Goal: Task Accomplishment & Management: Manage account settings

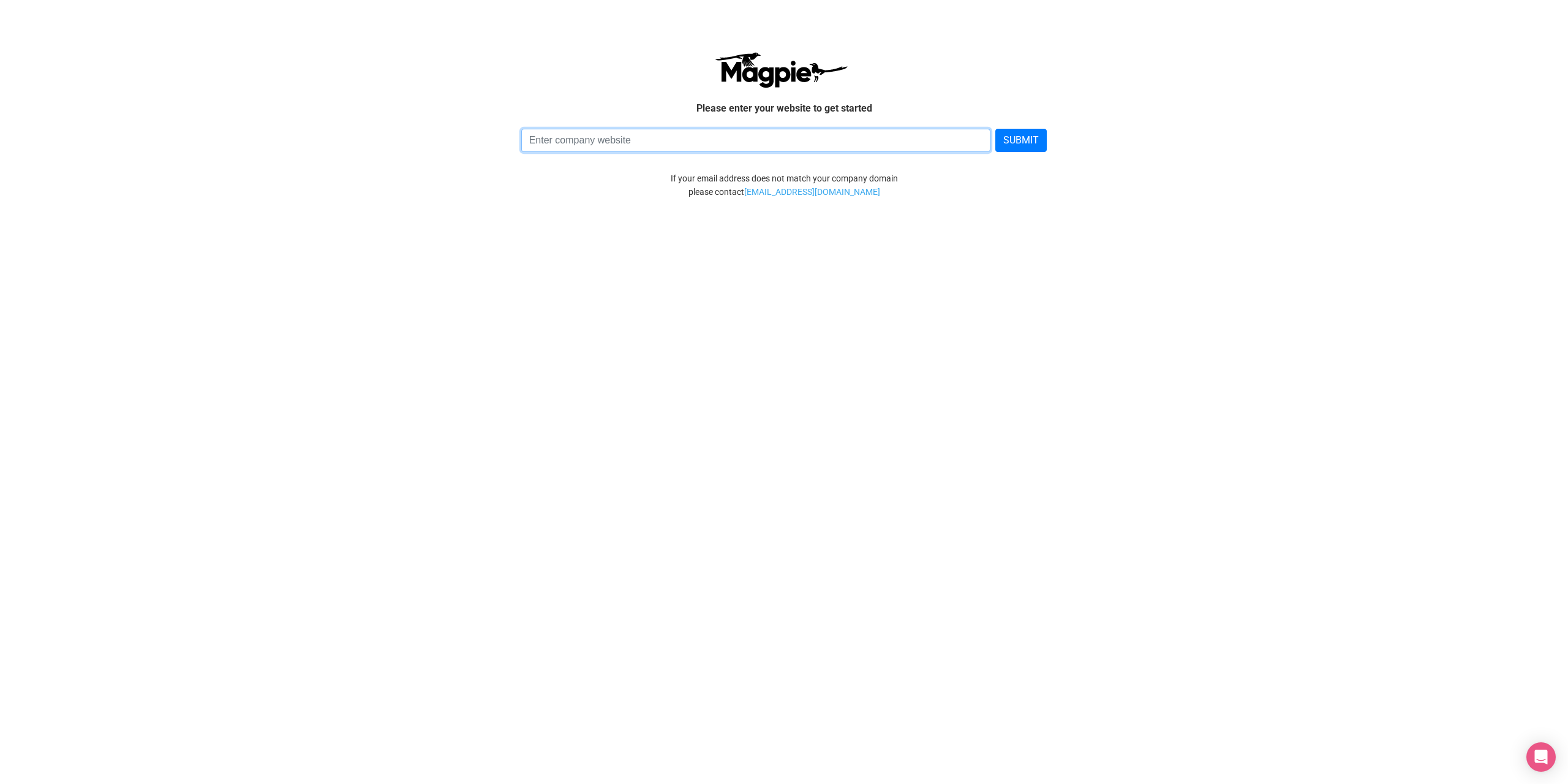
click at [618, 141] on input at bounding box center [756, 140] width 470 height 23
type input "https://walking-quiz.com"
click at [1000, 141] on button "SUBMIT" at bounding box center [1021, 140] width 51 height 23
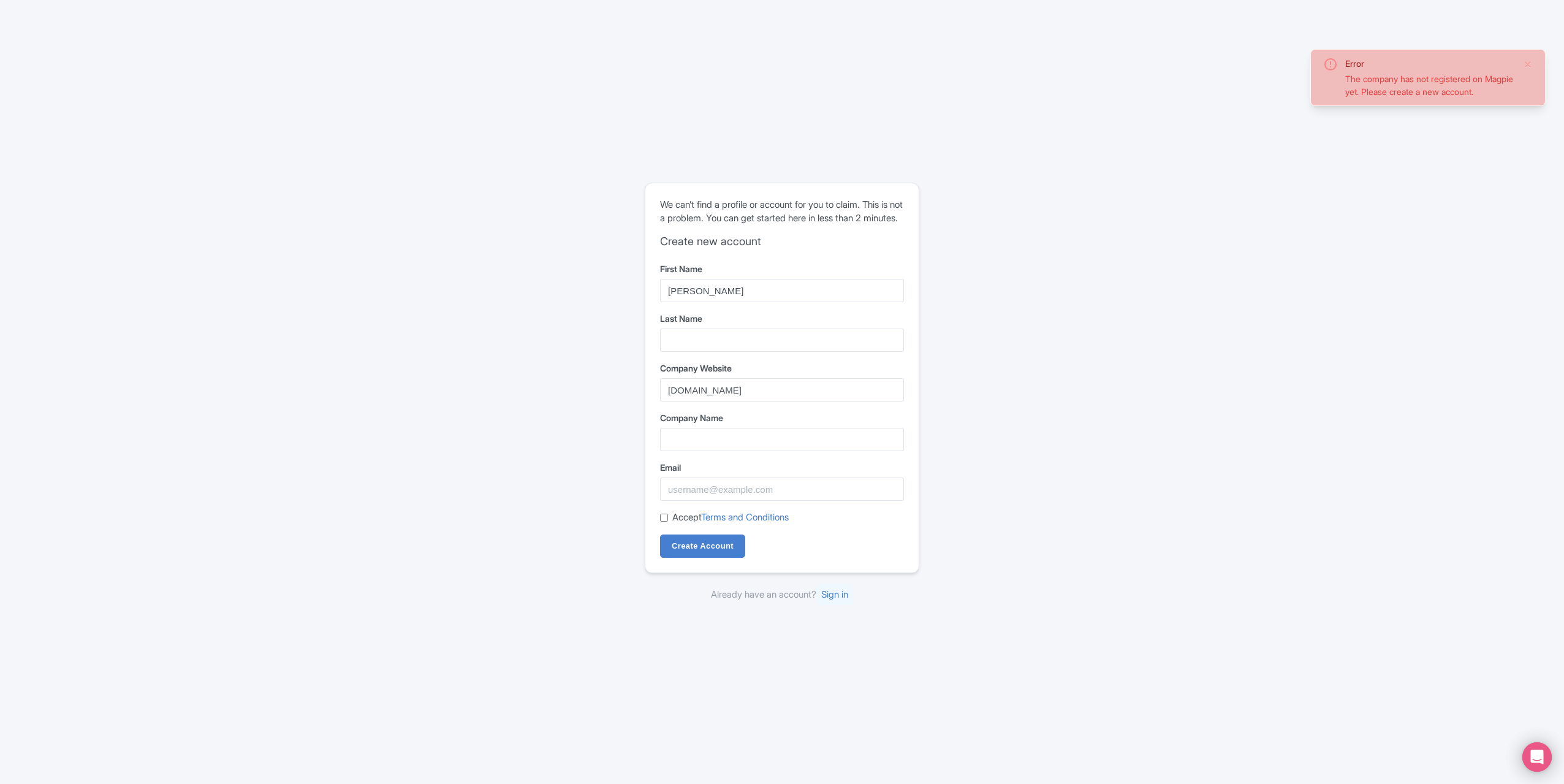
type input "Tim"
type input "van Veen"
type input "C"
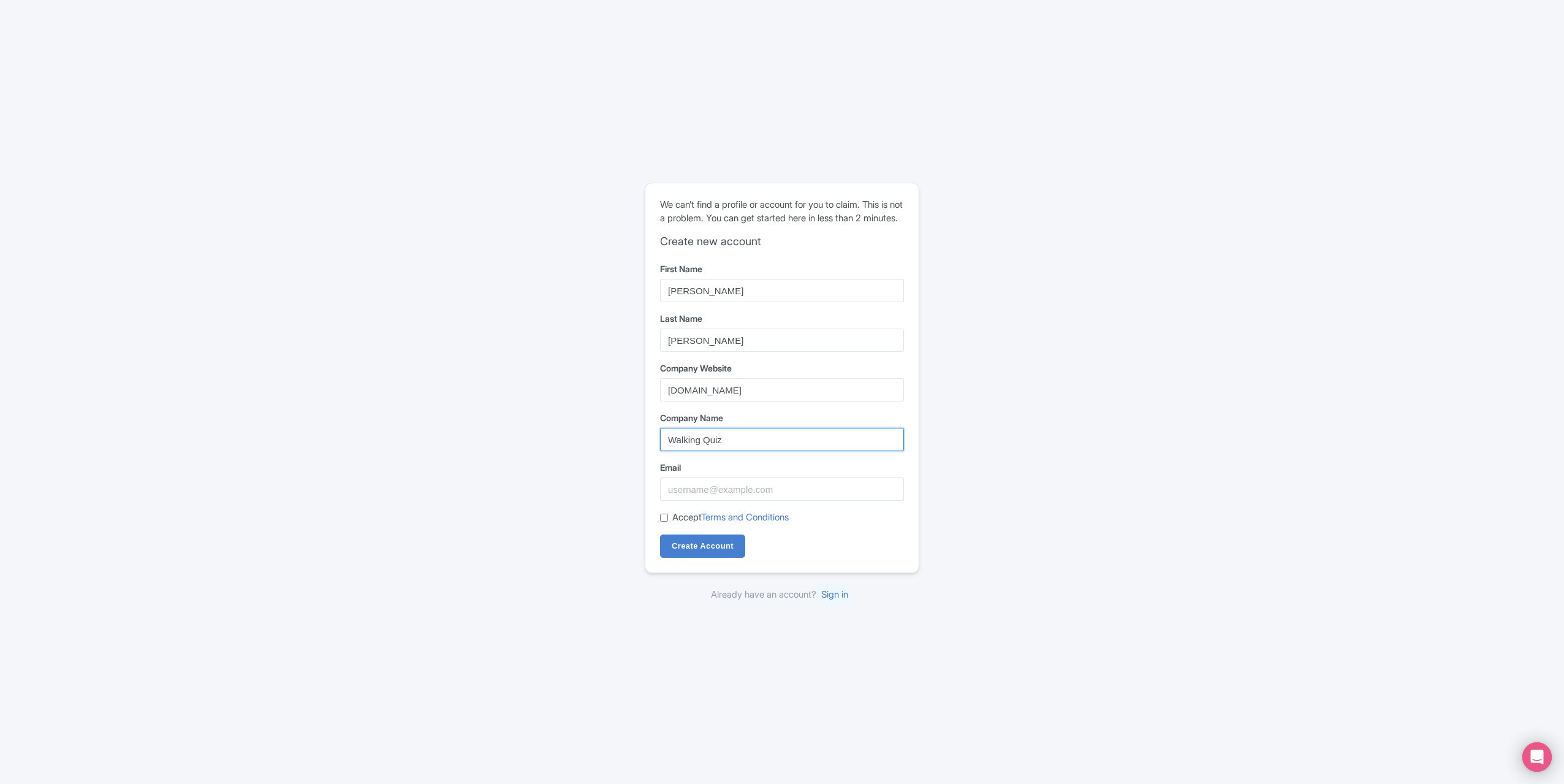
type input "Walking Quiz"
type input "tim@walking-quiz.com"
click at [667, 522] on input "Accept Terms and Conditions" at bounding box center [664, 517] width 8 height 8
checkbox input "true"
click at [688, 547] on input "Create Account" at bounding box center [703, 545] width 85 height 23
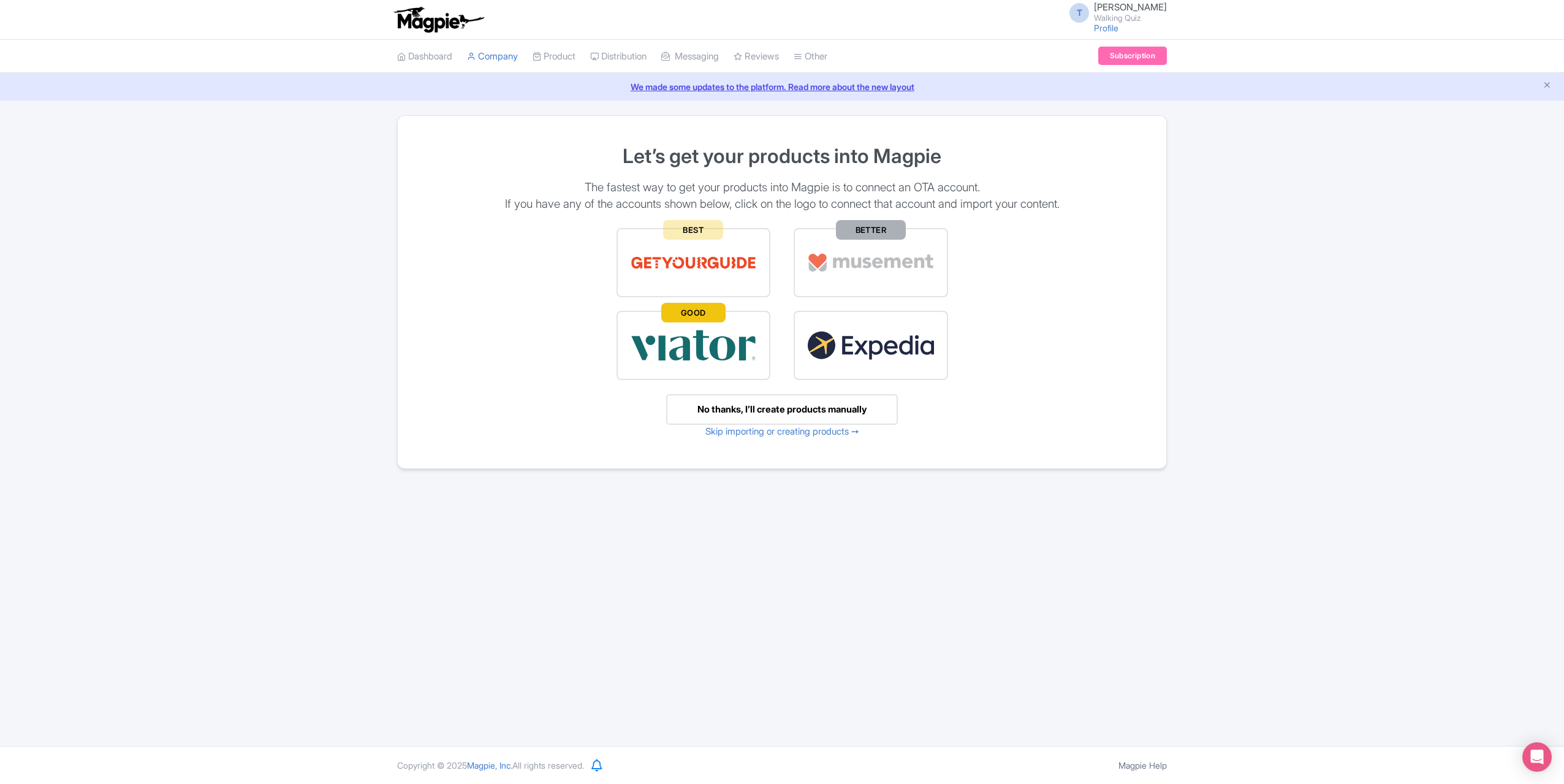
click at [707, 339] on img at bounding box center [694, 345] width 128 height 43
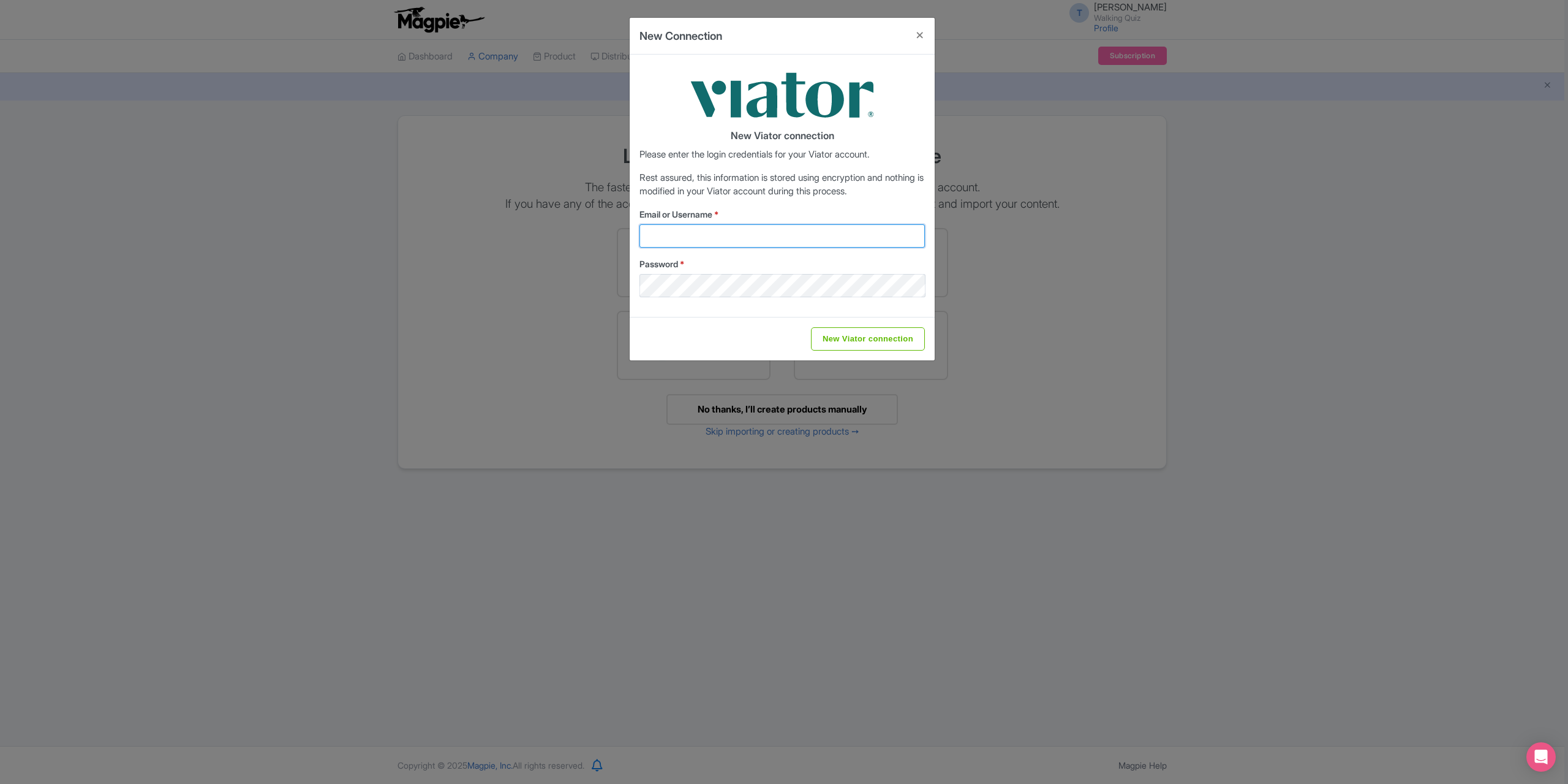
click at [691, 239] on input "Email or Username *" at bounding box center [782, 235] width 285 height 23
type input "t"
type input "[EMAIL_ADDRESS][DOMAIN_NAME]"
click at [811, 327] on input "New Viator connection" at bounding box center [868, 338] width 114 height 23
type input "Saving..."
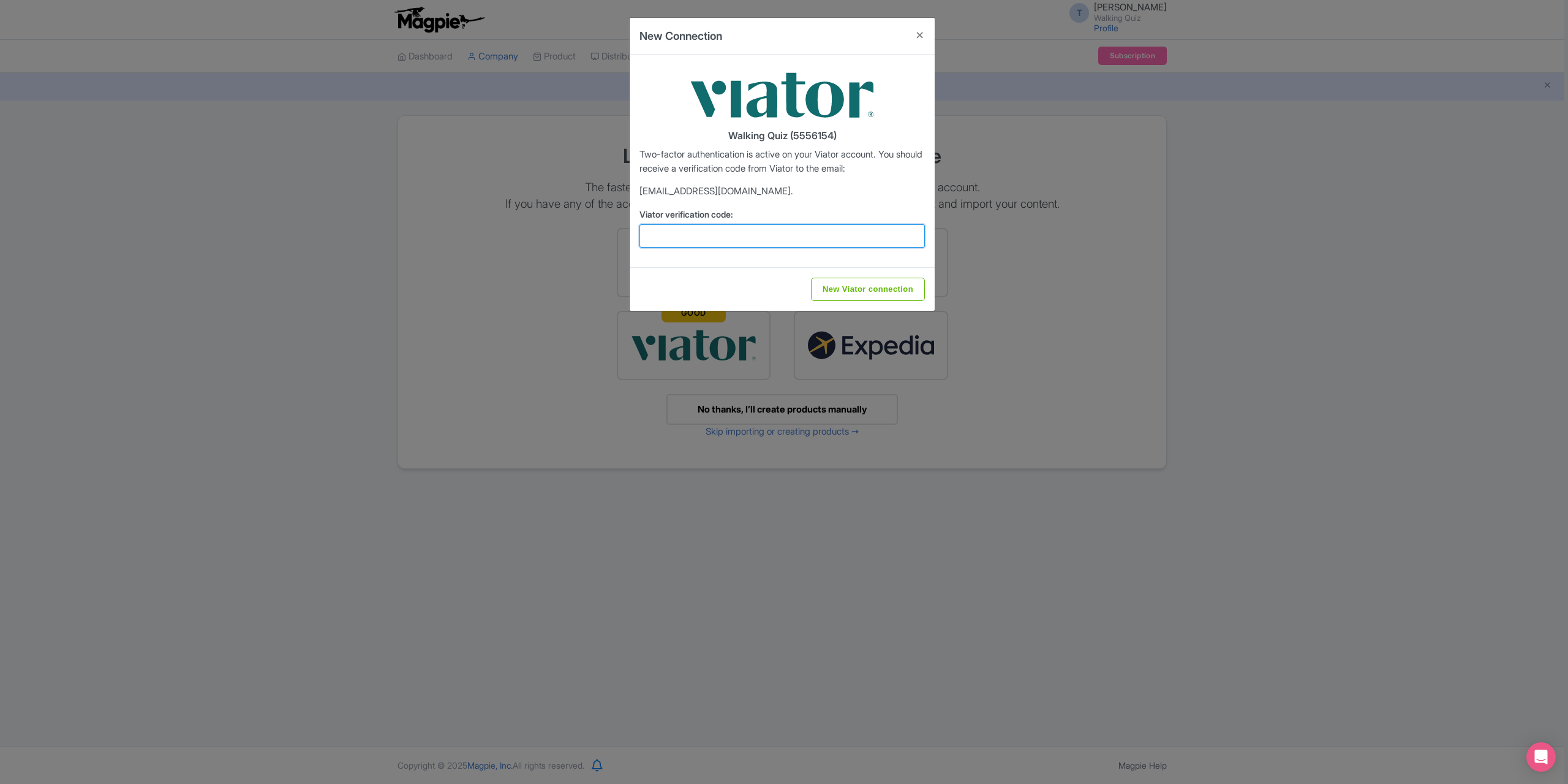
click at [856, 231] on input "Viator verification code:" at bounding box center [782, 235] width 285 height 23
type input "969380"
click at [811, 278] on input "New Viator connection" at bounding box center [868, 289] width 114 height 23
type input "New Viator connection"
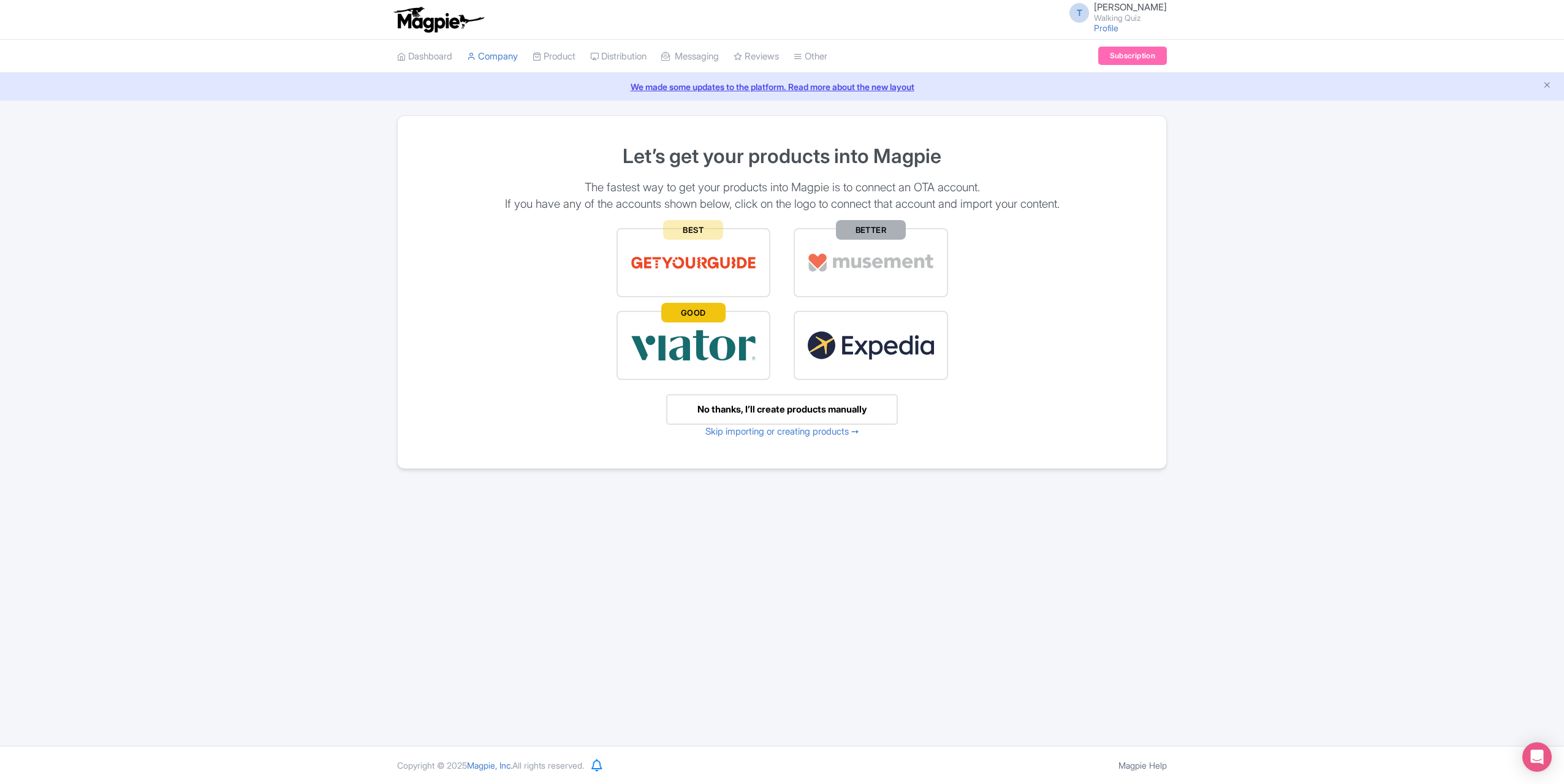
click at [723, 354] on img at bounding box center [694, 345] width 128 height 43
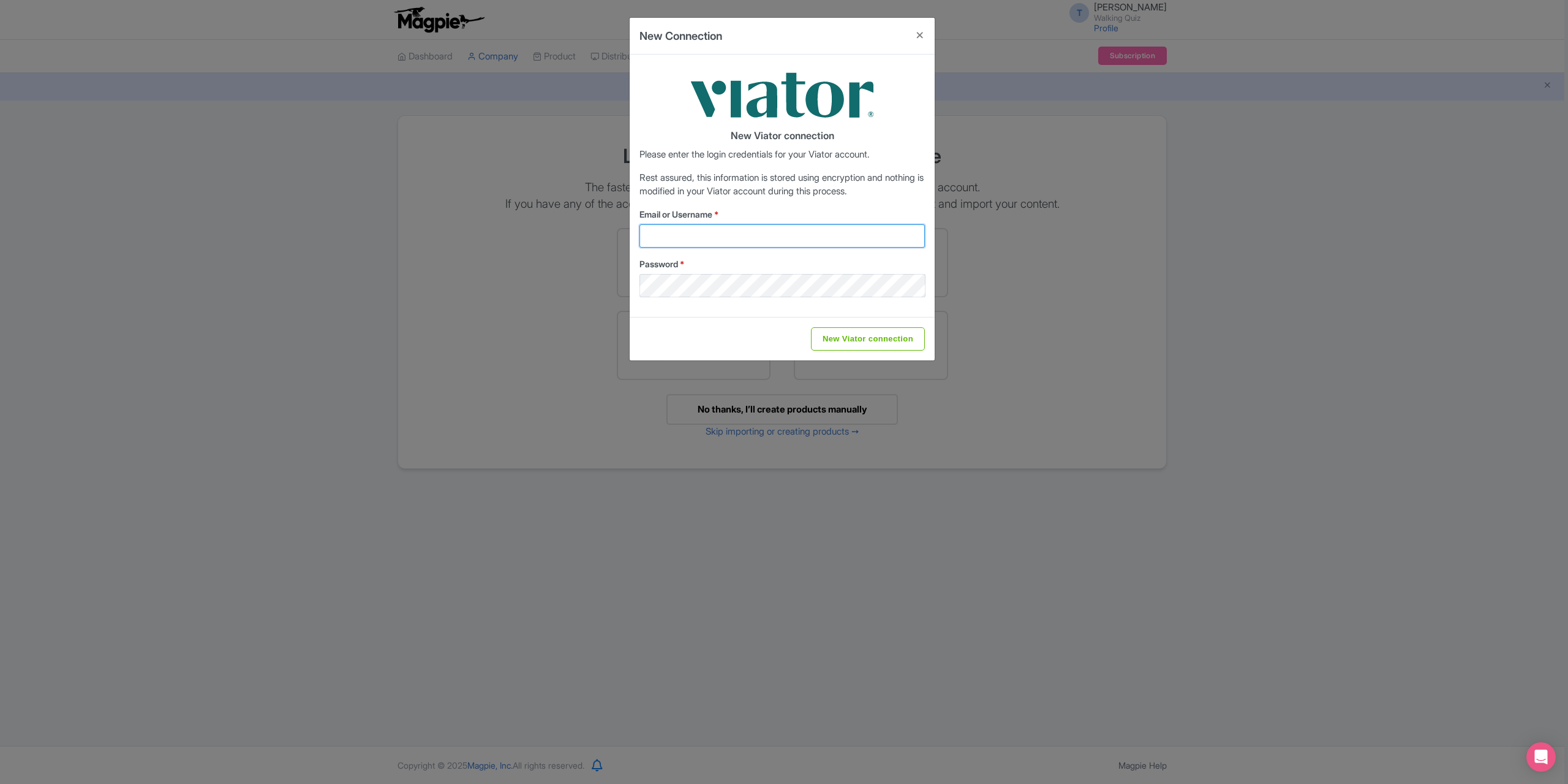
click at [732, 245] on input "Email or Username *" at bounding box center [782, 235] width 285 height 23
type input "info@walking-quiz.com"
click at [906, 338] on input "New Viator connection" at bounding box center [868, 338] width 114 height 23
type input "Saving..."
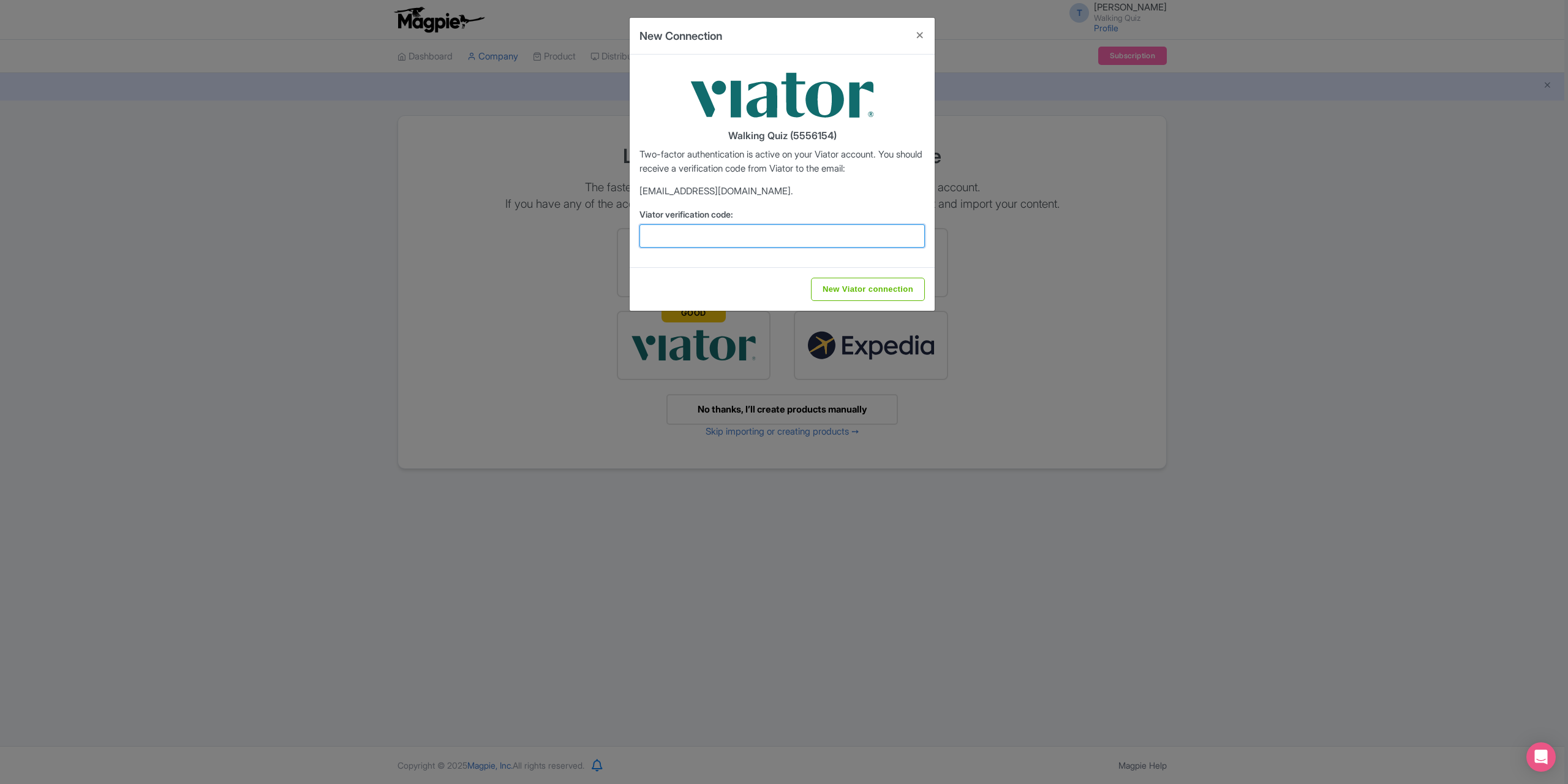
click at [727, 224] on input "Viator verification code:" at bounding box center [782, 235] width 285 height 23
type input "941134"
click at [840, 289] on input "New Viator connection" at bounding box center [868, 289] width 114 height 23
type input "Saving..."
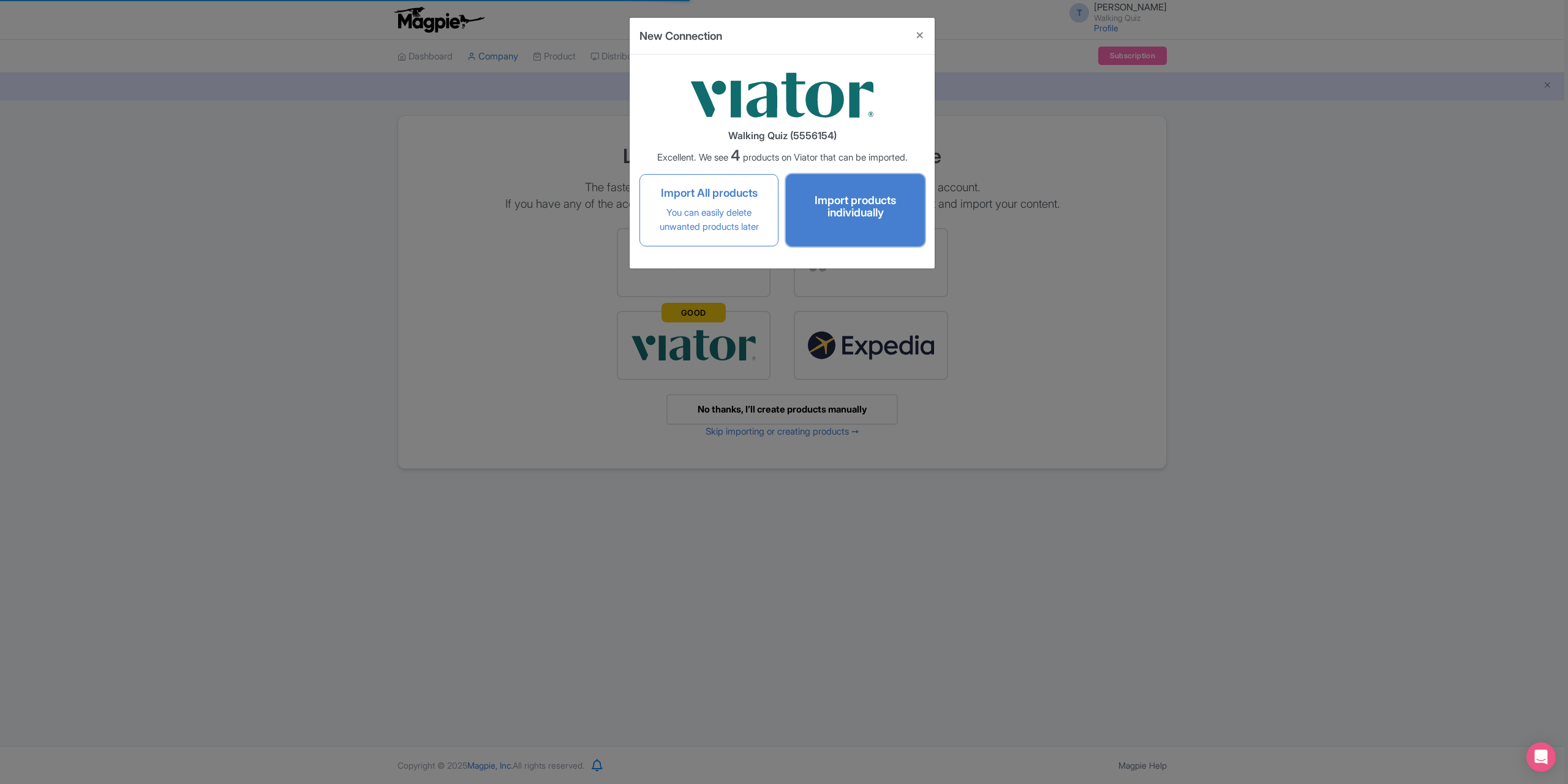
click at [861, 213] on h4 "Import products individually" at bounding box center [855, 206] width 113 height 25
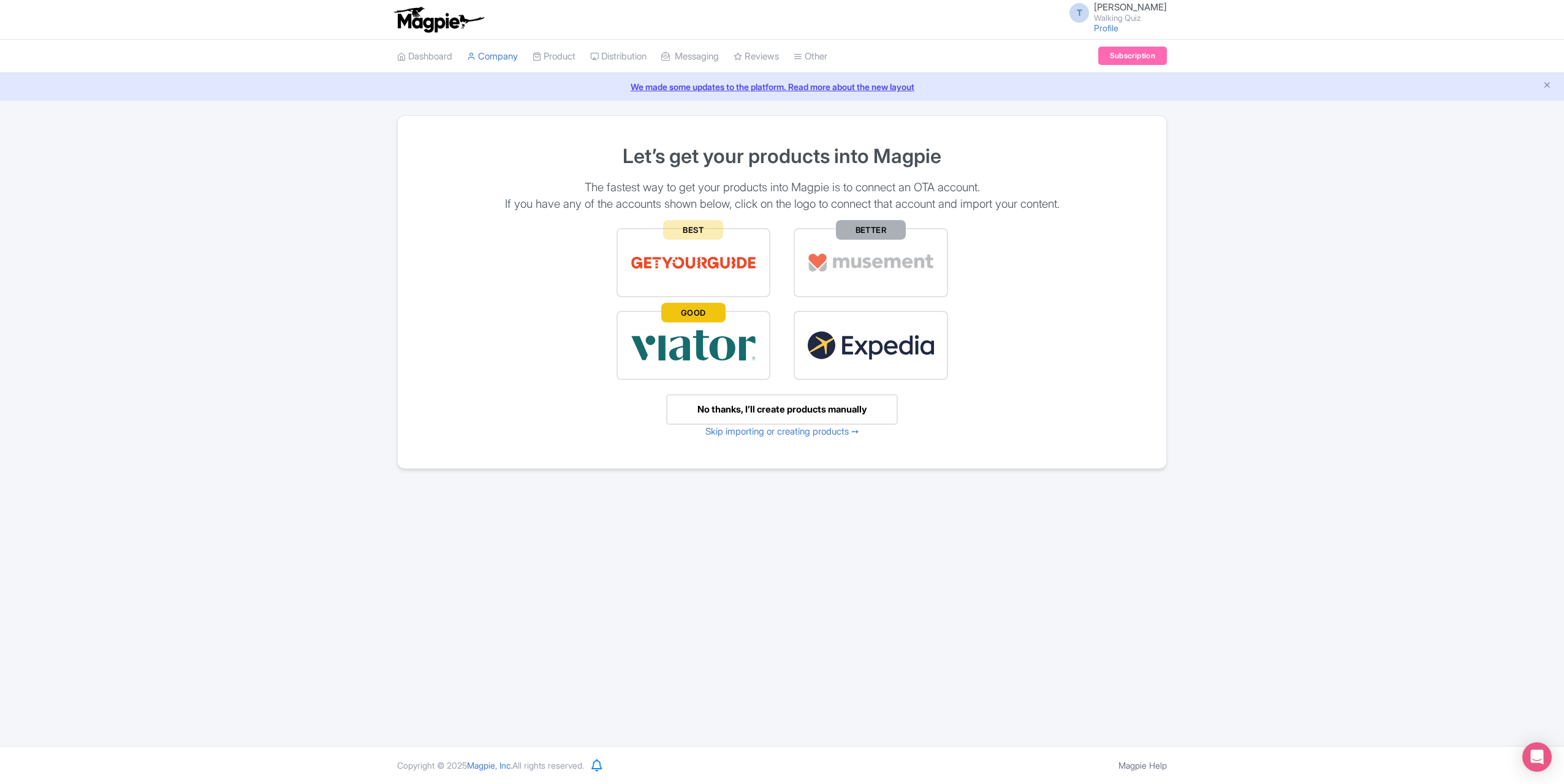
click at [703, 355] on img at bounding box center [694, 345] width 128 height 43
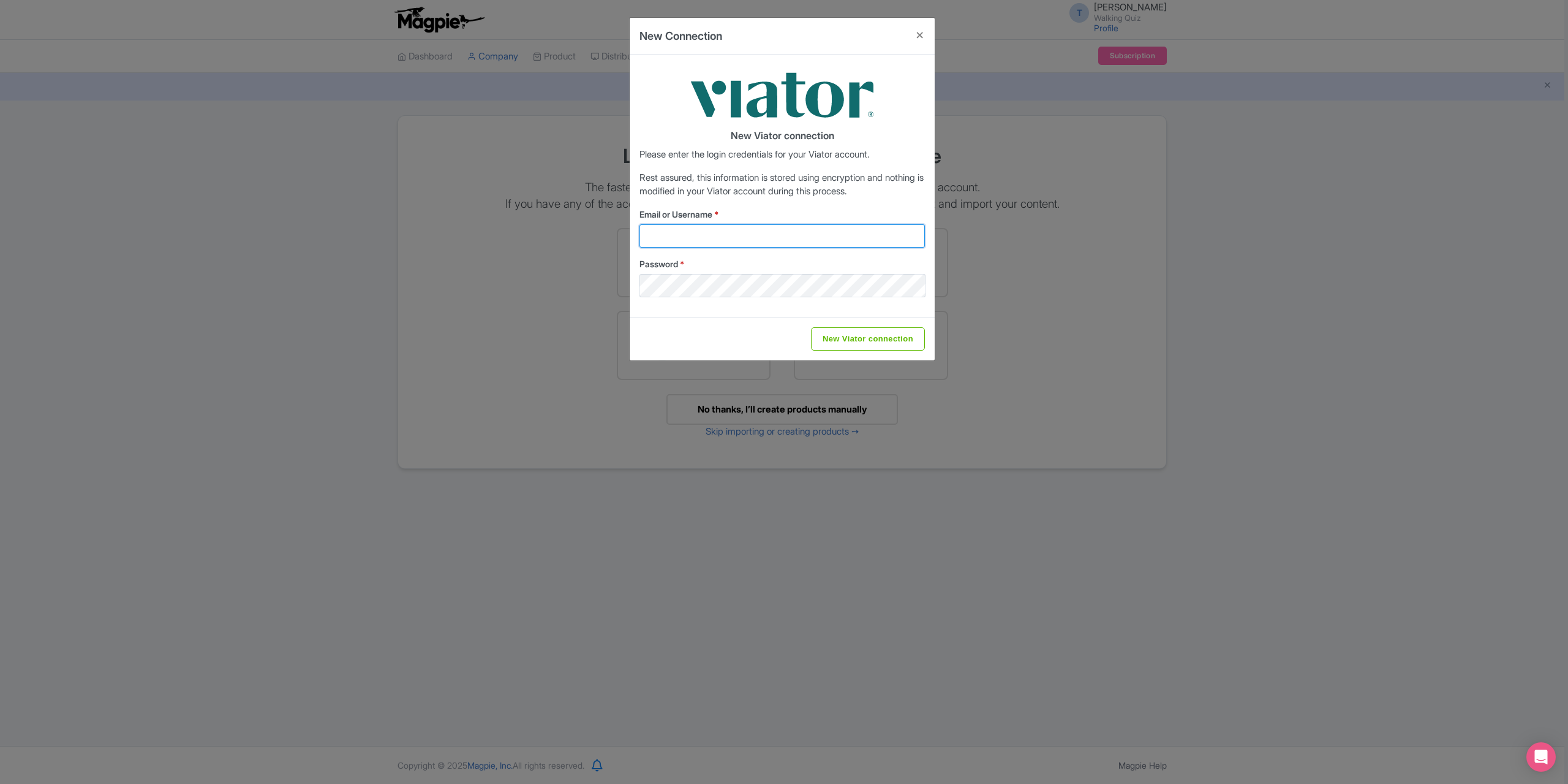
click at [709, 236] on input "Email or Username *" at bounding box center [782, 235] width 285 height 23
type input "info@walking-quiz.com"
click at [898, 340] on input "New Viator connection" at bounding box center [868, 338] width 114 height 23
type input "Saving..."
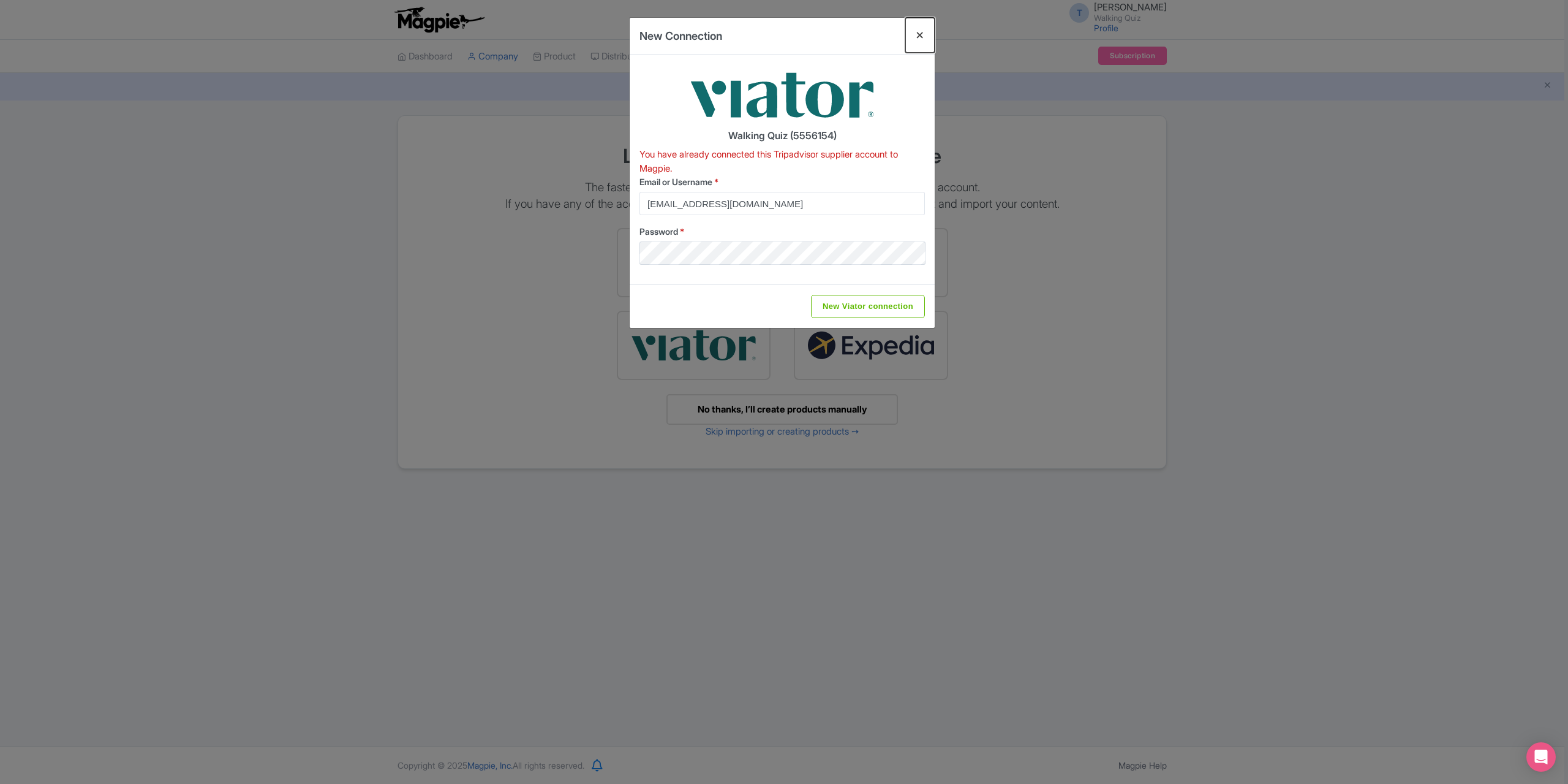
click at [926, 35] on button "Close" at bounding box center [920, 35] width 30 height 35
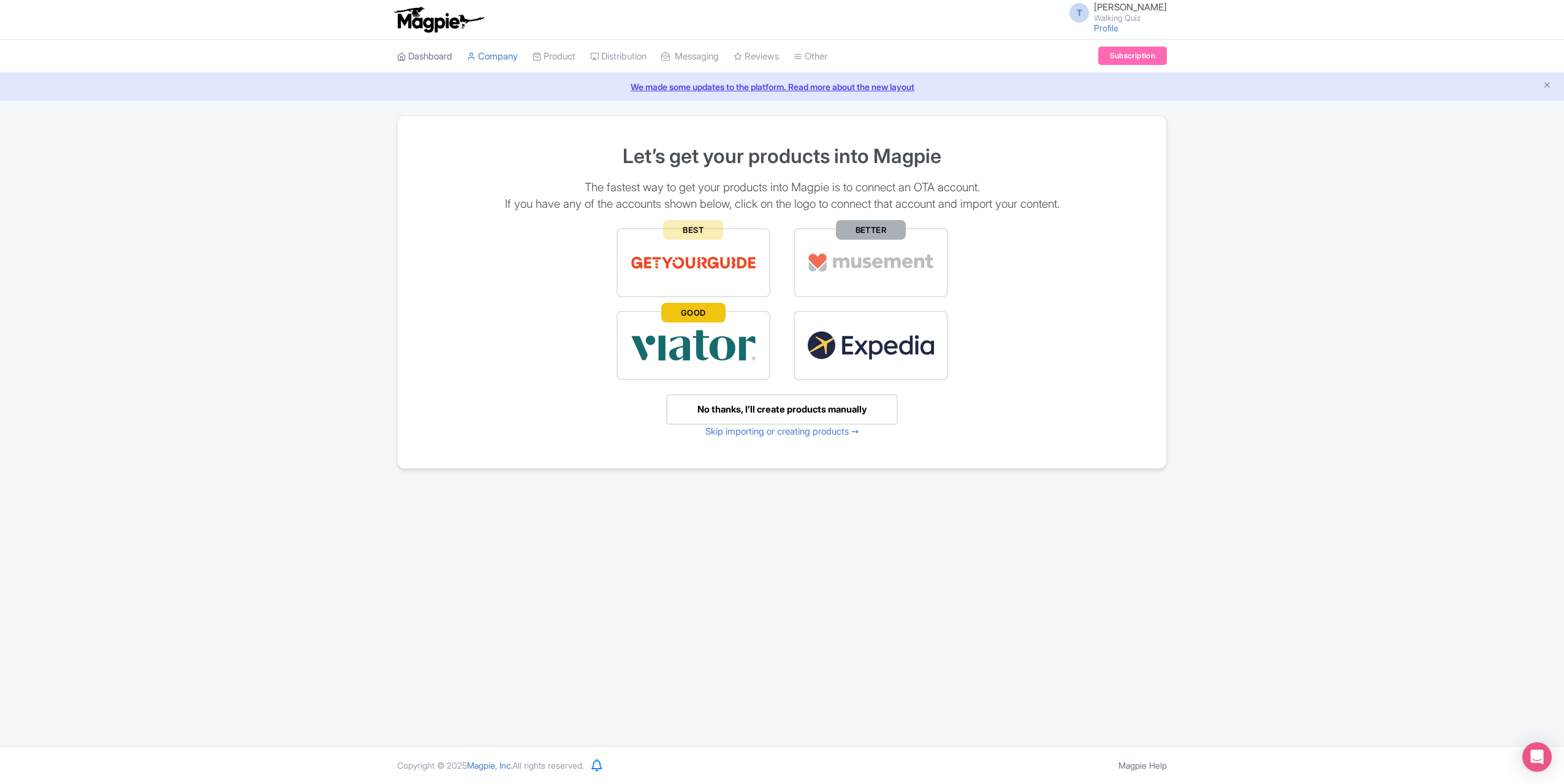
click at [431, 49] on link "Dashboard" at bounding box center [424, 57] width 55 height 34
click at [450, 55] on link "Dashboard" at bounding box center [424, 57] width 55 height 34
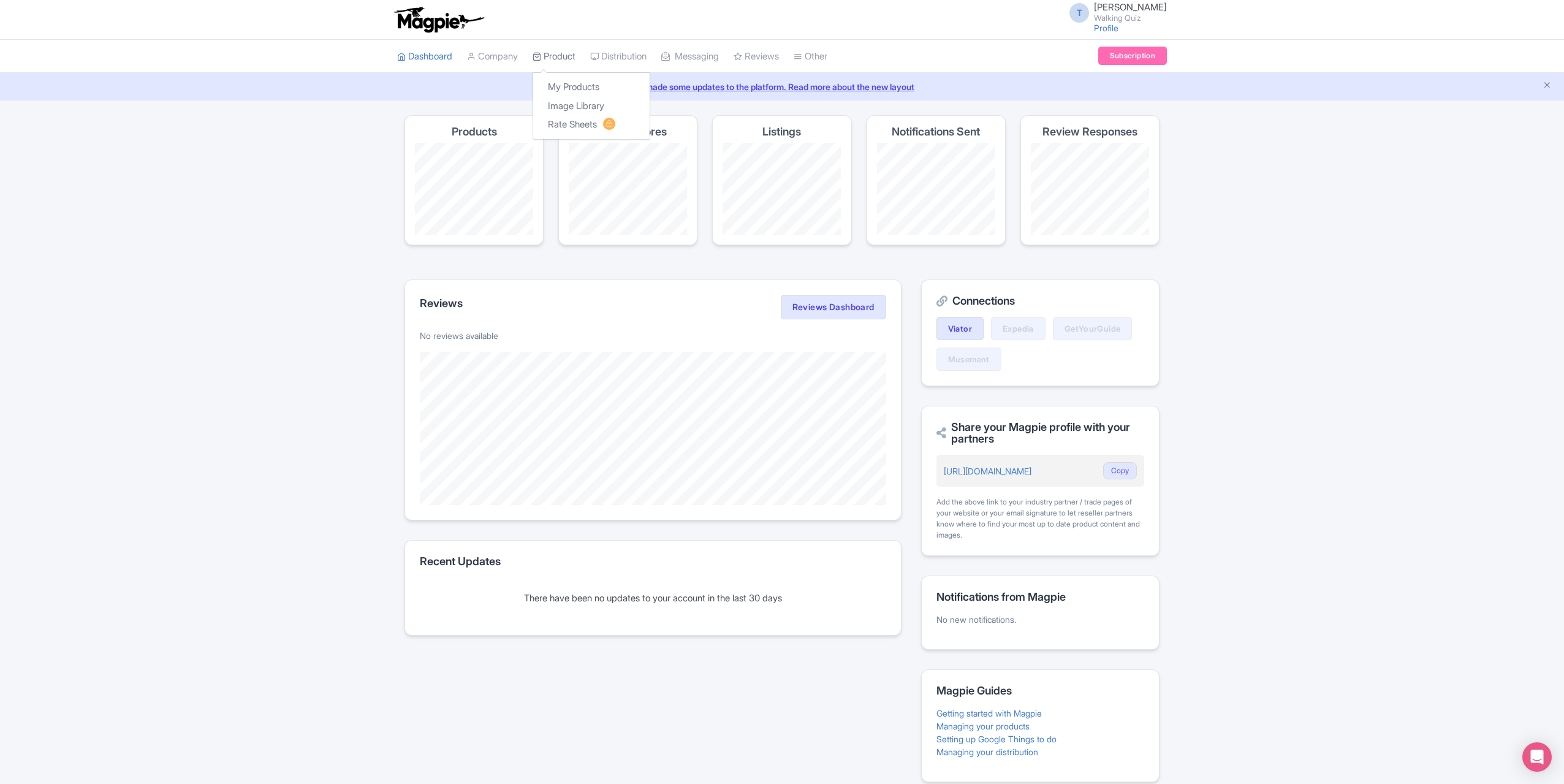
click at [562, 52] on link "Product" at bounding box center [554, 57] width 43 height 34
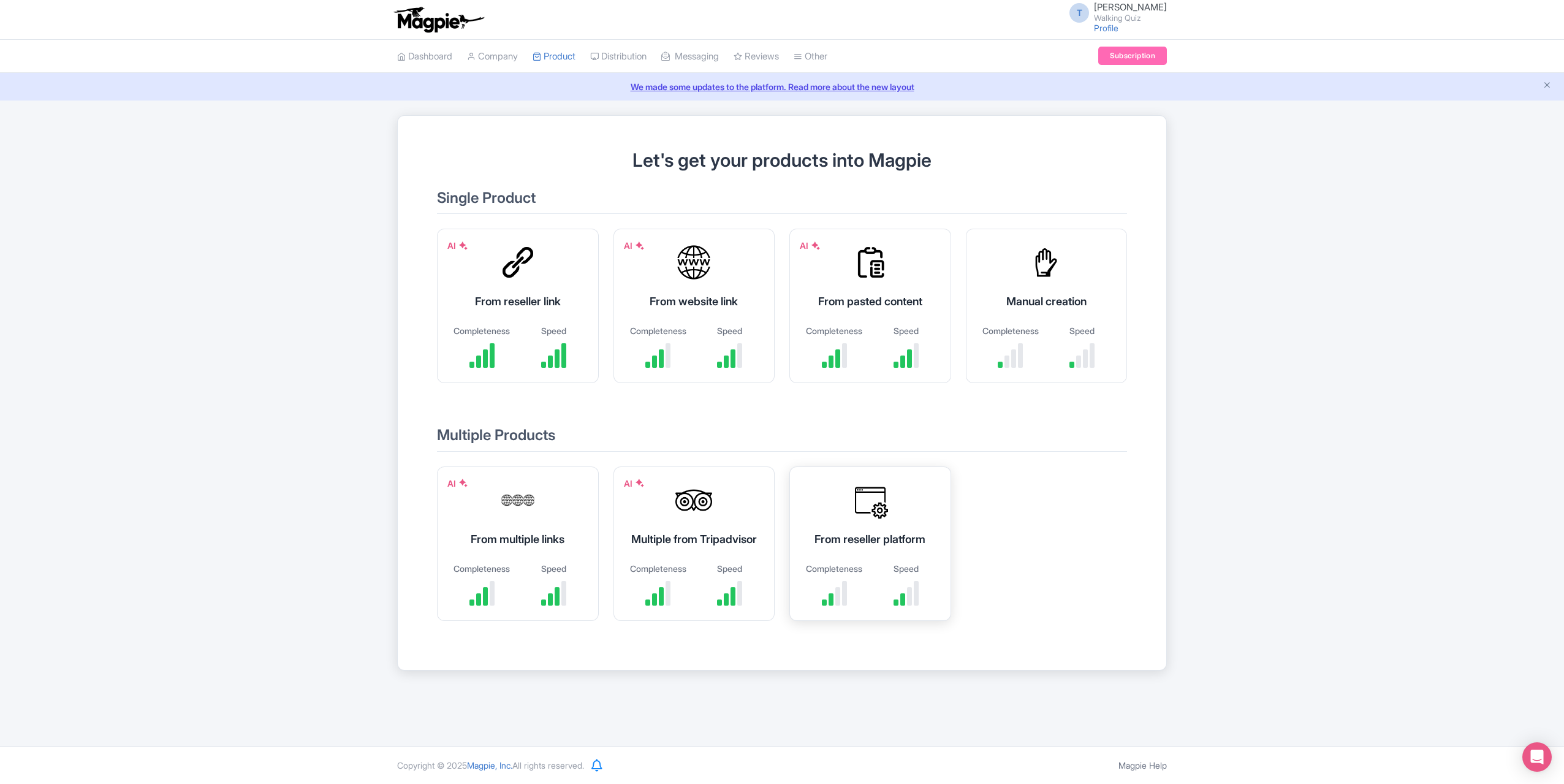
click at [885, 535] on div "From reseller platform Completeness Speed" at bounding box center [870, 543] width 162 height 154
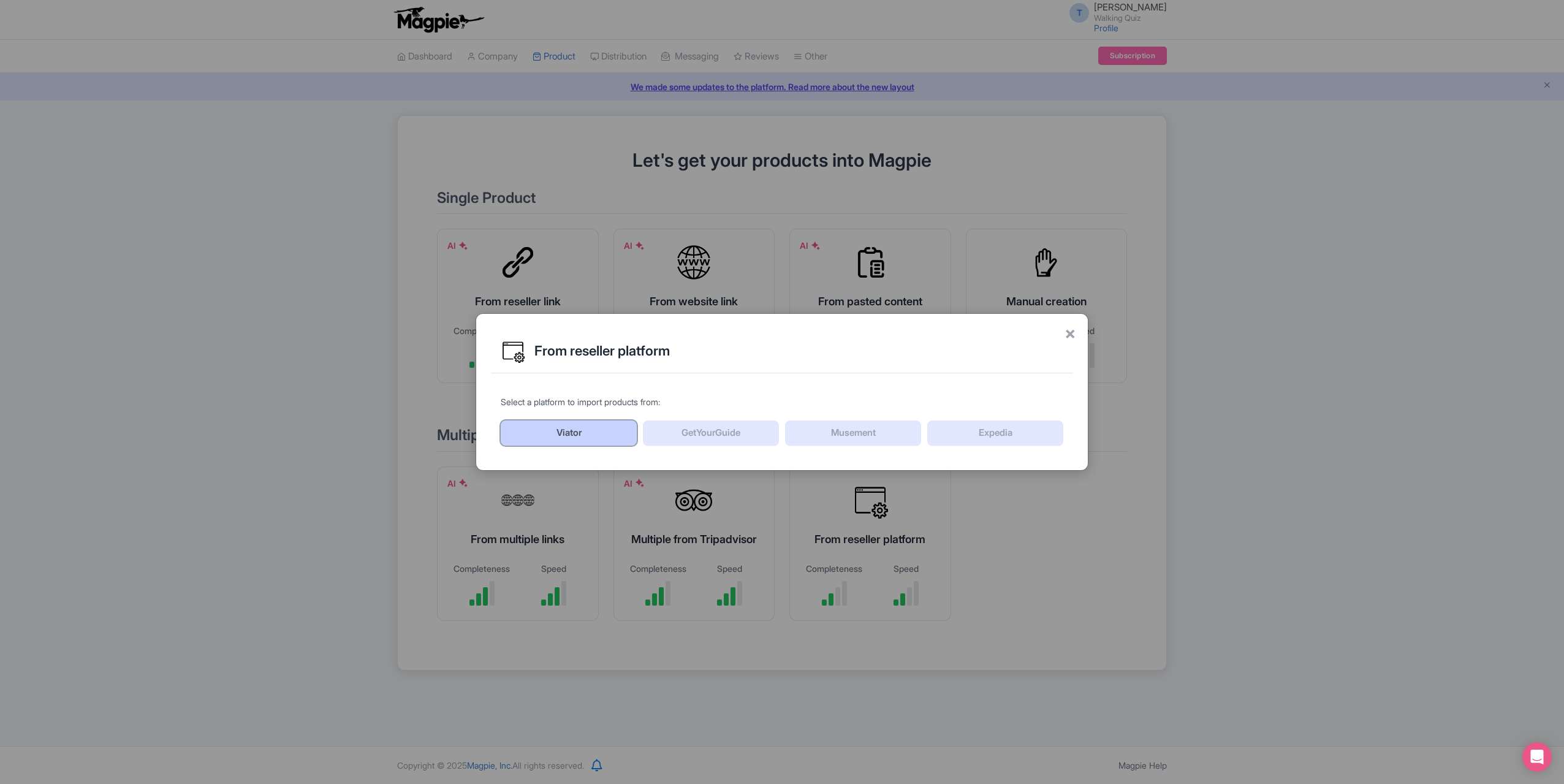
click at [591, 441] on link "Viator" at bounding box center [569, 433] width 136 height 26
click at [1082, 332] on div "× From reseller platform Select a platform to import products from: Viator GetY…" at bounding box center [782, 392] width 613 height 159
drag, startPoint x: 1068, startPoint y: 324, endPoint x: 1069, endPoint y: 331, distance: 7.1
click at [1068, 326] on span "×" at bounding box center [1070, 332] width 11 height 26
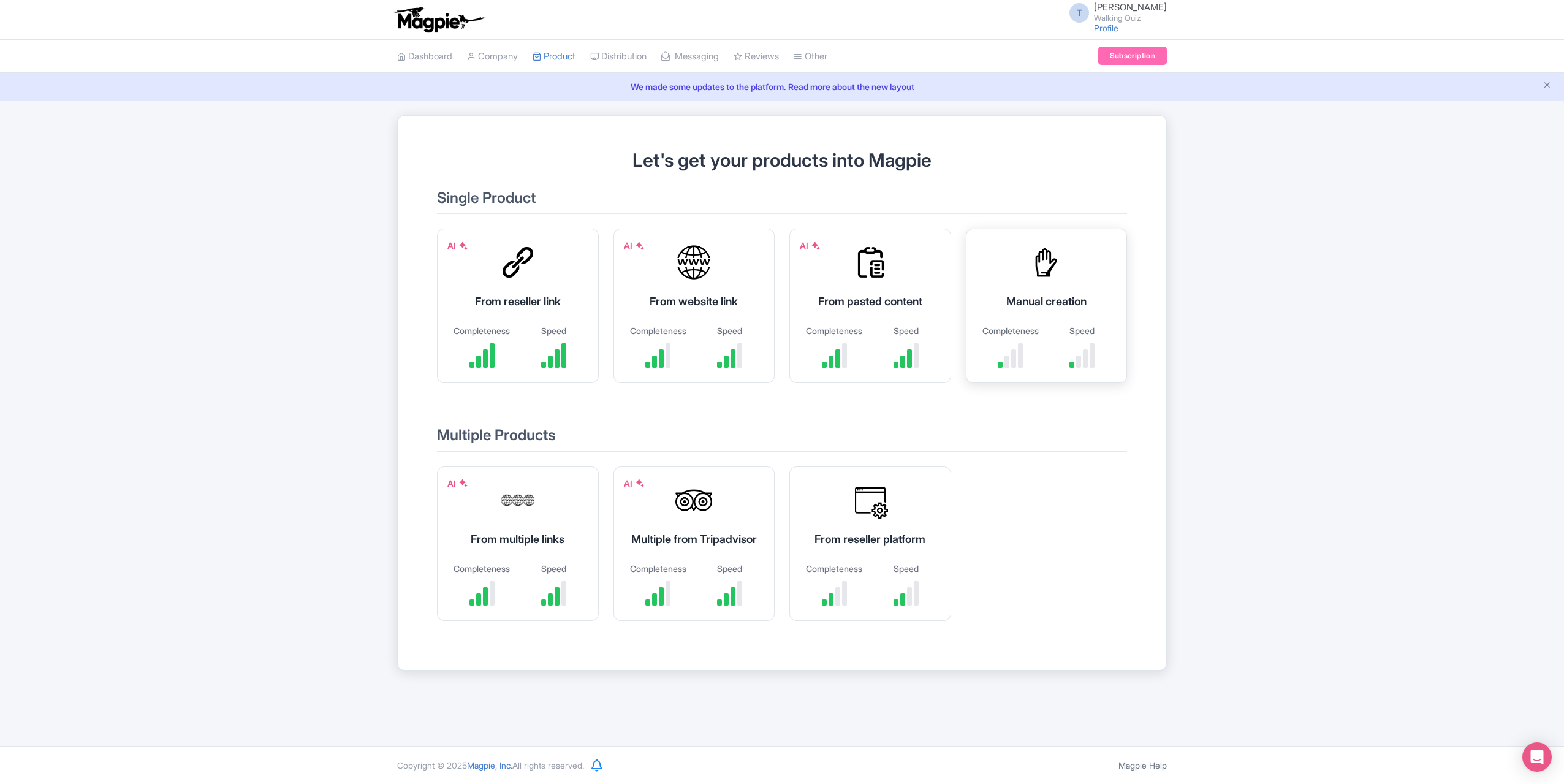
click at [1069, 331] on div "Speed" at bounding box center [1082, 330] width 60 height 13
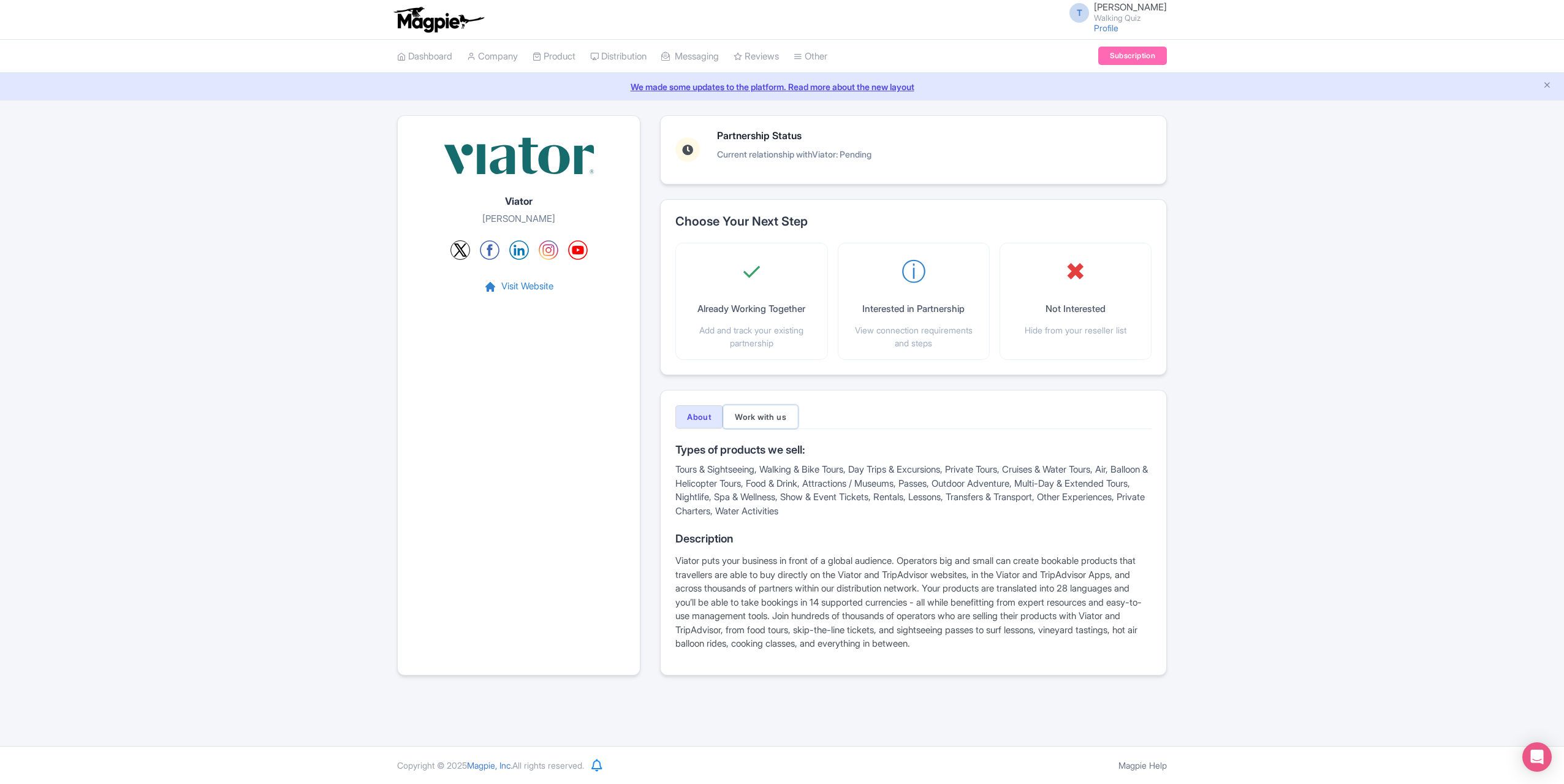
click at [759, 420] on button "Work with us" at bounding box center [761, 416] width 75 height 23
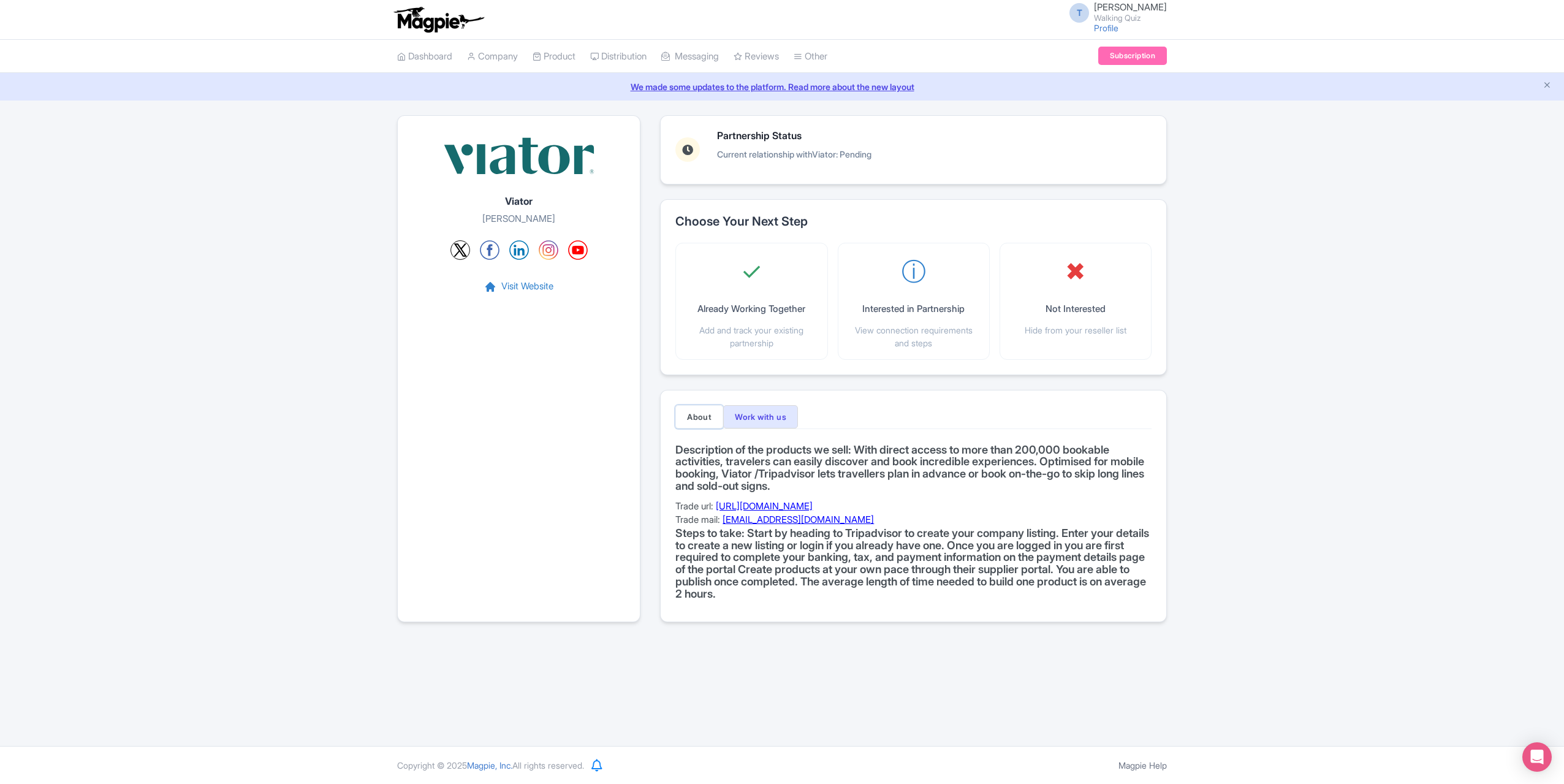
click at [686, 412] on button "About" at bounding box center [699, 416] width 48 height 23
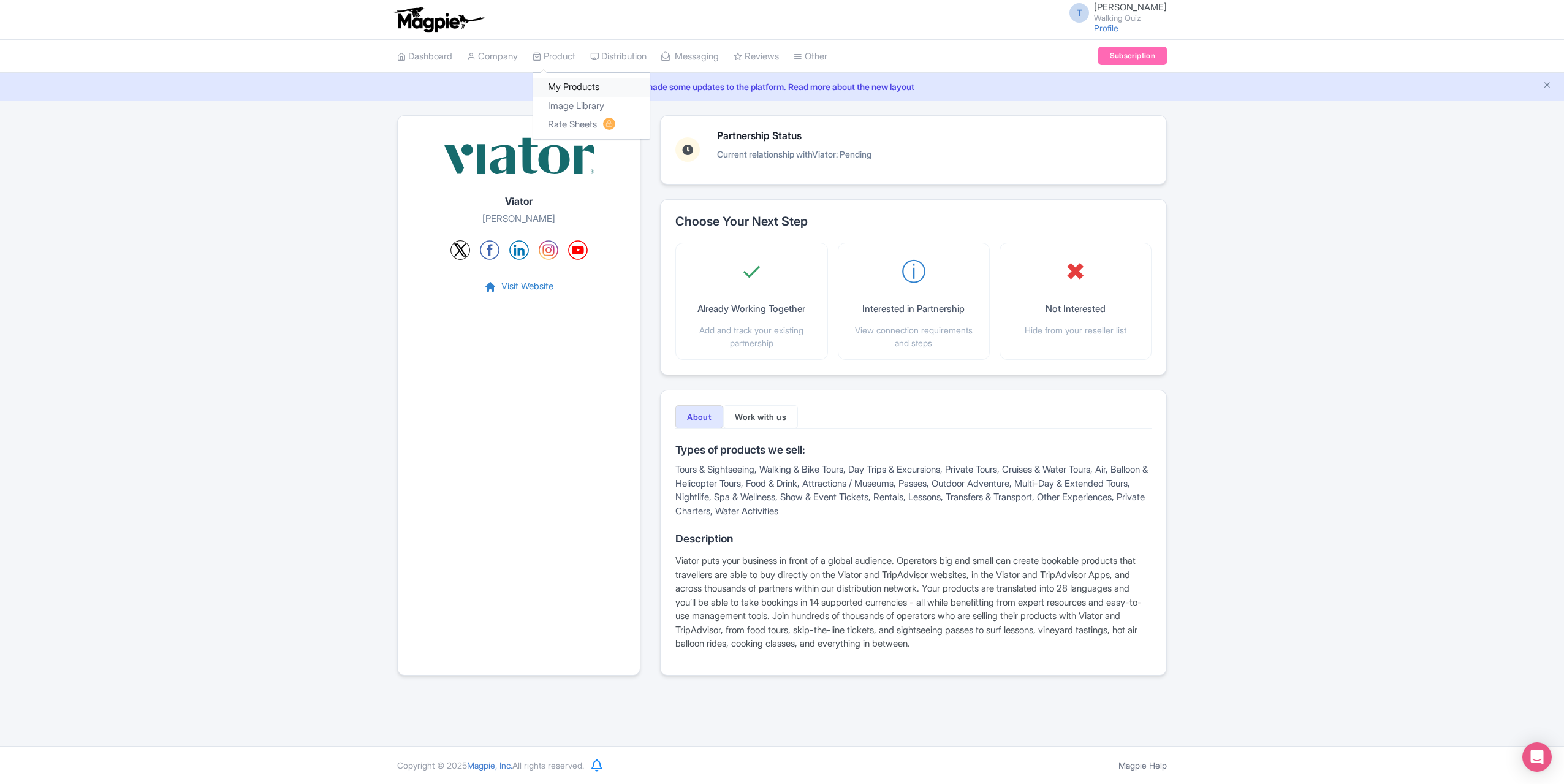
click at [568, 86] on link "My Products" at bounding box center [592, 87] width 117 height 19
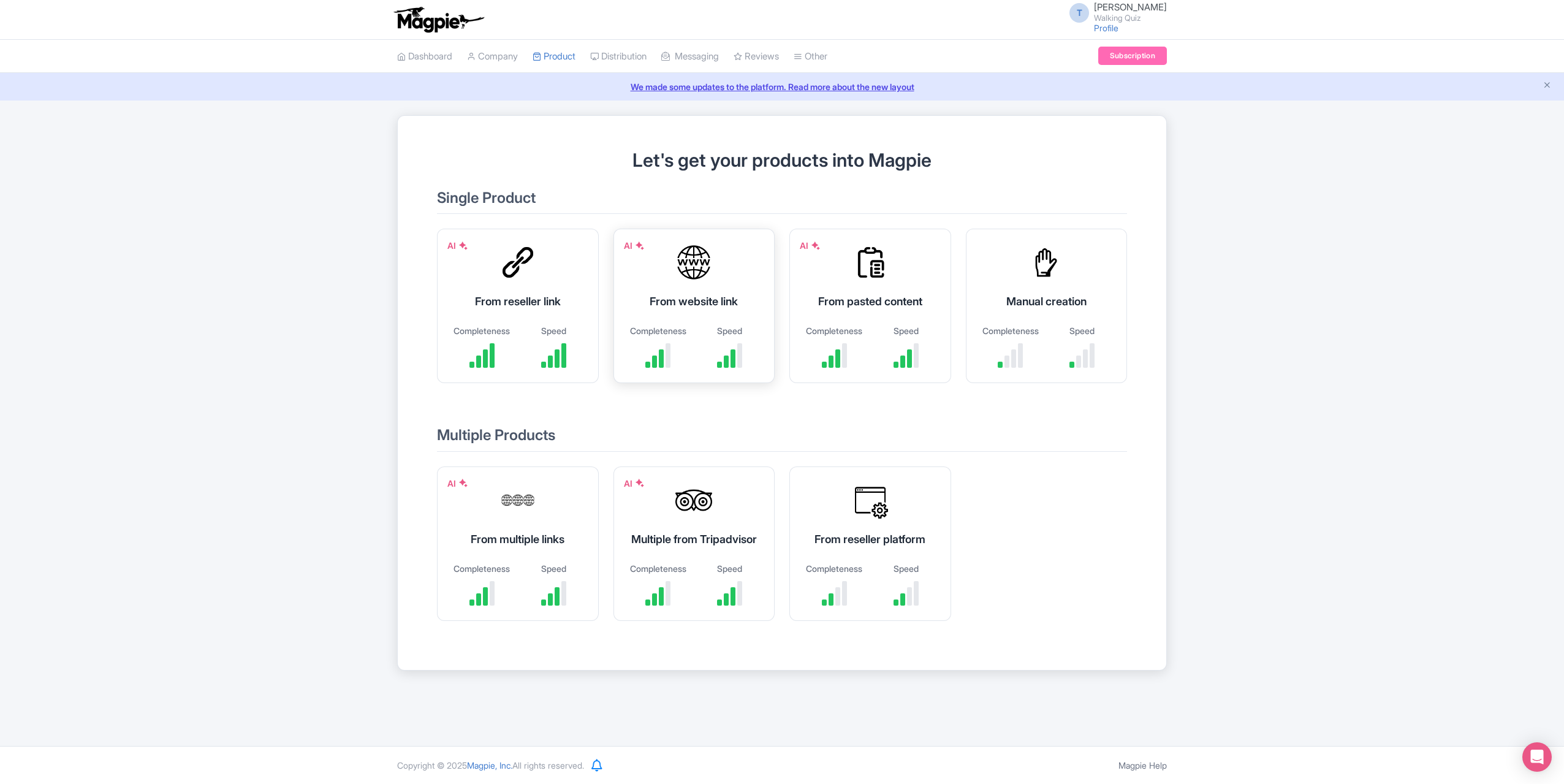
click at [747, 283] on div "AI From website link Completeness Speed" at bounding box center [695, 305] width 162 height 154
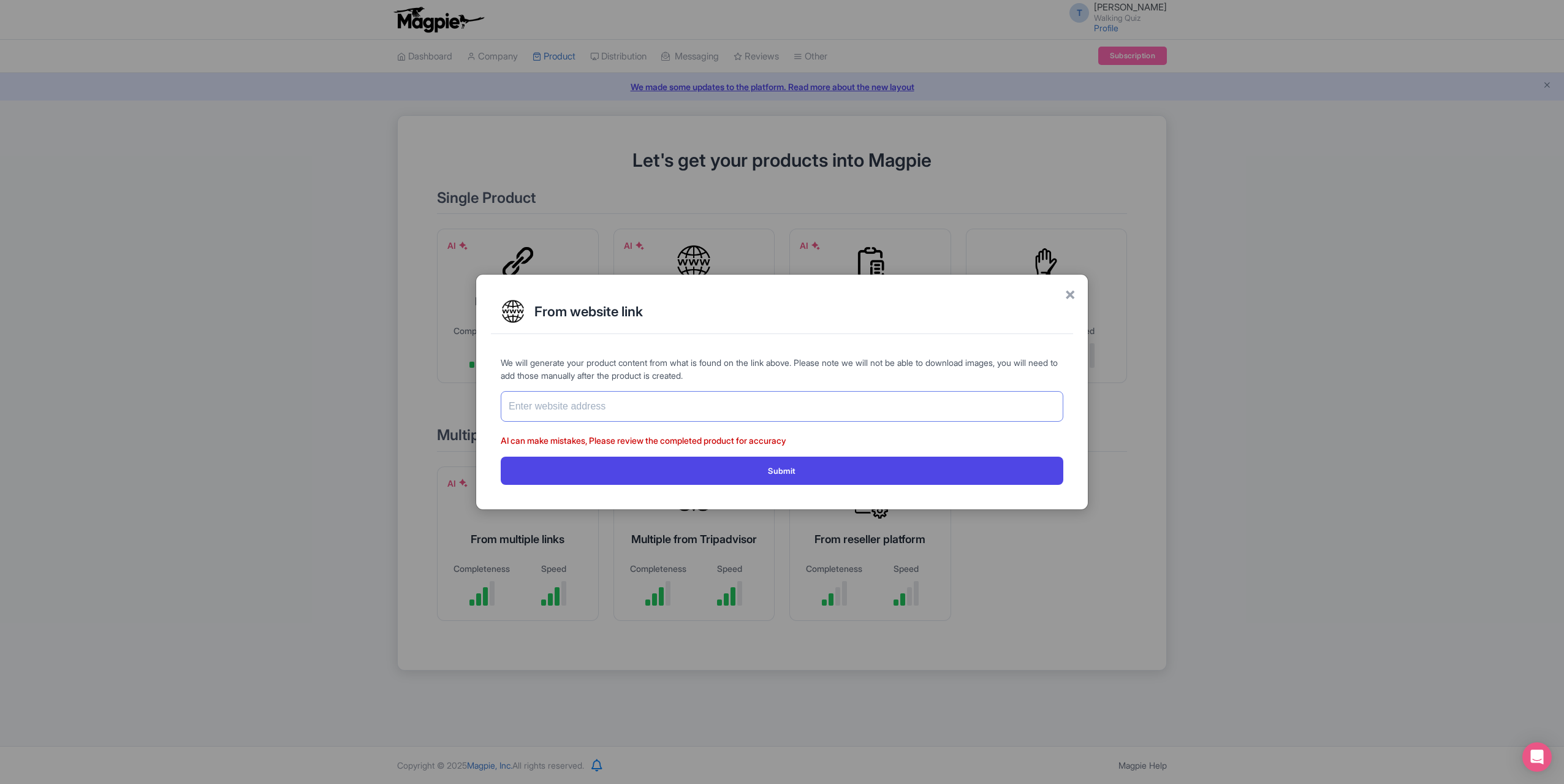
click at [722, 411] on input "text" at bounding box center [782, 406] width 563 height 31
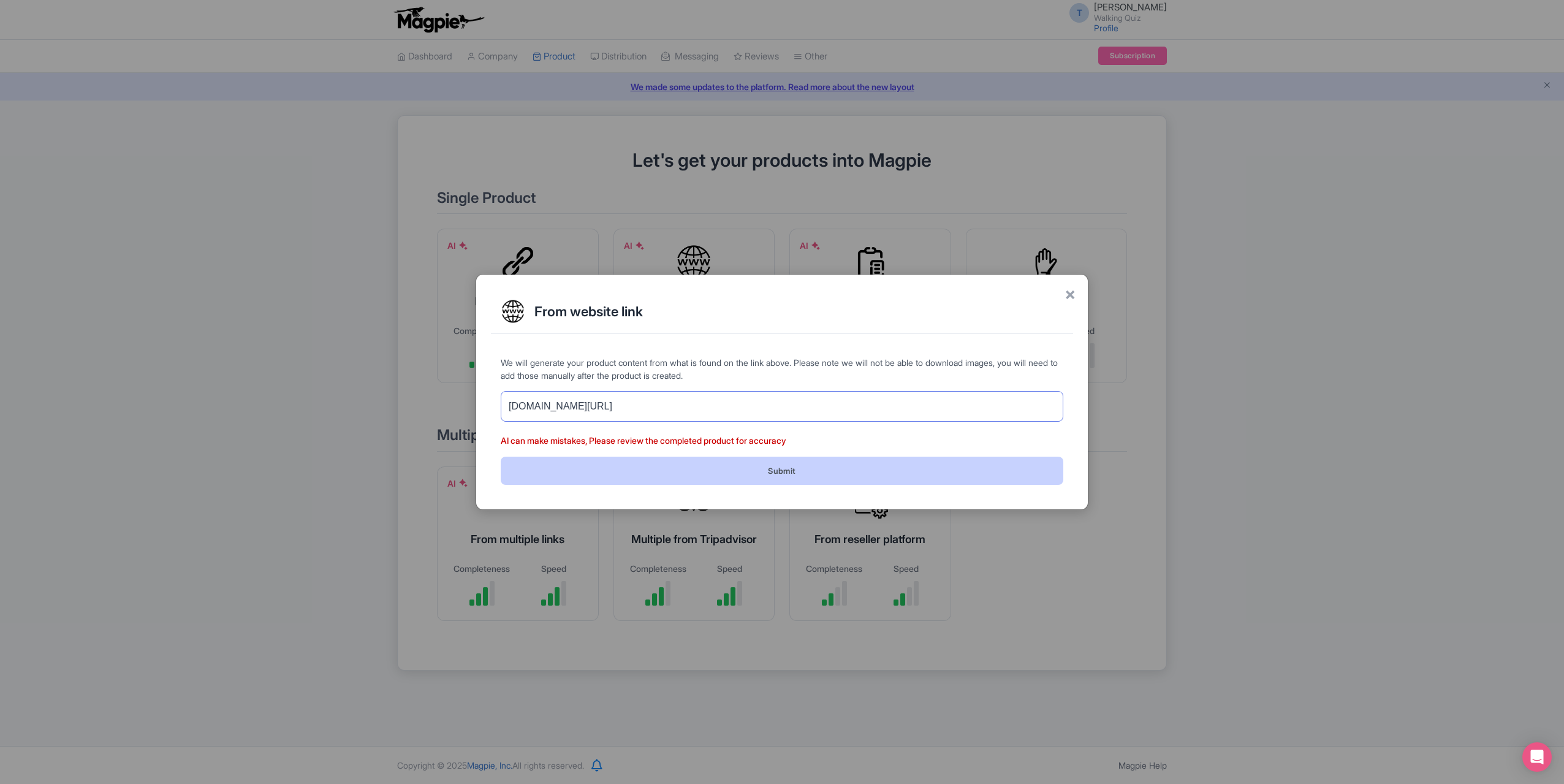
type input "walking-quiz.com/new-york"
click at [767, 475] on button "Submit" at bounding box center [782, 470] width 563 height 27
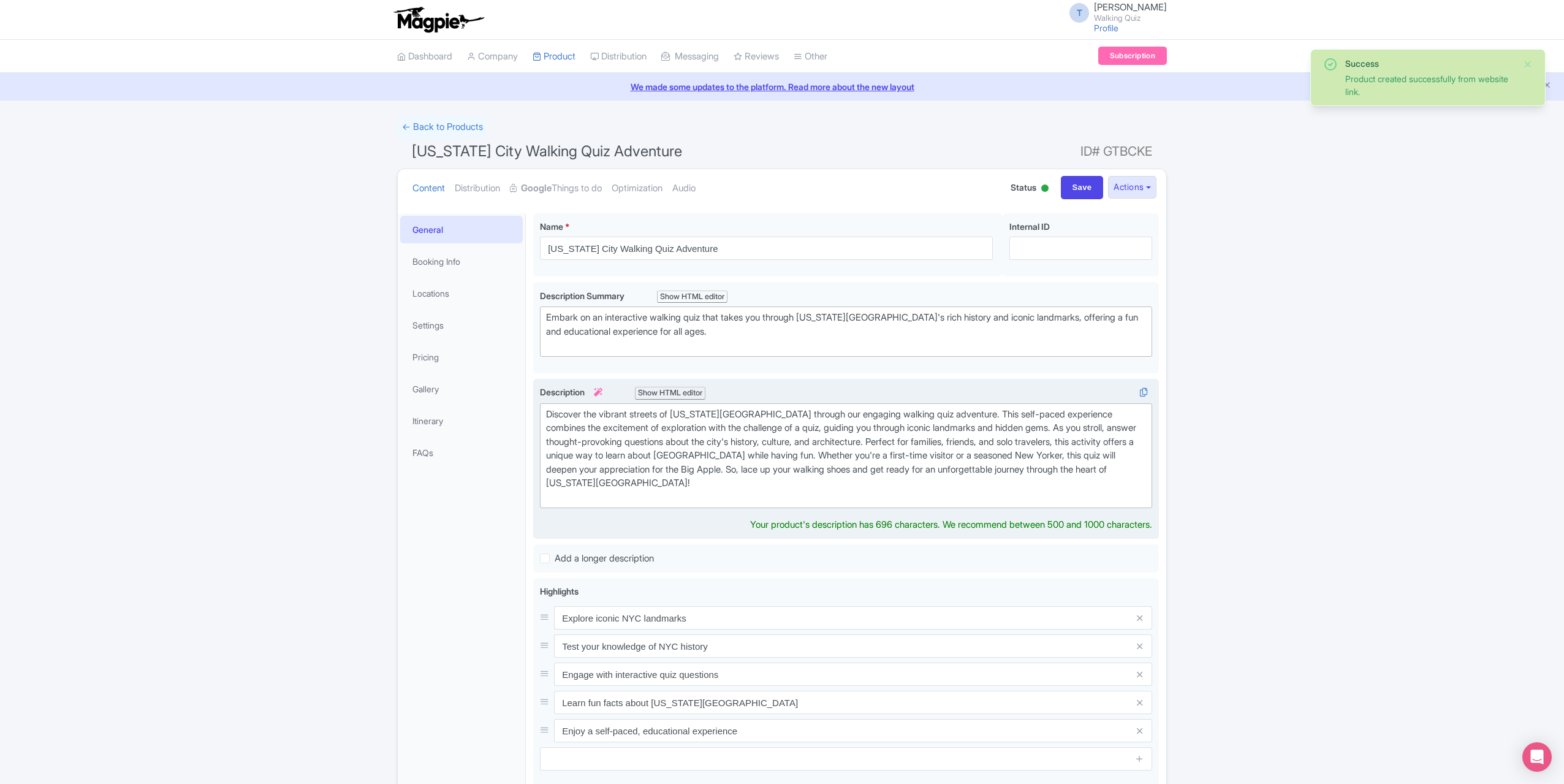
click at [761, 446] on div "Discover the vibrant streets of New York City through our engaging walking quiz…" at bounding box center [846, 456] width 600 height 97
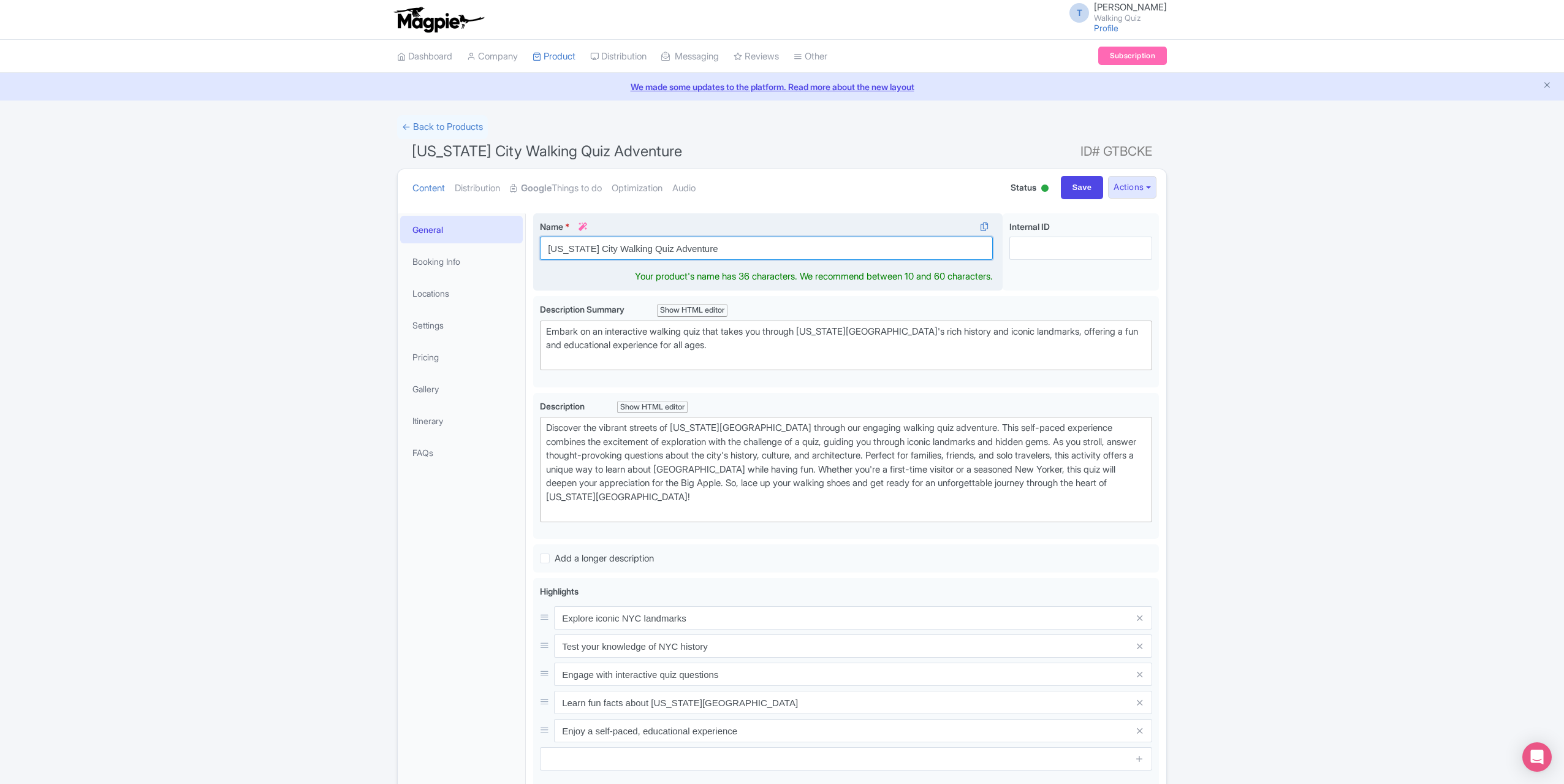
click at [724, 247] on input "New York City Walking Quiz Adventure" at bounding box center [766, 248] width 453 height 23
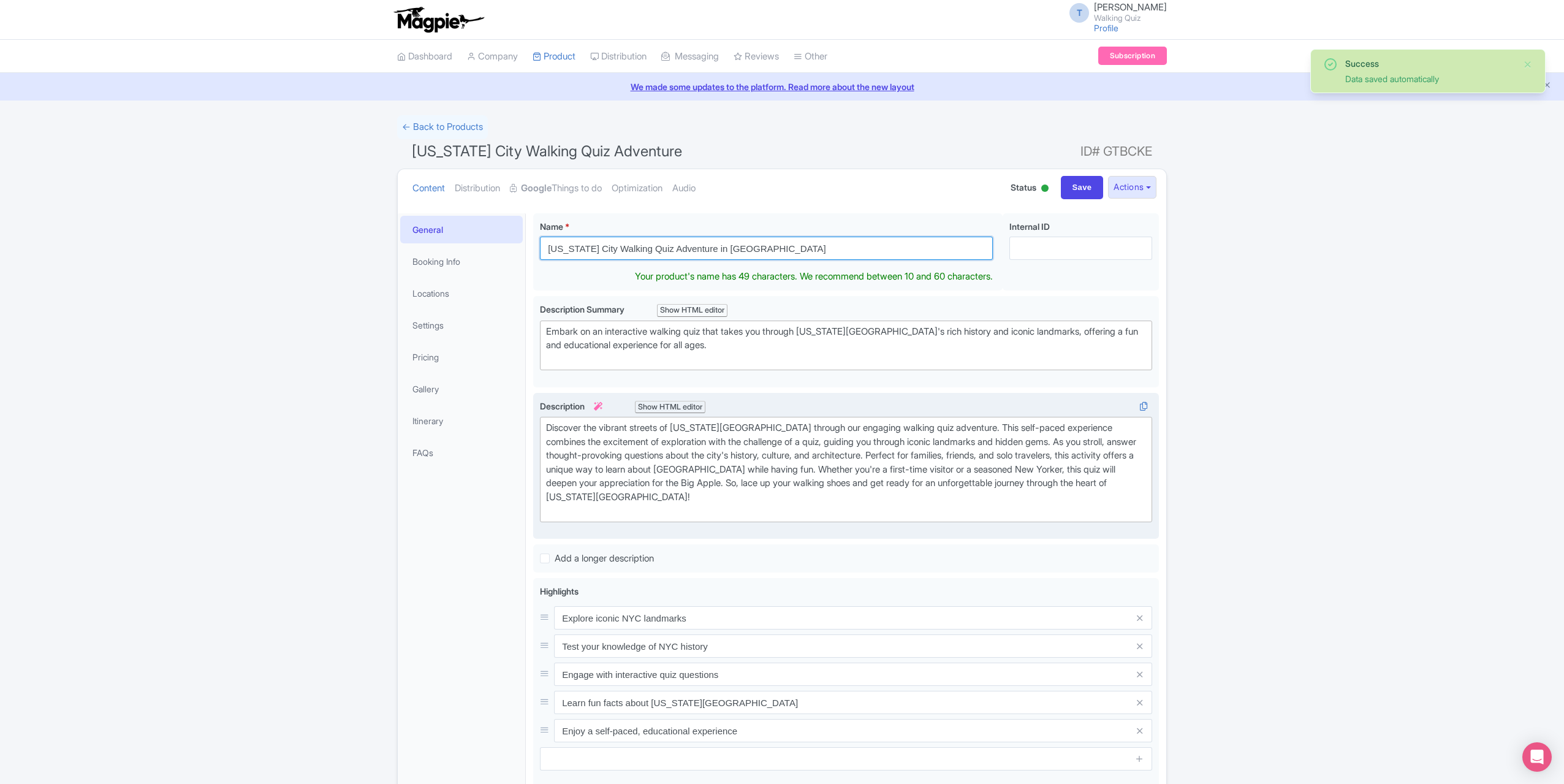
type input "New York City Walking Quiz Adventure in Manhattan"
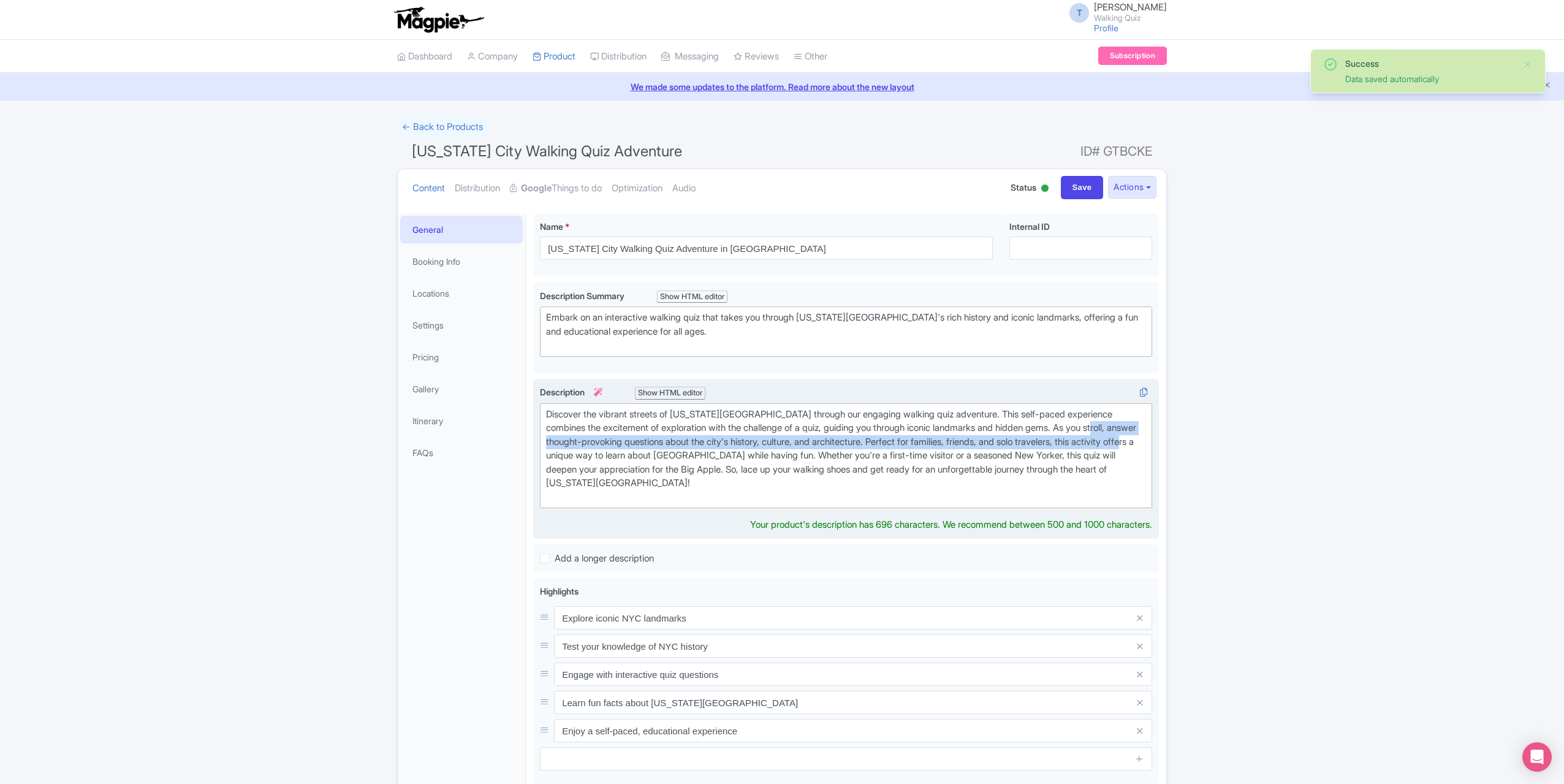
drag, startPoint x: 626, startPoint y: 453, endPoint x: 551, endPoint y: 446, distance: 75.3
click at [551, 446] on div "Discover the vibrant streets of New York City through our engaging walking quiz…" at bounding box center [846, 456] width 600 height 97
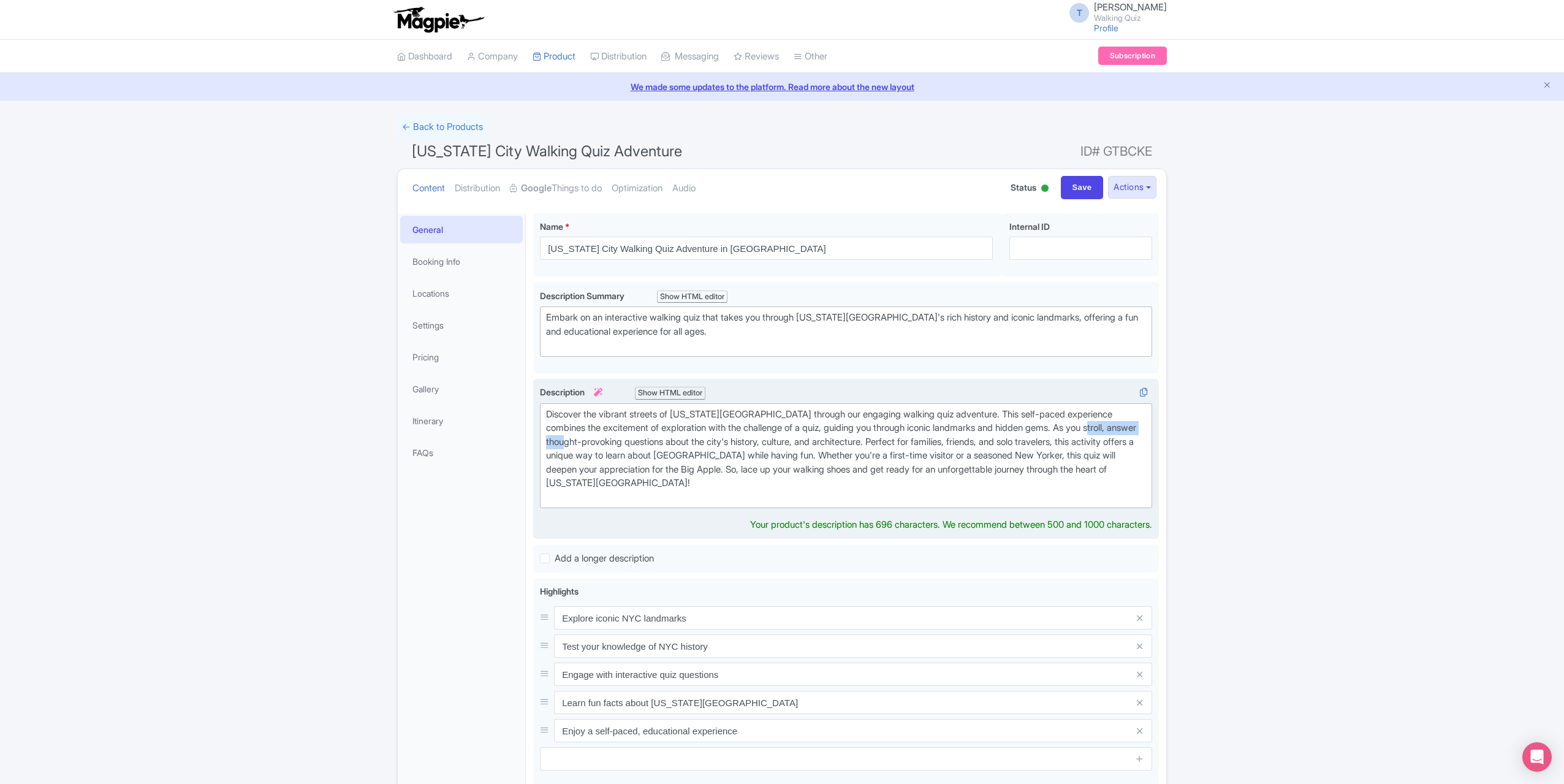
drag, startPoint x: 545, startPoint y: 440, endPoint x: 631, endPoint y: 441, distance: 86.0
click at [631, 441] on trix-editor "Discover the vibrant streets of New York City through our engaging walking quiz…" at bounding box center [846, 456] width 612 height 106
drag, startPoint x: 924, startPoint y: 435, endPoint x: 1009, endPoint y: 452, distance: 86.7
click at [924, 435] on div "Discover the vibrant streets of New York City through our engaging walking quiz…" at bounding box center [846, 456] width 600 height 97
drag, startPoint x: 813, startPoint y: 464, endPoint x: 752, endPoint y: 464, distance: 61.0
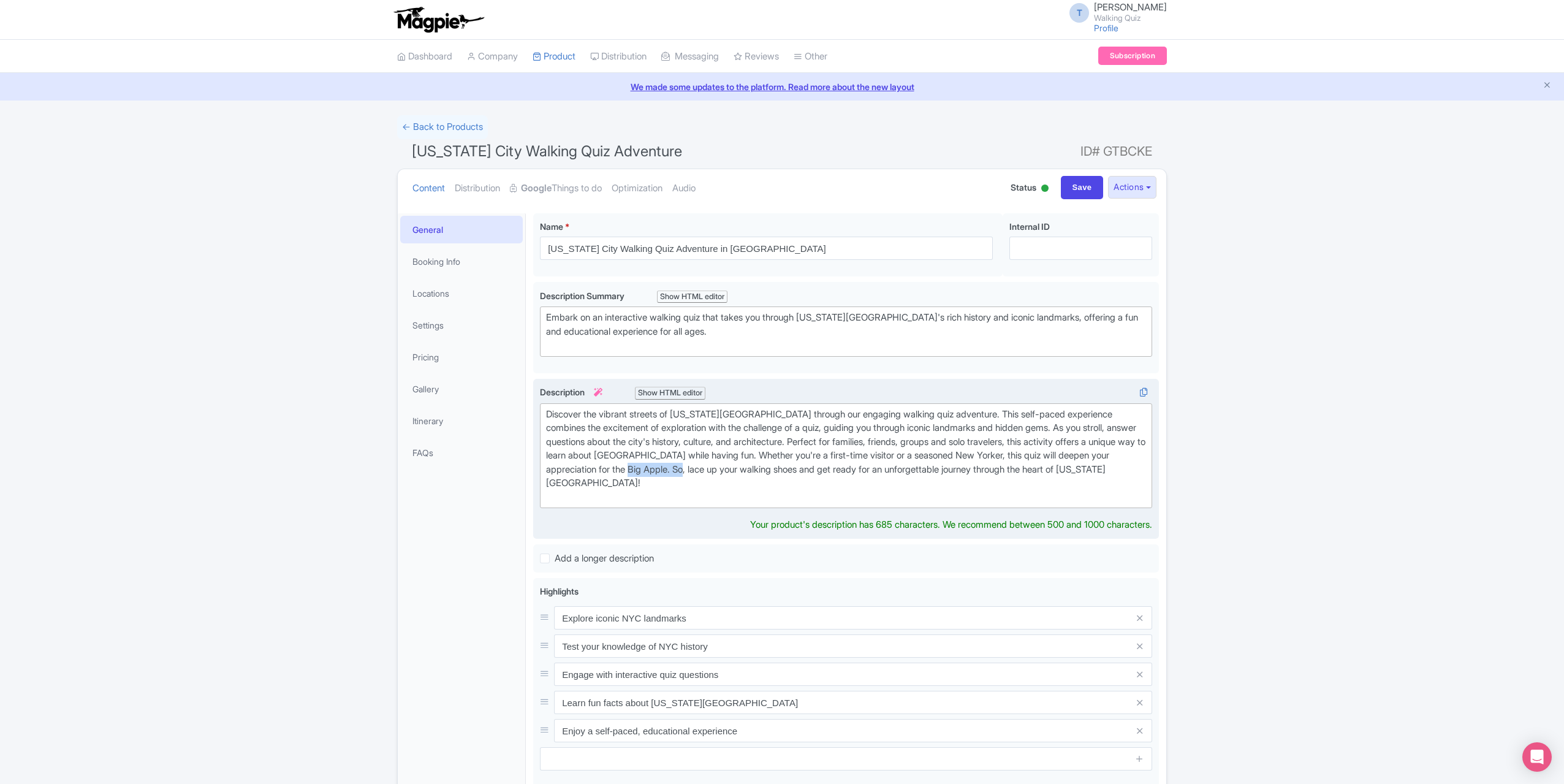
click at [752, 464] on div "Discover the vibrant streets of New York City through our engaging walking quiz…" at bounding box center [846, 456] width 600 height 97
type trix-editor "<div>Discover the vibrant streets of New York City through our engaging walking…"
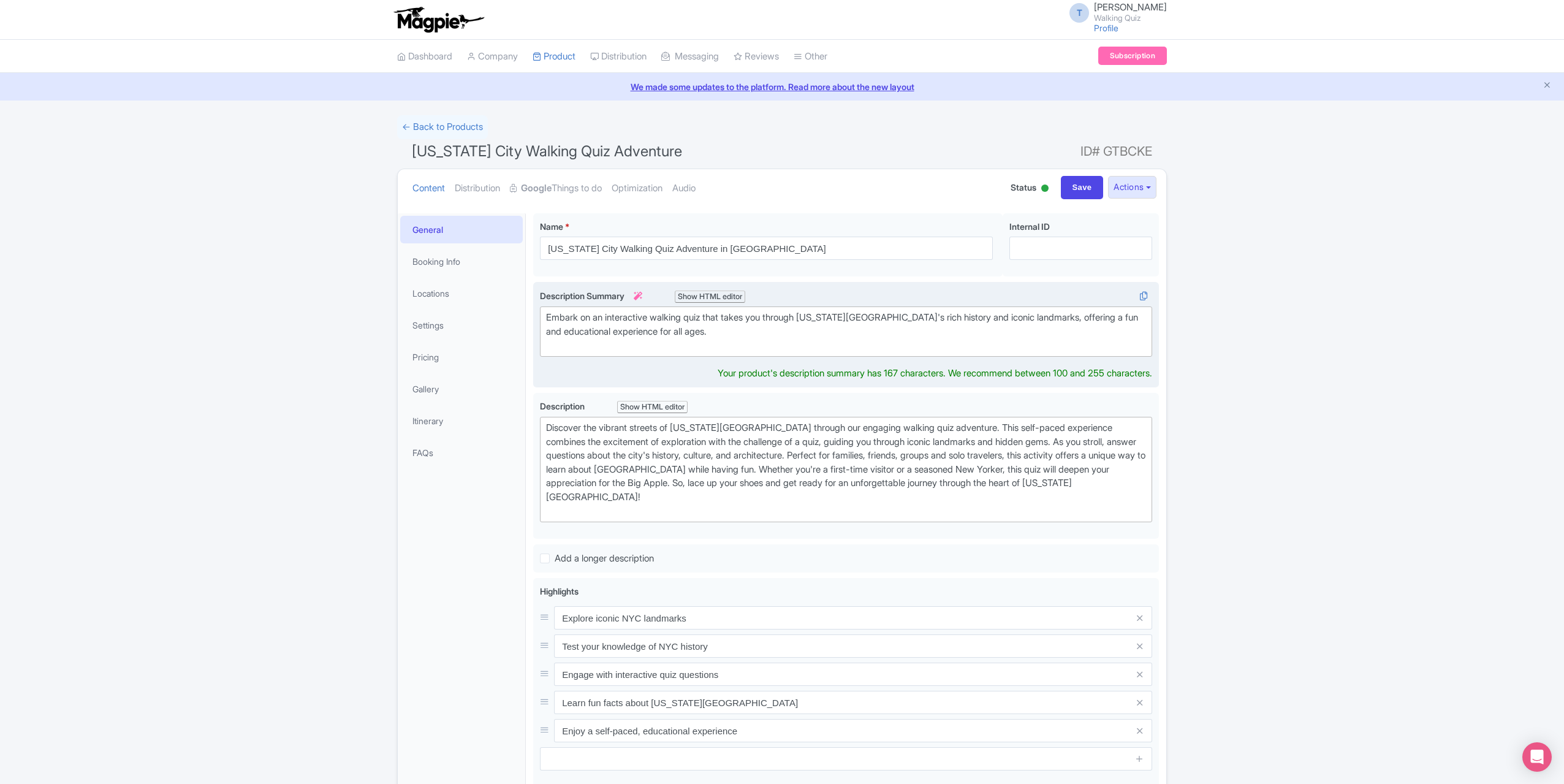
drag, startPoint x: 715, startPoint y: 333, endPoint x: 724, endPoint y: 334, distance: 9.1
click at [715, 334] on div "Embark on an interactive walking quiz that takes you through New York City's ri…" at bounding box center [846, 331] width 600 height 42
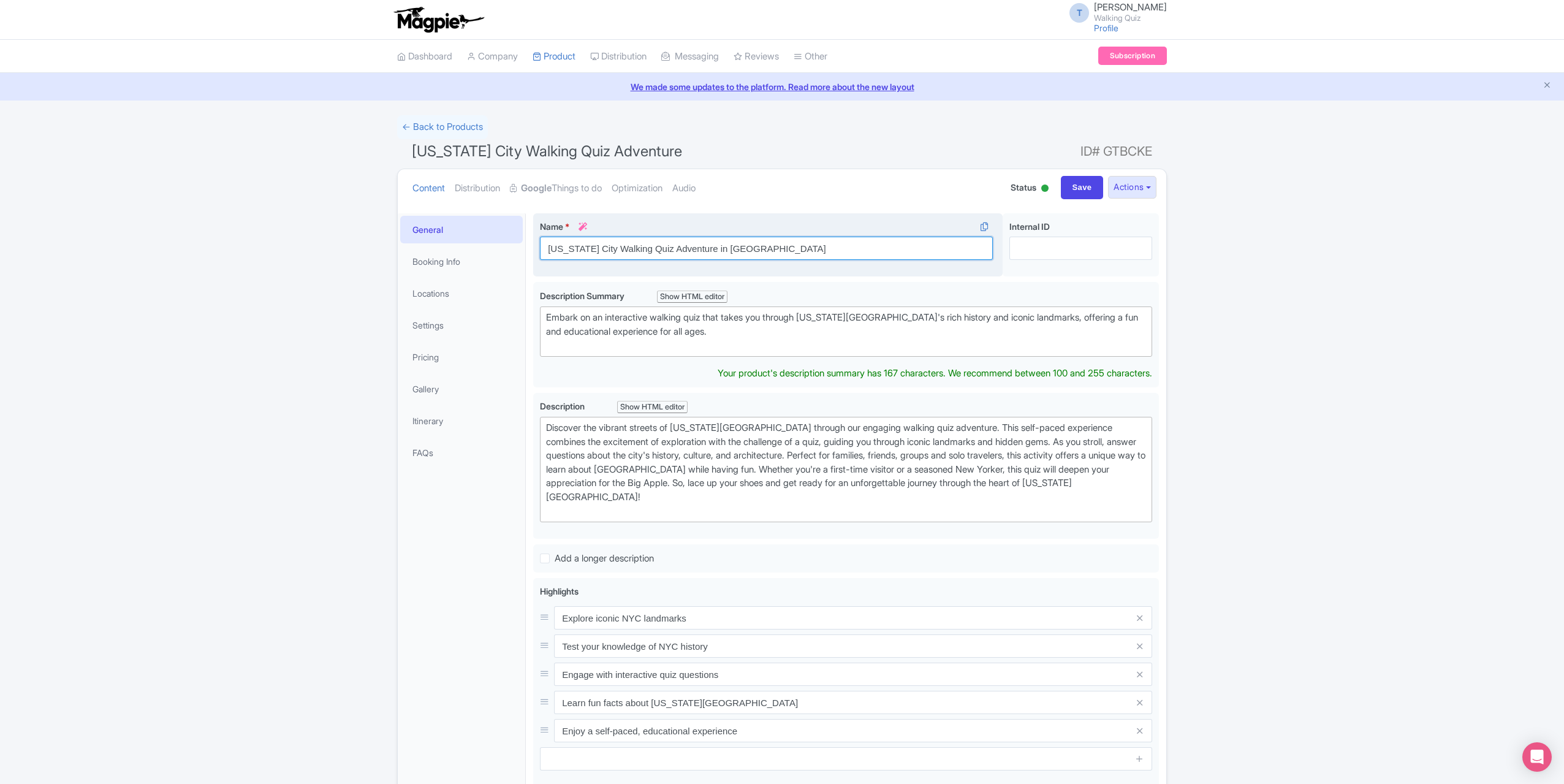
click at [848, 249] on input "New York City Walking Quiz Adventure in Manhattan" at bounding box center [766, 248] width 453 height 23
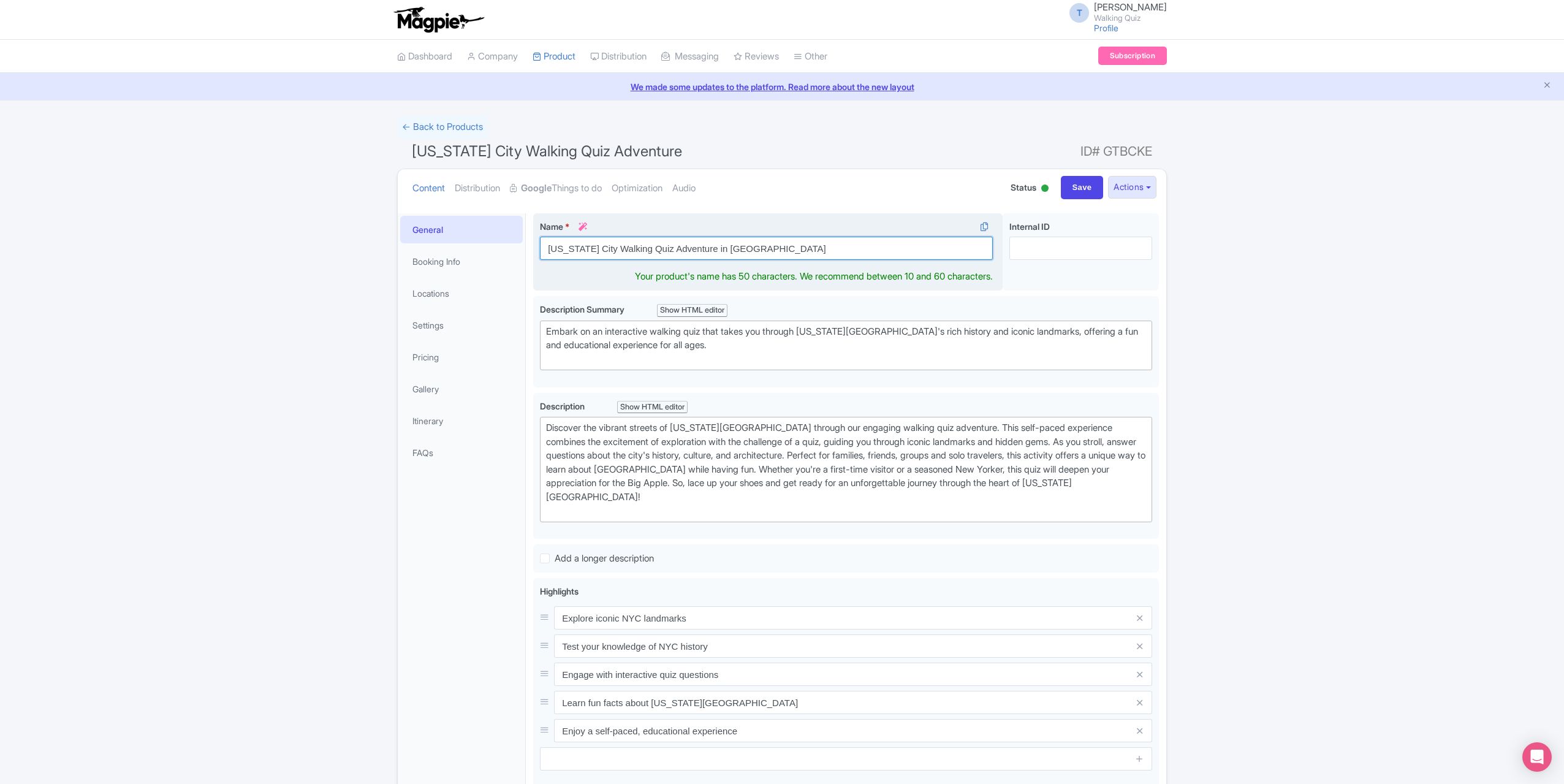
click at [671, 248] on input "New York City Walking Quiz Adventure in Manhattan" at bounding box center [766, 248] width 453 height 23
click at [743, 251] on input "New York City Walking Quiz in Manhattan" at bounding box center [766, 248] width 453 height 23
type input "[US_STATE] City Walking Quiz in [GEOGRAPHIC_DATA] including drinks!"
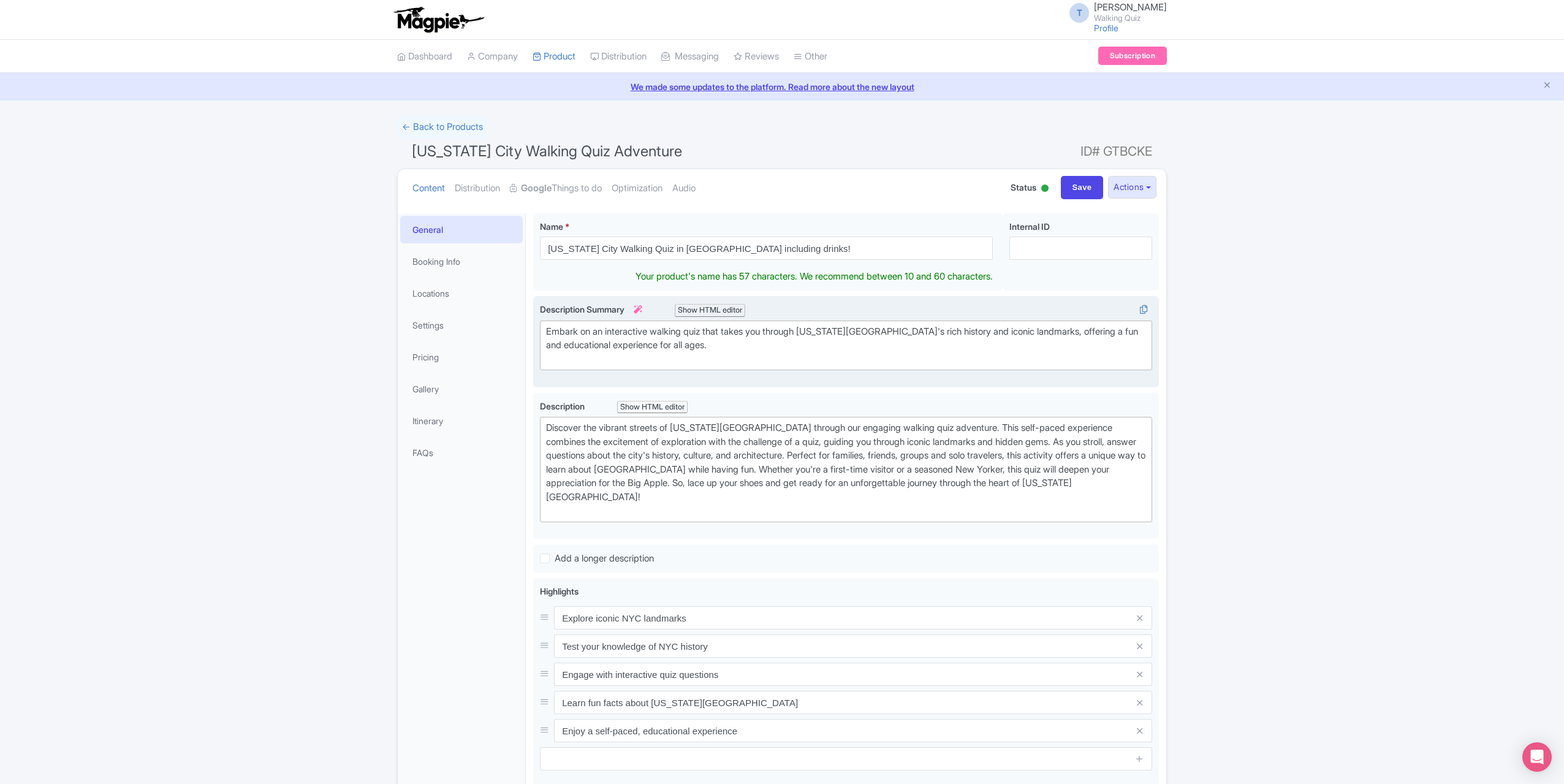
click at [739, 329] on div "Embark on an interactive walking quiz that takes you through New York City's ri…" at bounding box center [846, 345] width 600 height 42
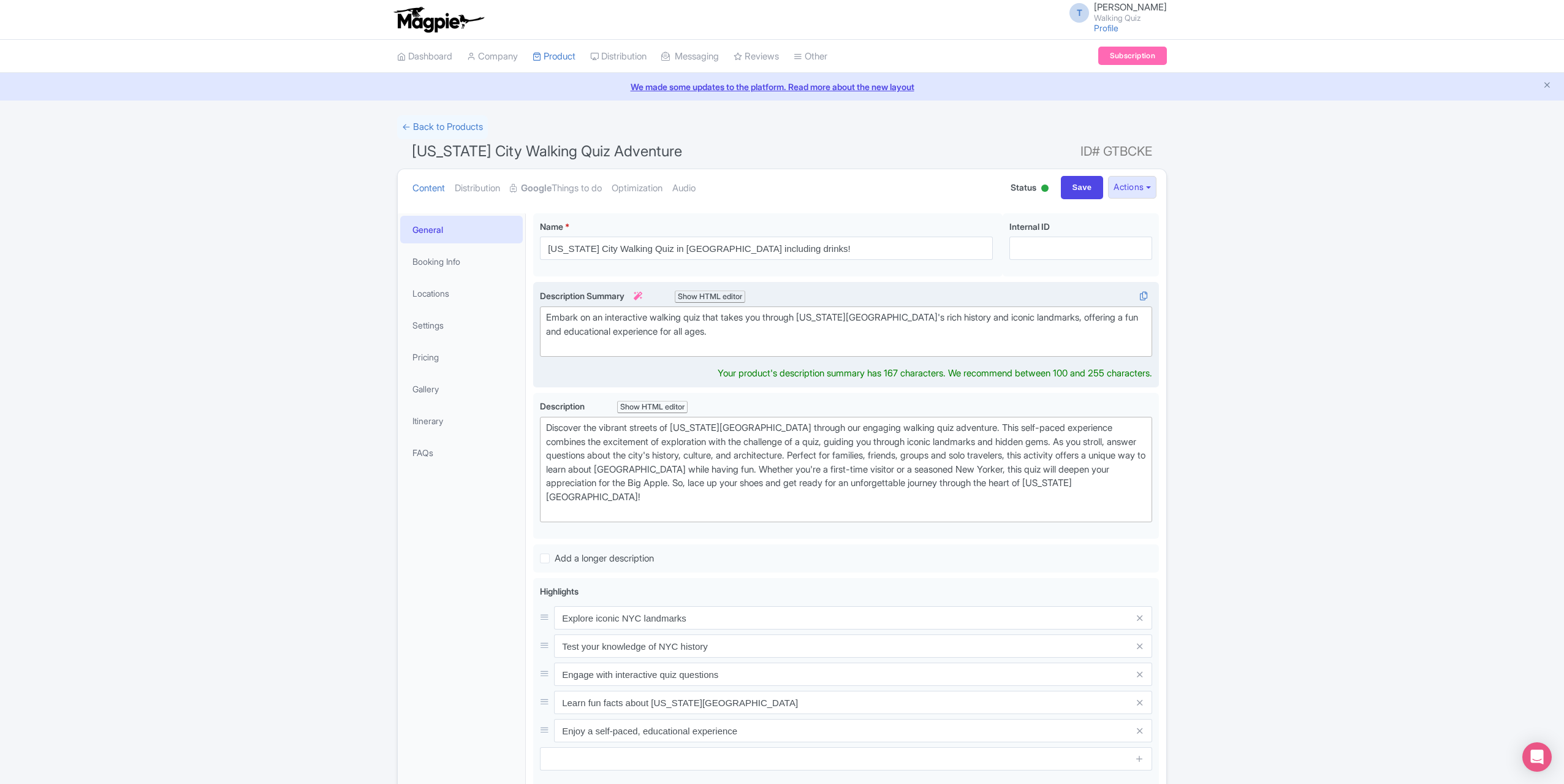
click at [747, 334] on div "Embark on an interactive walking quiz that takes you through New York City's ri…" at bounding box center [846, 331] width 600 height 42
drag, startPoint x: 721, startPoint y: 324, endPoint x: 715, endPoint y: 338, distance: 15.2
click at [645, 326] on div "Embark on an interactive walking quiz that takes you through New York City's ri…" at bounding box center [846, 331] width 600 height 42
type trix-editor "<div>Embark on an interactive walking quiz that takes you through New York City…"
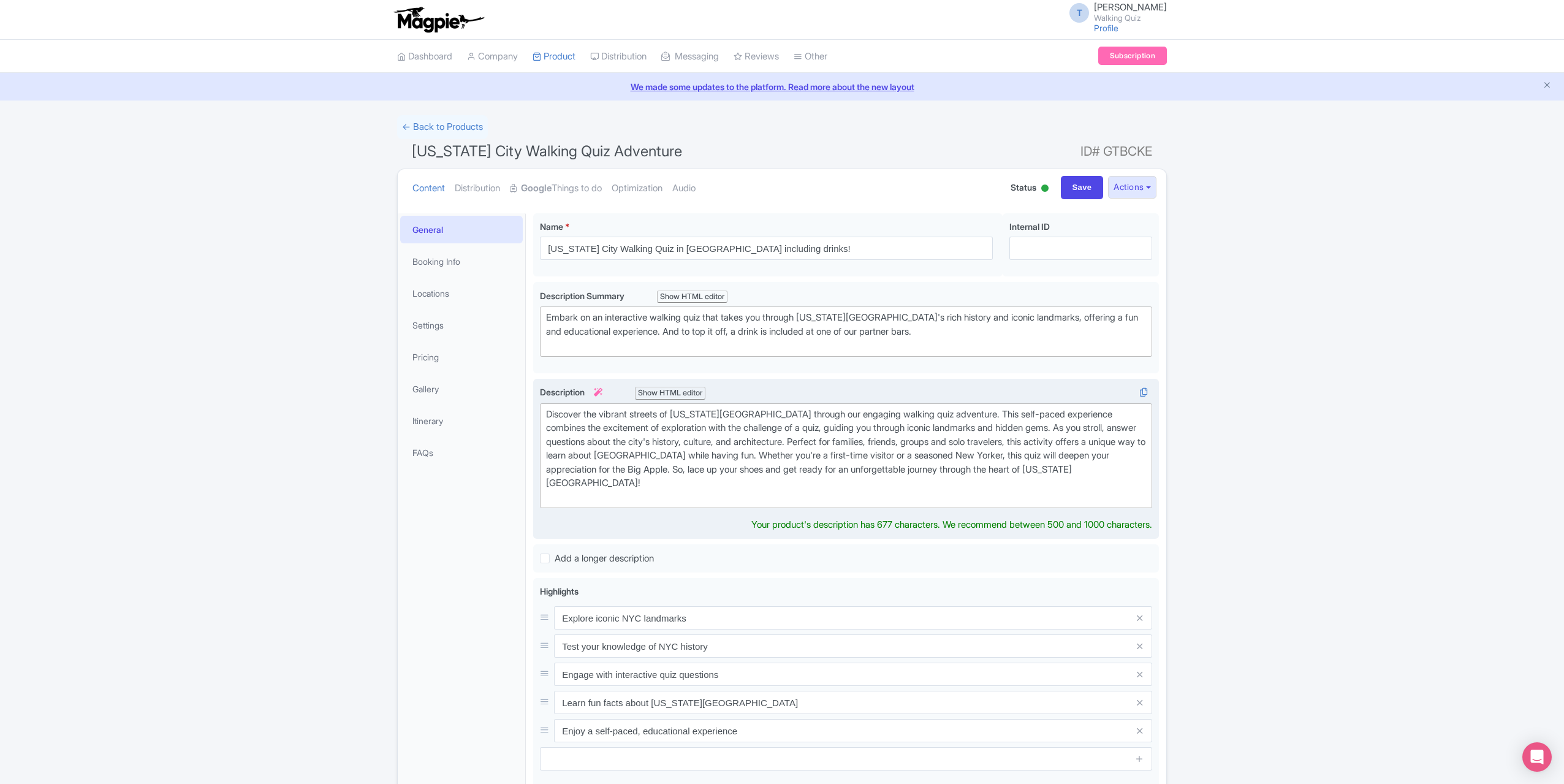
click at [678, 450] on div "Discover the vibrant streets of New York City through our engaging walking quiz…" at bounding box center [846, 456] width 600 height 97
click at [1046, 412] on div "Discover the vibrant streets of New York City through our engaging walking quiz…" at bounding box center [846, 456] width 600 height 97
click at [912, 447] on div "Discover the vibrant streets of New York City through our engaging walking quiz…" at bounding box center [846, 456] width 600 height 97
click at [990, 448] on div "Discover the vibrant streets of New York City through our engaging walking quiz…" at bounding box center [846, 456] width 600 height 97
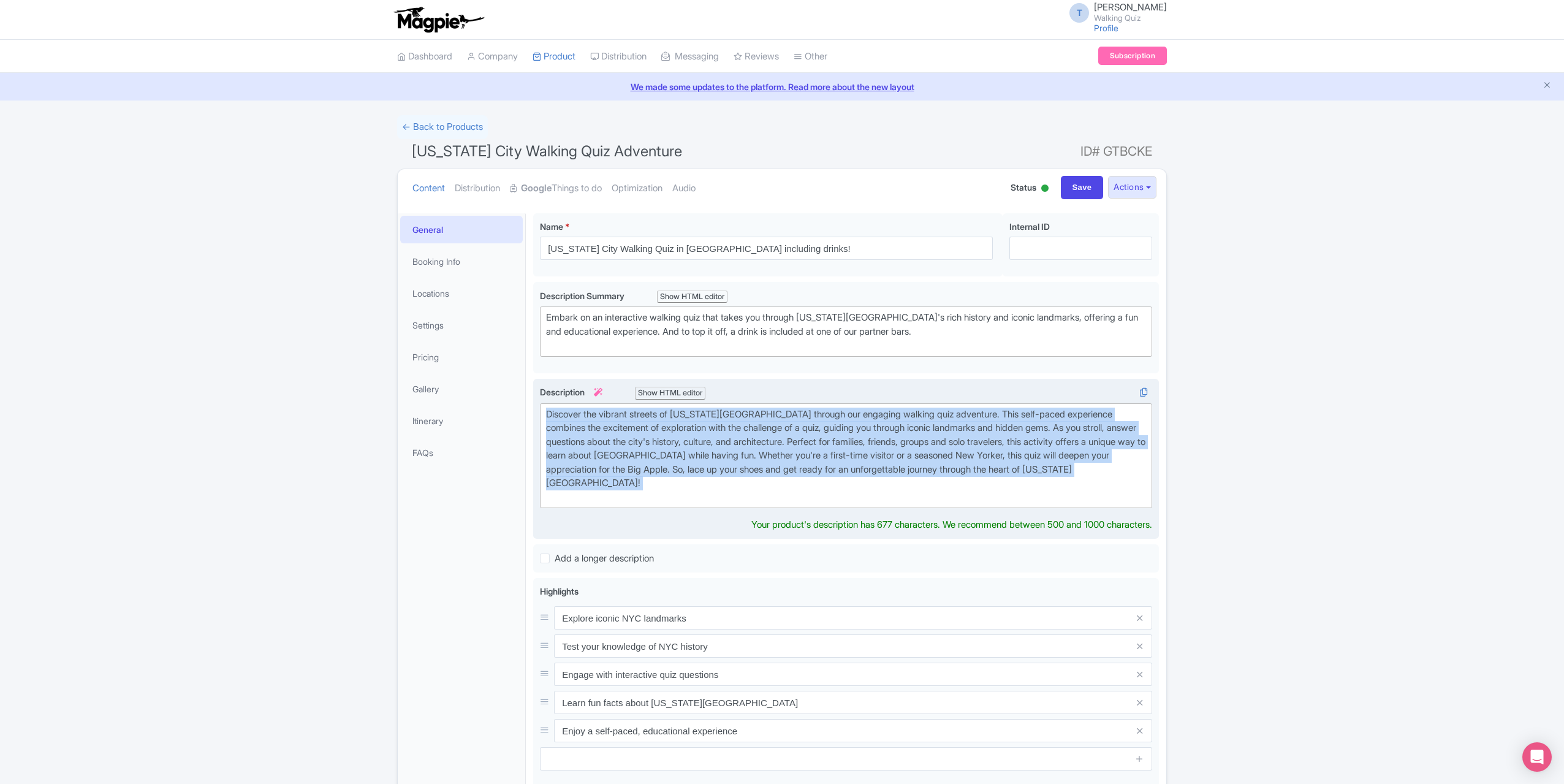
copy div "Discover the vibrant streets of New York City through our engaging walking quiz…"
paste trix-editor "<div>&nbsp;Explore the lively streets of New York City with our fun walking qui…"
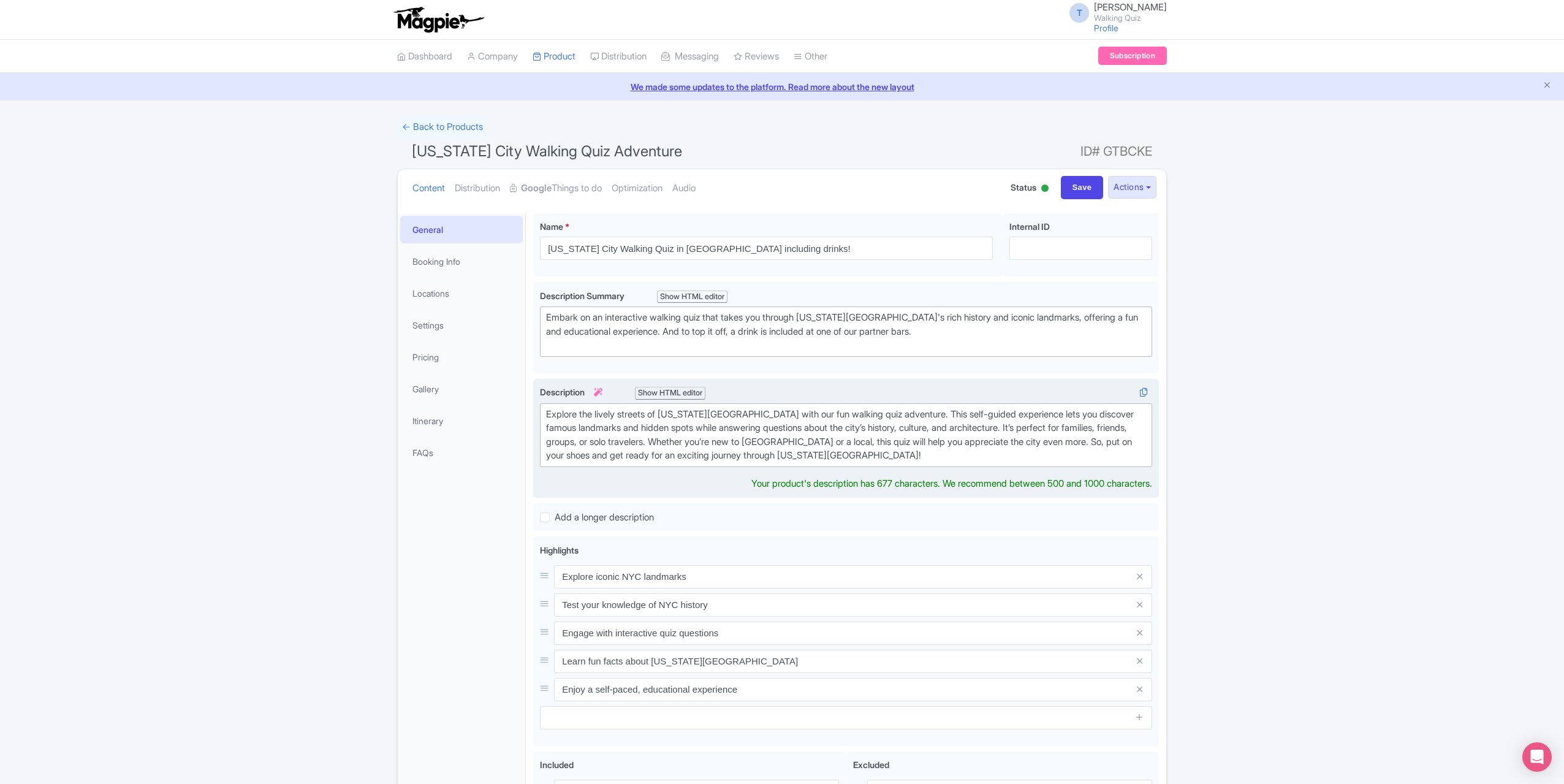
click at [551, 413] on div "Explore the lively streets of New York City with our fun walking quiz adventure…" at bounding box center [846, 435] width 600 height 55
click at [867, 459] on trix-editor "Explore the lively streets of New York City with our fun walking quiz adventure…" at bounding box center [846, 435] width 612 height 64
click at [880, 450] on div "Explore the lively streets of New York City with our fun walking quiz adventure…" at bounding box center [846, 435] width 600 height 55
click at [871, 453] on div "Explore the lively streets of New York City with our fun walking quiz adventure…" at bounding box center [846, 435] width 600 height 55
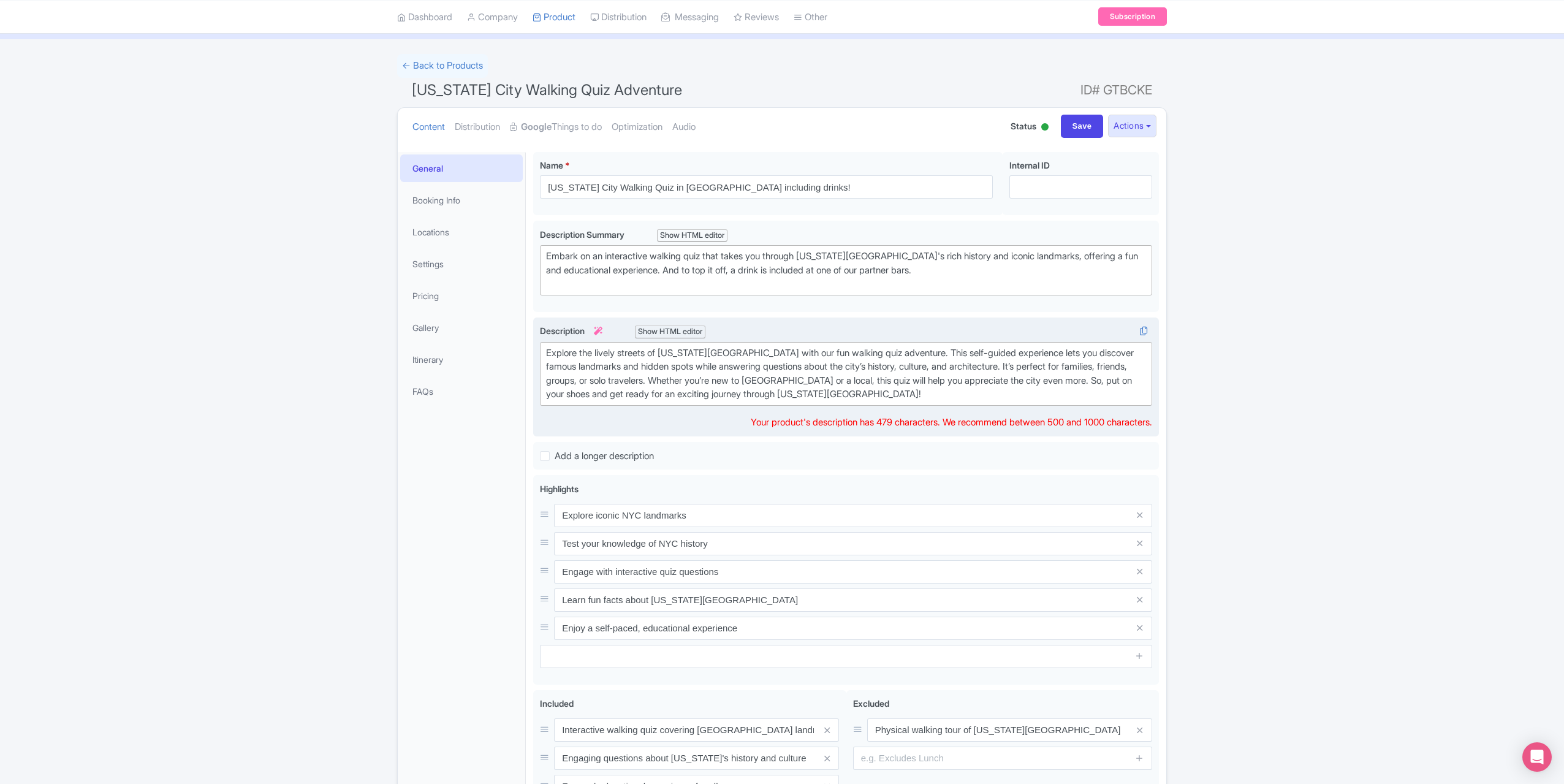
click at [712, 368] on div "Explore the lively streets of New York City with our fun walking quiz adventure…" at bounding box center [846, 373] width 600 height 55
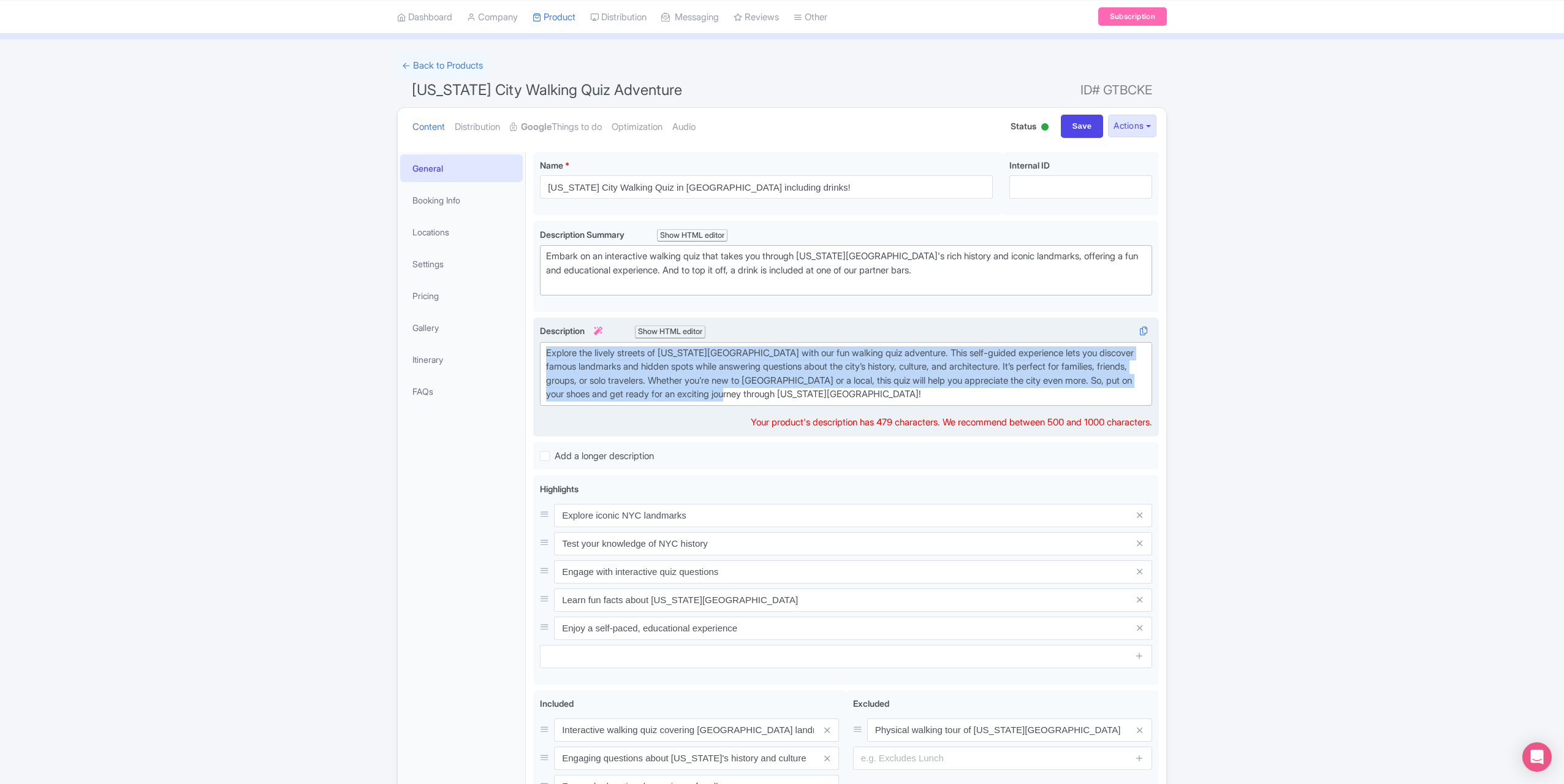
paste trix-editor "<div>Explore the lively streets of New York City with our fun walking quiz adve…"
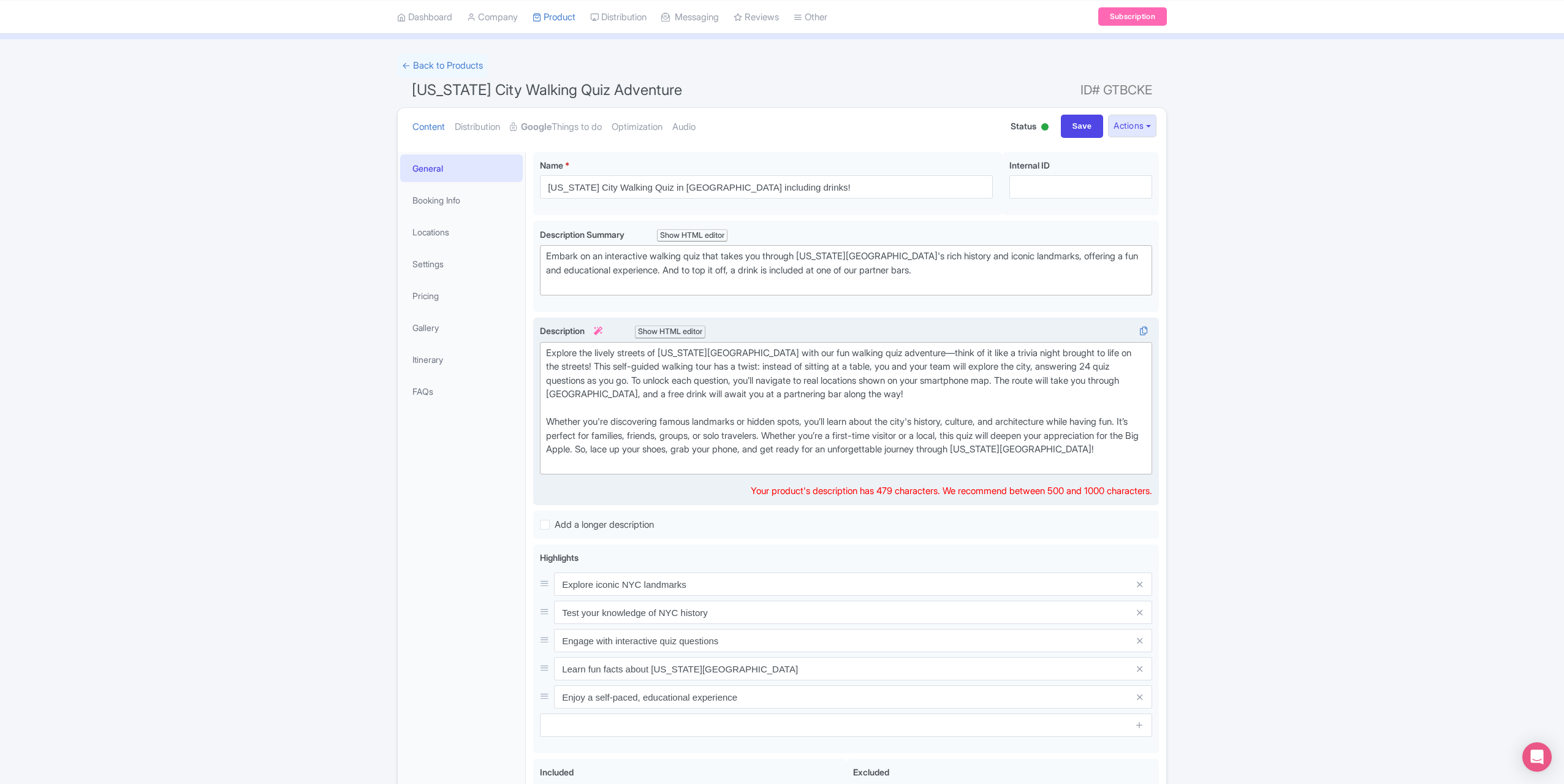
click at [885, 348] on div "Explore the lively streets of New York City with our fun walking quiz adventure…" at bounding box center [846, 380] width 600 height 69
click at [892, 348] on div "Explore the lively streets of New York City with our fun walking quiz adventure…" at bounding box center [846, 380] width 600 height 69
click at [945, 383] on div "Explore the lively streets of New York City with our fun walking quiz adventure…" at bounding box center [846, 380] width 600 height 69
click at [978, 374] on div "Explore the lively streets of New York City with our fun walking quiz adventure…" at bounding box center [846, 380] width 600 height 69
click at [784, 350] on div "Explore the lively streets of New York City with our fun walking quiz adventure…" at bounding box center [846, 380] width 600 height 69
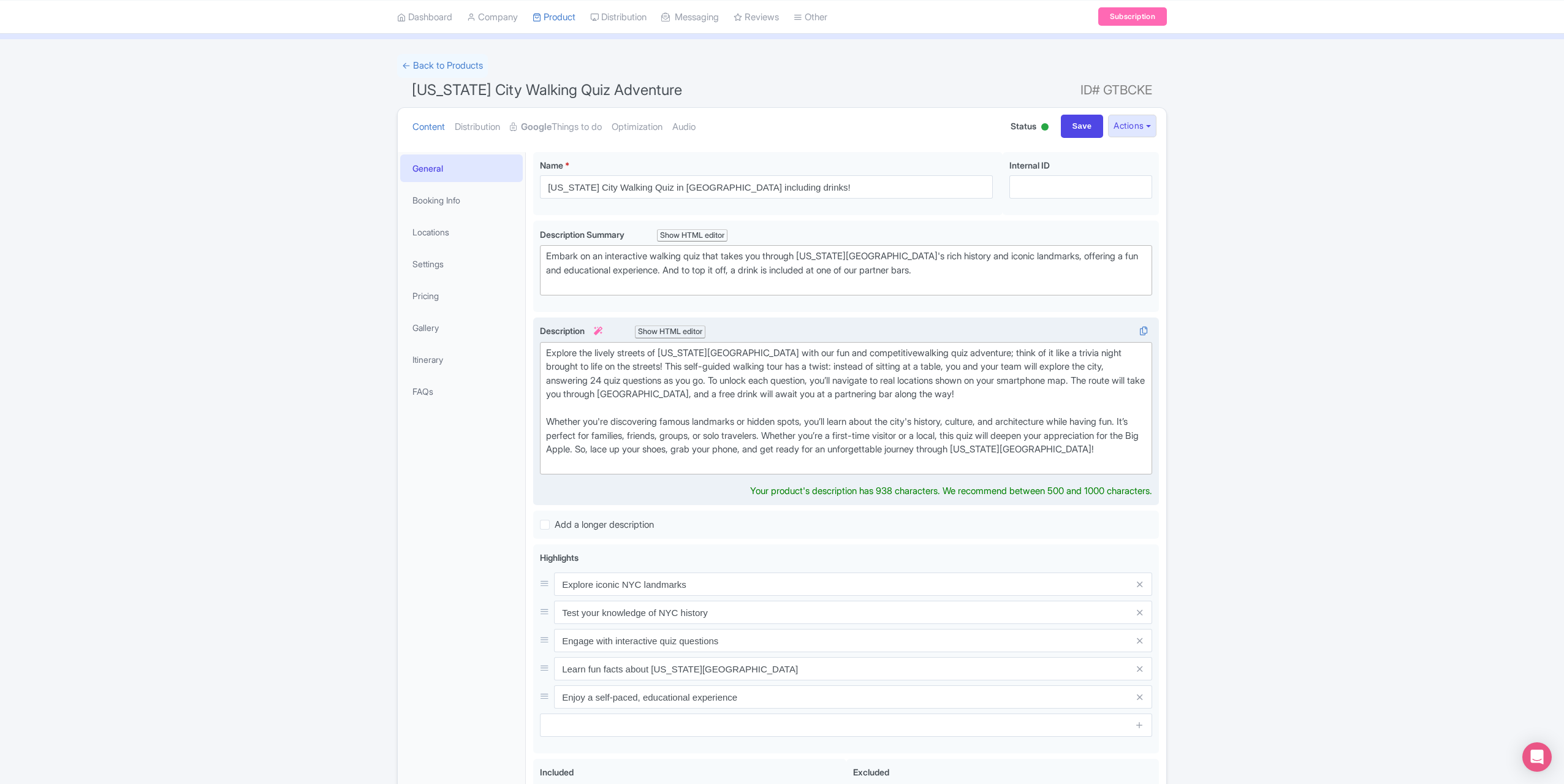
type trix-editor "<div>Explore the lively streets of New York City with our fun and competitive w…"
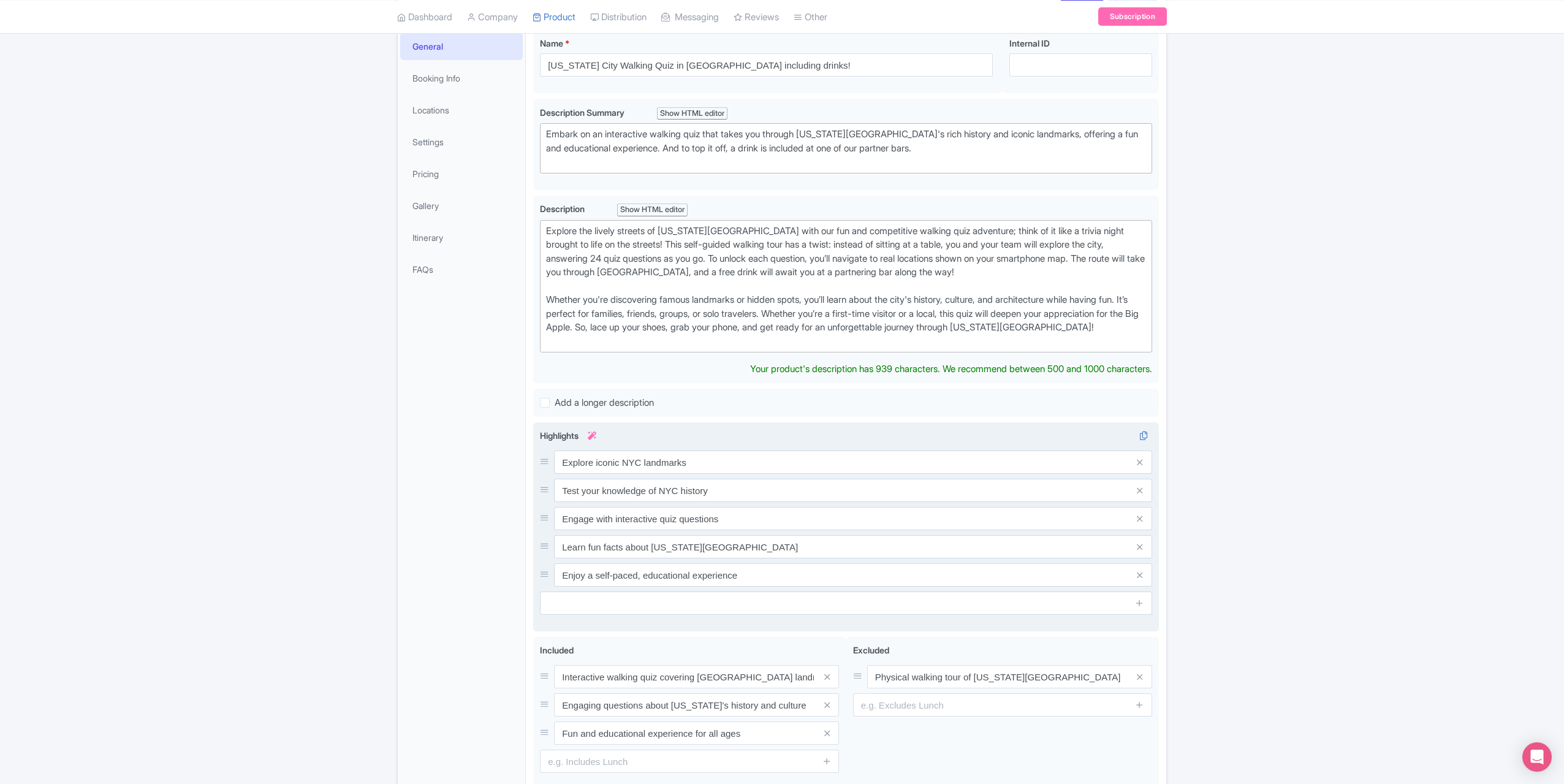
scroll to position [184, 0]
click at [620, 591] on input "text" at bounding box center [846, 602] width 612 height 23
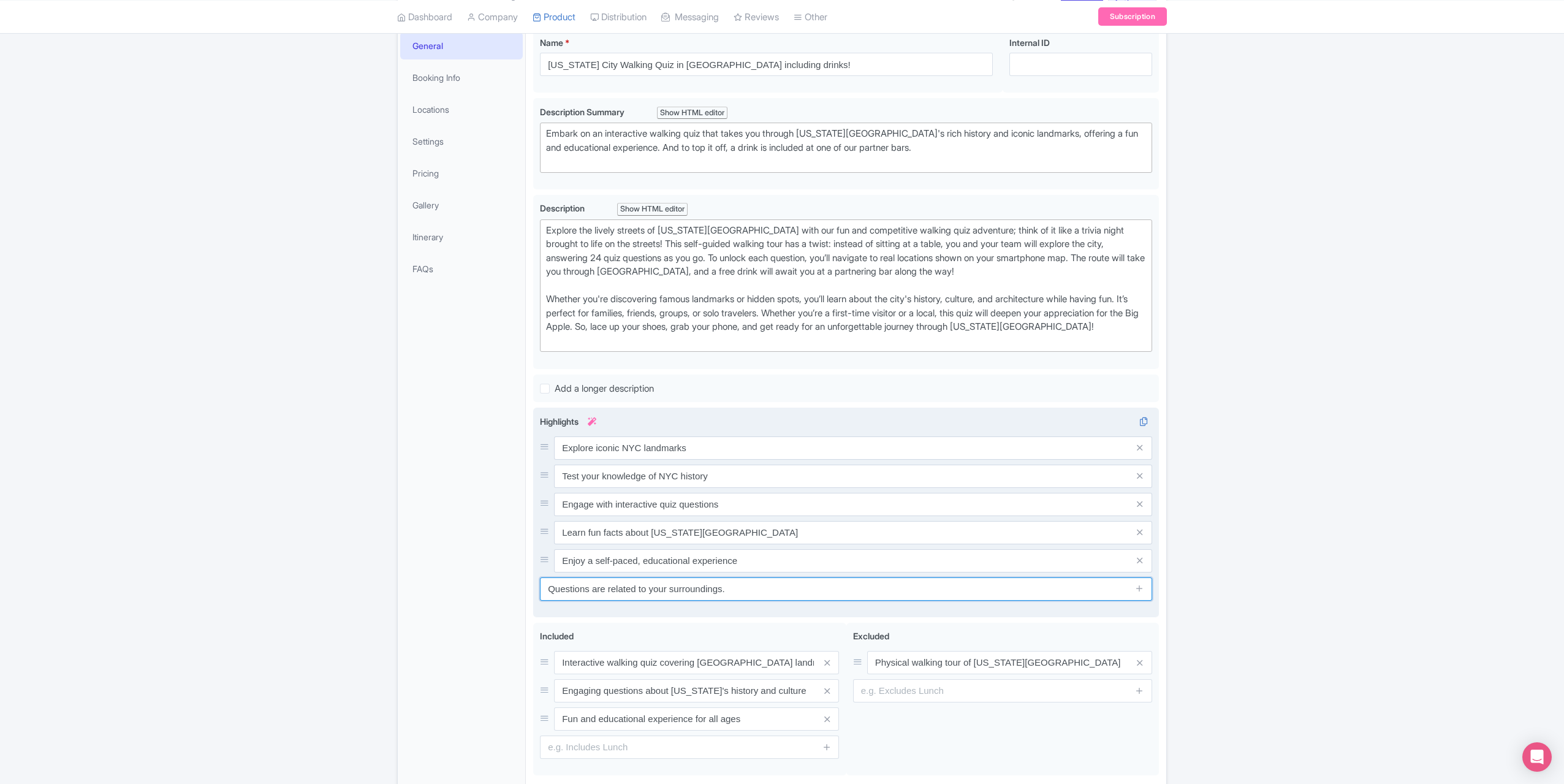
scroll to position [276, 0]
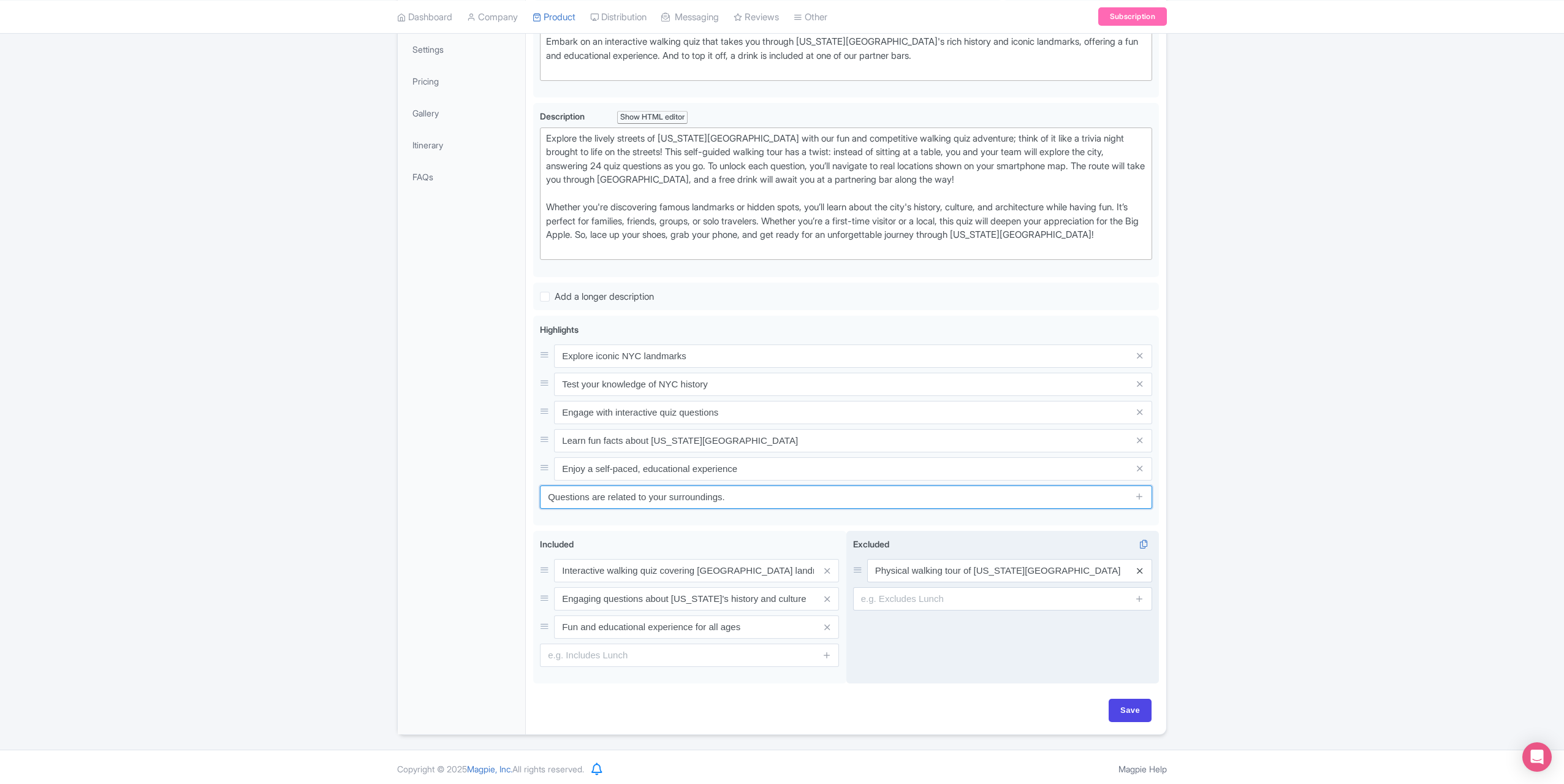
type input "Questions are related to your surroundings."
click at [1142, 568] on icon at bounding box center [1140, 570] width 5 height 9
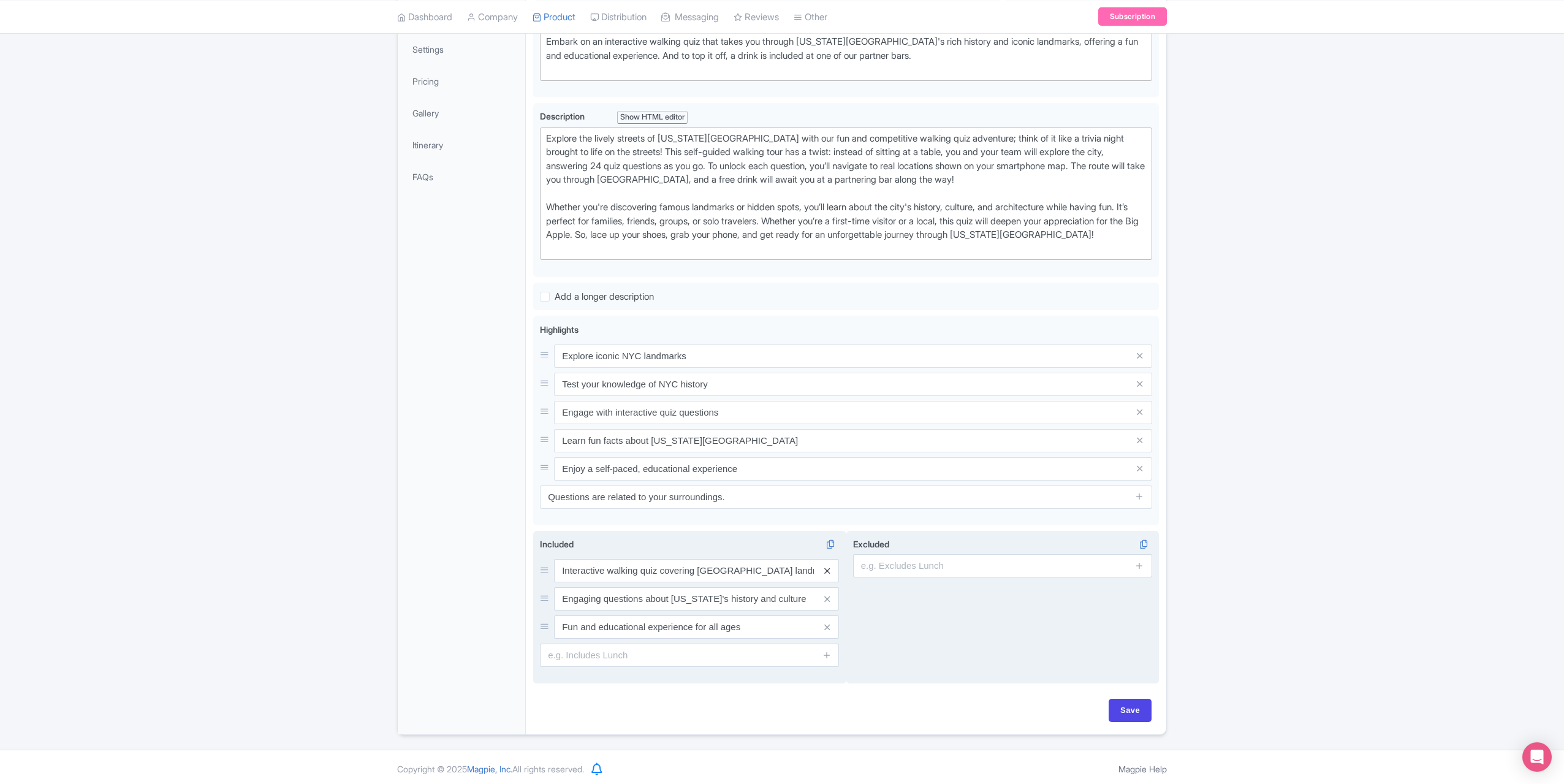
click at [826, 568] on icon at bounding box center [827, 570] width 5 height 9
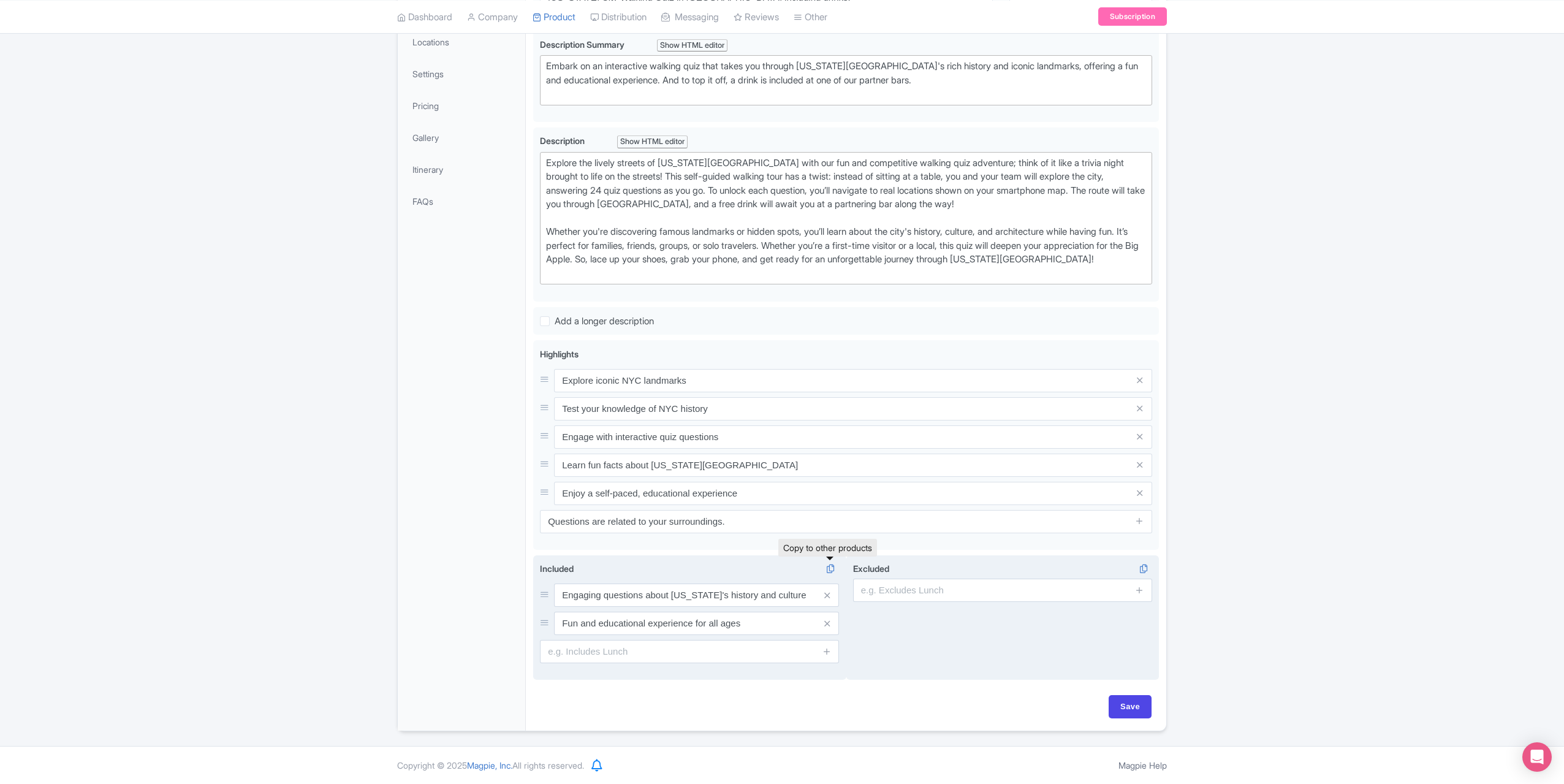
scroll to position [248, 0]
click at [824, 623] on icon at bounding box center [827, 627] width 5 height 9
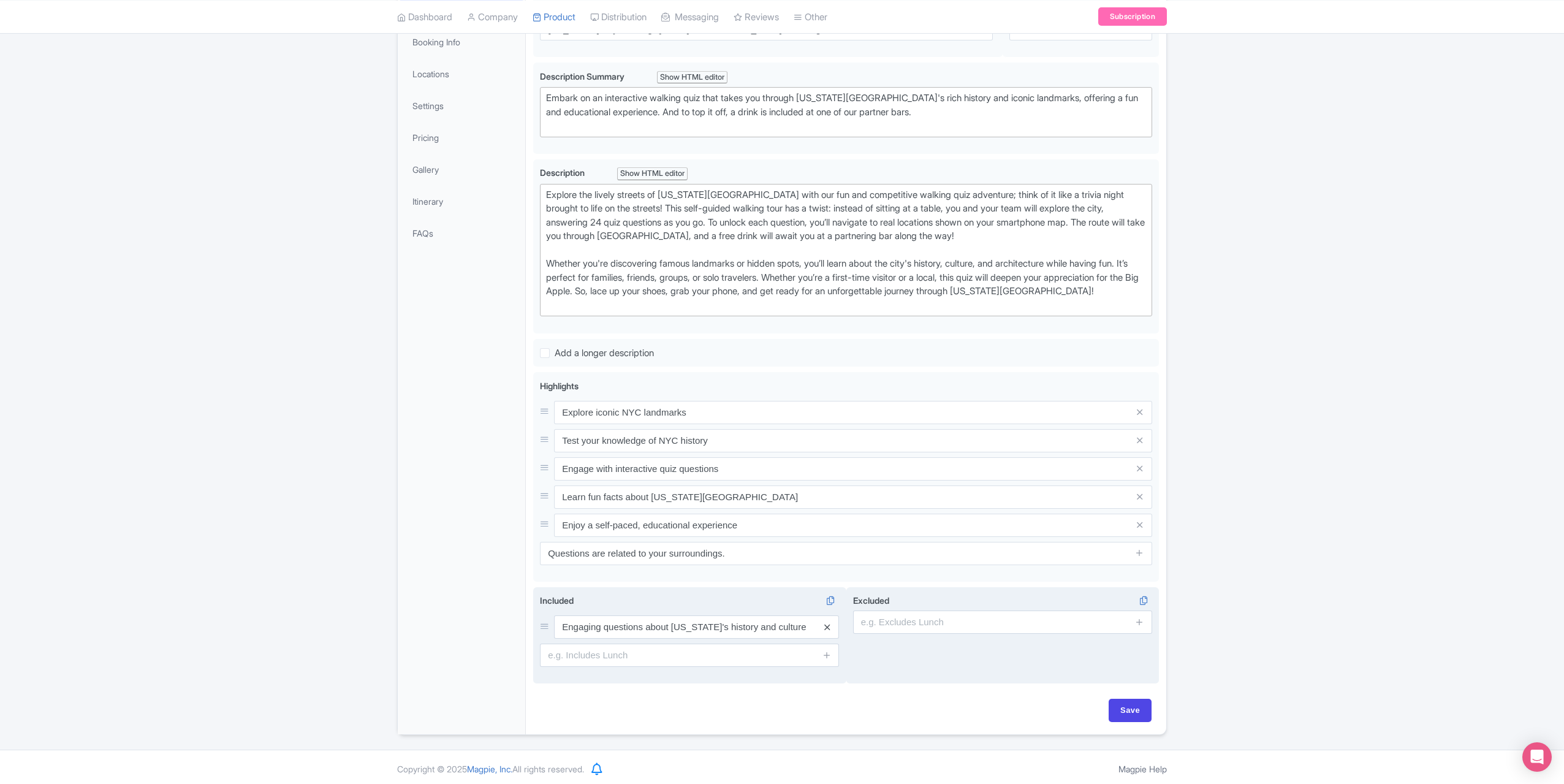
click at [825, 623] on icon at bounding box center [827, 627] width 5 height 9
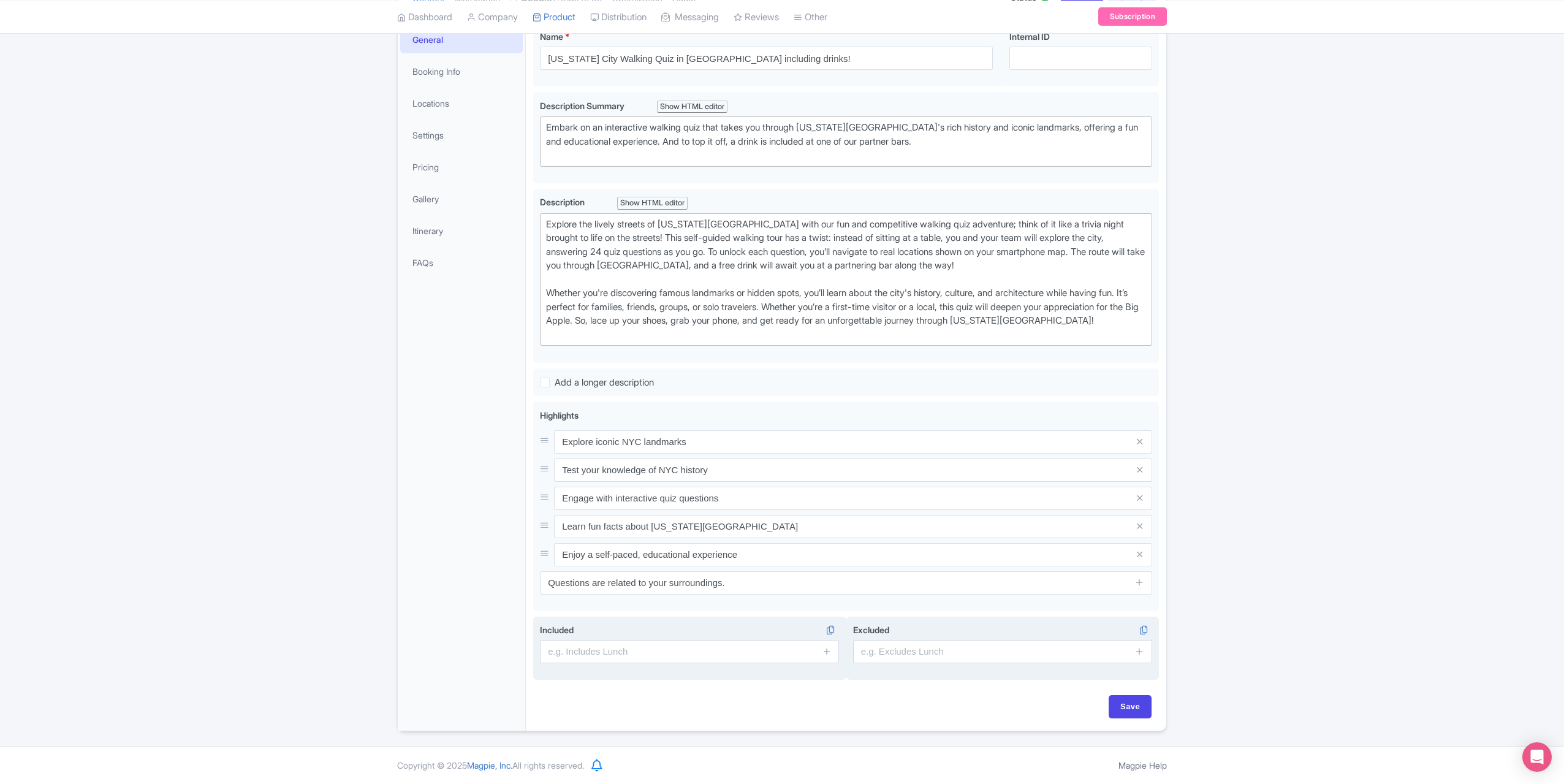
scroll to position [187, 0]
click at [638, 655] on input "text" at bounding box center [690, 654] width 299 height 23
type input "Free app"
click at [1061, 0] on input "Save" at bounding box center [1082, 1] width 43 height 23
type input "Saving..."
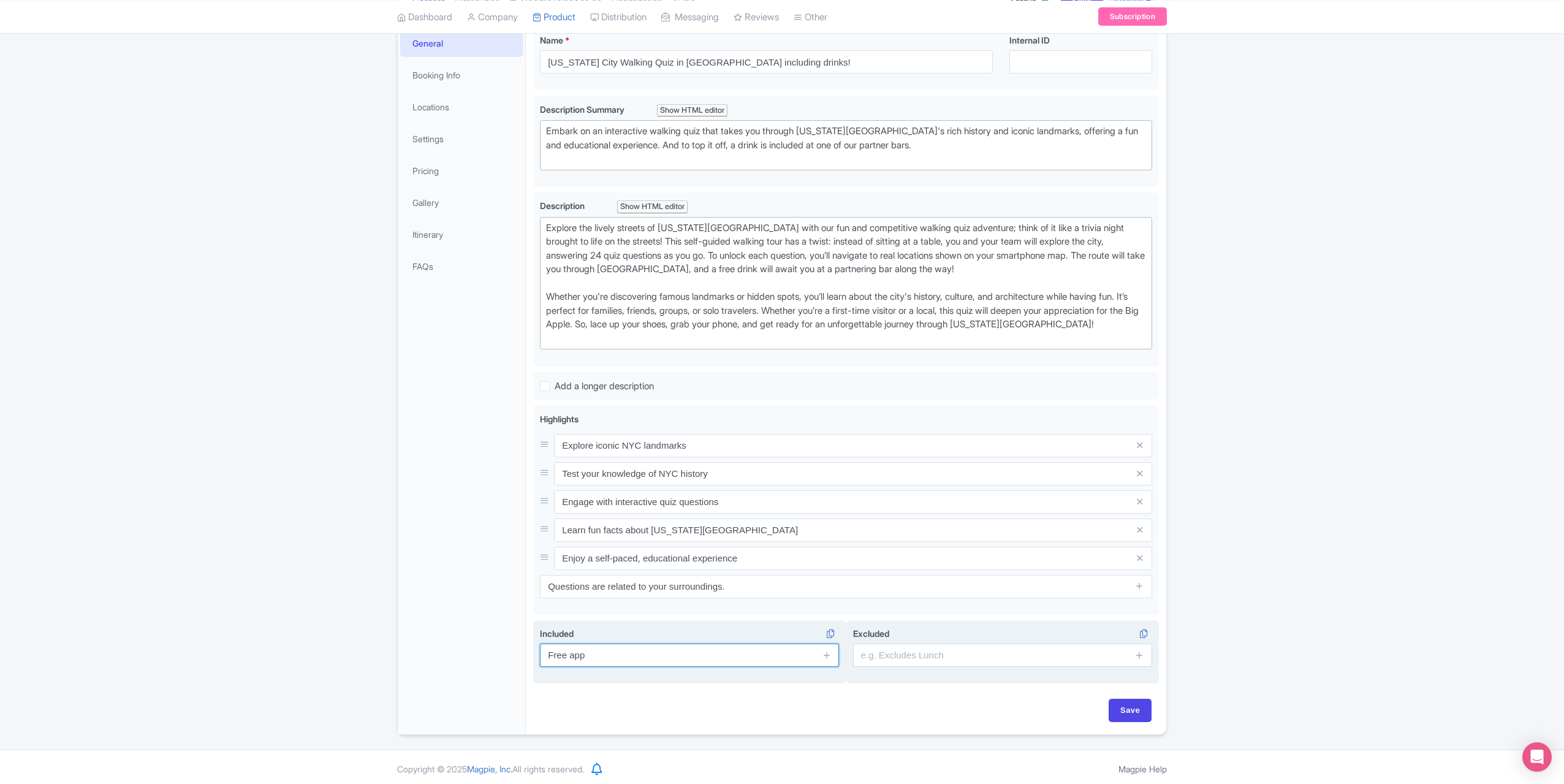
type input "Saving..."
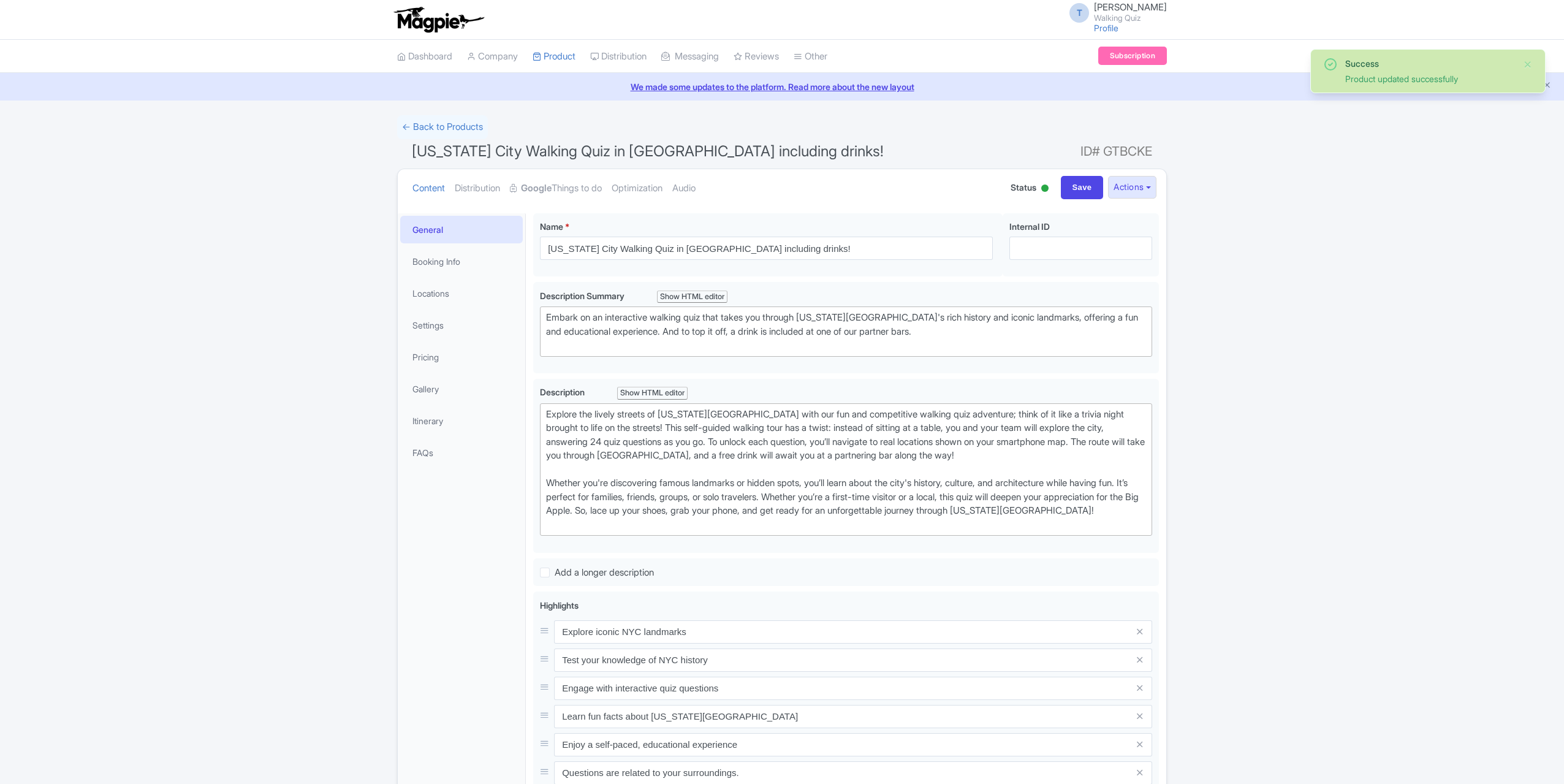
scroll to position [266, 0]
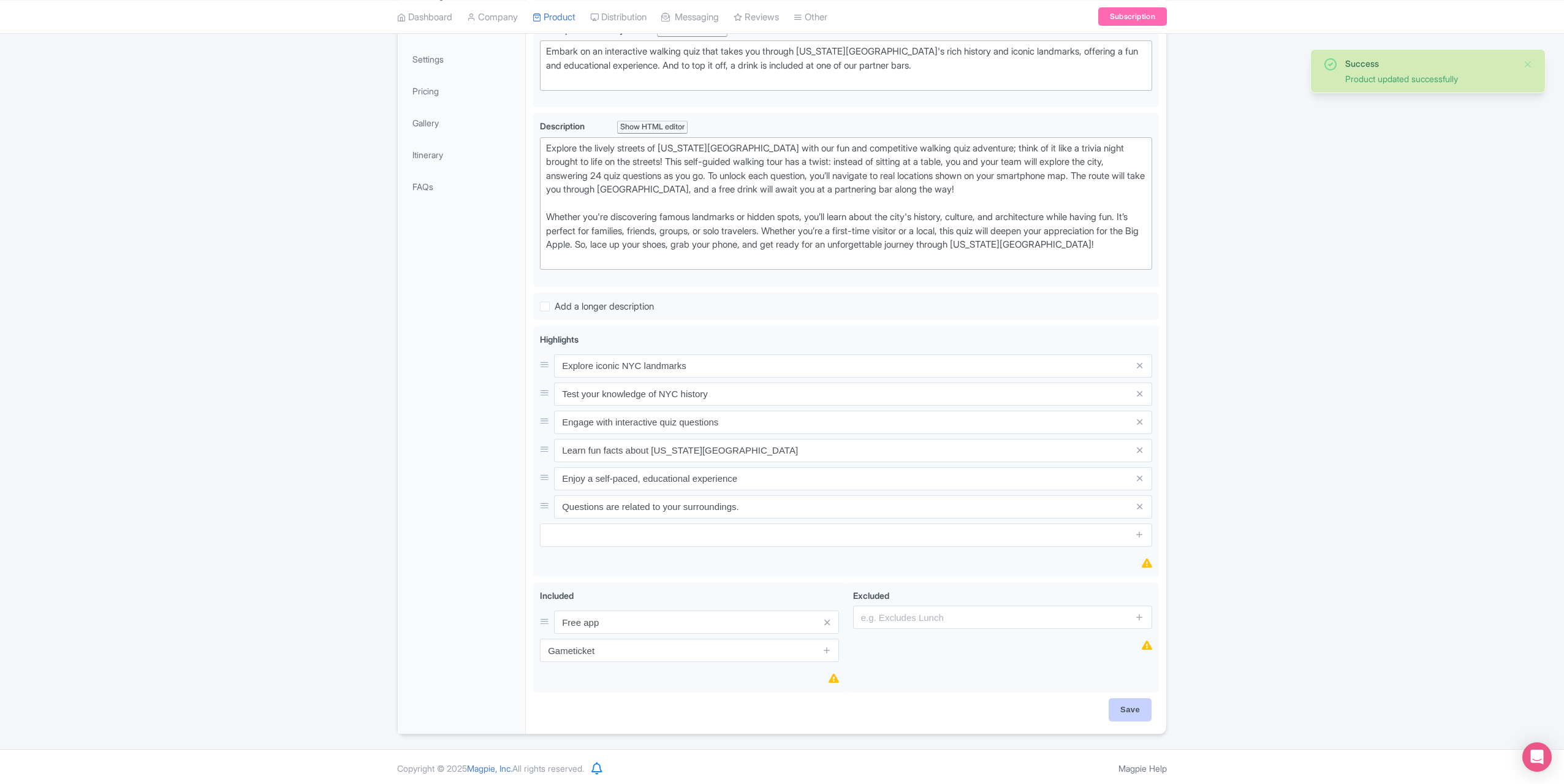
type input "Gameticket"
click at [1132, 704] on input "Save" at bounding box center [1130, 709] width 43 height 23
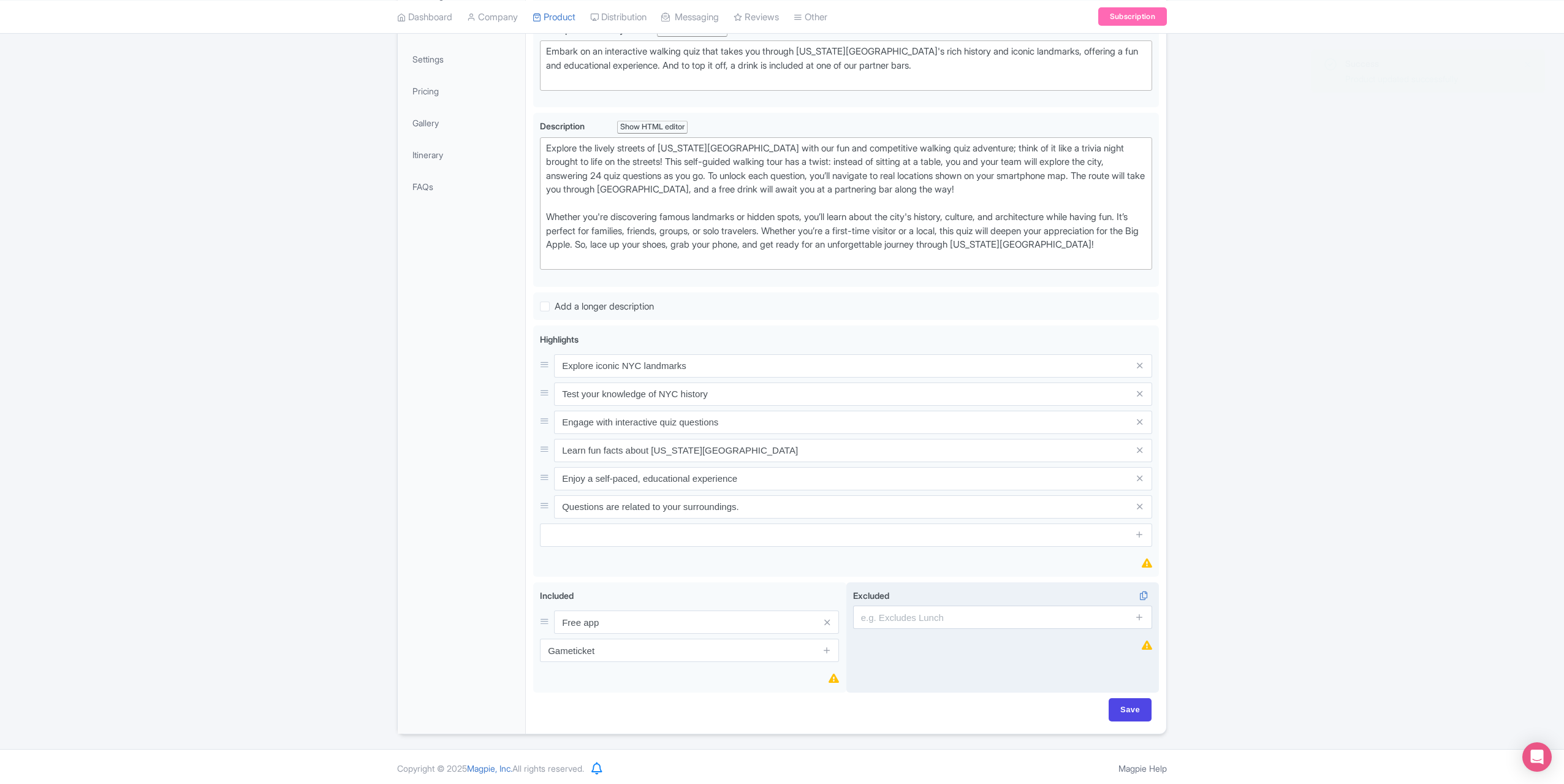
type input "Saving..."
click at [920, 614] on input "text" at bounding box center [1002, 617] width 299 height 23
type input "M"
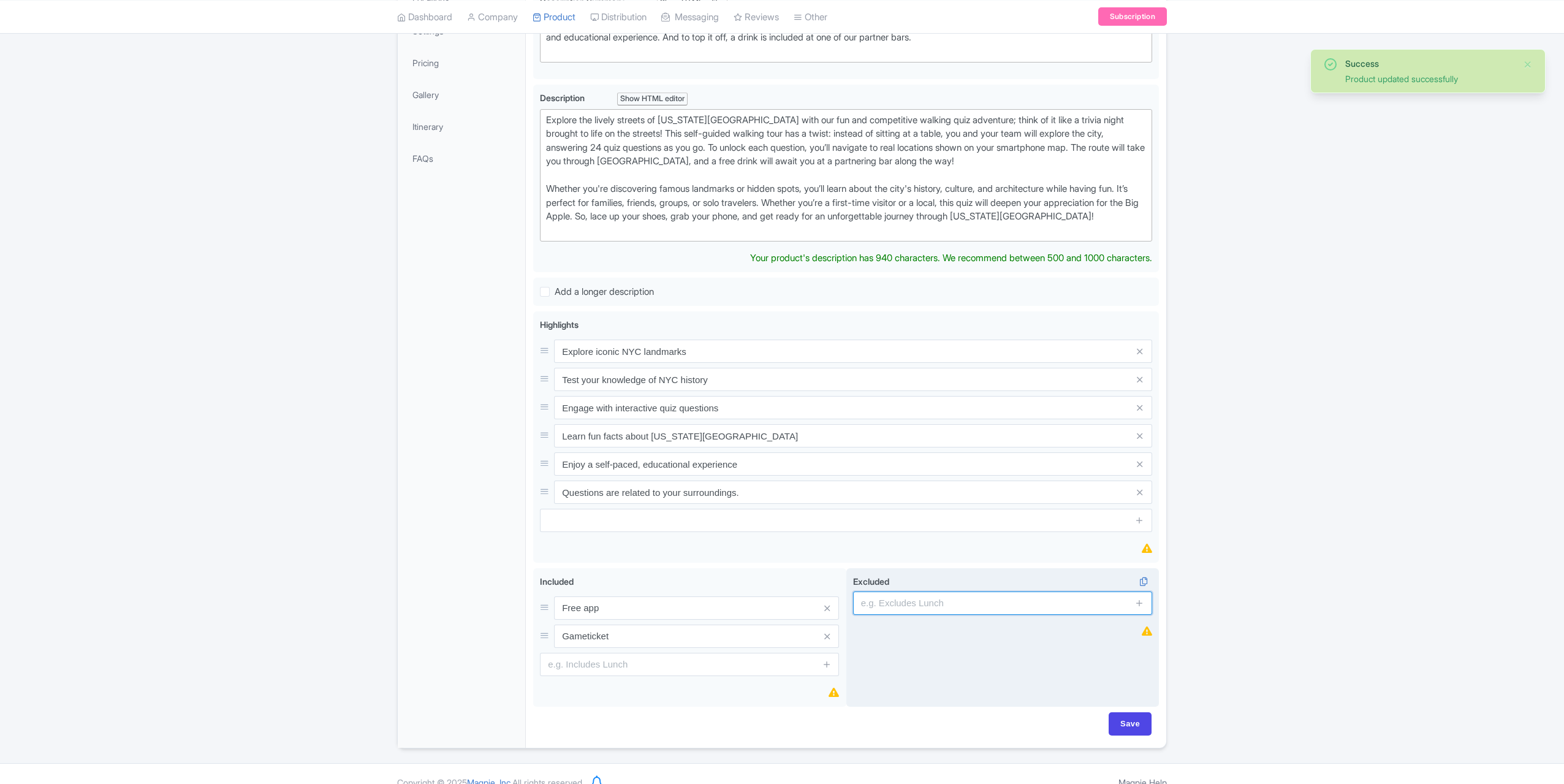
scroll to position [294, 0]
click at [895, 595] on input "text" at bounding box center [1002, 602] width 299 height 23
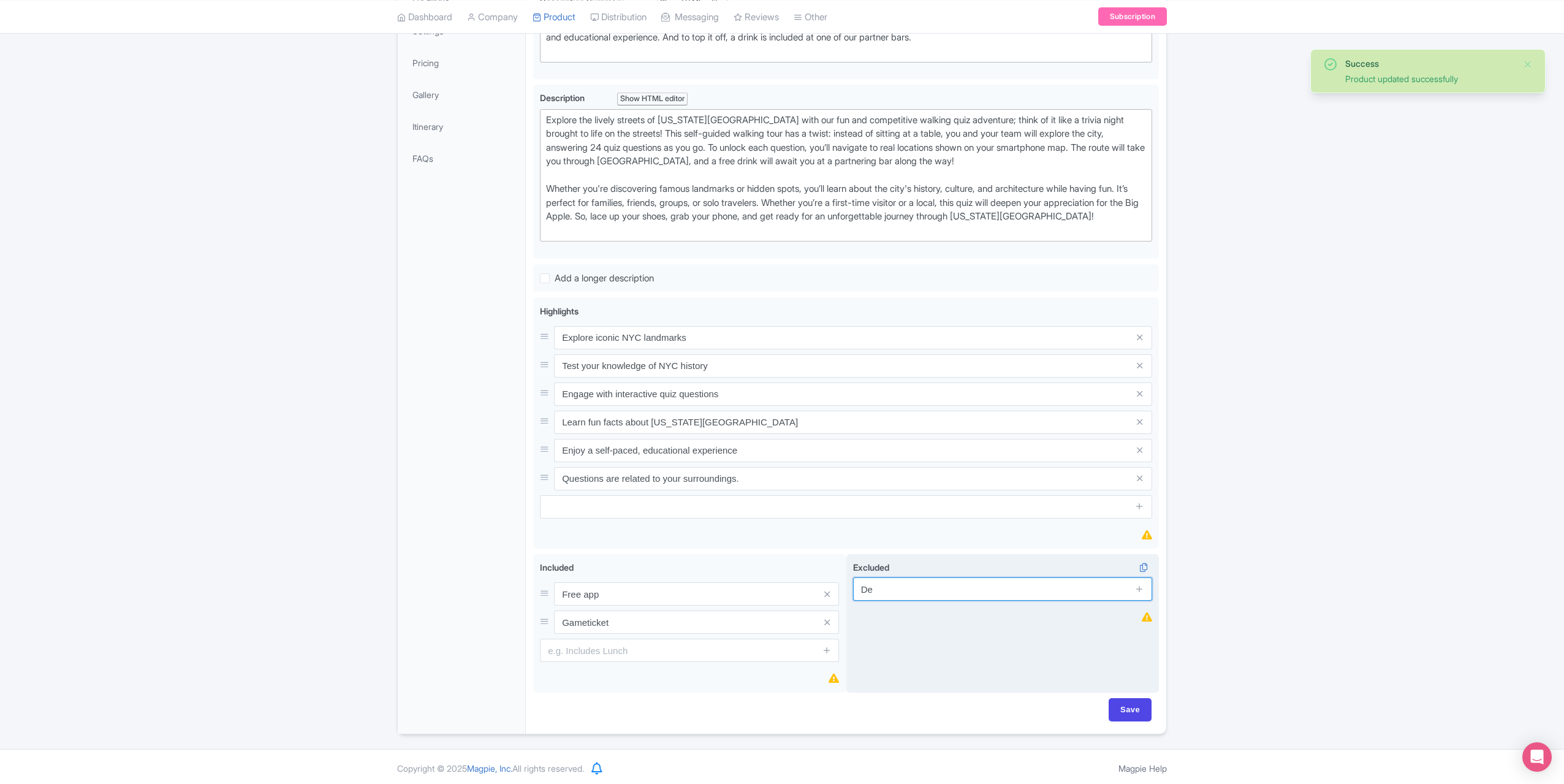
type input "D"
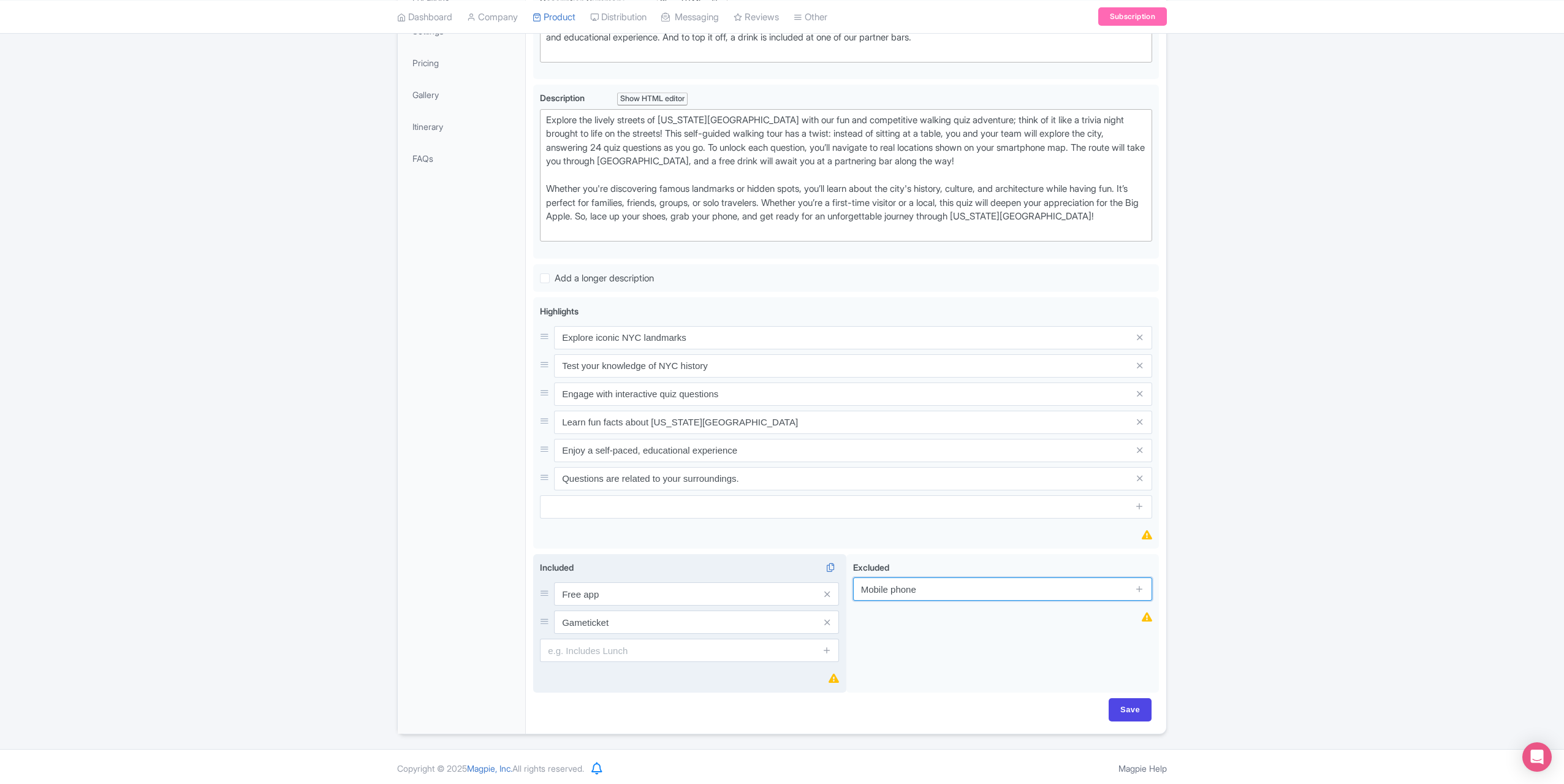
type input "Mobile phone"
click at [618, 647] on input "text" at bounding box center [690, 649] width 299 height 23
type input "Free drink at a partner bar for every player"
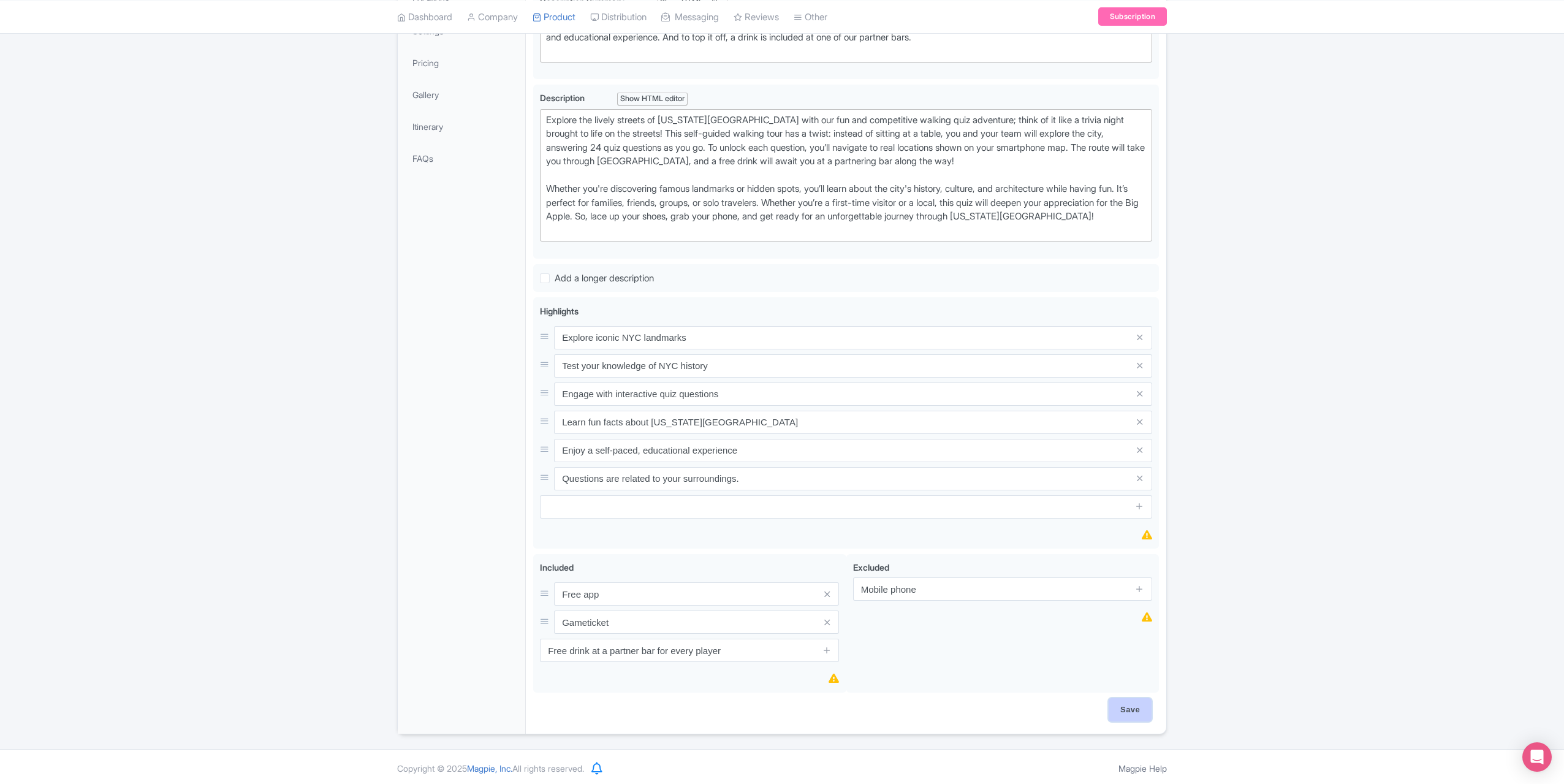
click at [1134, 712] on input "Save" at bounding box center [1130, 709] width 43 height 23
type input "Saving..."
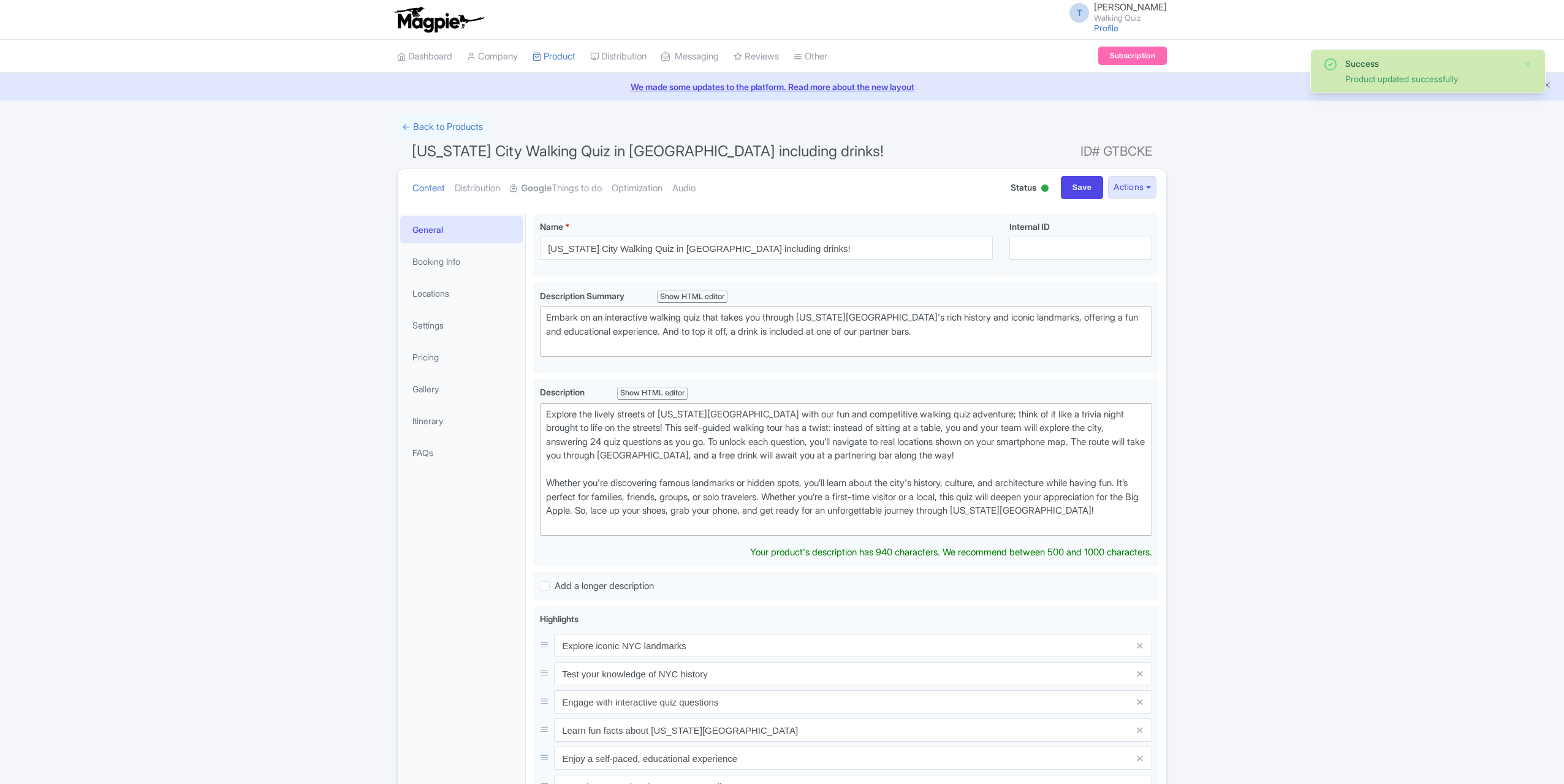
scroll to position [62, 0]
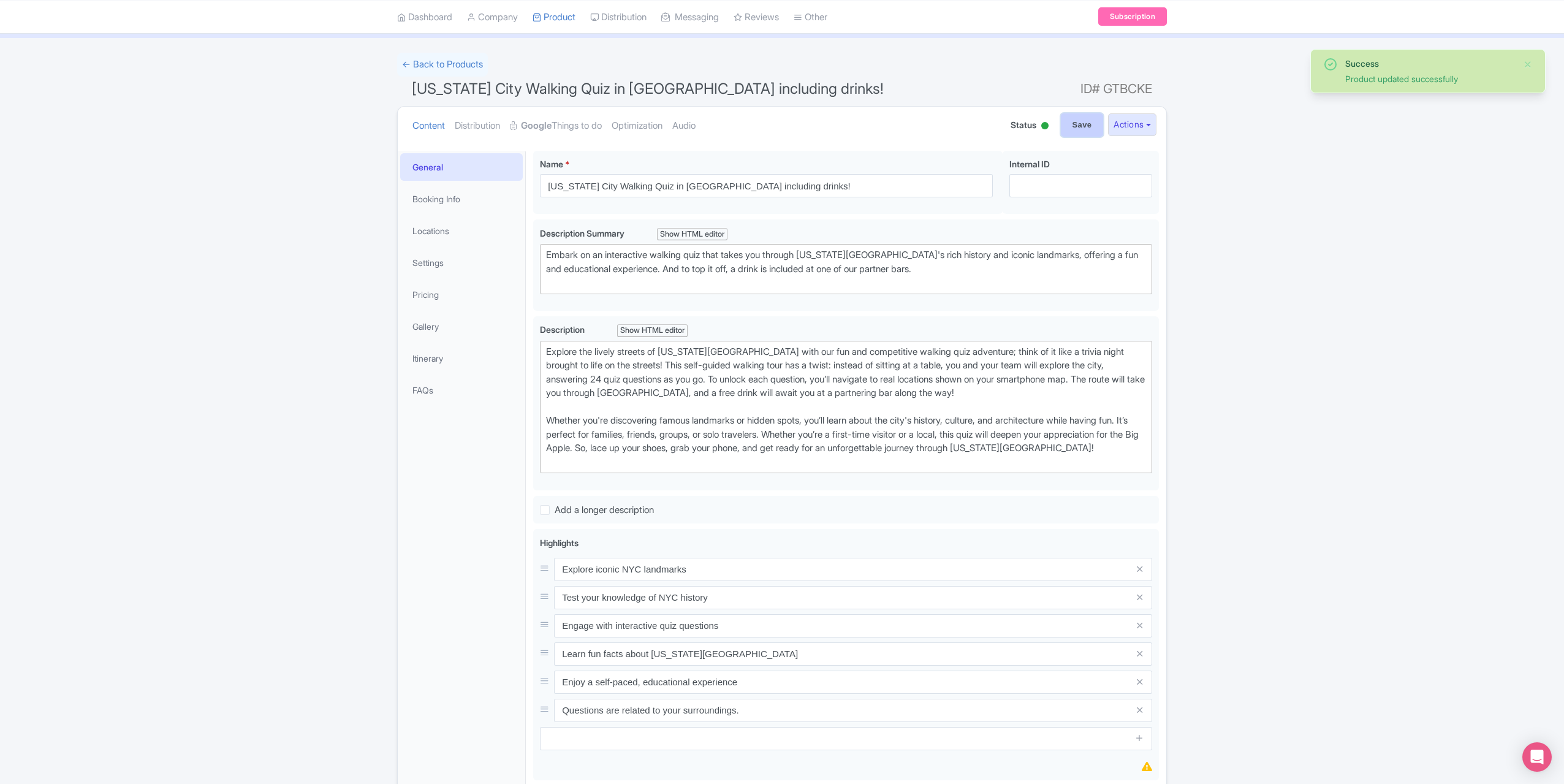
click at [1088, 124] on input "Save" at bounding box center [1082, 124] width 43 height 23
type input "Saving..."
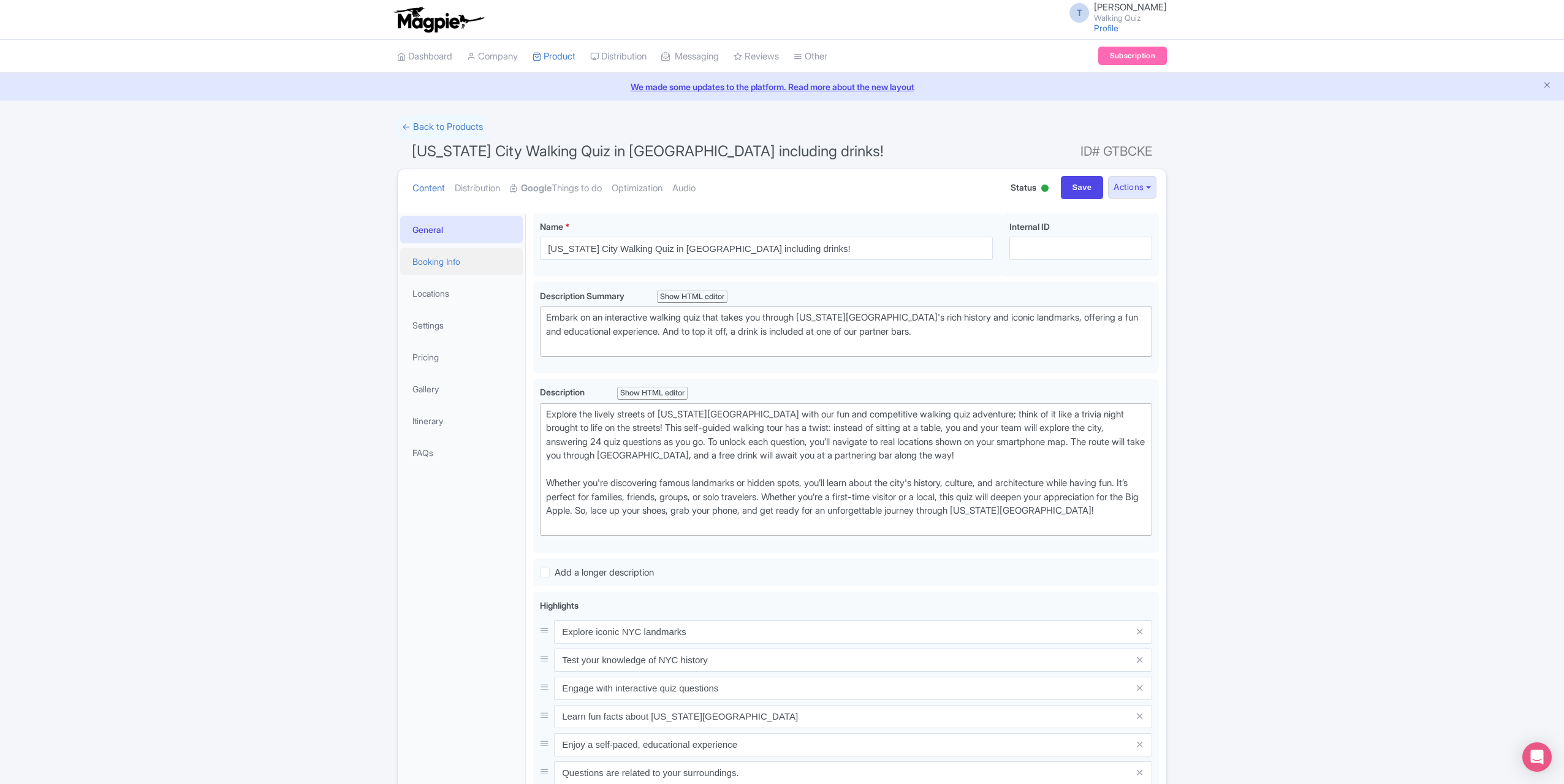
click at [446, 258] on link "Booking Info" at bounding box center [462, 262] width 123 height 27
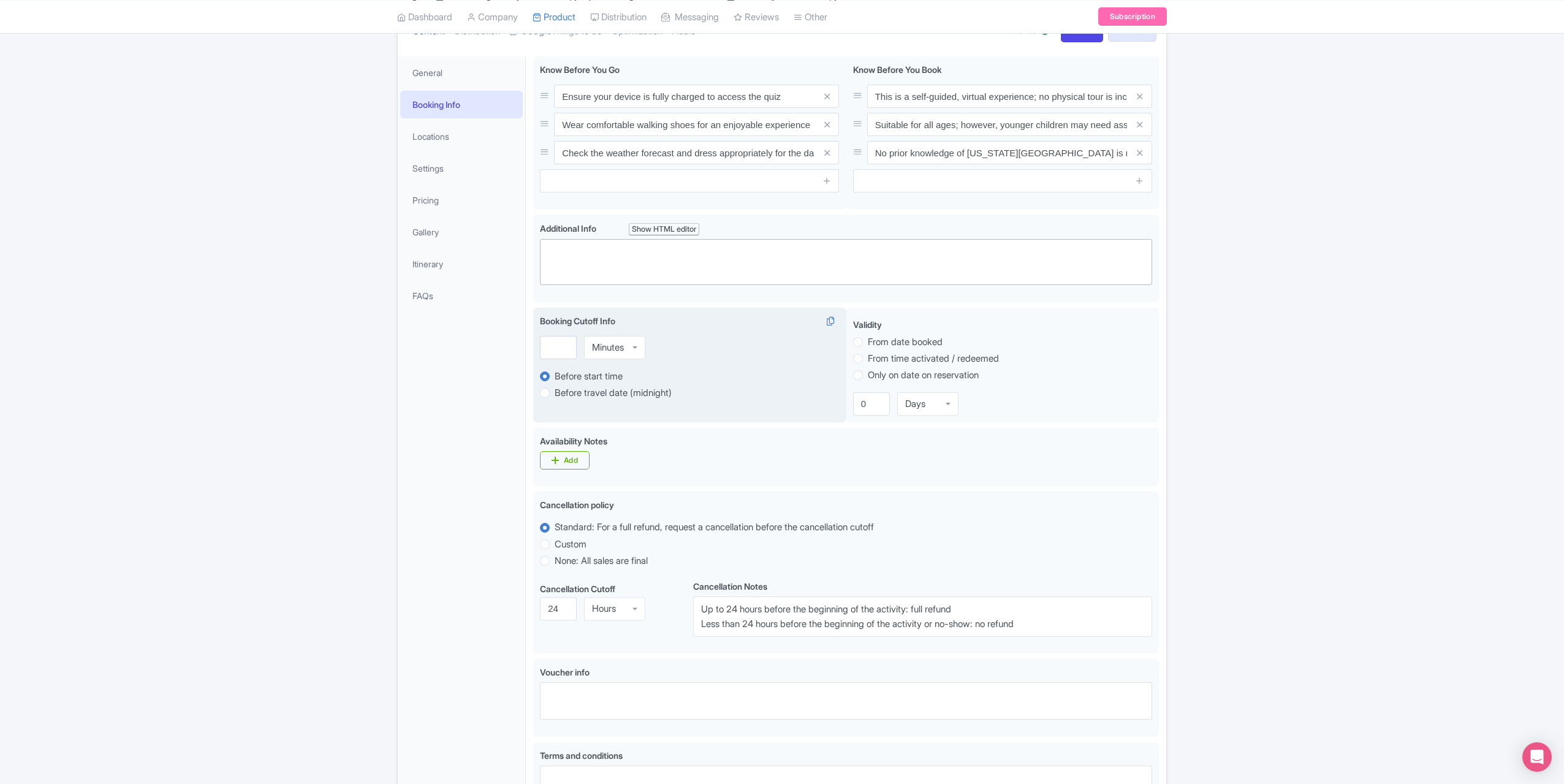
scroll to position [134, 0]
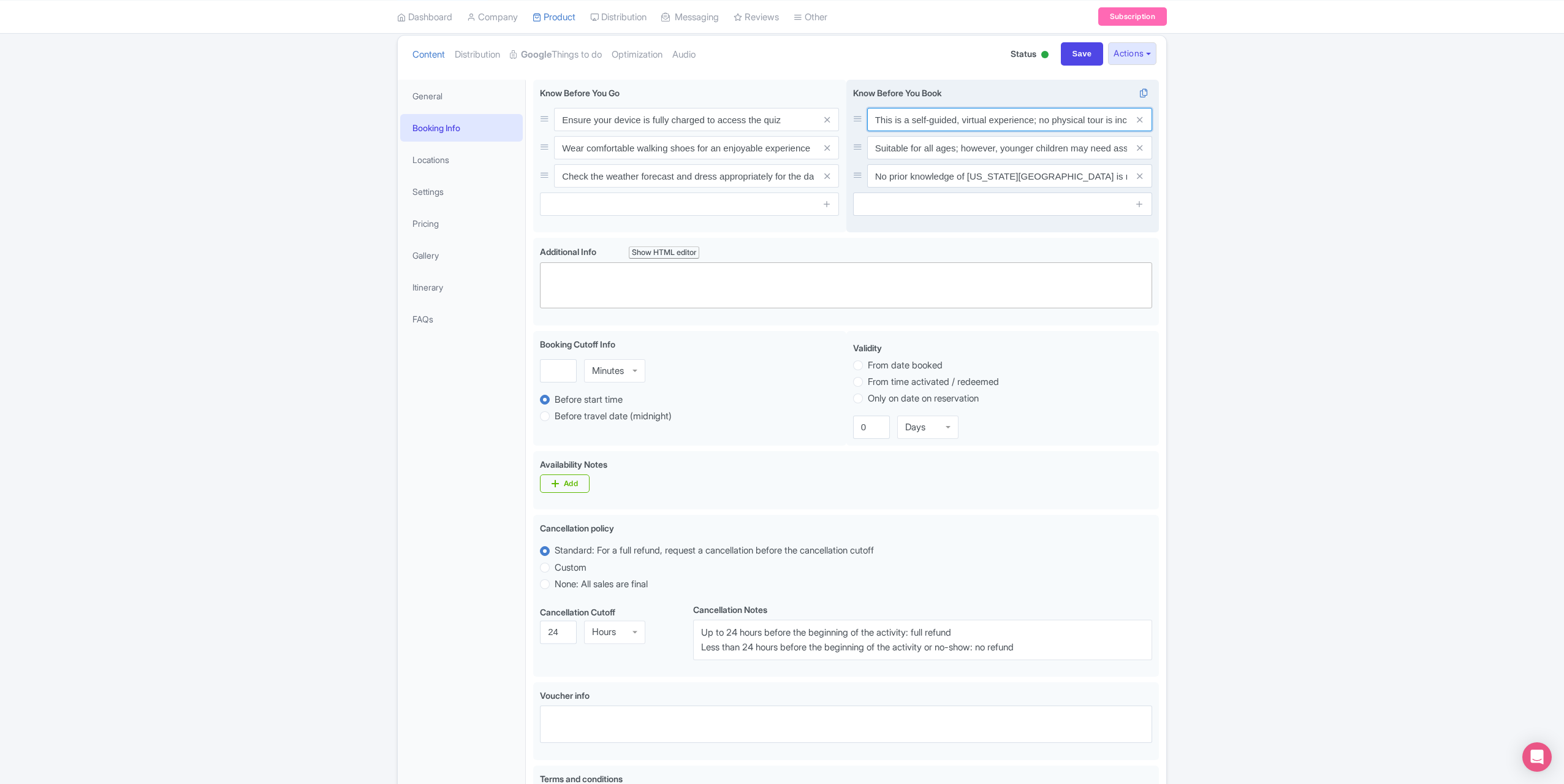
click at [1079, 117] on input "This is a self-guided, virtual experience; no physical tour is included" at bounding box center [1010, 119] width 285 height 23
click at [1109, 117] on input "This is a self-guided, virtual experience; no physical tour is included" at bounding box center [1010, 119] width 285 height 23
click at [1018, 118] on input "This is a self-guided, virtual experience; no physical tour is included" at bounding box center [1010, 119] width 285 height 23
drag, startPoint x: 942, startPoint y: 121, endPoint x: 1164, endPoint y: 130, distance: 222.2
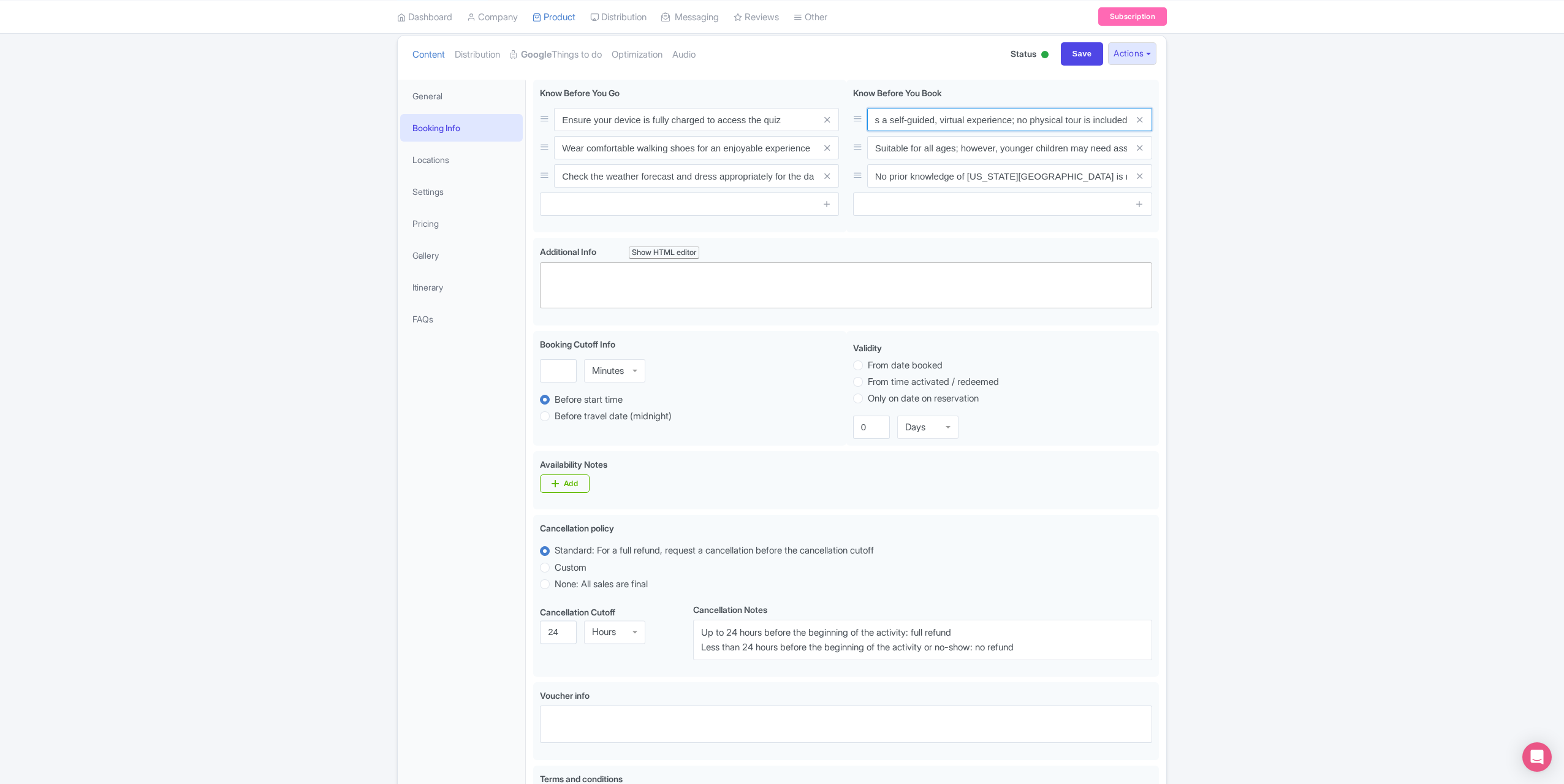
click at [1164, 130] on div "[US_STATE] City Walking Quiz in [GEOGRAPHIC_DATA] including drinks! Name * i [U…" at bounding box center [845, 524] width 640 height 904
type input "This is a self-guided experience, thus you can determine your own pace."
click at [1037, 158] on input "Suitable for all ages; however, younger children may need assistance with some …" at bounding box center [1010, 147] width 285 height 23
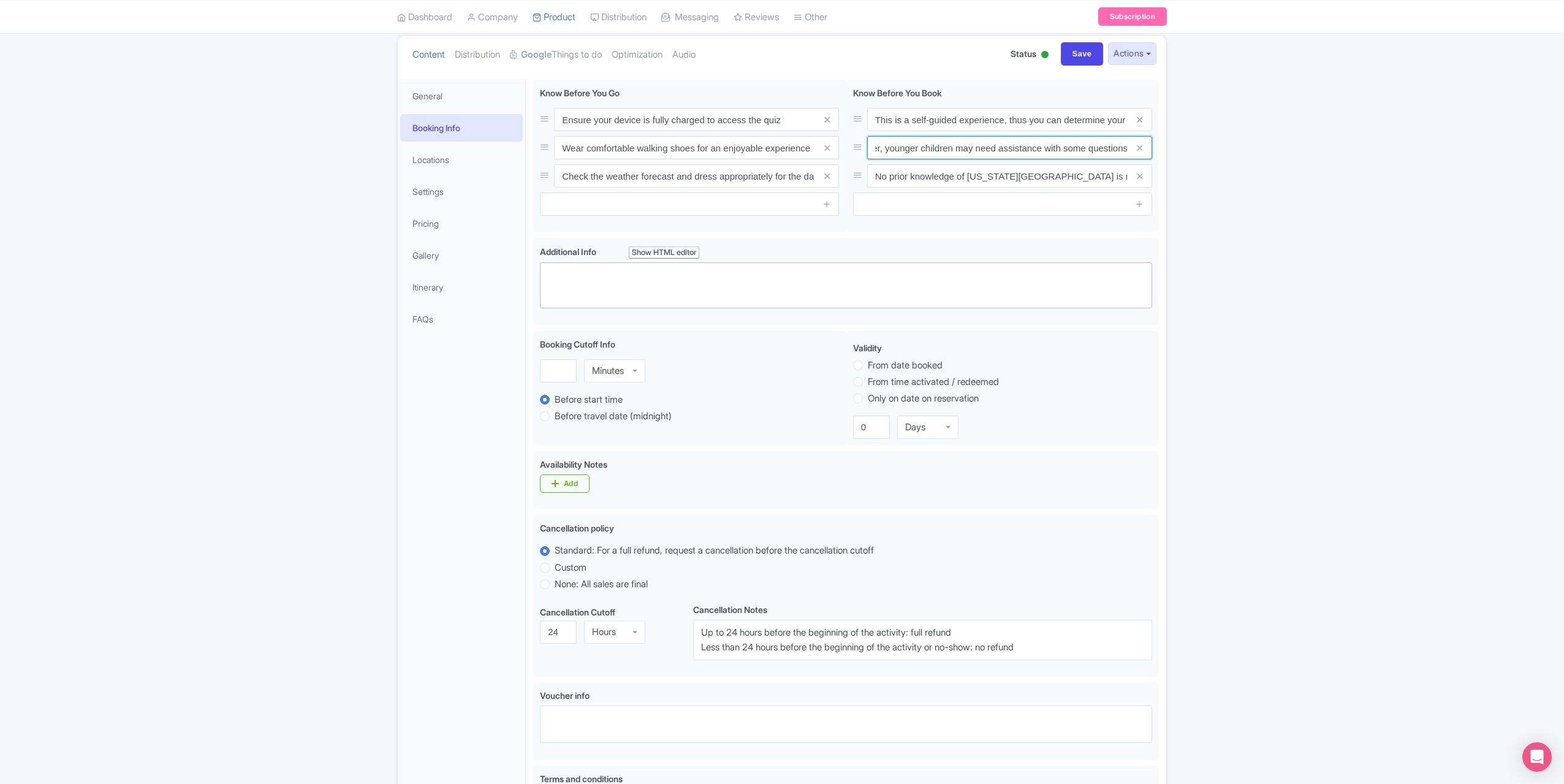
drag, startPoint x: 960, startPoint y: 149, endPoint x: 1289, endPoint y: 188, distance: 331.3
click at [1289, 188] on div "Success Product updated successfully ← Back to Products [US_STATE][GEOGRAPHIC_D…" at bounding box center [782, 479] width 1564 height 996
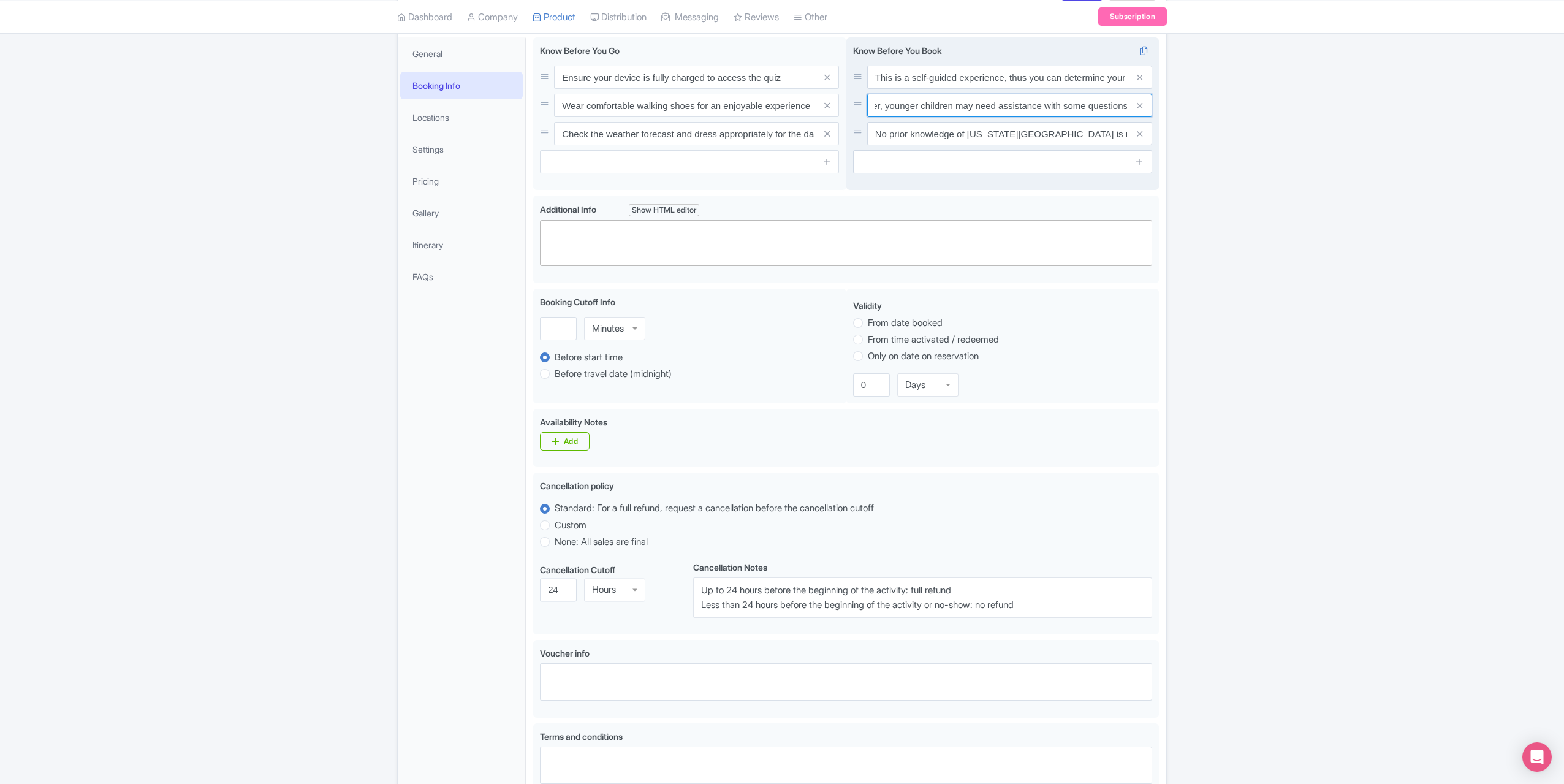
scroll to position [195, 0]
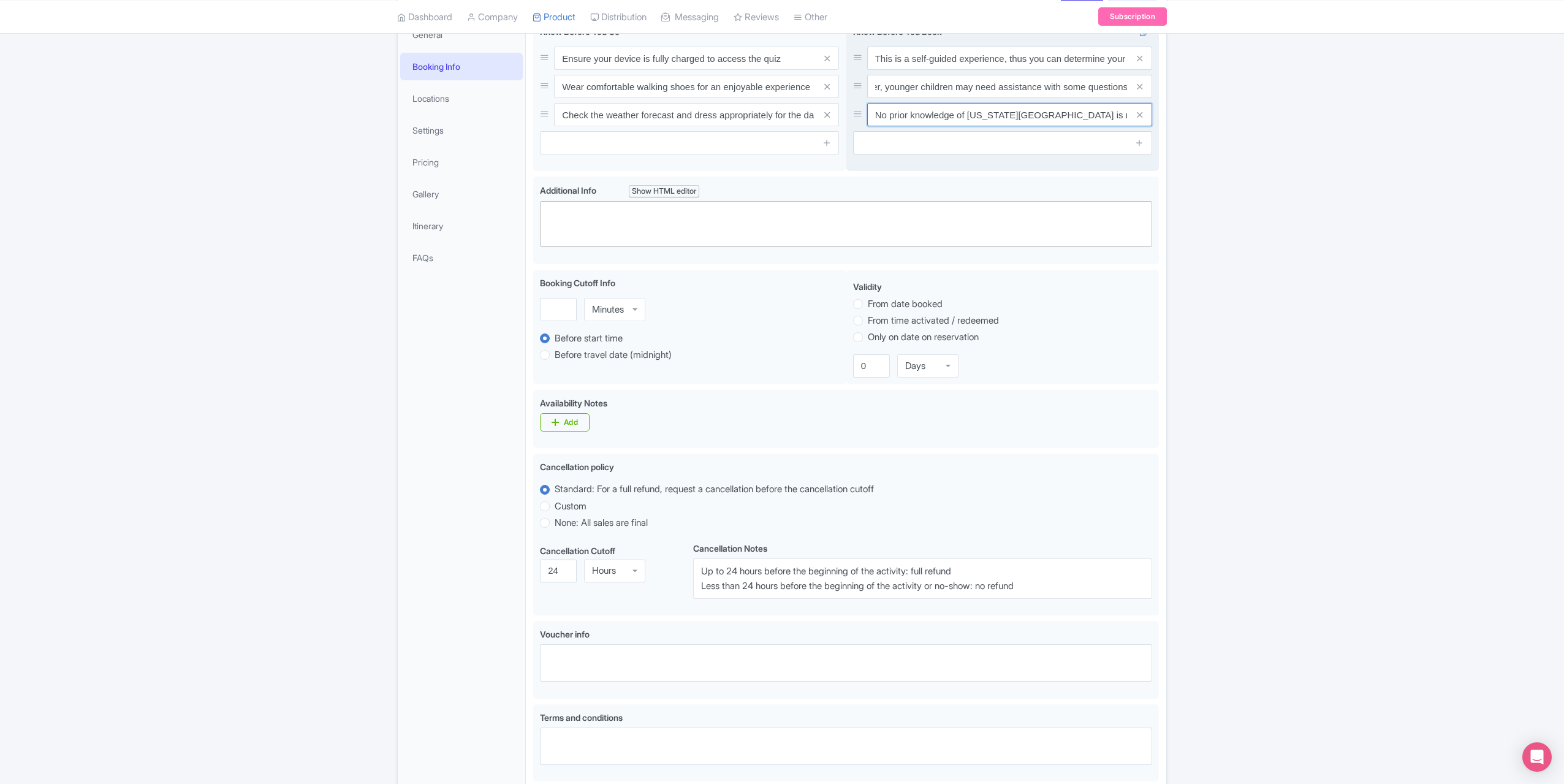
click at [962, 105] on input "No prior knowledge of [US_STATE][GEOGRAPHIC_DATA] is required to enjoy the quiz" at bounding box center [1010, 114] width 285 height 23
click at [953, 121] on input "No prior knowledge of [US_STATE][GEOGRAPHIC_DATA] is required to enjoy the quiz" at bounding box center [1010, 114] width 285 height 23
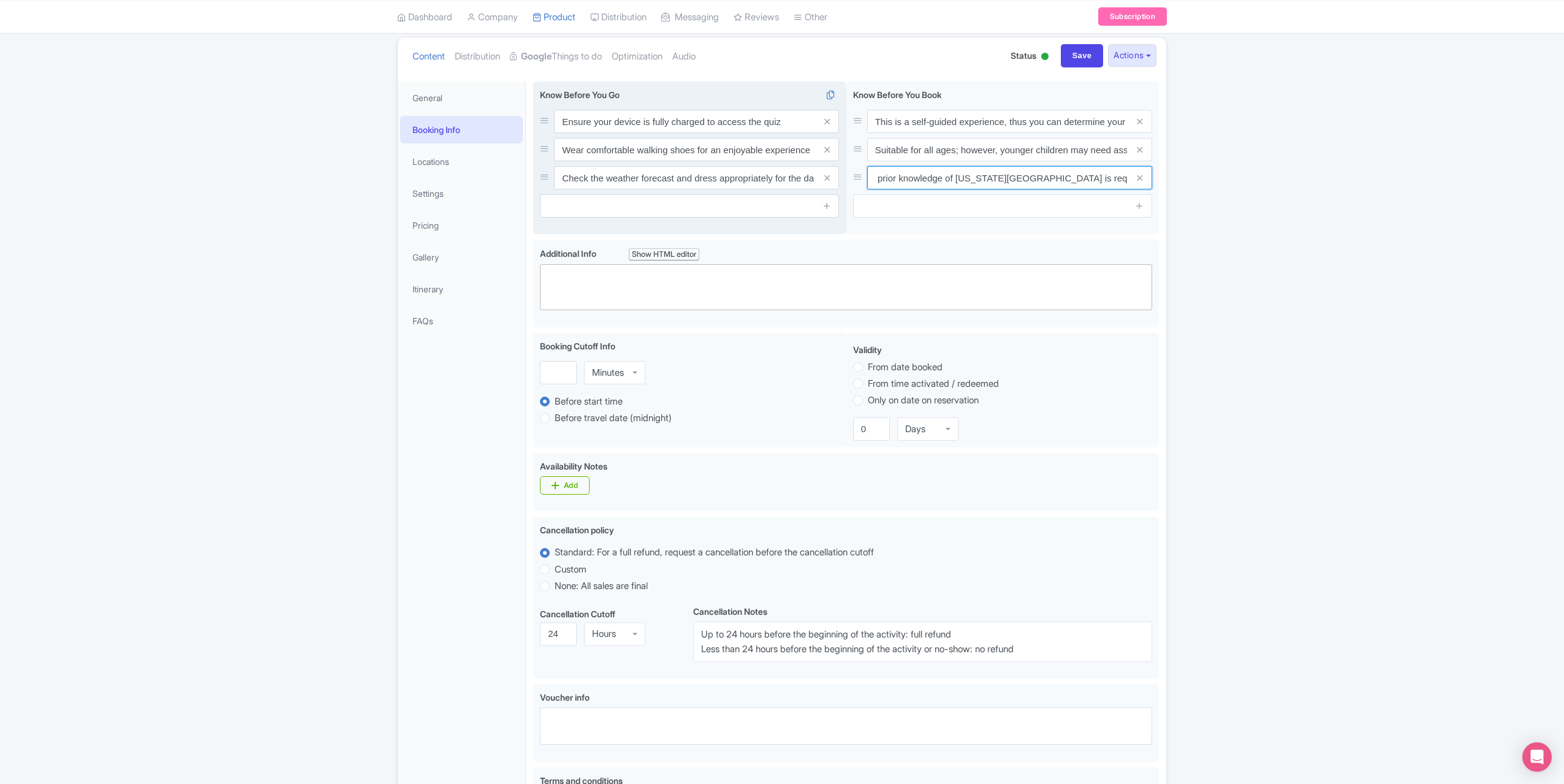
scroll to position [72, 0]
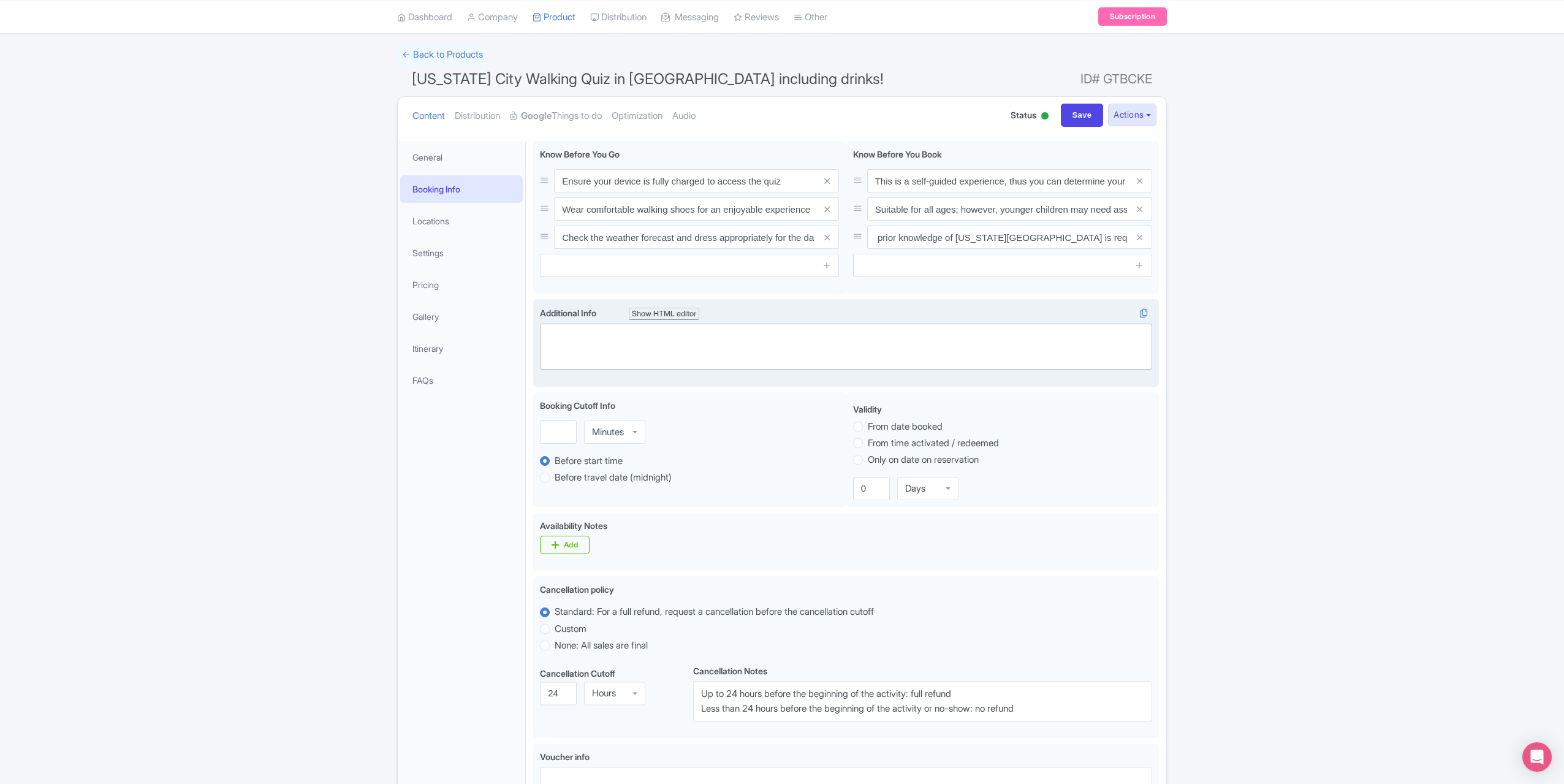
click at [666, 344] on trix-editor at bounding box center [846, 347] width 612 height 46
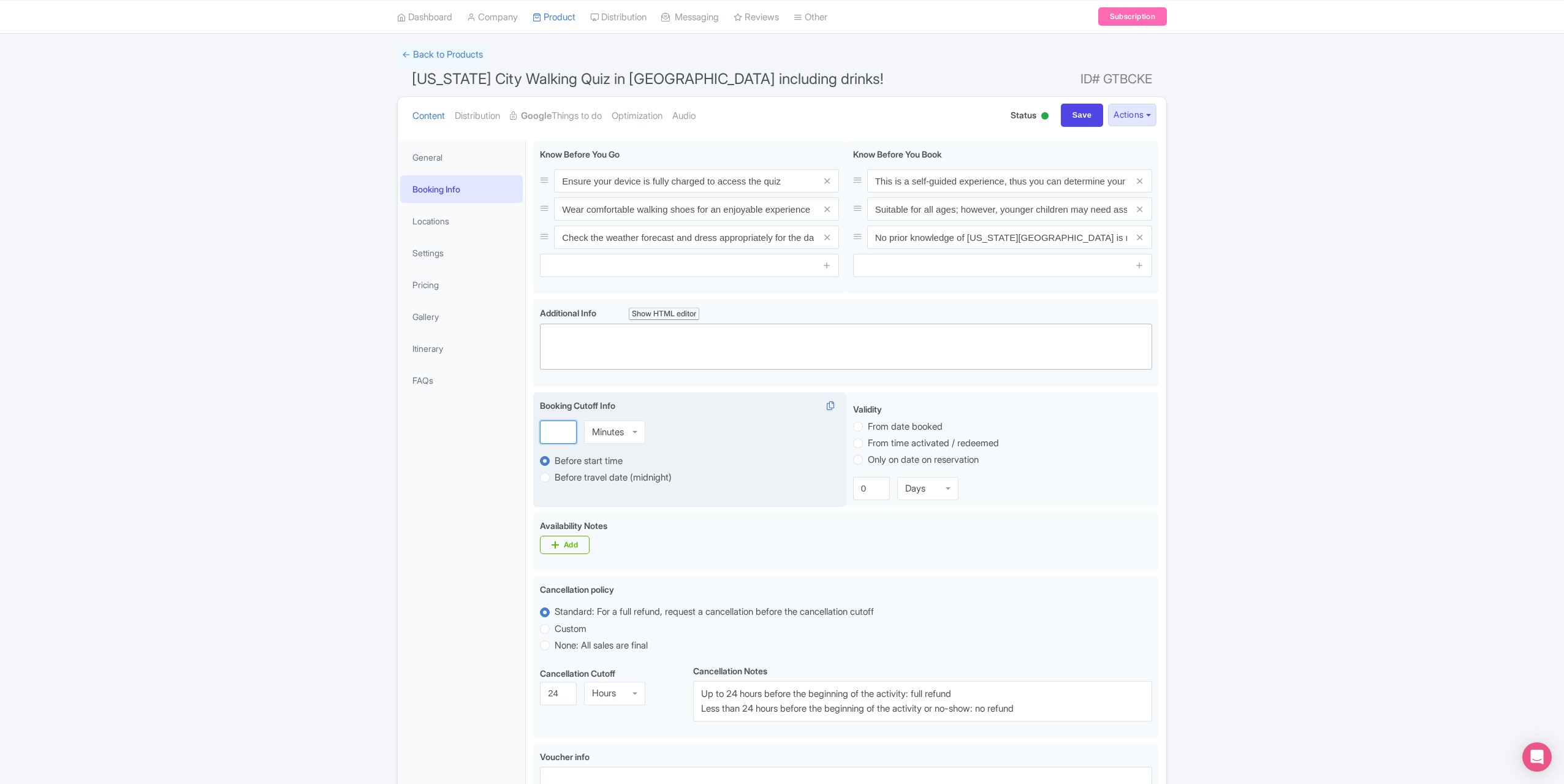
click at [553, 431] on input "number" at bounding box center [558, 431] width 37 height 23
click at [595, 429] on div "Minutes" at bounding box center [608, 432] width 32 height 11
click at [551, 431] on input "number" at bounding box center [558, 433] width 37 height 23
click at [651, 438] on div "5 Minutes Minutes Minutes Hours Days" at bounding box center [690, 431] width 299 height 23
click at [565, 435] on input "4" at bounding box center [558, 431] width 37 height 23
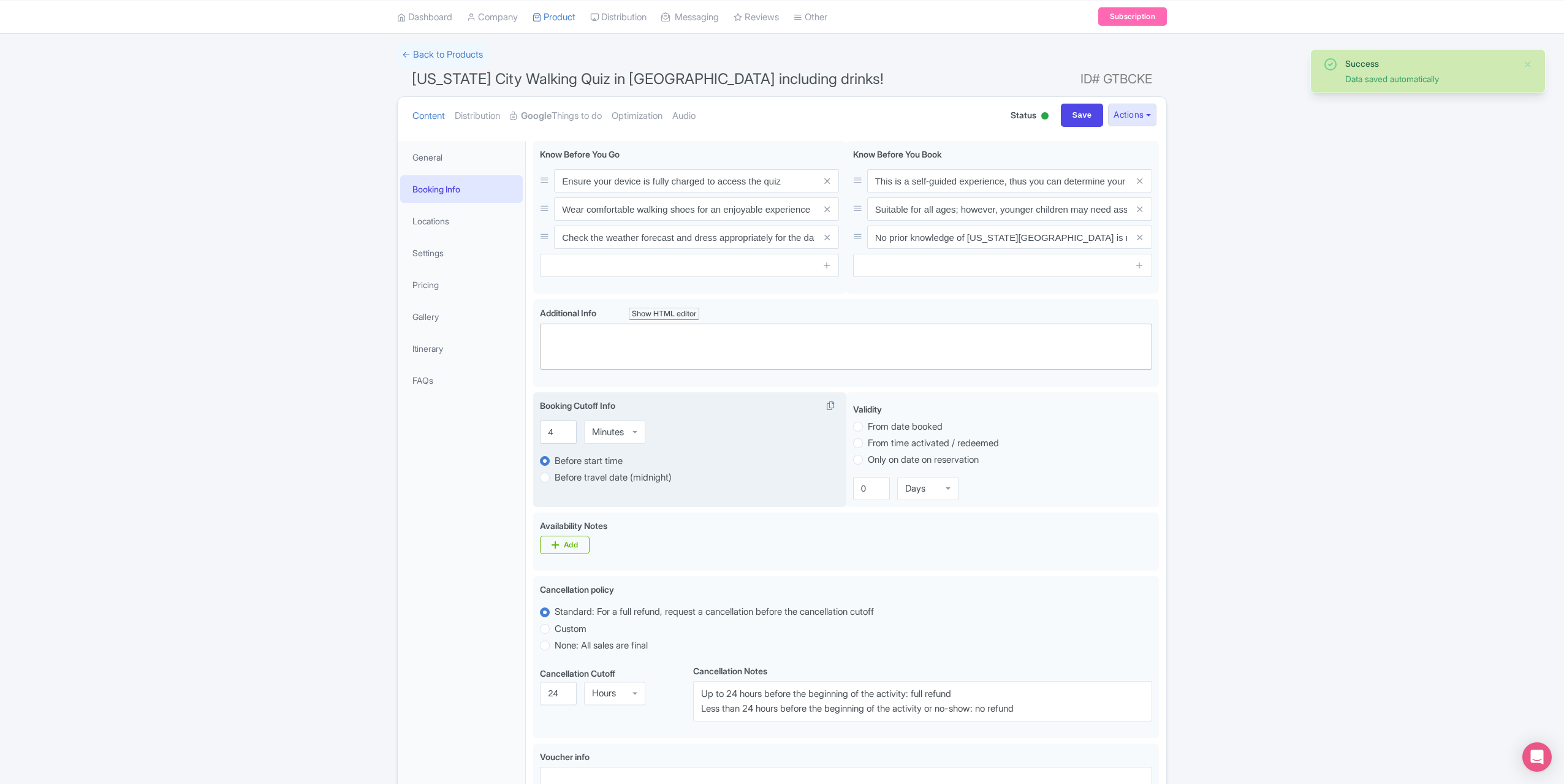
click at [601, 435] on div "Minutes" at bounding box center [608, 432] width 32 height 11
drag, startPoint x: 607, startPoint y: 487, endPoint x: 596, endPoint y: 481, distance: 12.5
click at [557, 433] on input "4" at bounding box center [558, 431] width 37 height 23
click at [563, 433] on input "3" at bounding box center [558, 431] width 37 height 23
click at [563, 433] on input "2" at bounding box center [558, 431] width 37 height 23
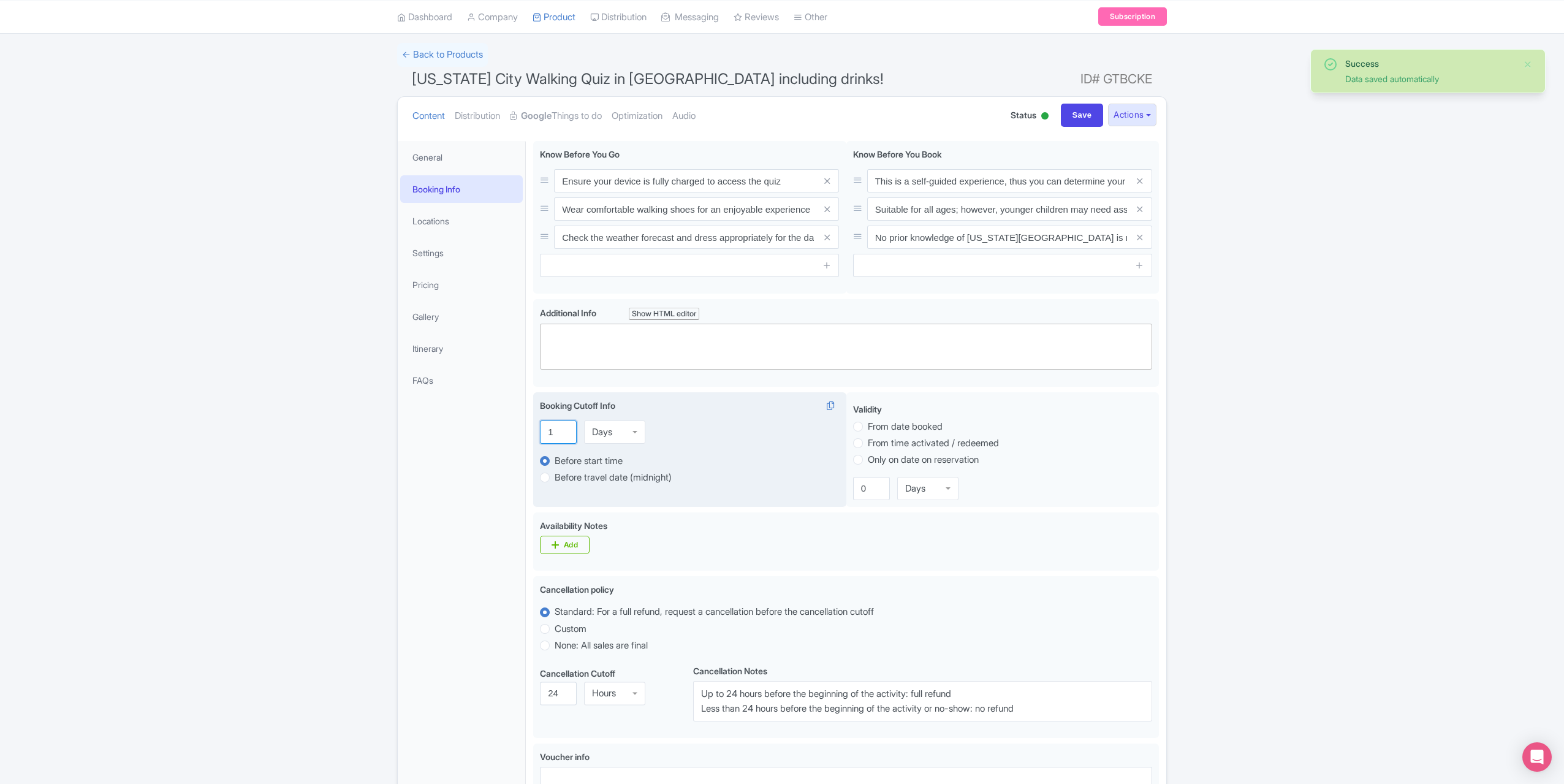
type input "1"
click at [563, 434] on input "1" at bounding box center [558, 431] width 37 height 23
click at [606, 479] on label "Before travel date (midnight)" at bounding box center [613, 477] width 117 height 14
click at [567, 479] on input "Before travel date (midnight)" at bounding box center [561, 476] width 12 height 12
radio input "true"
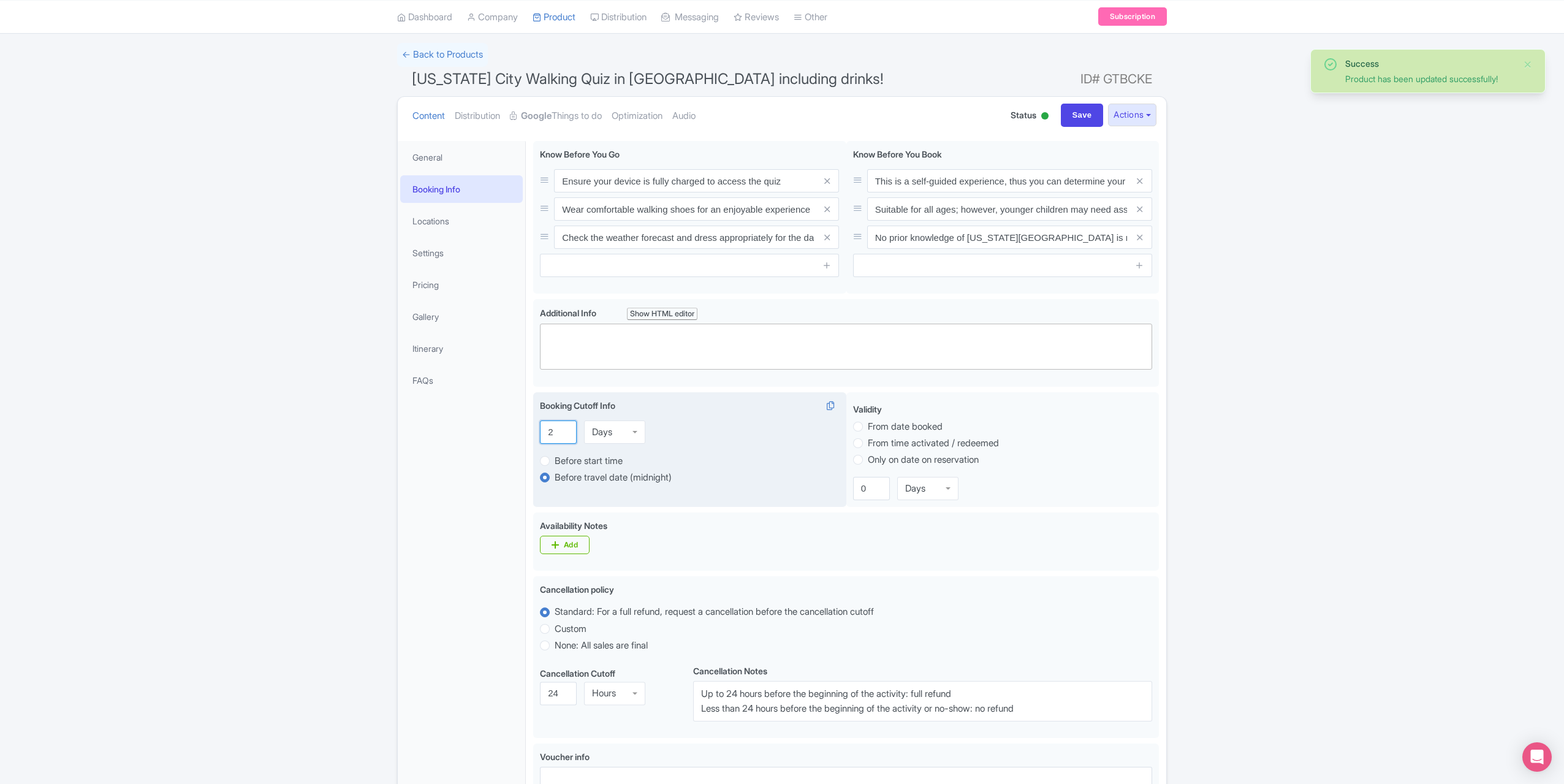
click at [568, 429] on input "2" at bounding box center [558, 431] width 37 height 23
click at [572, 435] on input "2" at bounding box center [558, 431] width 37 height 23
type input "1"
click at [567, 435] on input "1" at bounding box center [558, 431] width 37 height 23
click at [626, 435] on div "Days" at bounding box center [615, 431] width 61 height 23
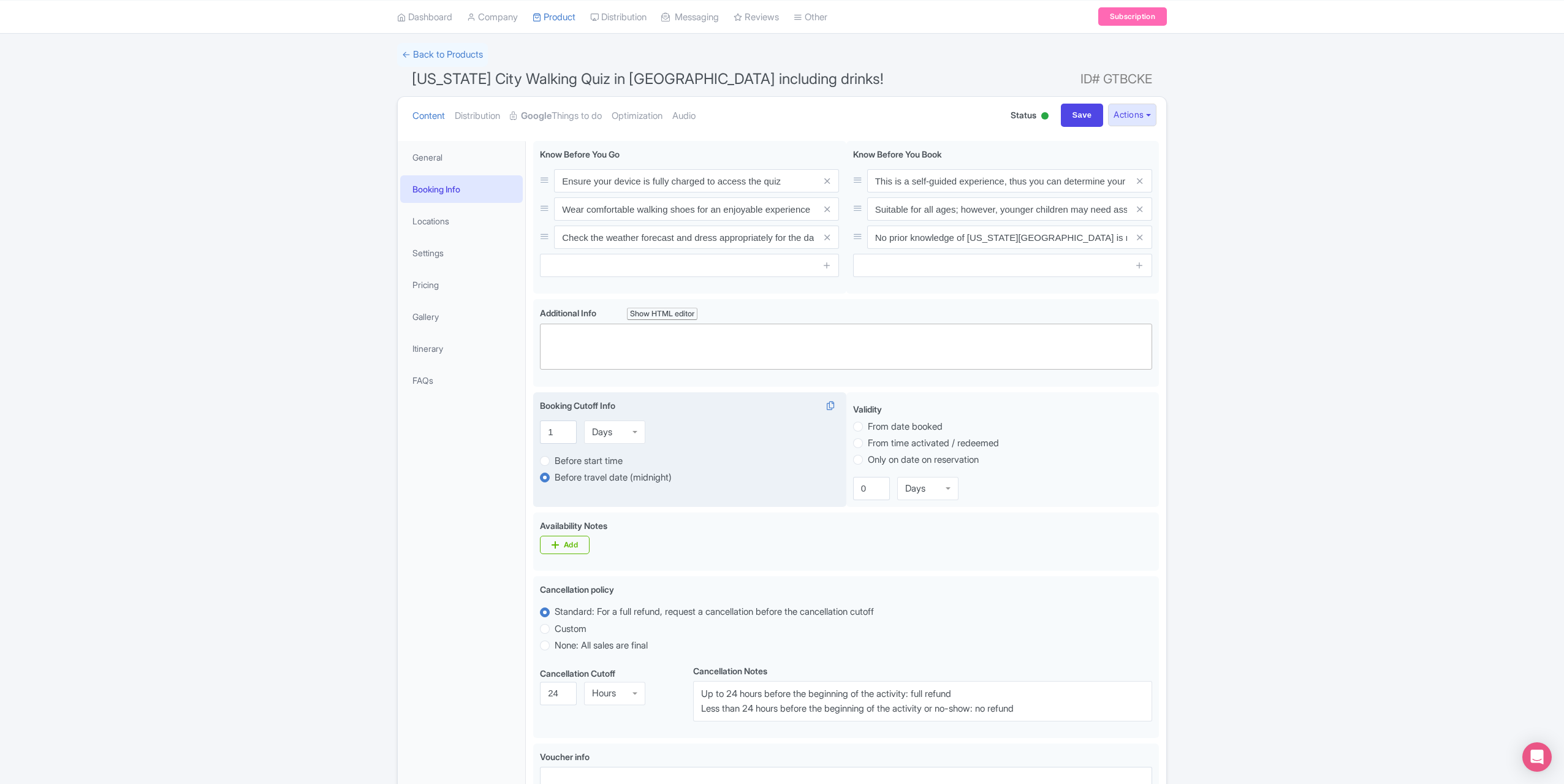
click at [719, 412] on div "Booking Cutoff Info i" at bounding box center [690, 407] width 299 height 18
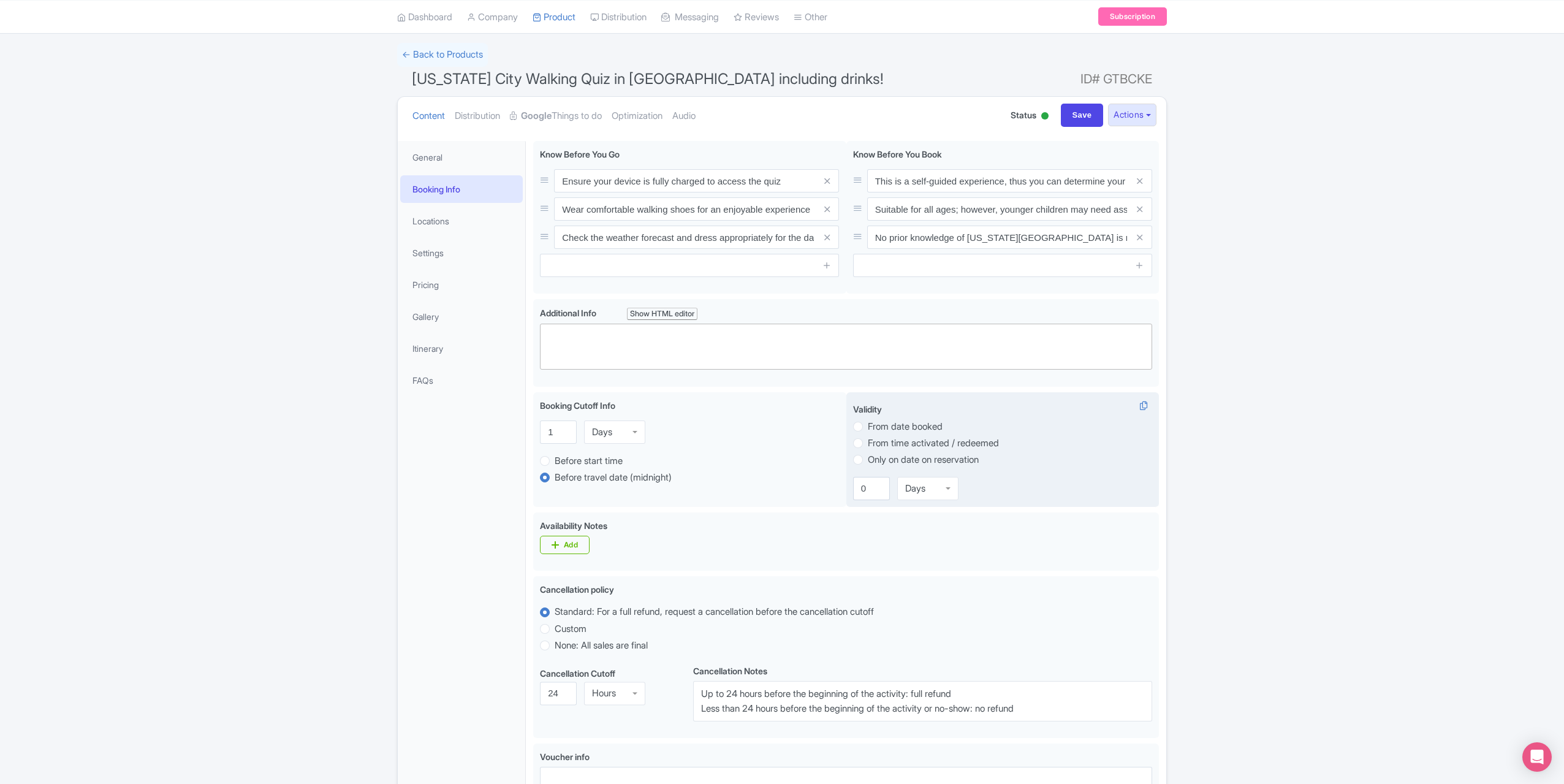
click at [868, 425] on label "From date booked" at bounding box center [905, 427] width 75 height 14
click at [868, 425] on input "From date booked" at bounding box center [874, 425] width 12 height 12
radio input "true"
click at [876, 497] on input "0" at bounding box center [871, 487] width 37 height 23
click at [935, 496] on div "Days" at bounding box center [928, 487] width 61 height 23
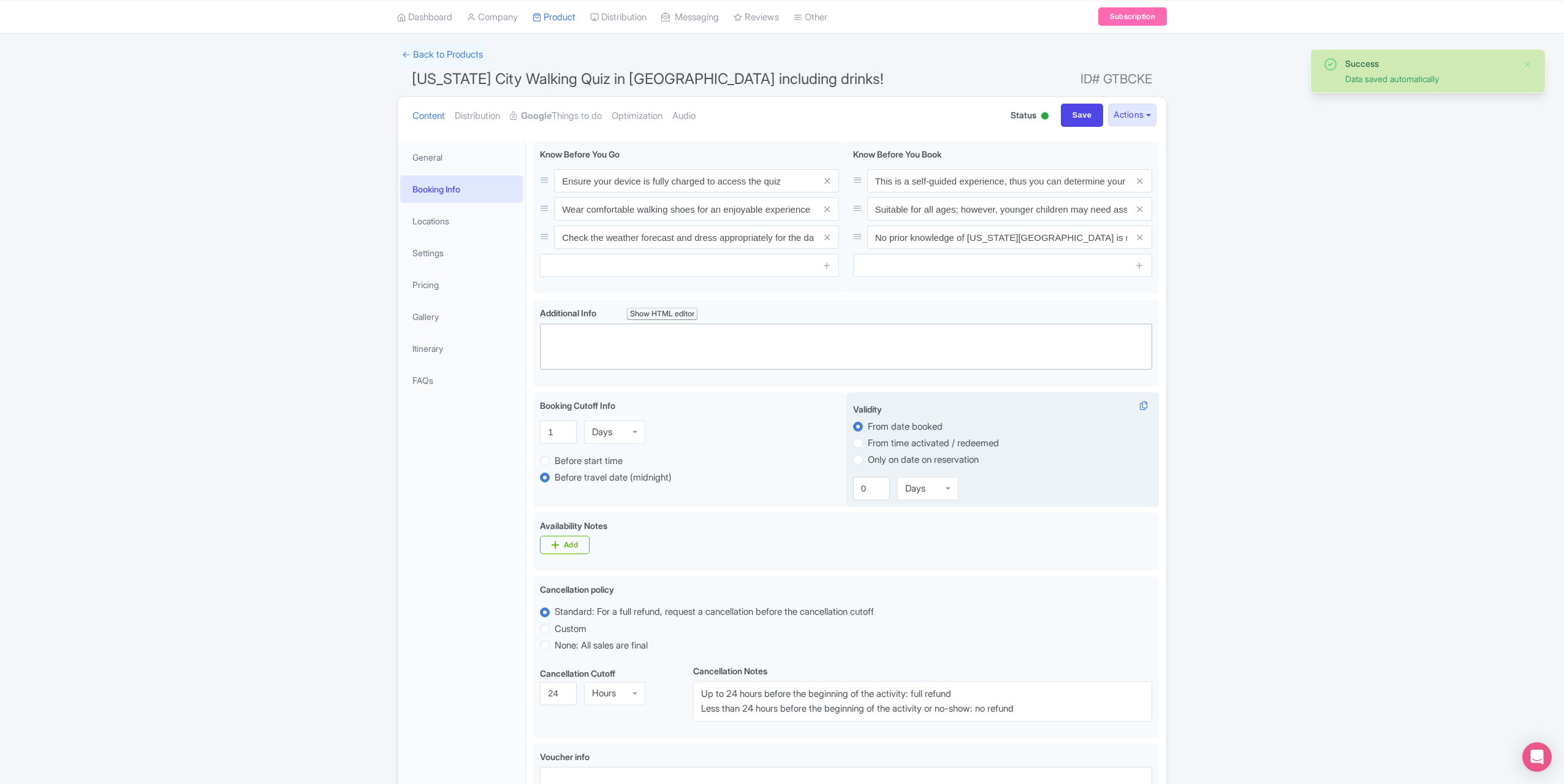
click at [921, 540] on div "Ensure your device is fully charged to access the quiz Wear comfortable walking…" at bounding box center [846, 571] width 626 height 862
click at [875, 492] on input "-1" at bounding box center [871, 487] width 37 height 23
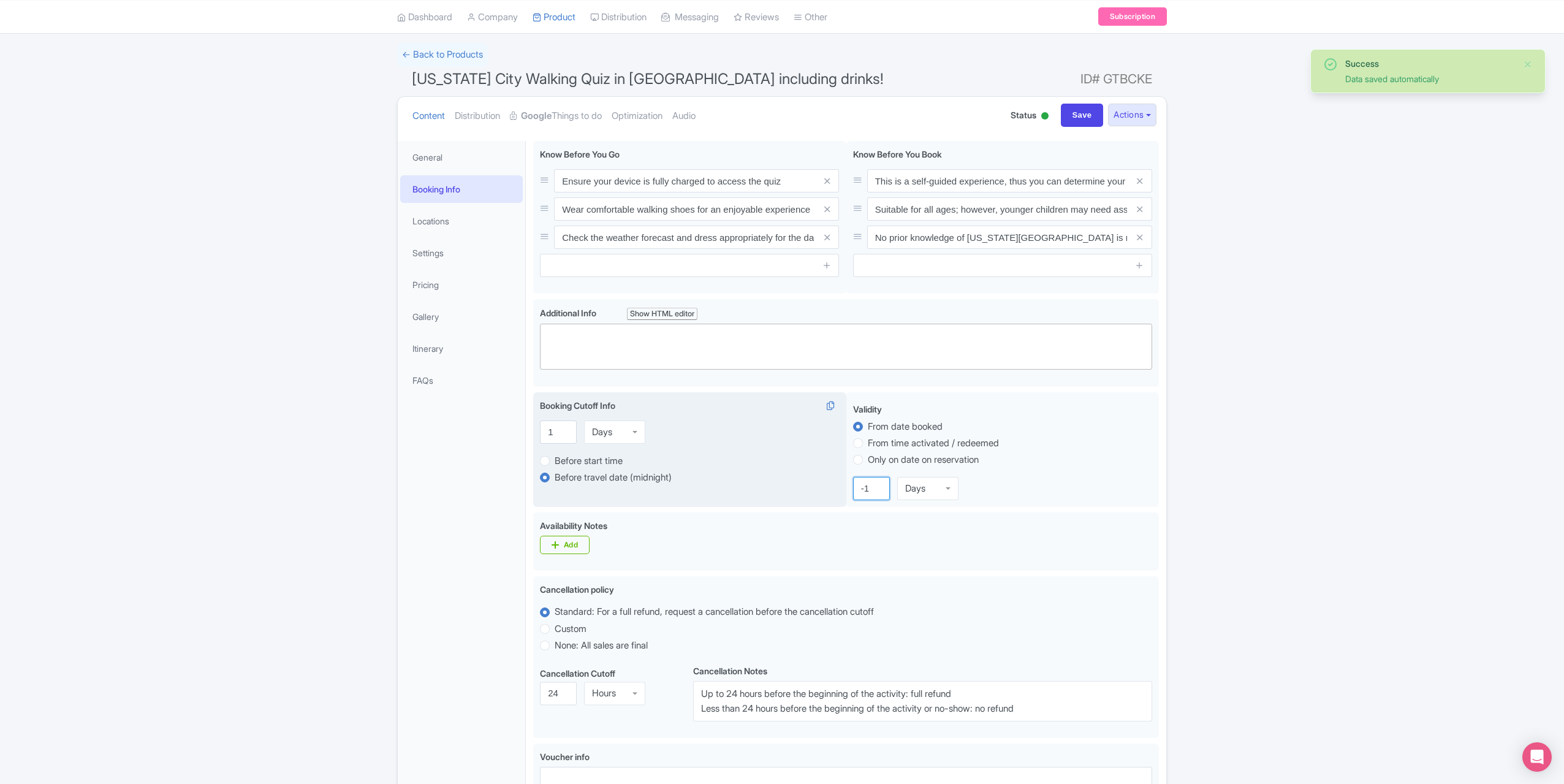
drag, startPoint x: 868, startPoint y: 492, endPoint x: 792, endPoint y: 480, distance: 76.9
click at [799, 483] on div "Booking Cutoff Info i 1 Days Days Before start time Before travel date (midnigh…" at bounding box center [846, 452] width 626 height 120
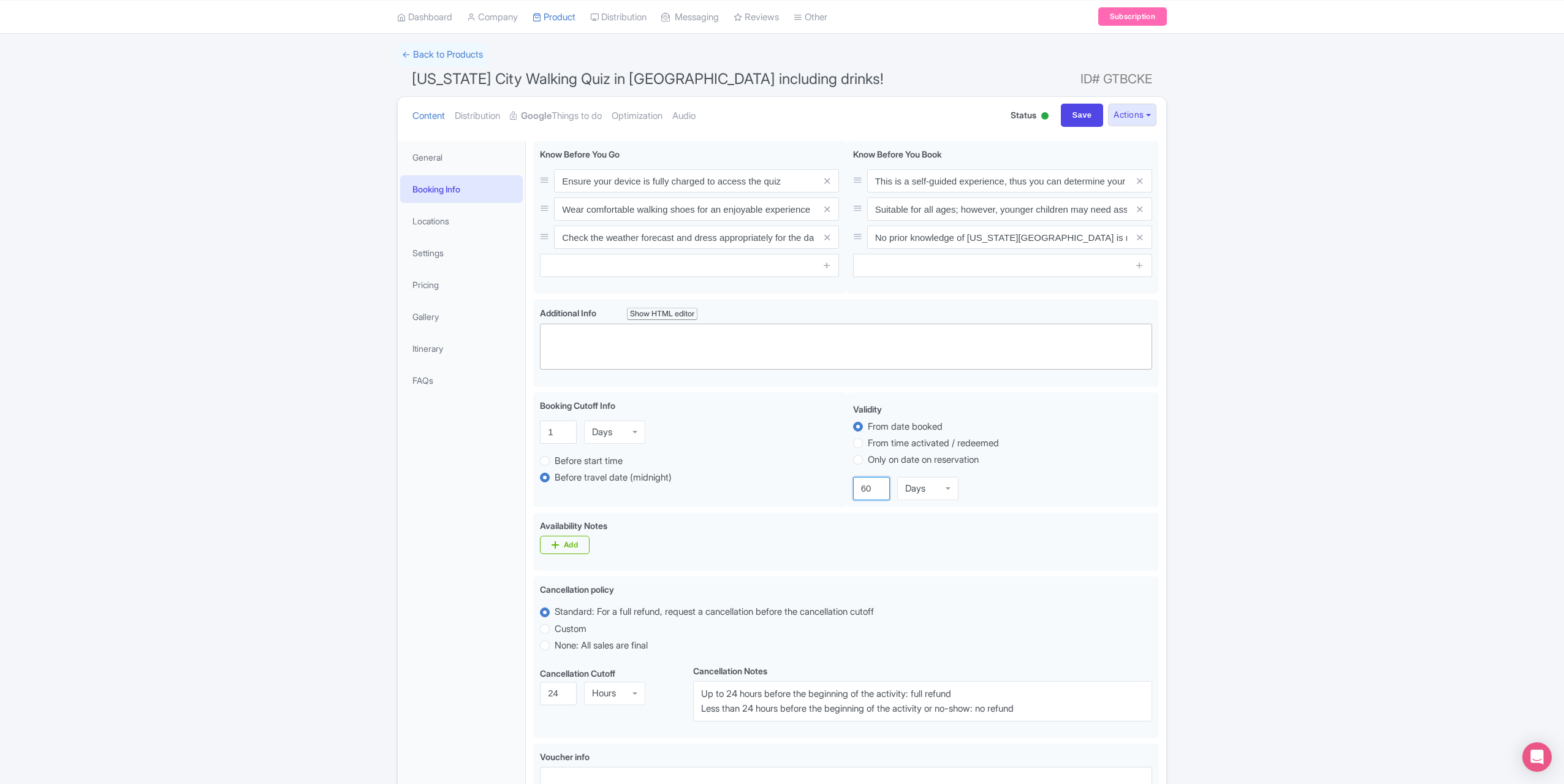
type input "60"
click at [1286, 470] on div "Success Data saved automatically ← Back to Products New York City Walking Quiz …" at bounding box center [782, 540] width 1564 height 996
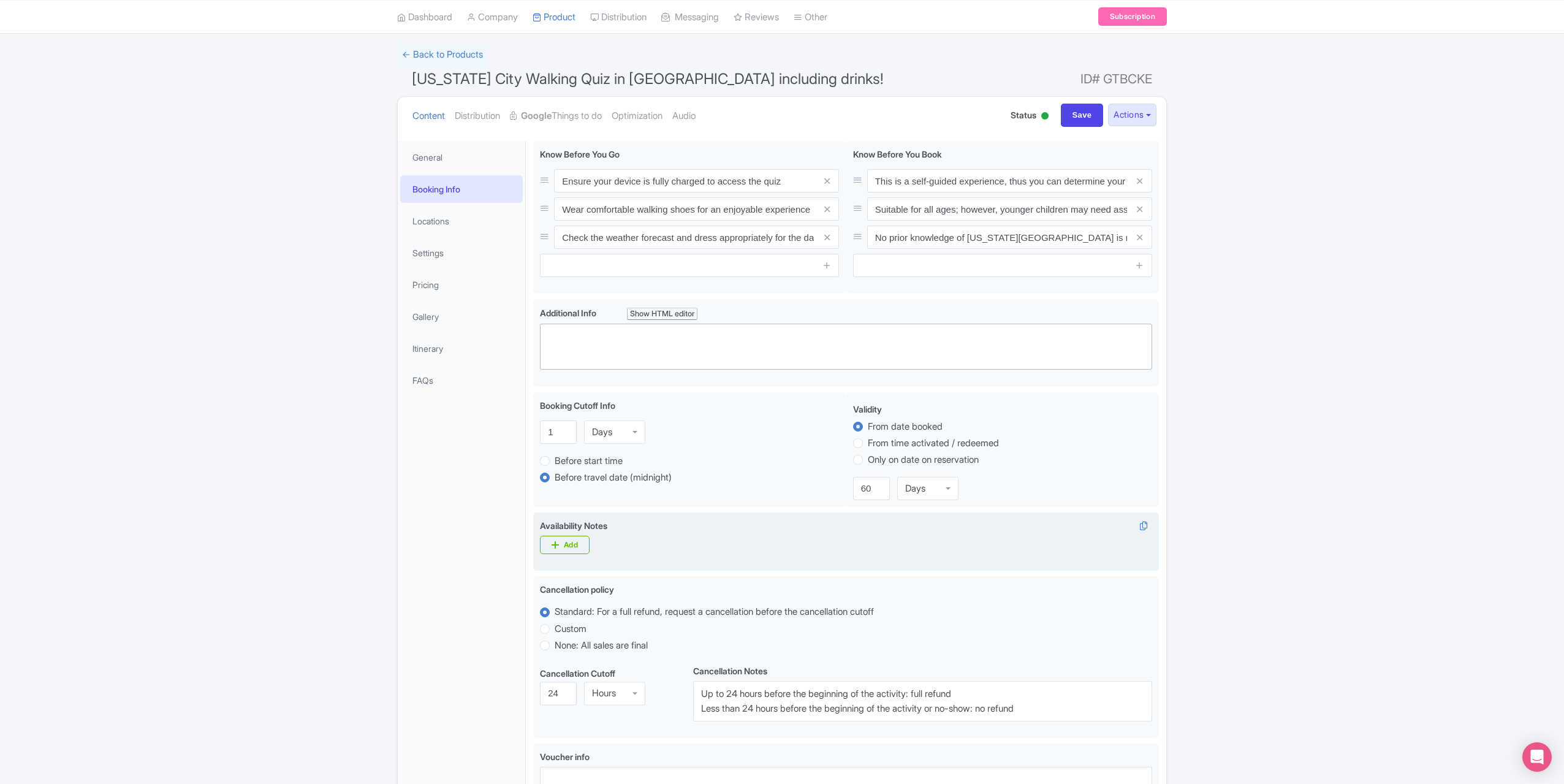
scroll to position [195, 0]
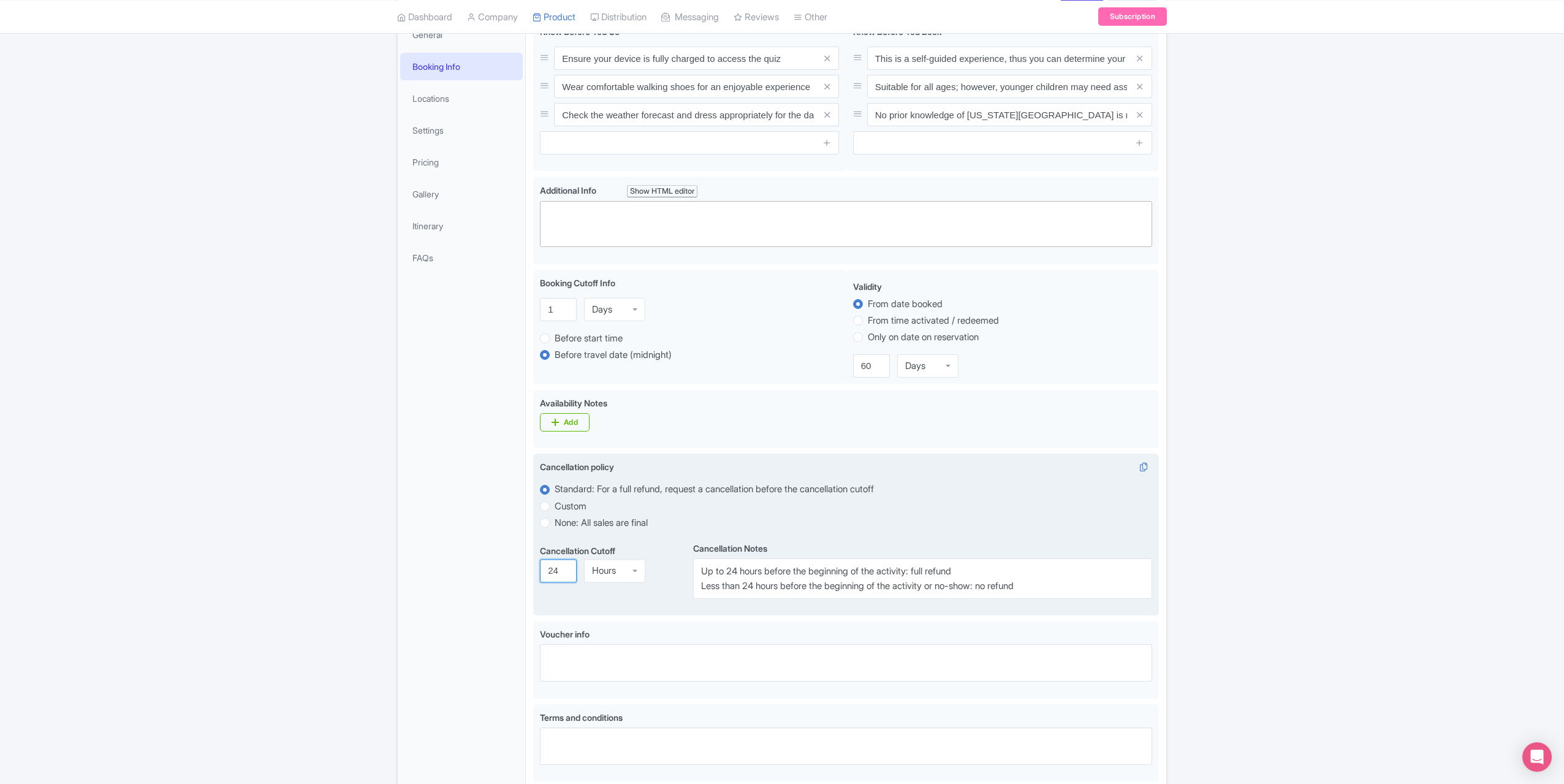
click at [546, 575] on input "24" at bounding box center [558, 570] width 37 height 23
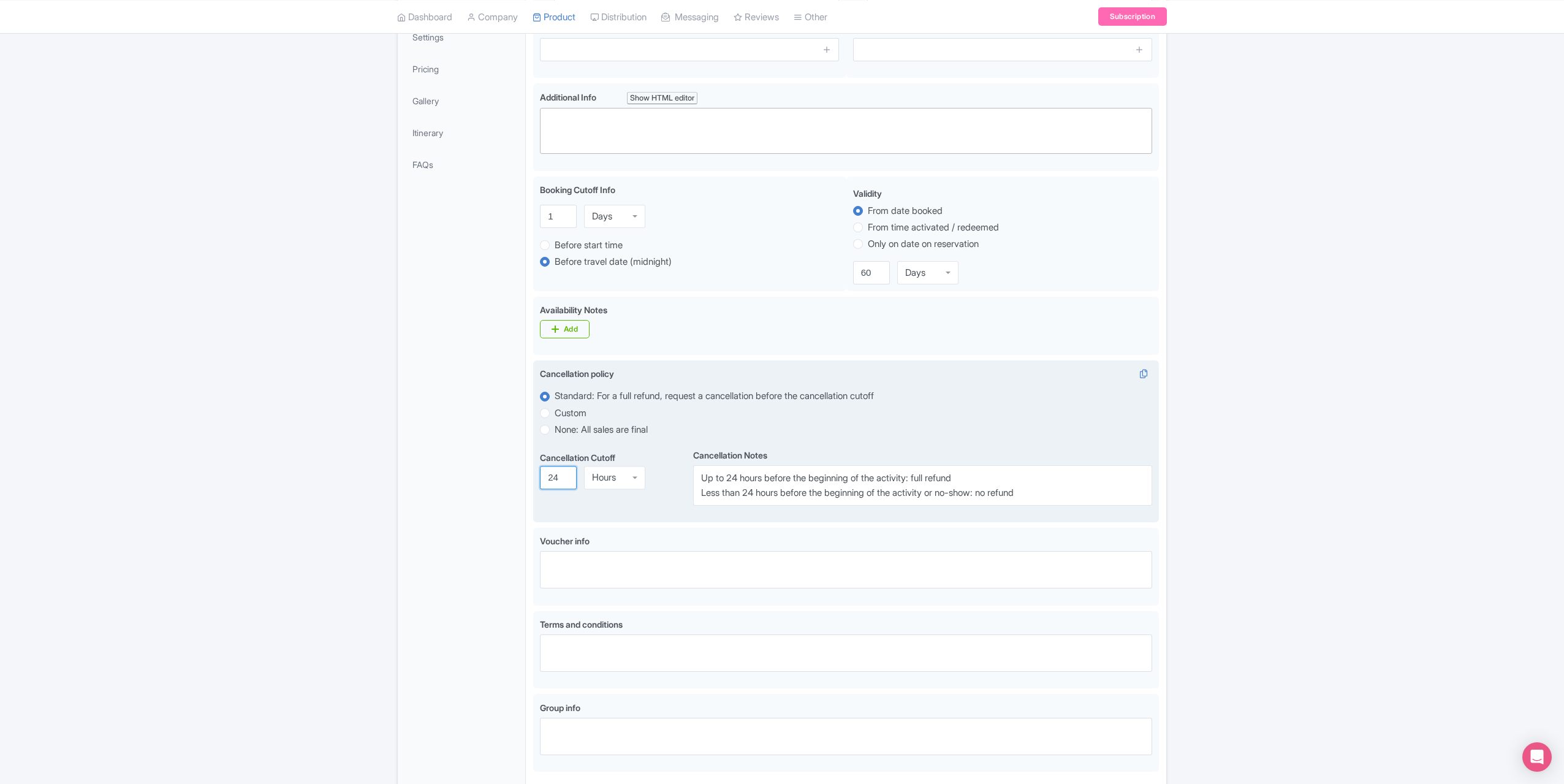
scroll to position [378, 0]
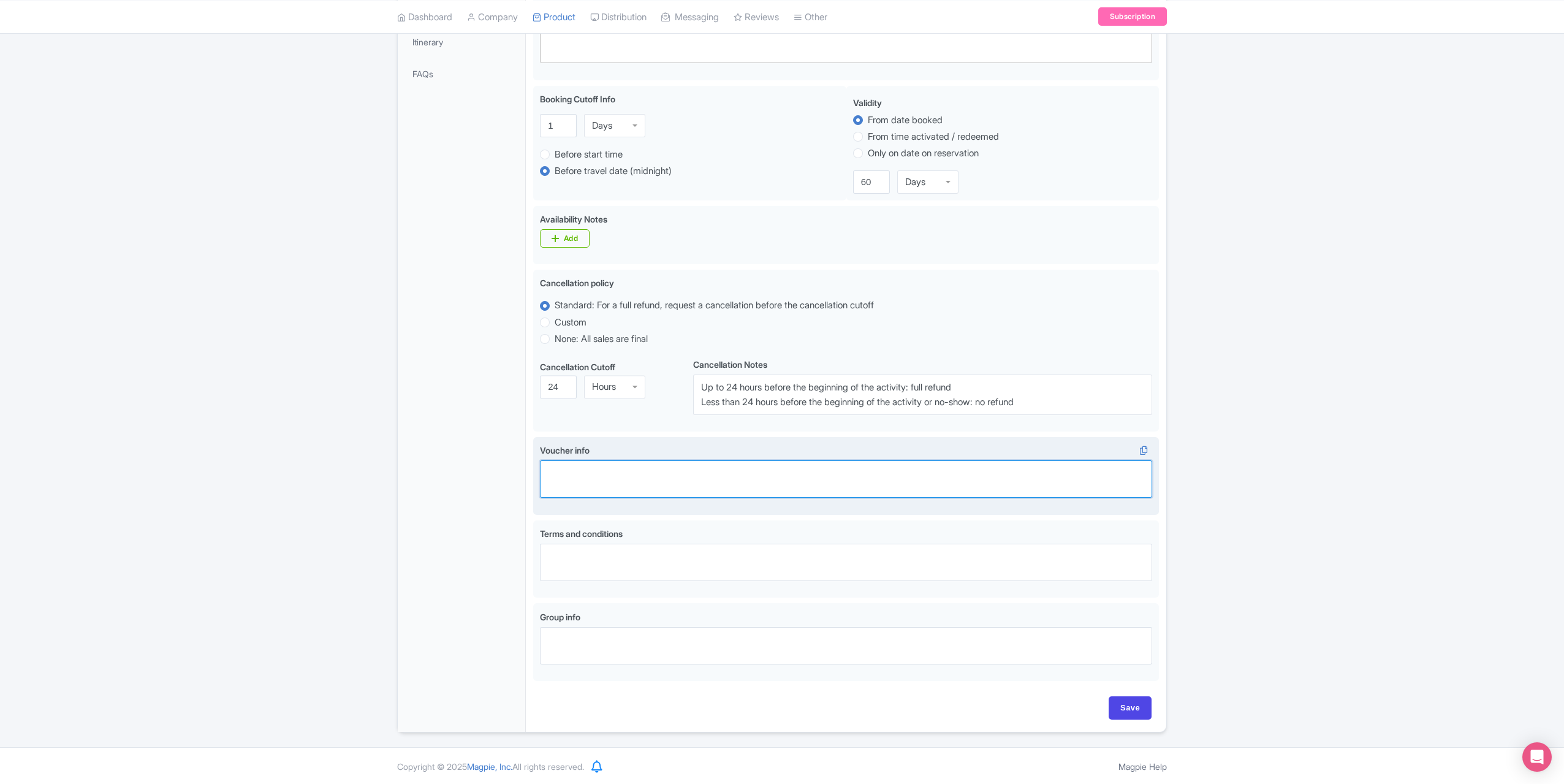
click at [1029, 475] on textarea "Voucher info" at bounding box center [846, 479] width 612 height 37
type textarea "You will receive your ticket and information through e-mail."
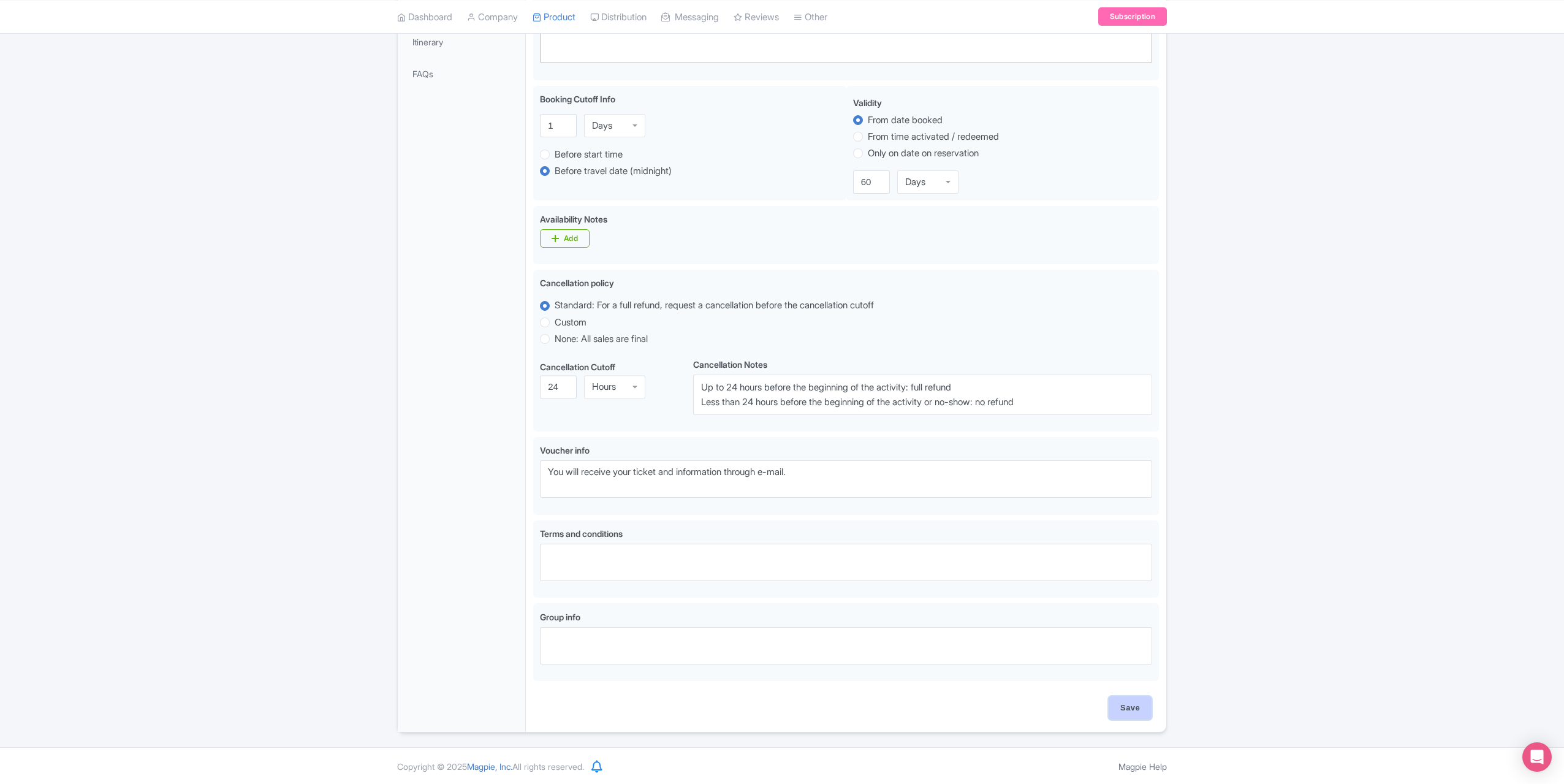
click at [1138, 700] on input "Save" at bounding box center [1130, 707] width 43 height 23
type input "Update Product"
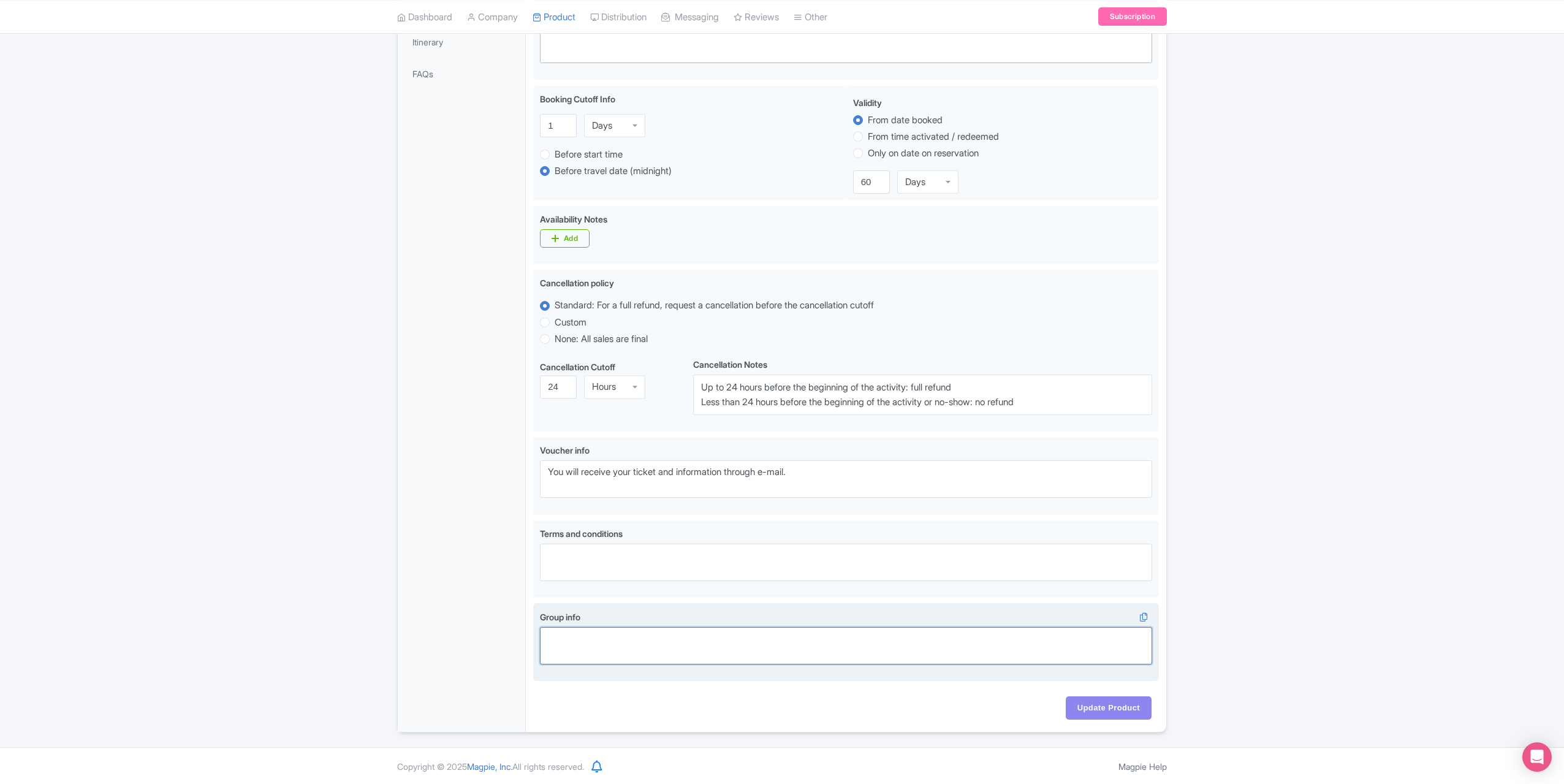
click at [568, 646] on textarea "Group info" at bounding box center [846, 646] width 612 height 37
type textarea "We recommend group"
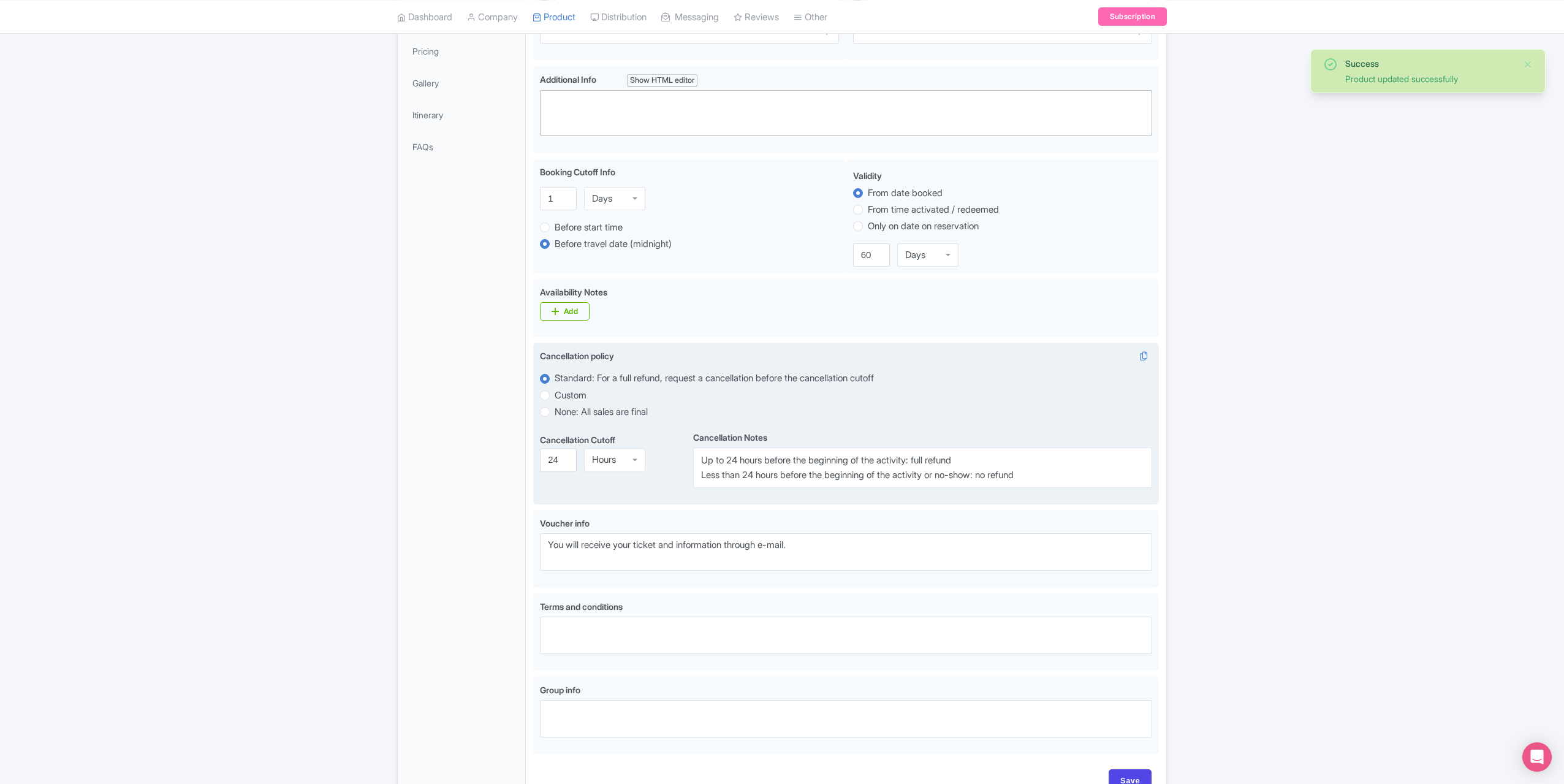
scroll to position [378, 0]
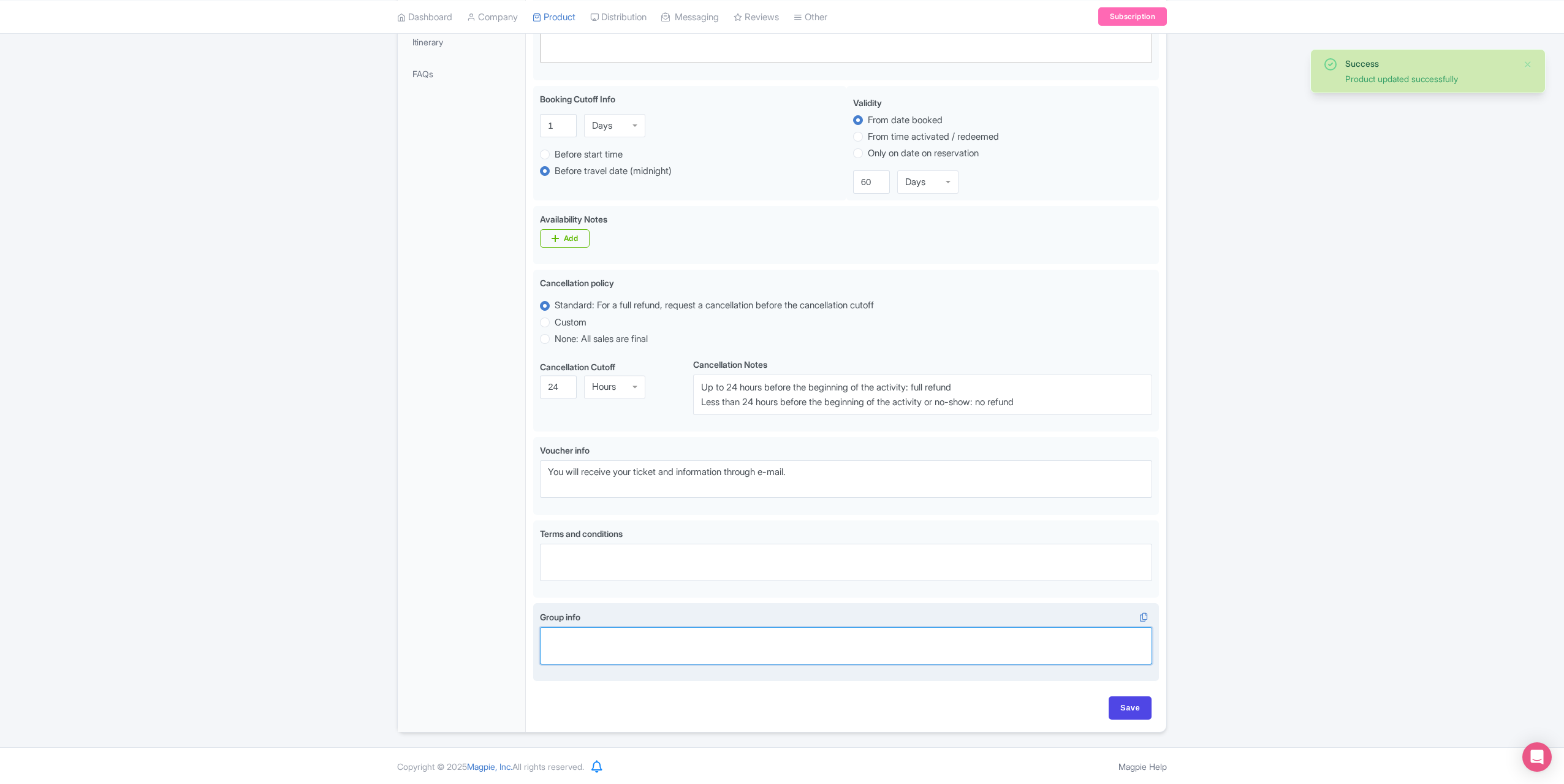
click at [629, 639] on textarea "Group info" at bounding box center [846, 646] width 612 height 37
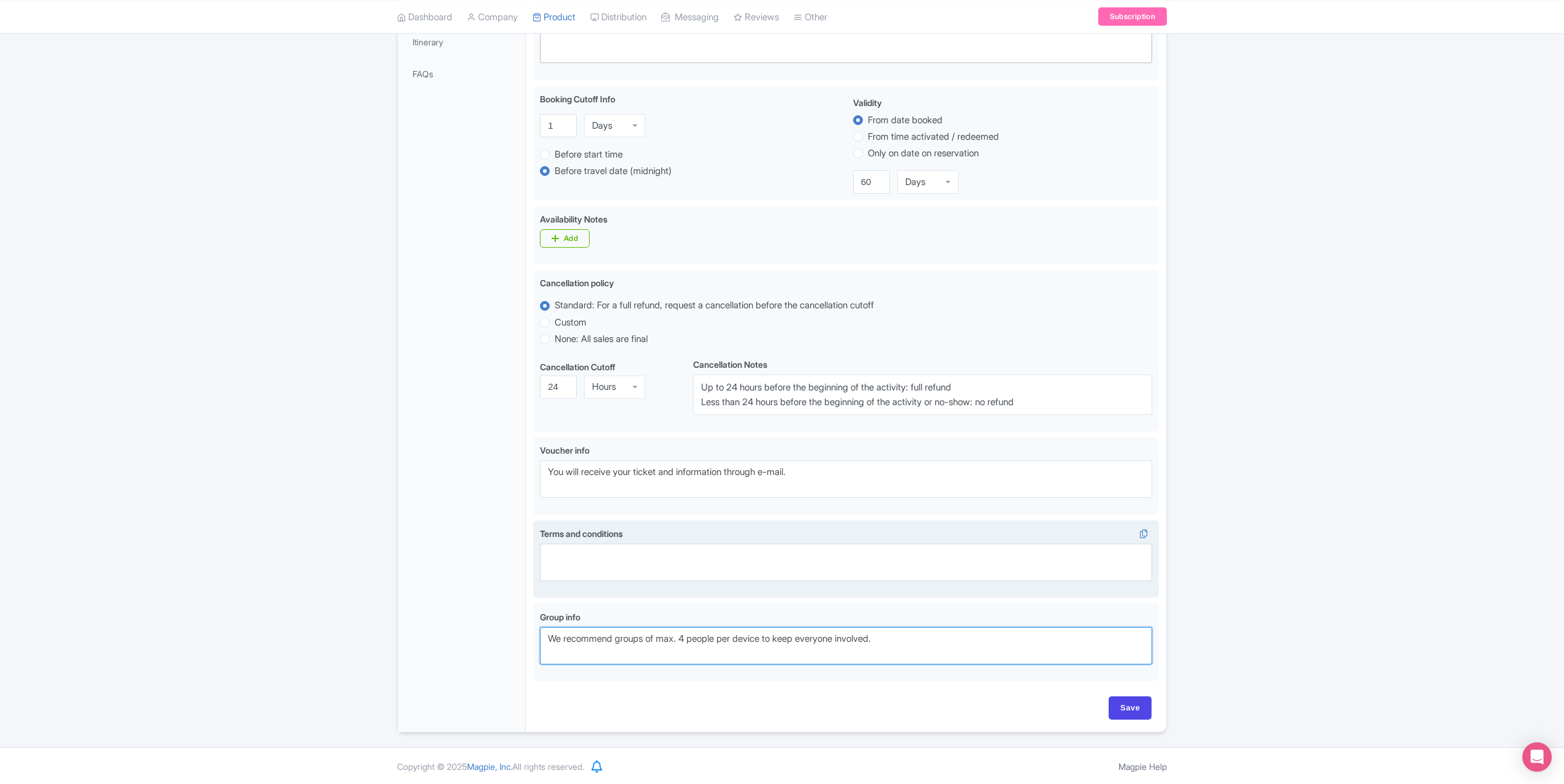
type textarea "We recommend groups of max. 4 people per device to keep everyone involved."
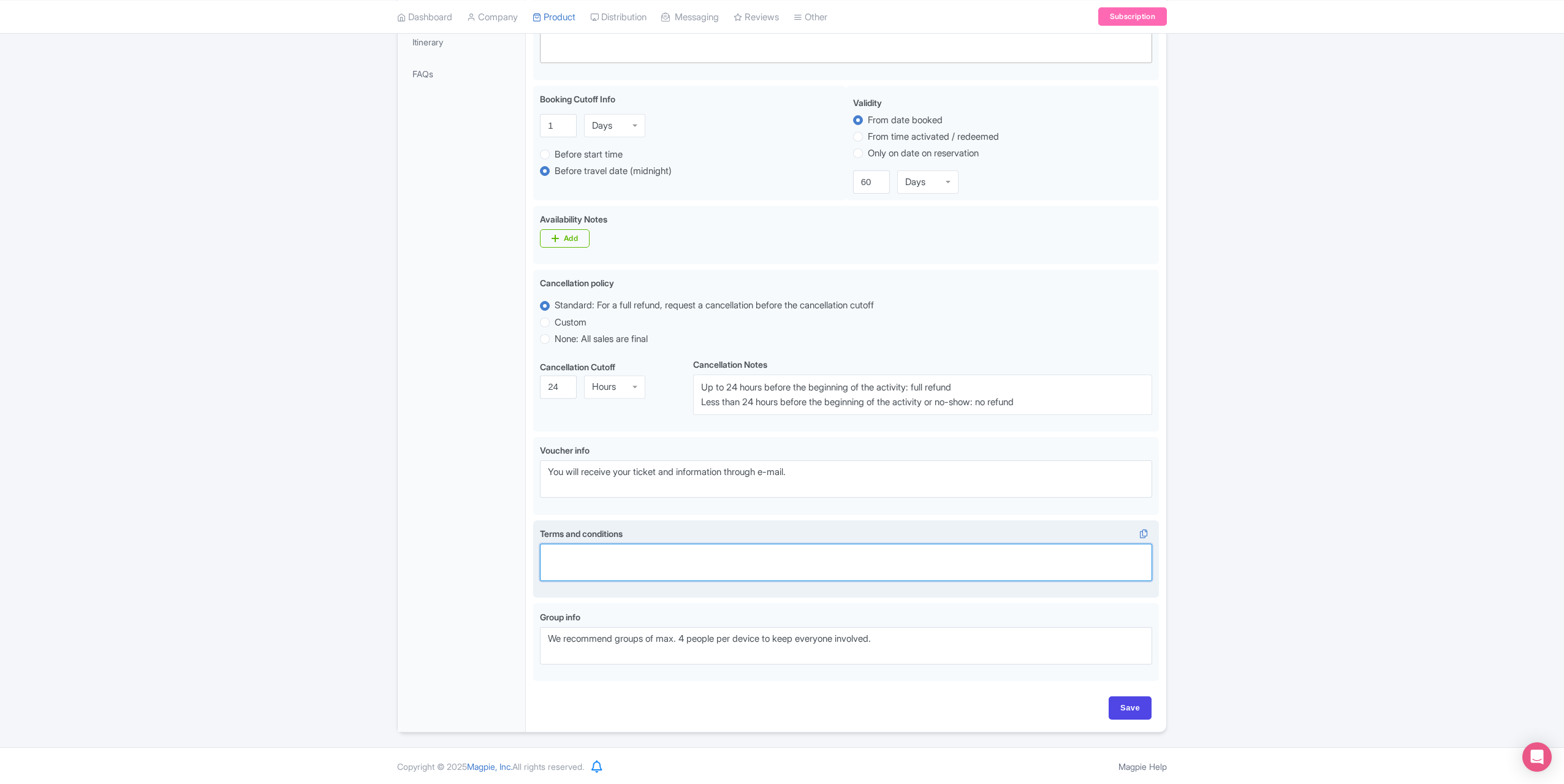
click at [632, 555] on textarea "Terms and conditions" at bounding box center [846, 562] width 612 height 37
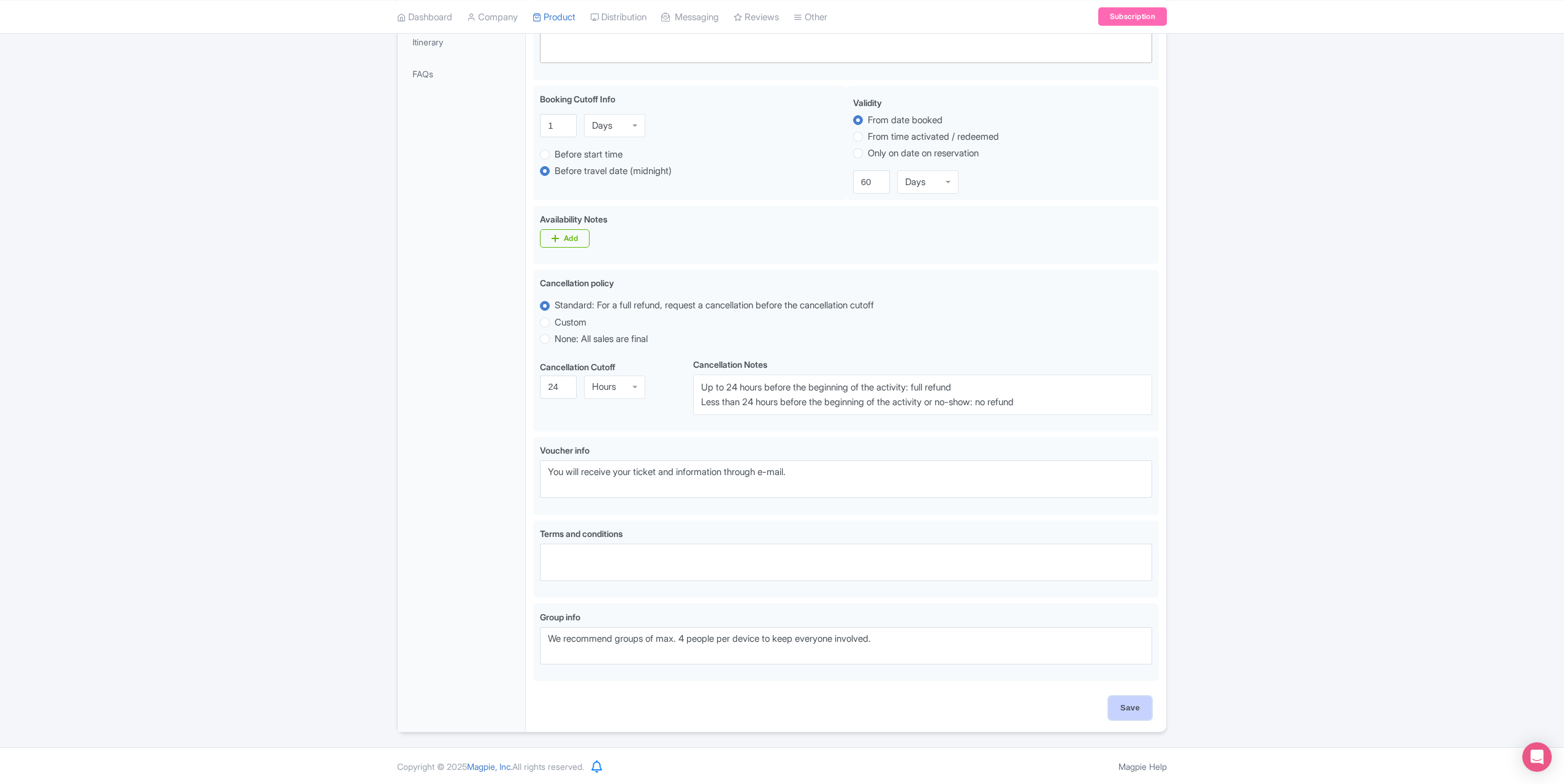
click at [1123, 715] on input "Save" at bounding box center [1130, 707] width 43 height 23
type input "Saving..."
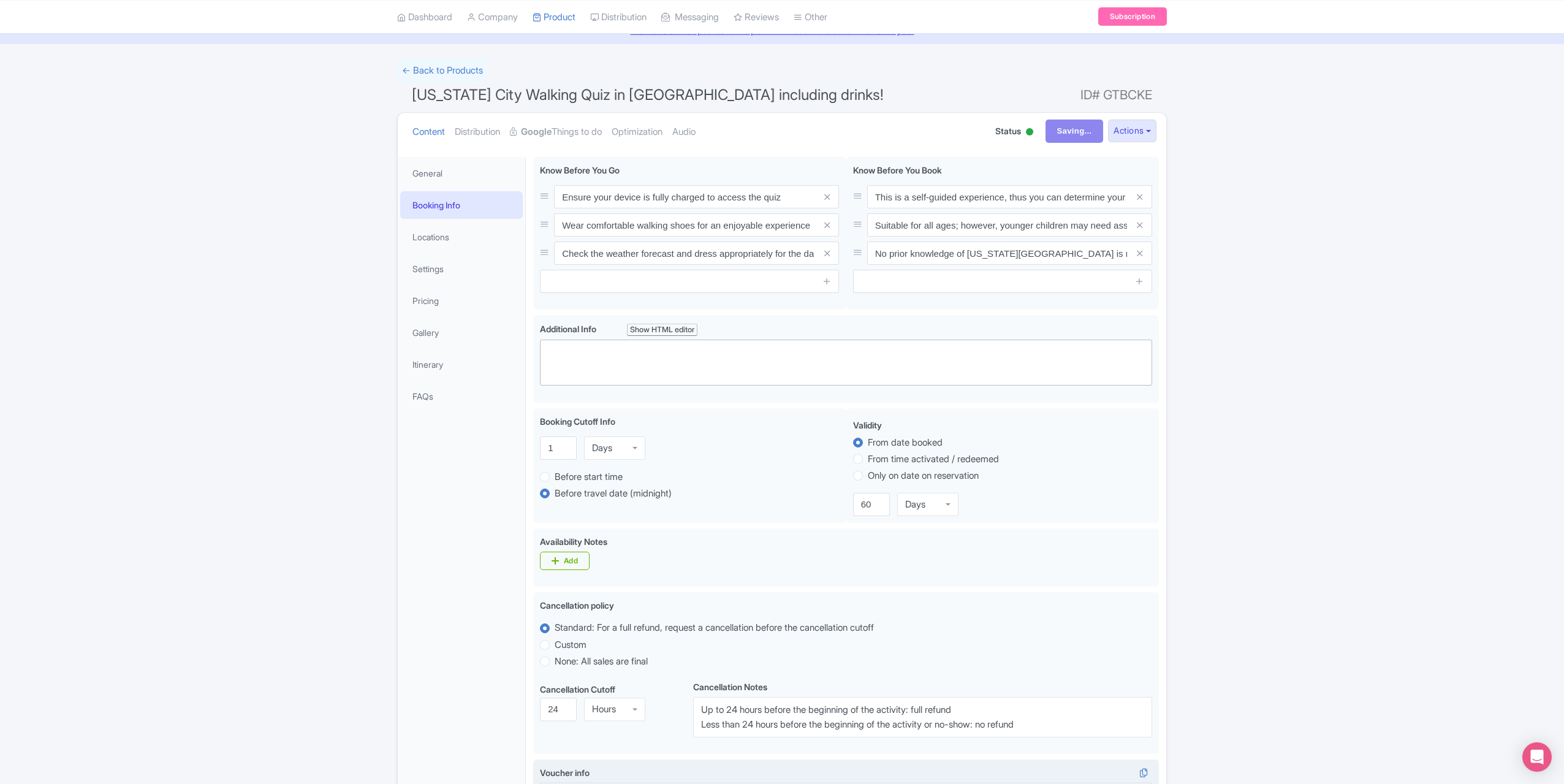
scroll to position [11, 0]
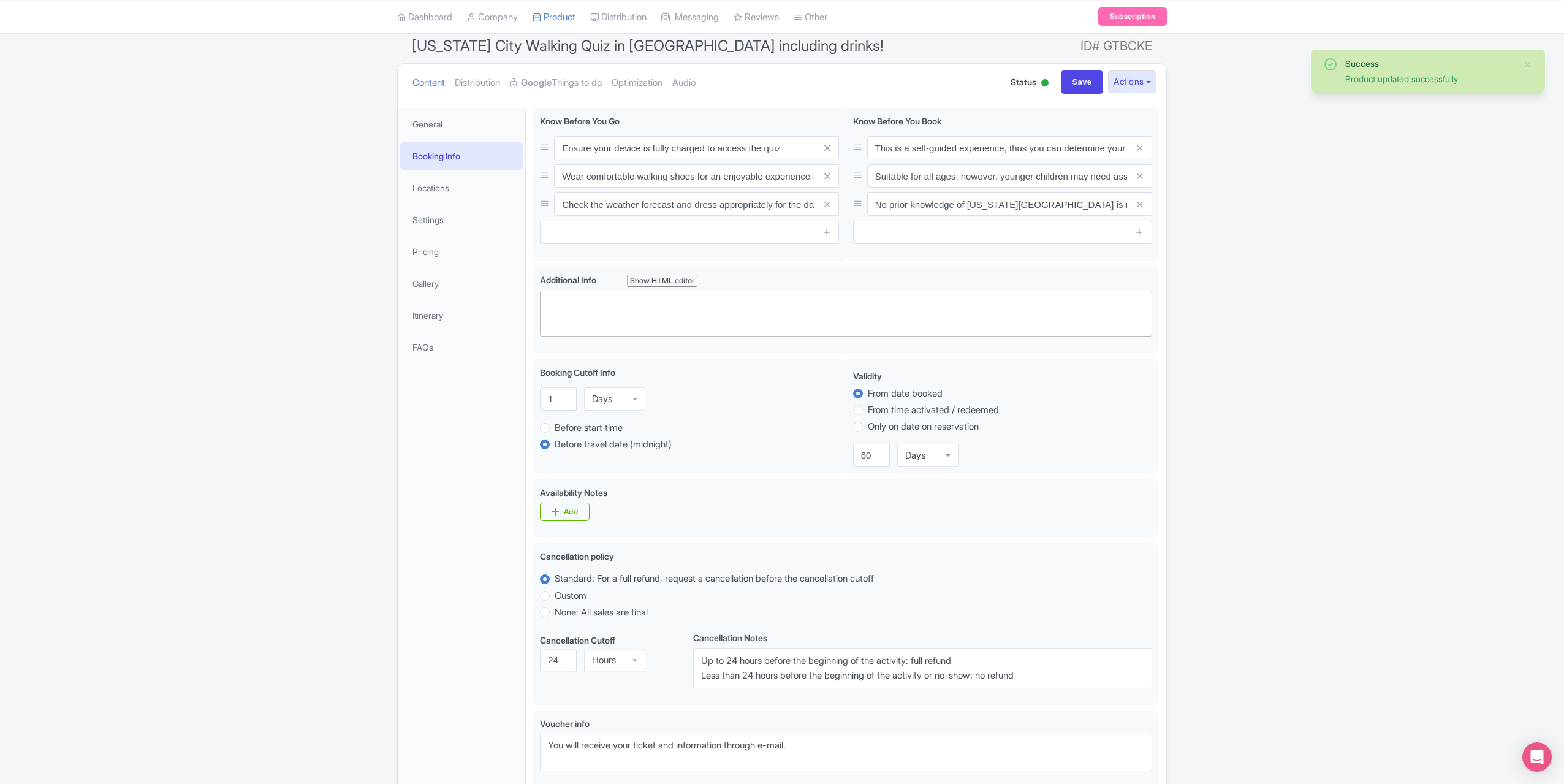
scroll to position [28, 0]
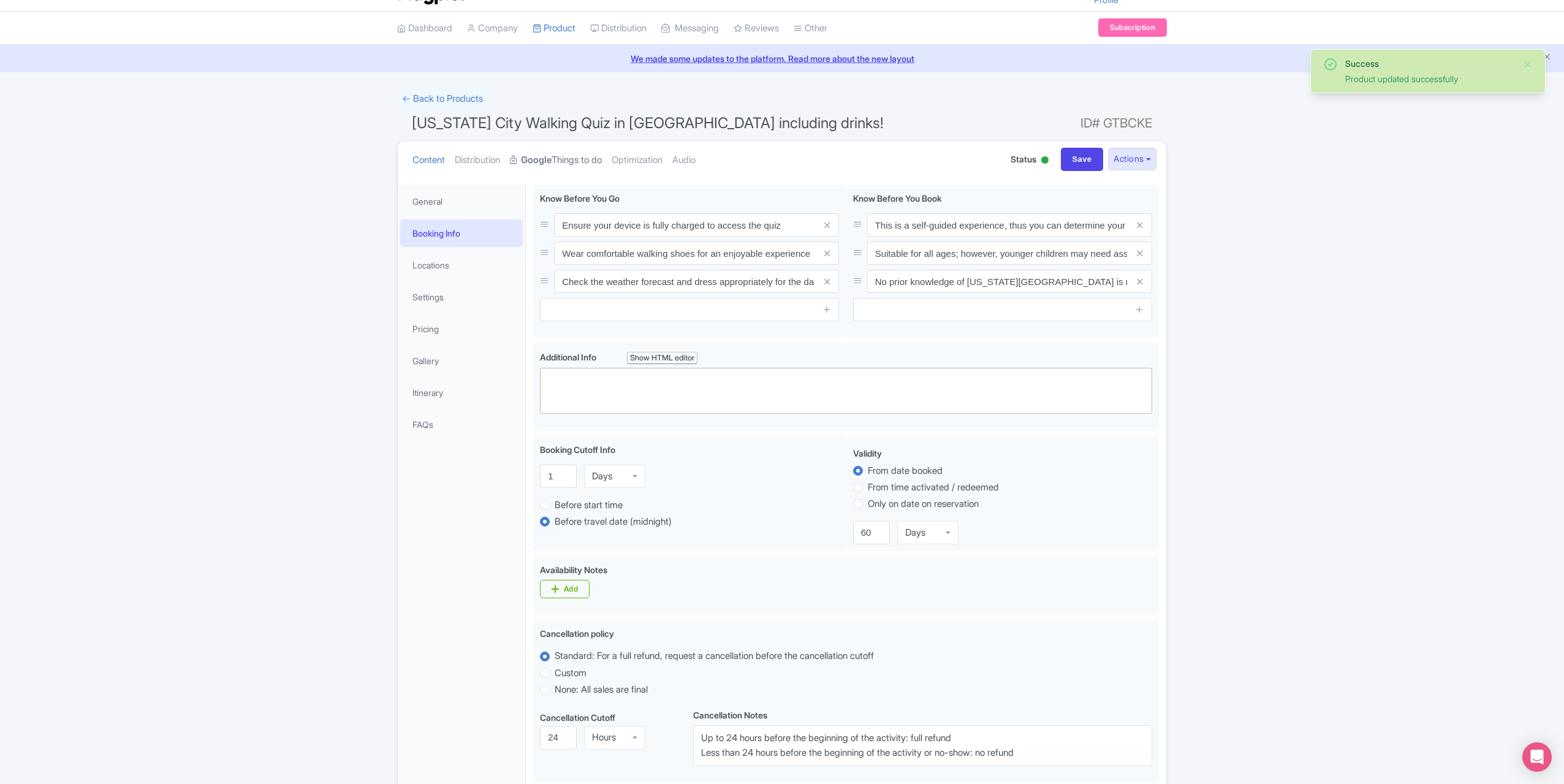
click at [574, 156] on link "Google Things to do" at bounding box center [556, 159] width 92 height 38
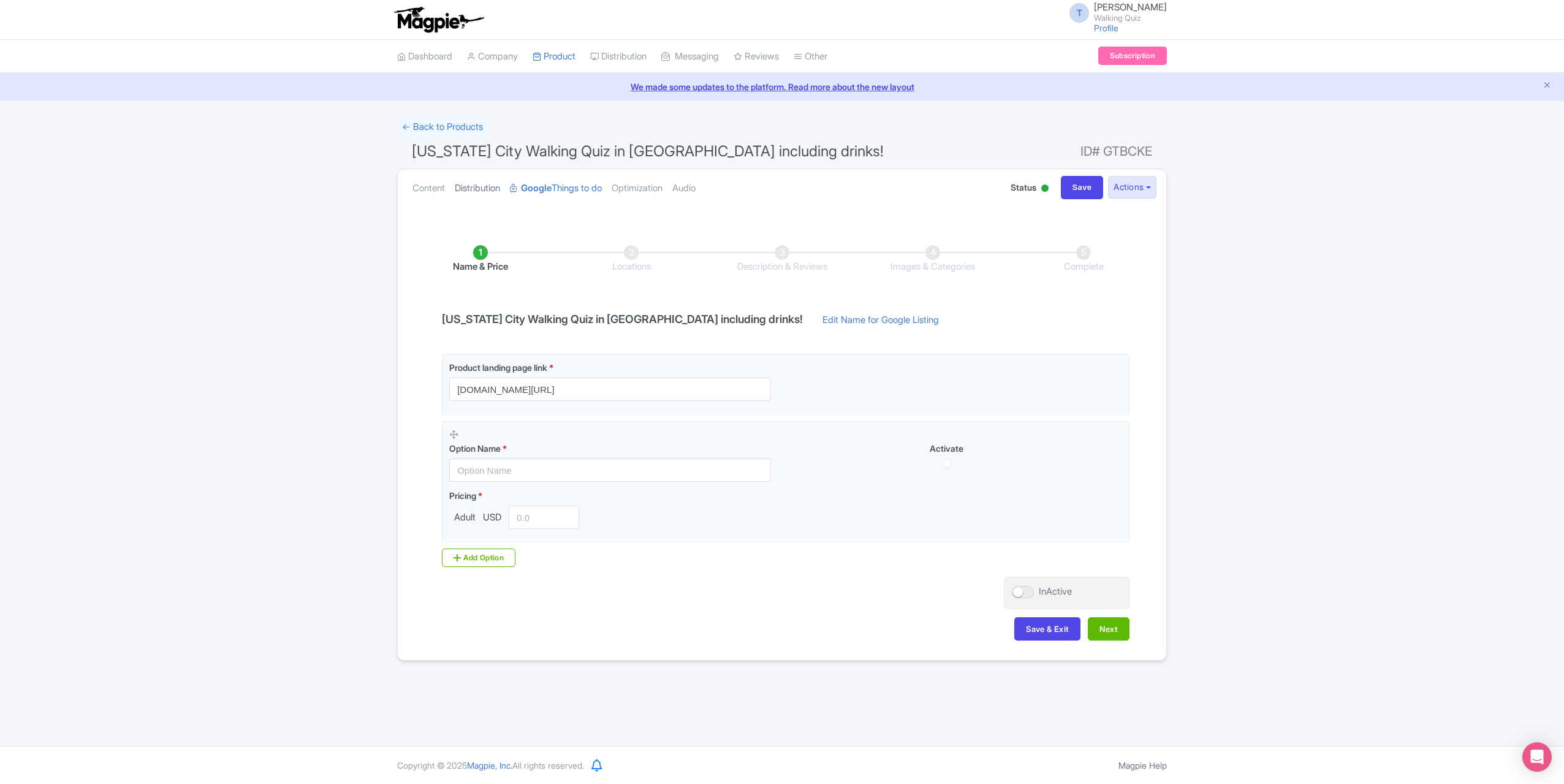
click at [488, 188] on link "Distribution" at bounding box center [477, 187] width 45 height 38
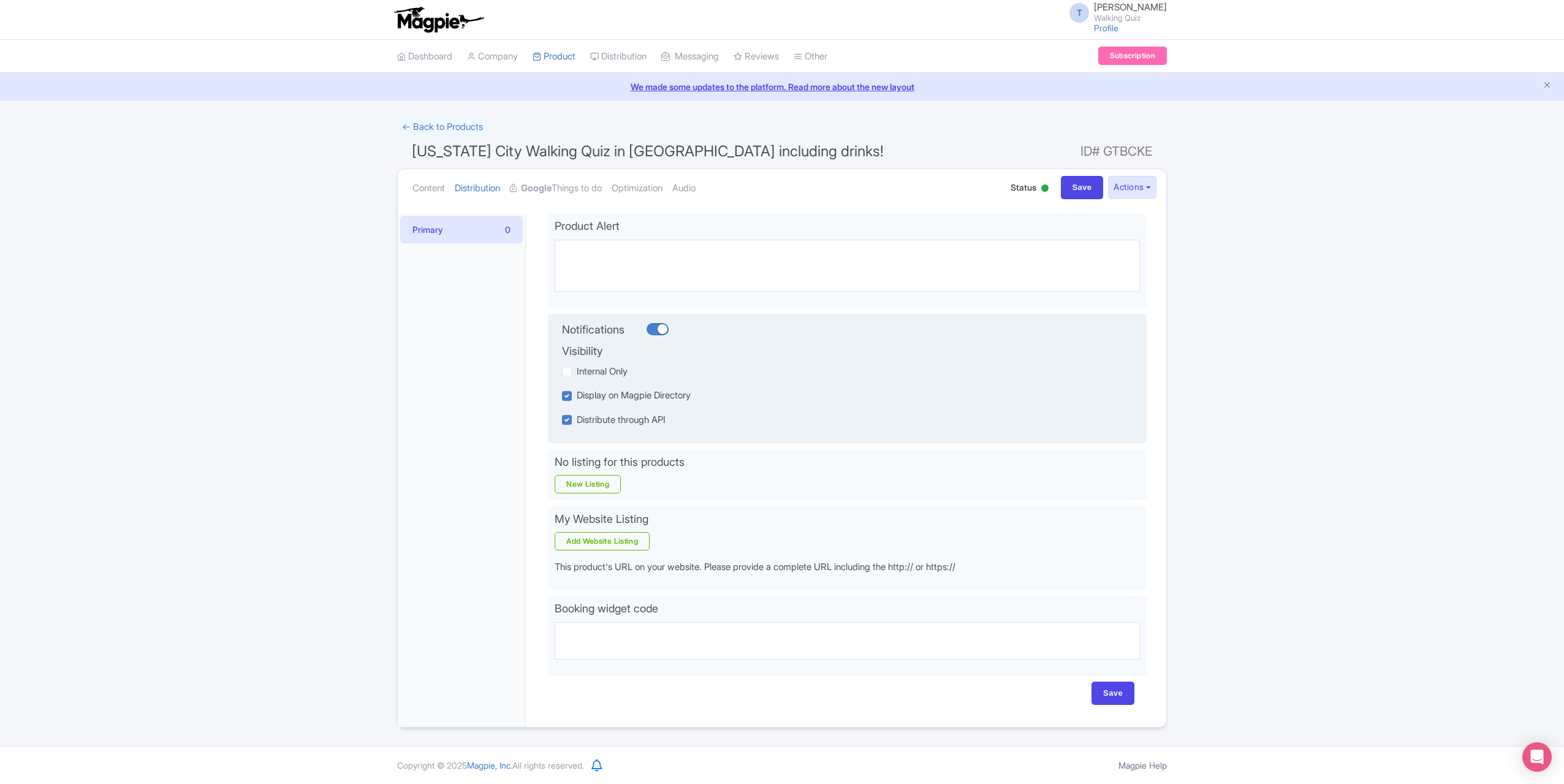
click at [603, 369] on span "Internal Only" at bounding box center [603, 372] width 51 height 12
click at [585, 369] on input "Internal Only" at bounding box center [580, 367] width 8 height 8
click at [603, 369] on span "Internal Only" at bounding box center [603, 372] width 51 height 12
click at [585, 369] on input "Internal Only" at bounding box center [580, 367] width 8 height 8
checkbox input "false"
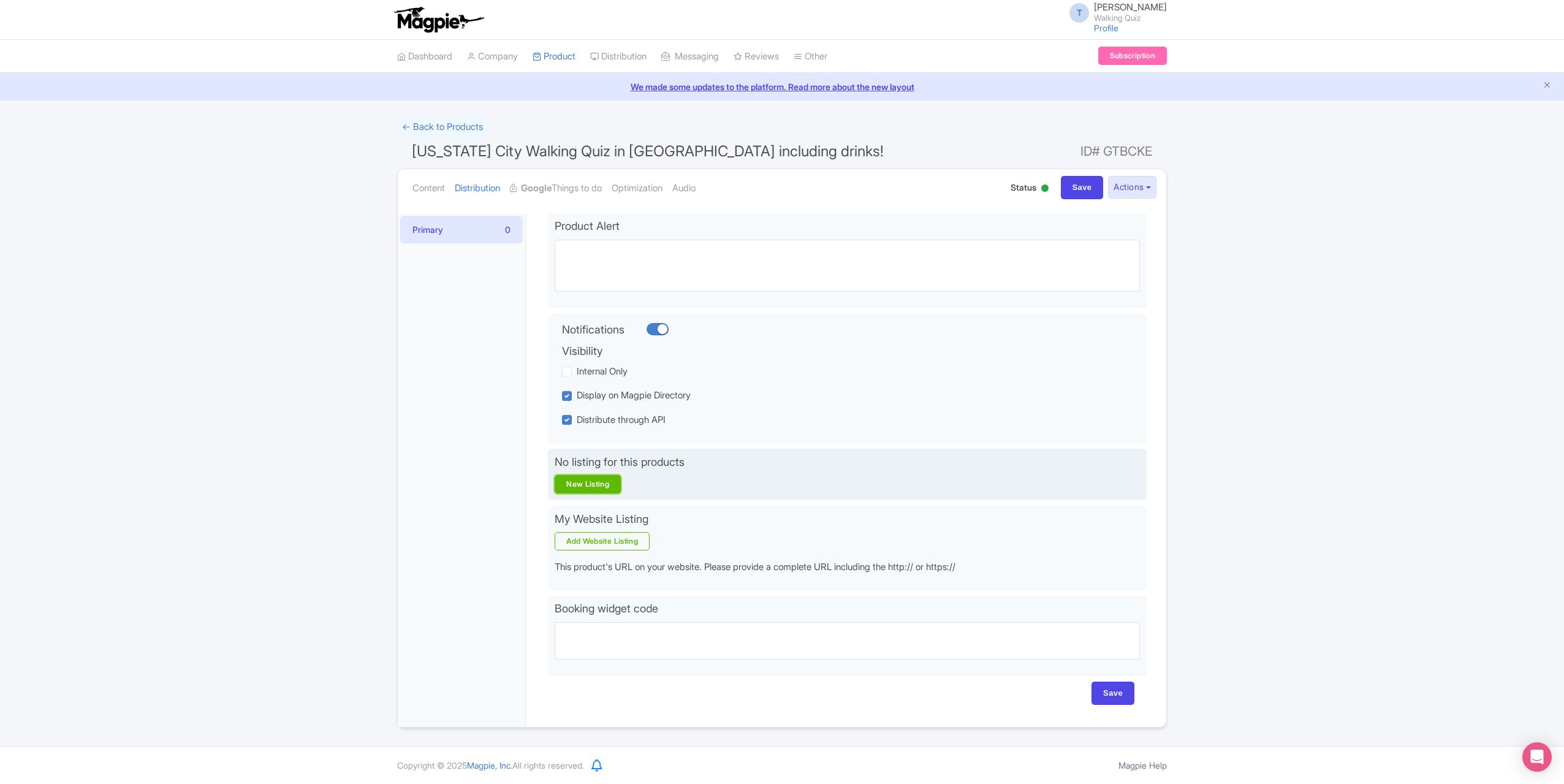
click at [609, 484] on link "New Listing" at bounding box center [588, 484] width 66 height 19
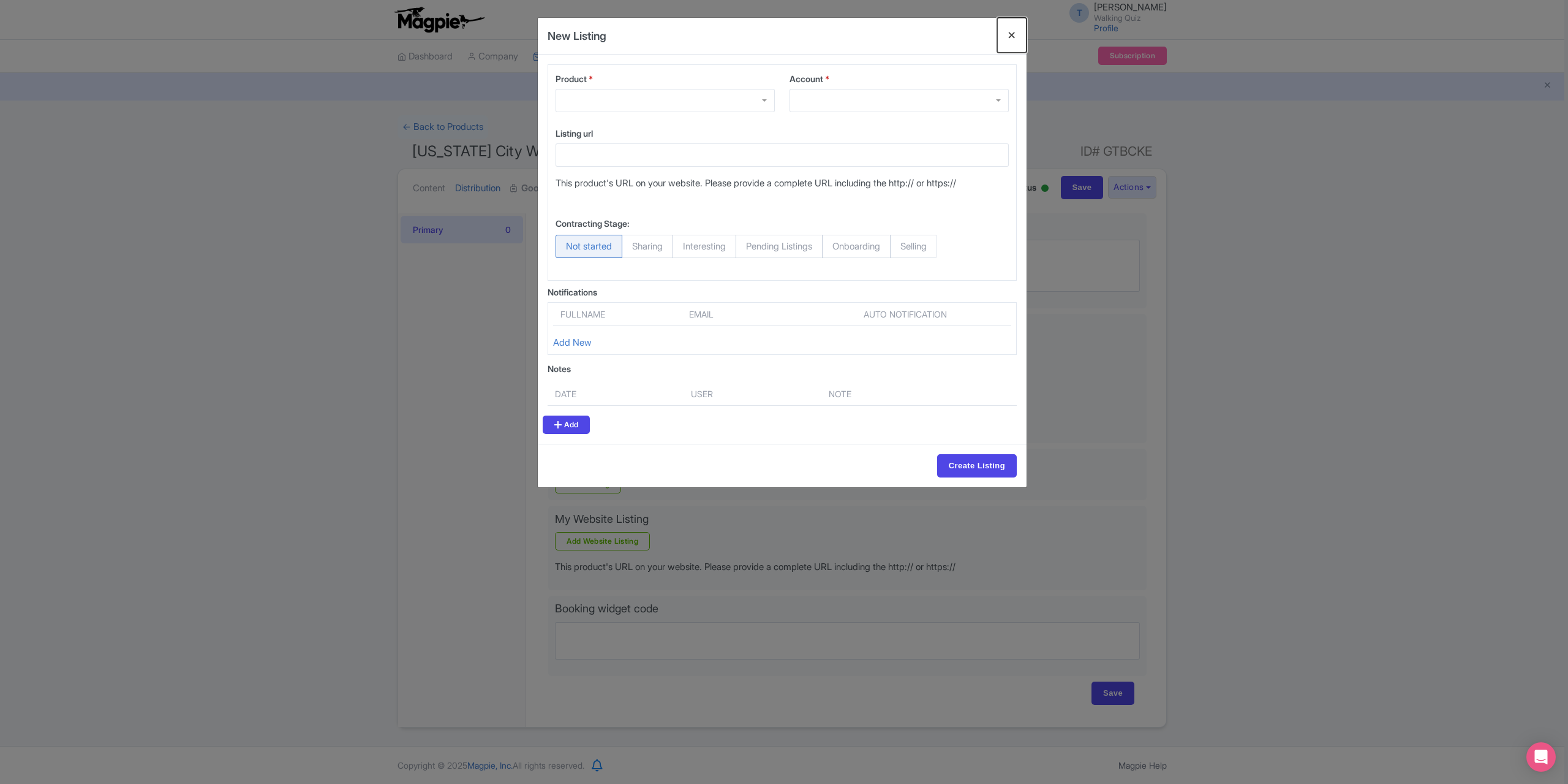
click at [1019, 34] on button "Close" at bounding box center [1012, 35] width 30 height 35
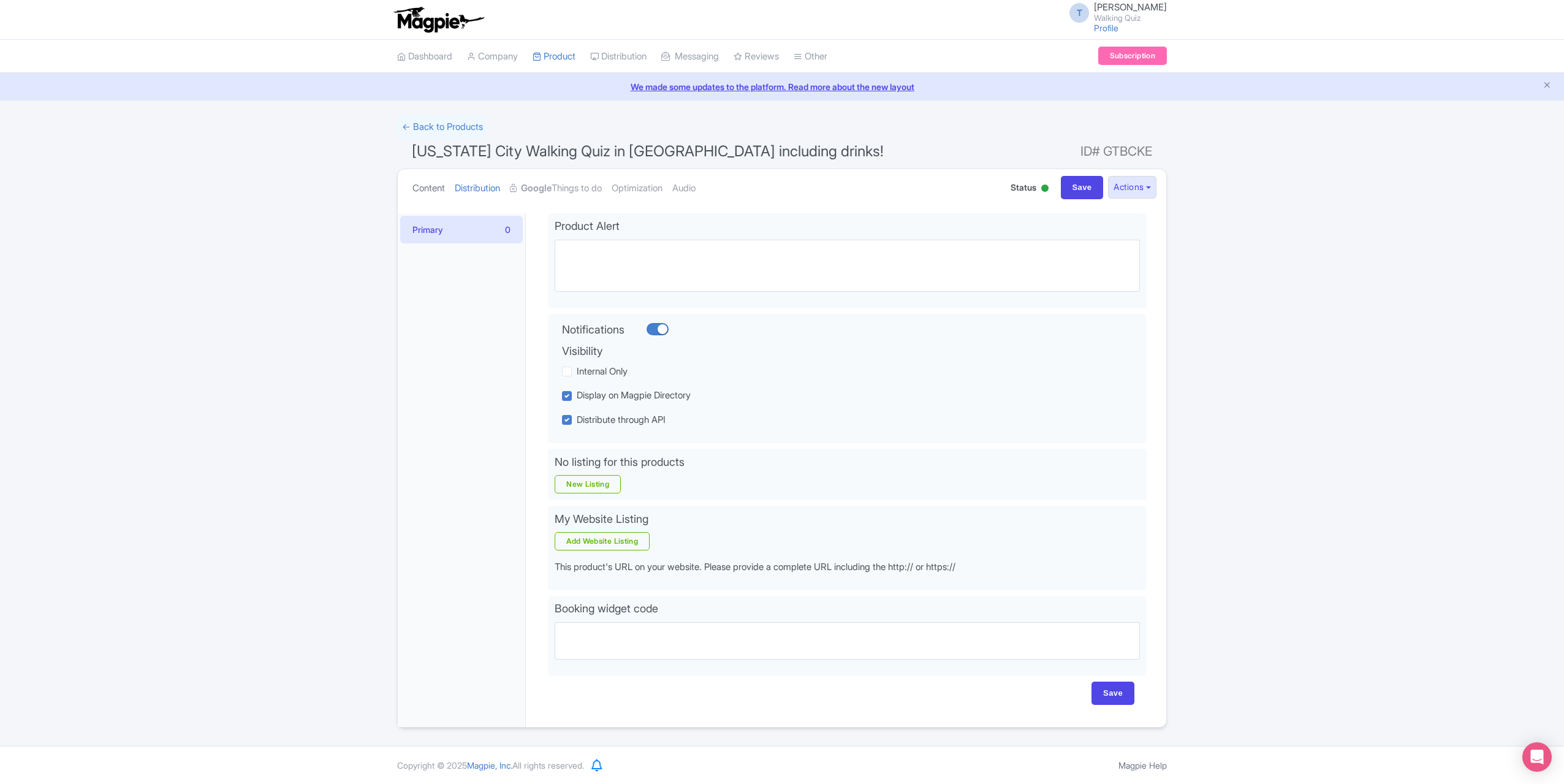
click at [436, 184] on link "Content" at bounding box center [429, 187] width 32 height 38
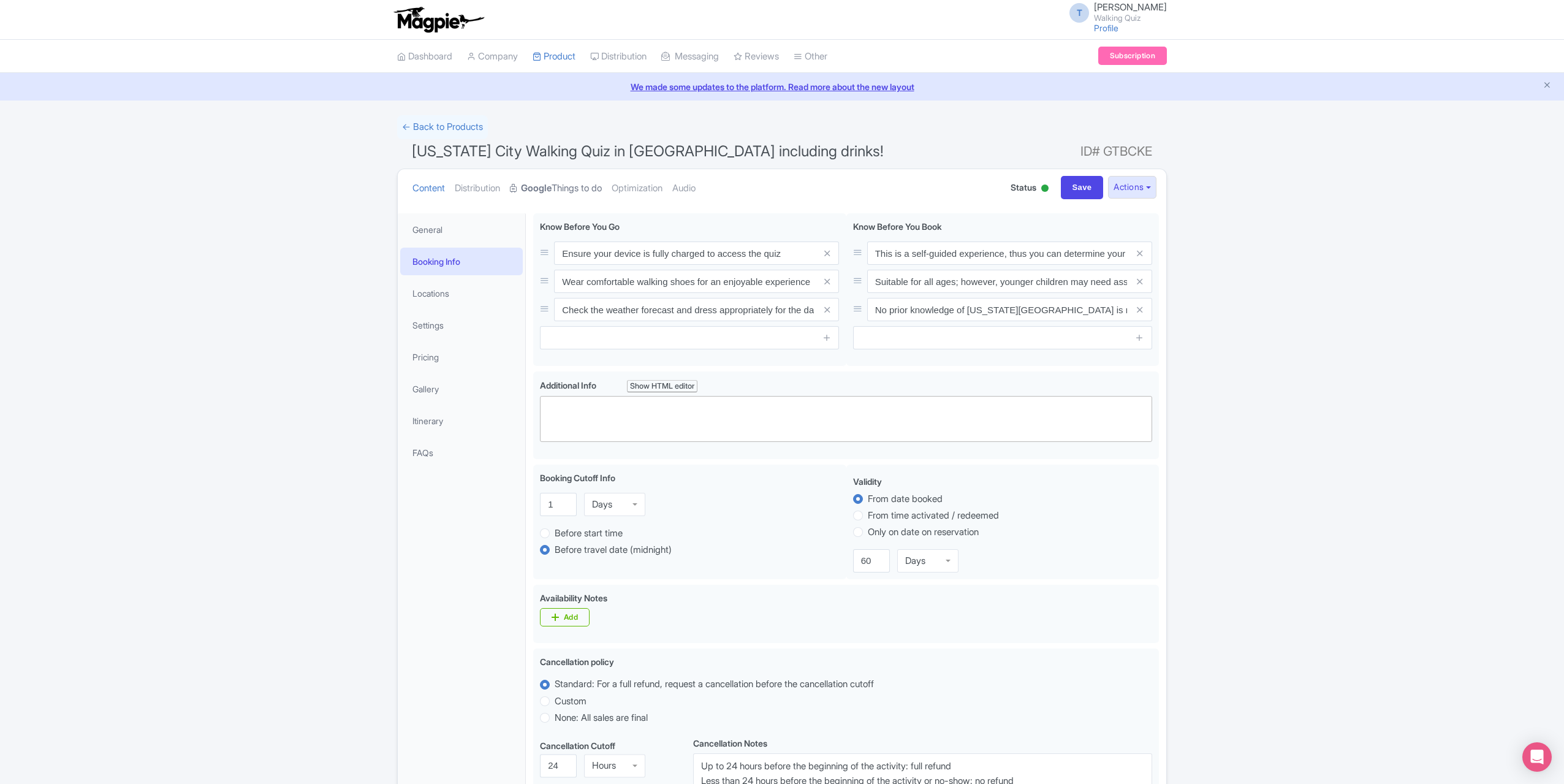
click at [581, 192] on link "Google Things to do" at bounding box center [556, 187] width 92 height 38
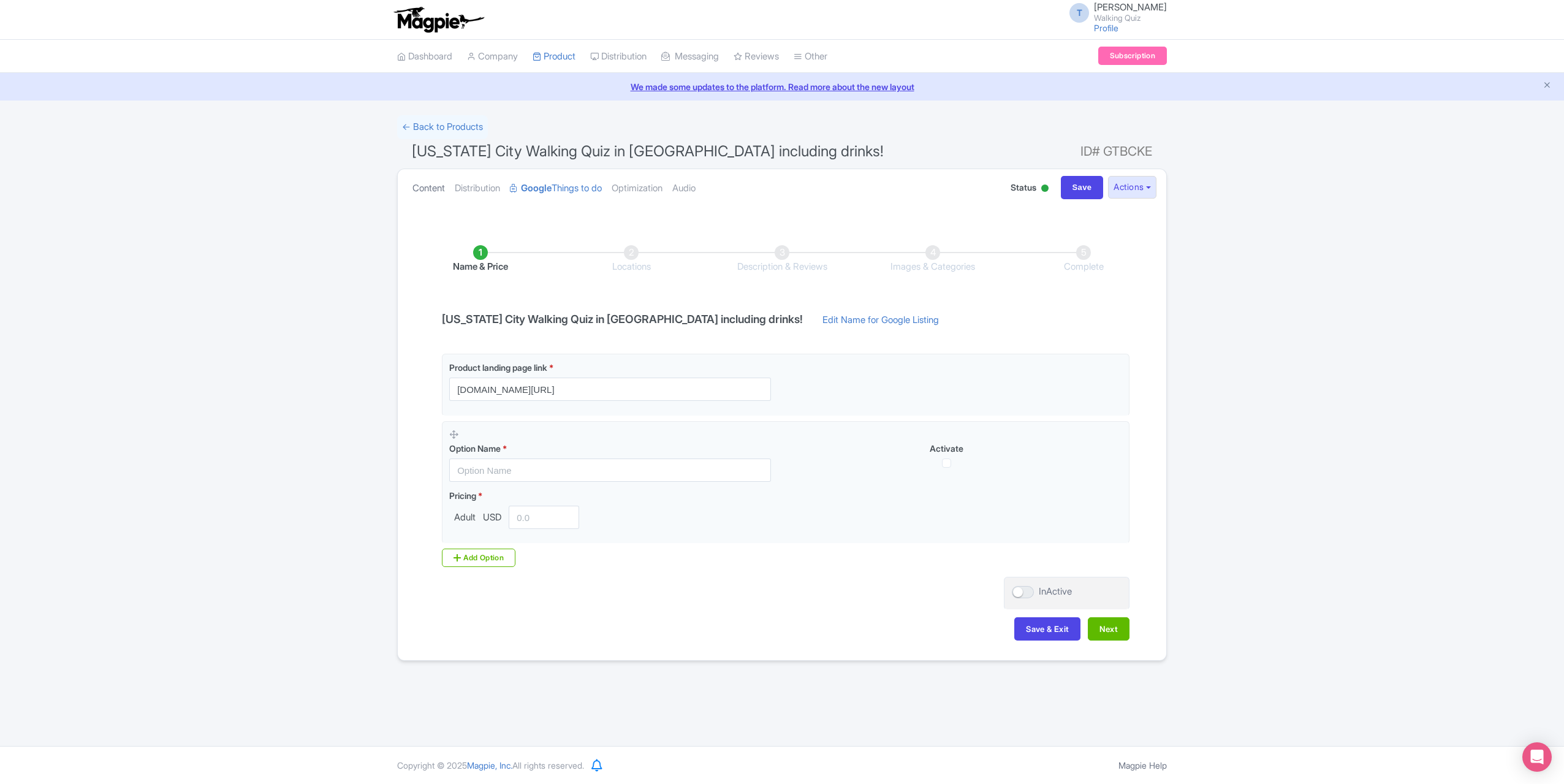
click at [428, 191] on link "Content" at bounding box center [429, 187] width 32 height 38
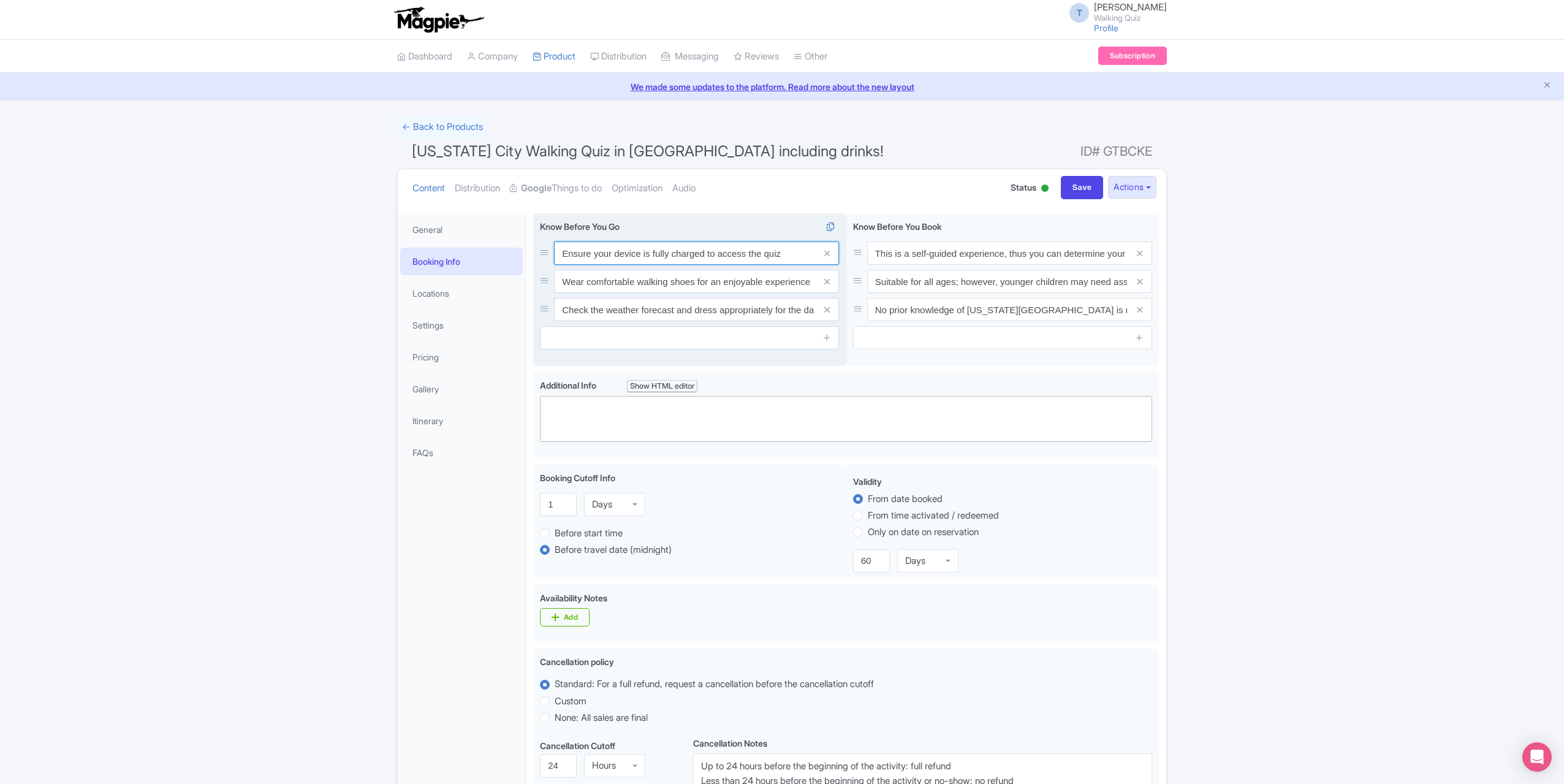
click at [725, 254] on input "Ensure your device is fully charged to access the quiz" at bounding box center [696, 252] width 285 height 23
click at [644, 248] on input "Ensure your device is fully charged to access the quiz" at bounding box center [696, 252] width 285 height 23
click at [658, 246] on input "Ensure your device is fully charged to access the quiz" at bounding box center [696, 252] width 285 height 23
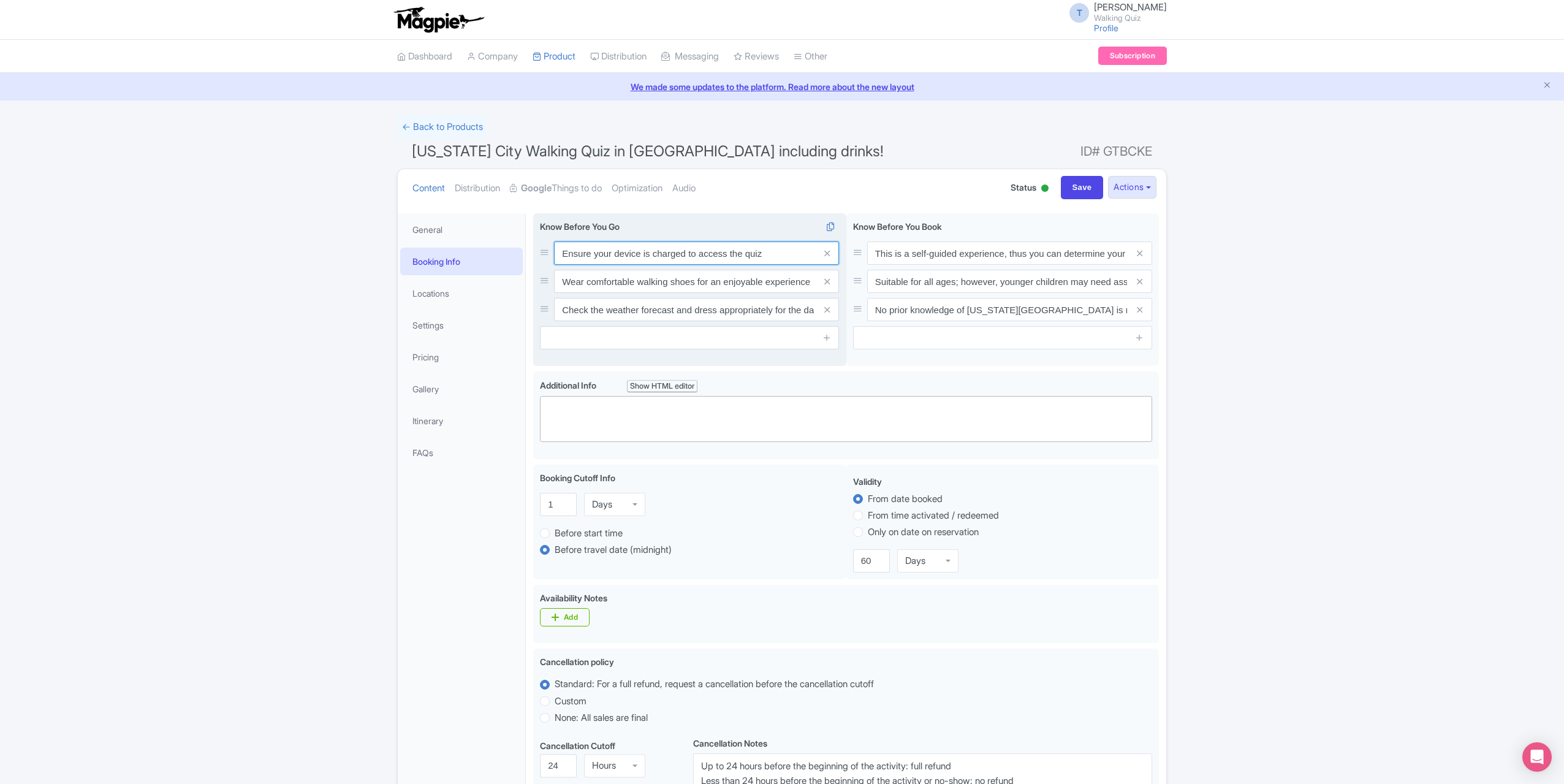
type input "Ensure your device is charged to access the quiz"
click at [637, 282] on input "Wear comfortable walking shoes for an enjoyable experience" at bounding box center [696, 280] width 285 height 23
click at [638, 313] on input "Check the weather forecast and dress appropriately for the day" at bounding box center [696, 308] width 285 height 23
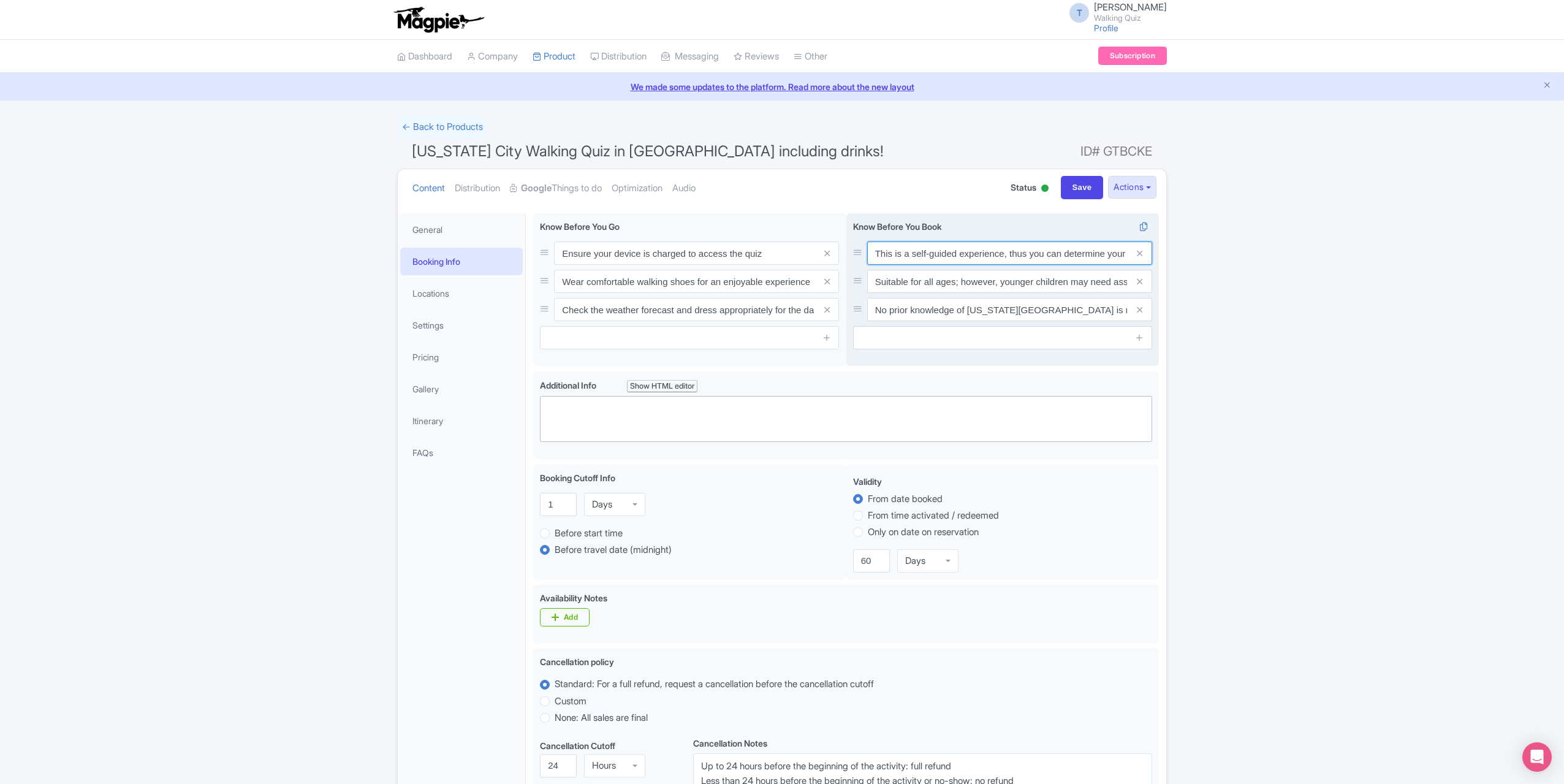
click at [1005, 255] on input "This is a self-guided experience, thus you can determine your own pace." at bounding box center [1010, 252] width 285 height 23
click at [1024, 251] on input "This is a self-guided experience, thus you can determine your own pace." at bounding box center [1010, 252] width 285 height 23
type input "This is a self-guided experience, meaning you can determine your own pace."
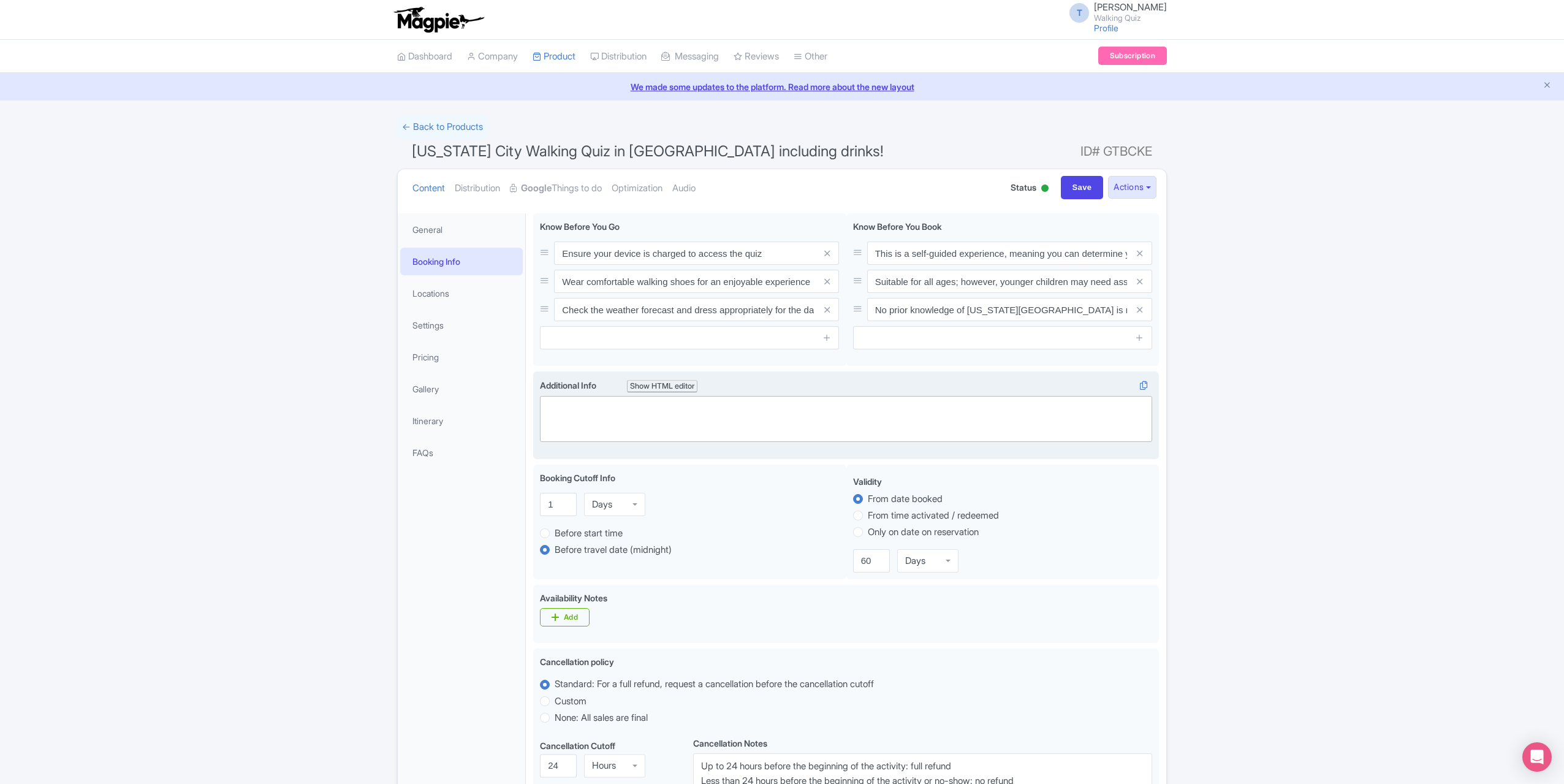
click at [632, 401] on trix-editor at bounding box center [846, 419] width 612 height 46
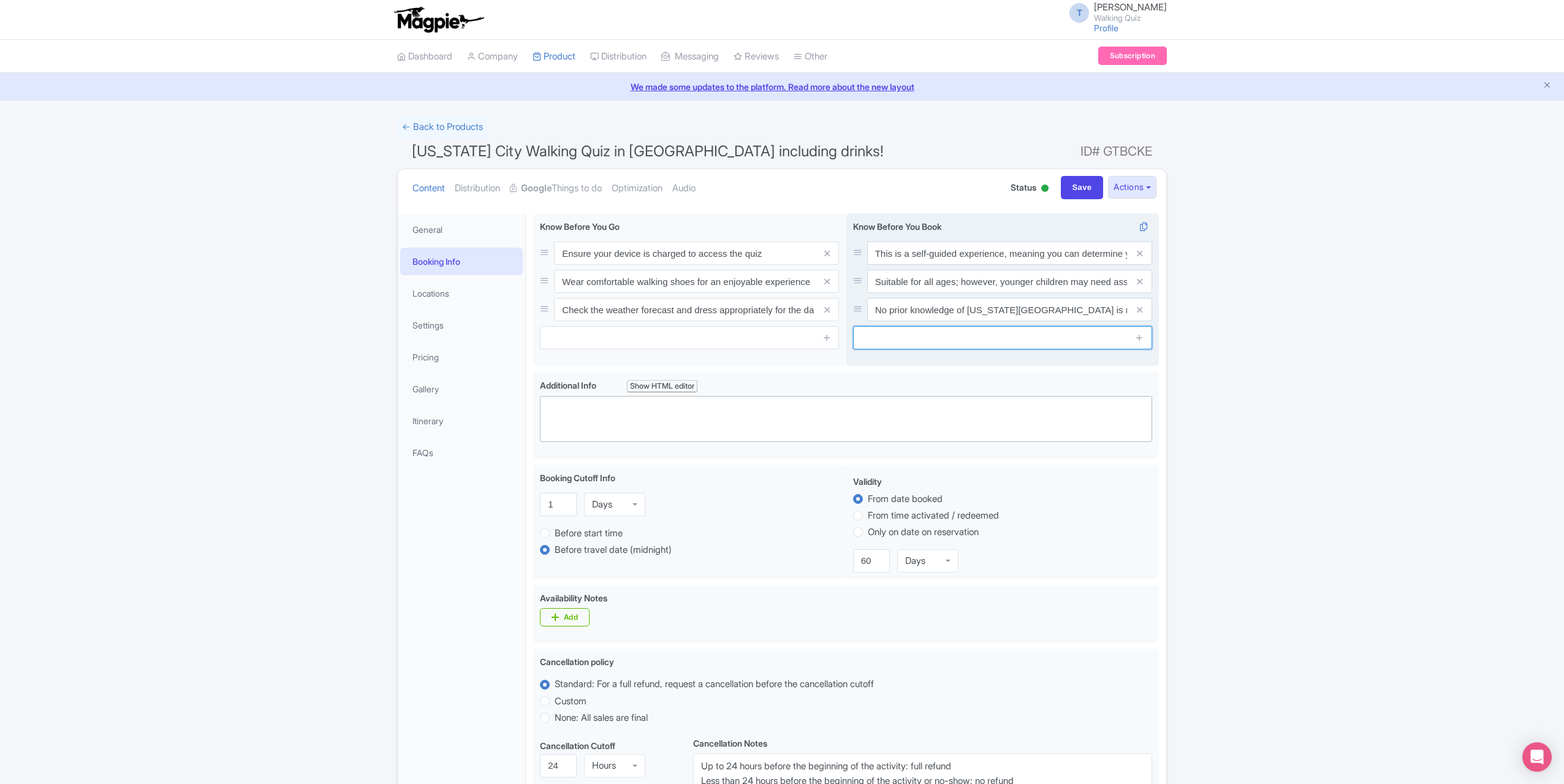
click at [884, 335] on input "text" at bounding box center [1002, 337] width 299 height 23
type input "You can play in up to four teams, we recommend 1 team to be max. 4 persons"
click at [1223, 504] on div "Success Data saved automatically ← Back to Products New York City Walking Quiz …" at bounding box center [782, 613] width 1564 height 996
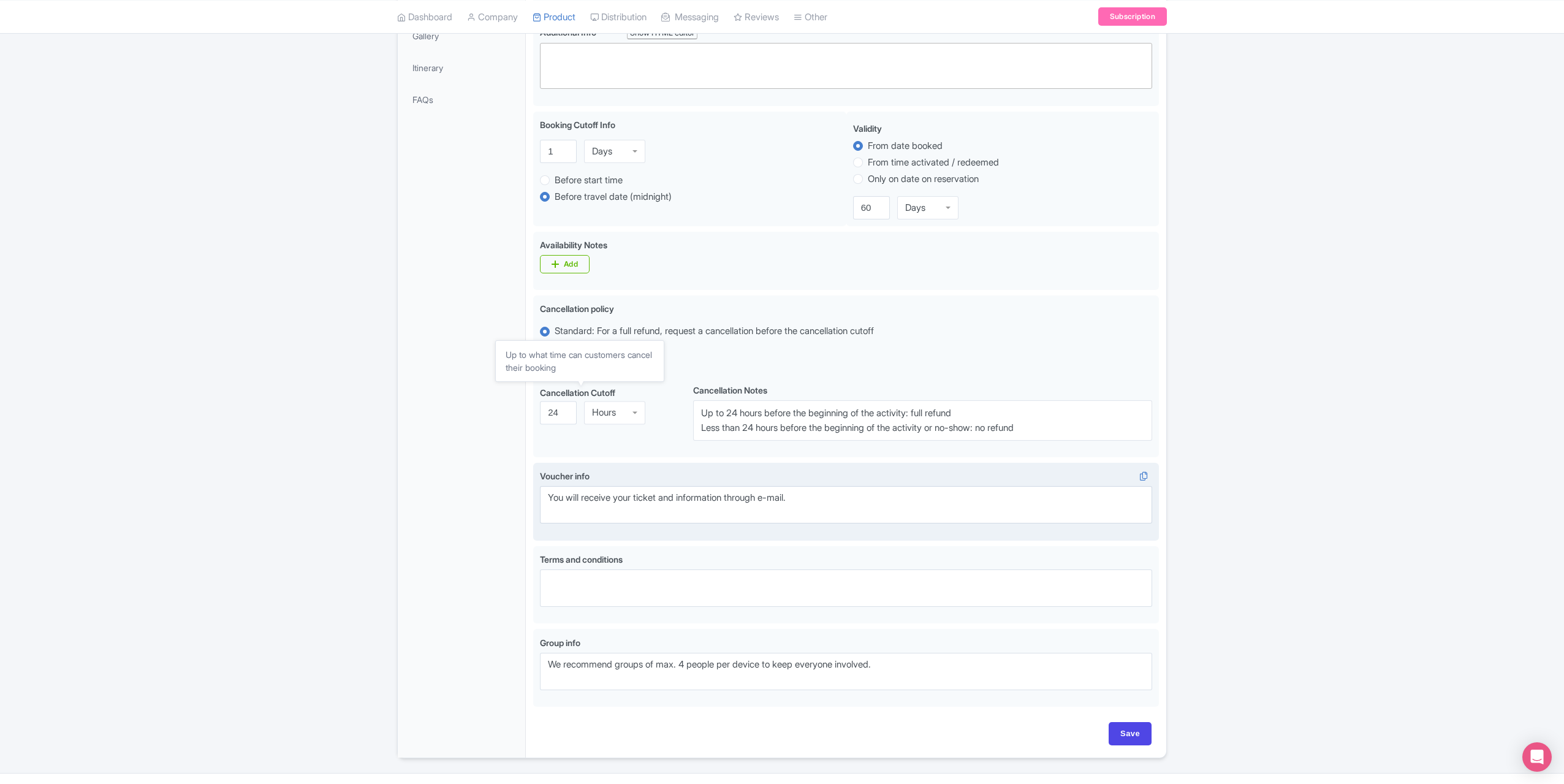
scroll to position [378, 0]
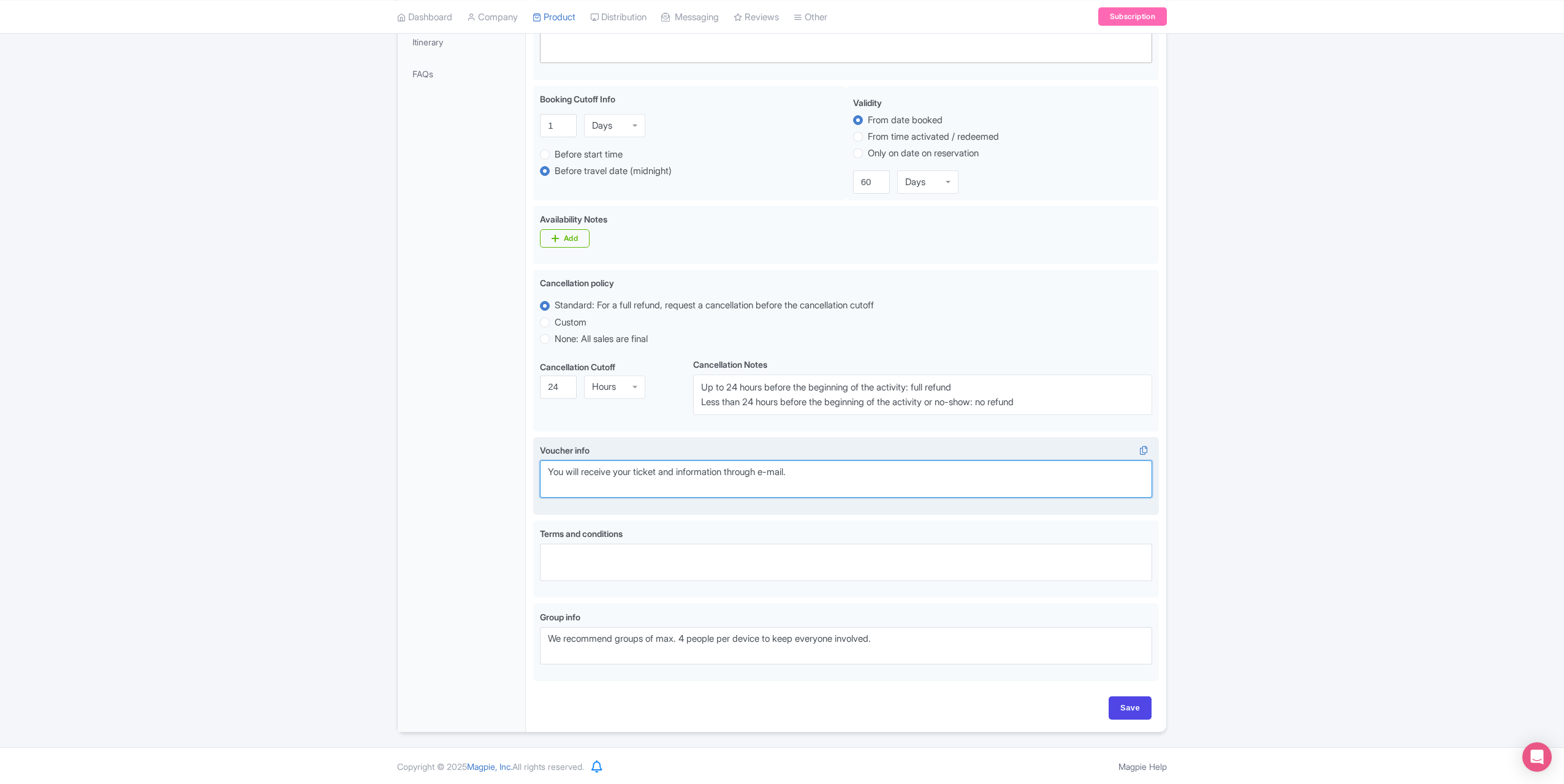
click at [839, 481] on textarea "You will receive your ticket and information through e-mail." at bounding box center [846, 479] width 612 height 37
drag, startPoint x: 882, startPoint y: 468, endPoint x: 892, endPoint y: 473, distance: 11.2
click at [880, 473] on textarea "You will receive your ticket and information through e-mail." at bounding box center [846, 479] width 612 height 37
type textarea "You will receive your ticket and information through e-mail, SMS or WhatsApp."
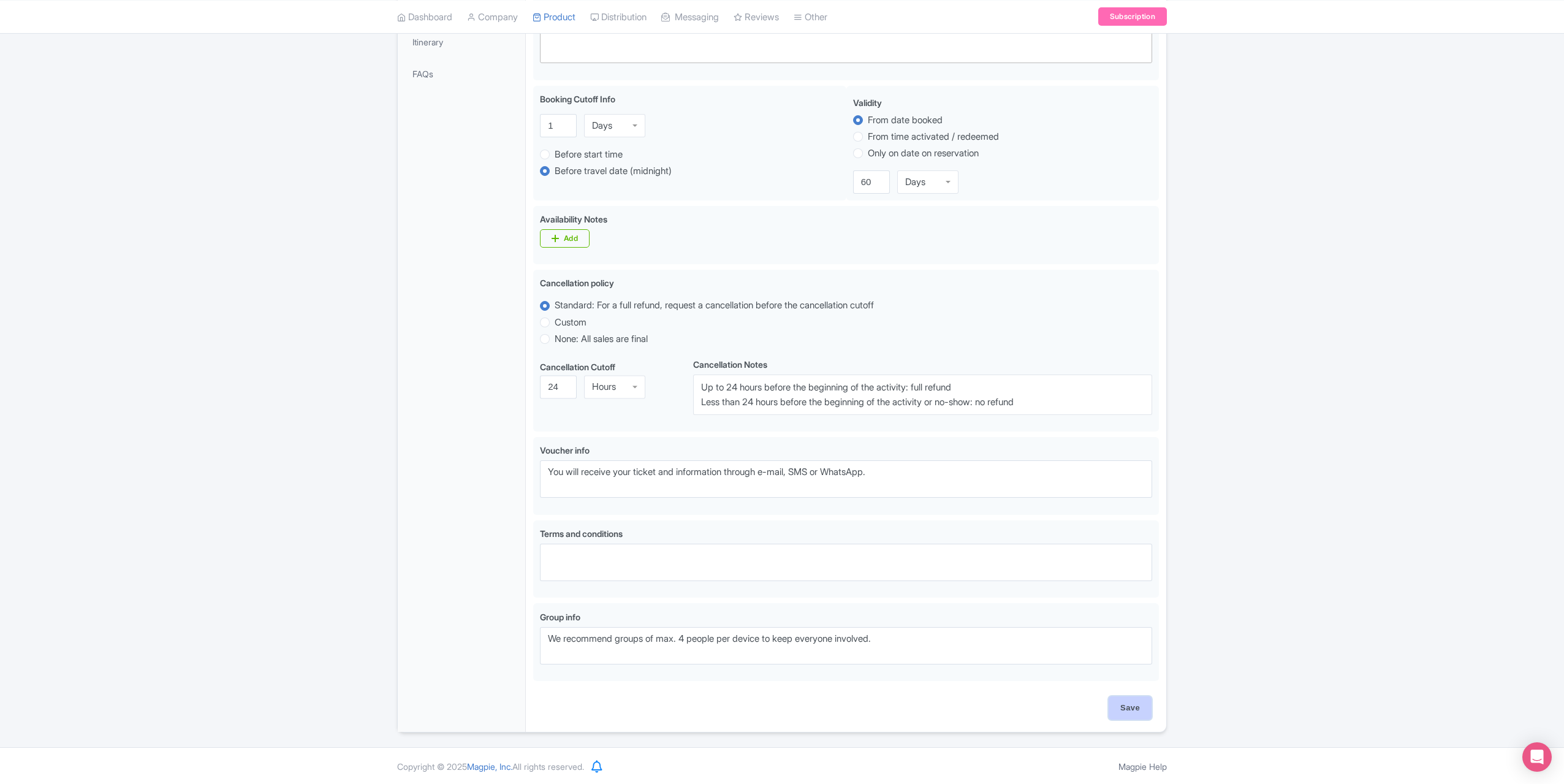
click at [1128, 701] on input "Save" at bounding box center [1130, 707] width 43 height 23
type input "Saving..."
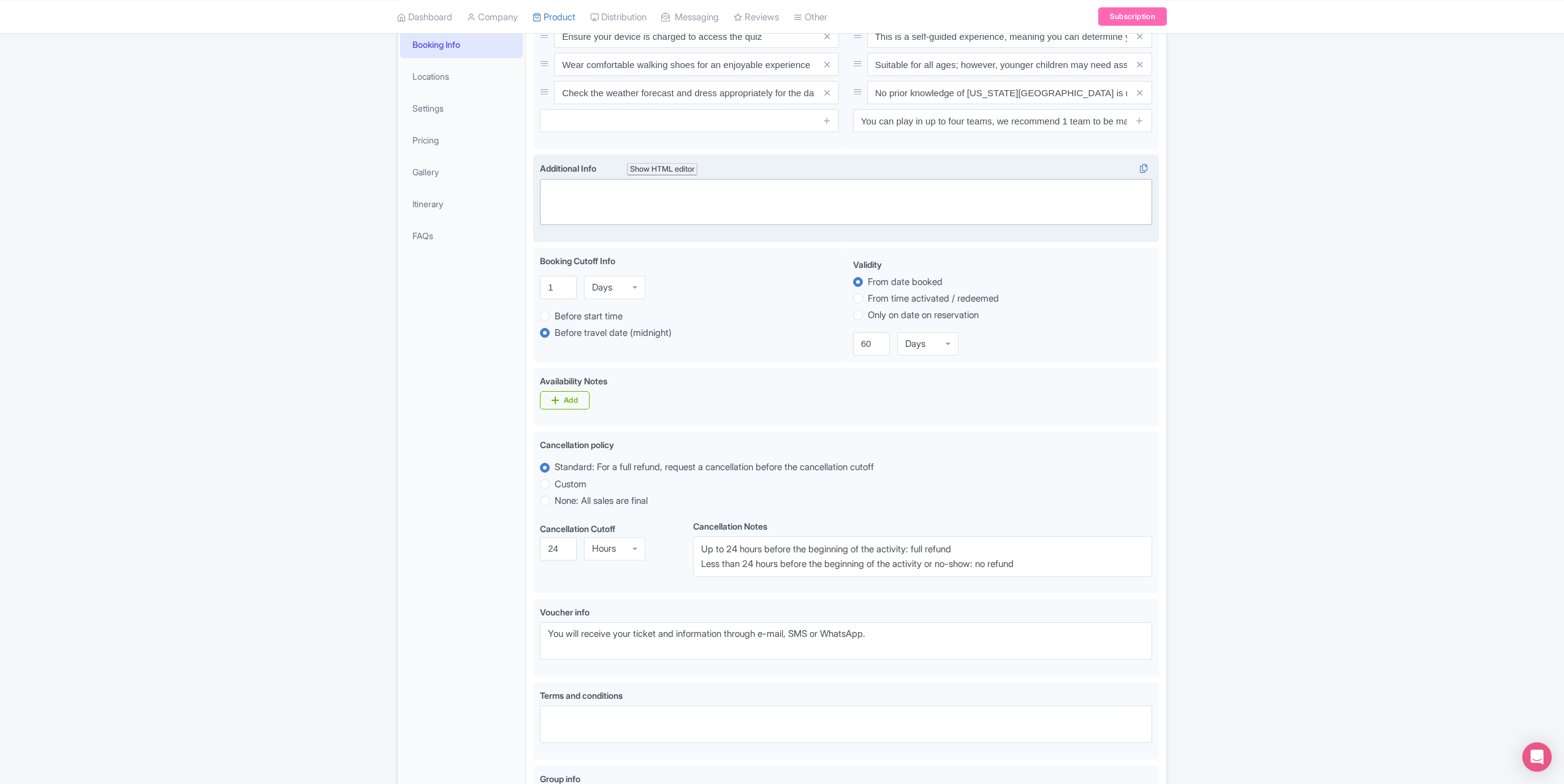
scroll to position [0, 0]
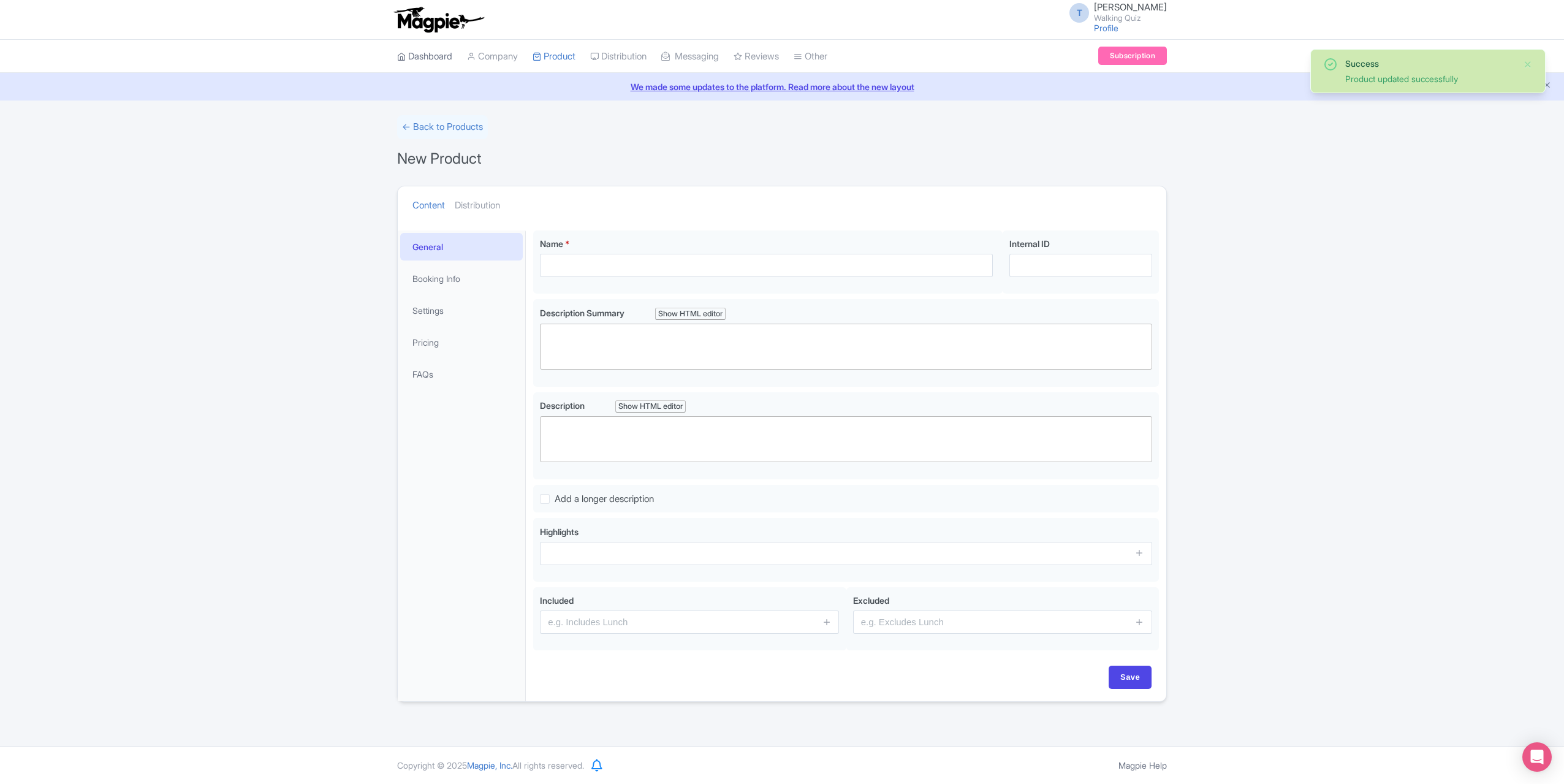
click at [427, 54] on link "Dashboard" at bounding box center [424, 57] width 55 height 34
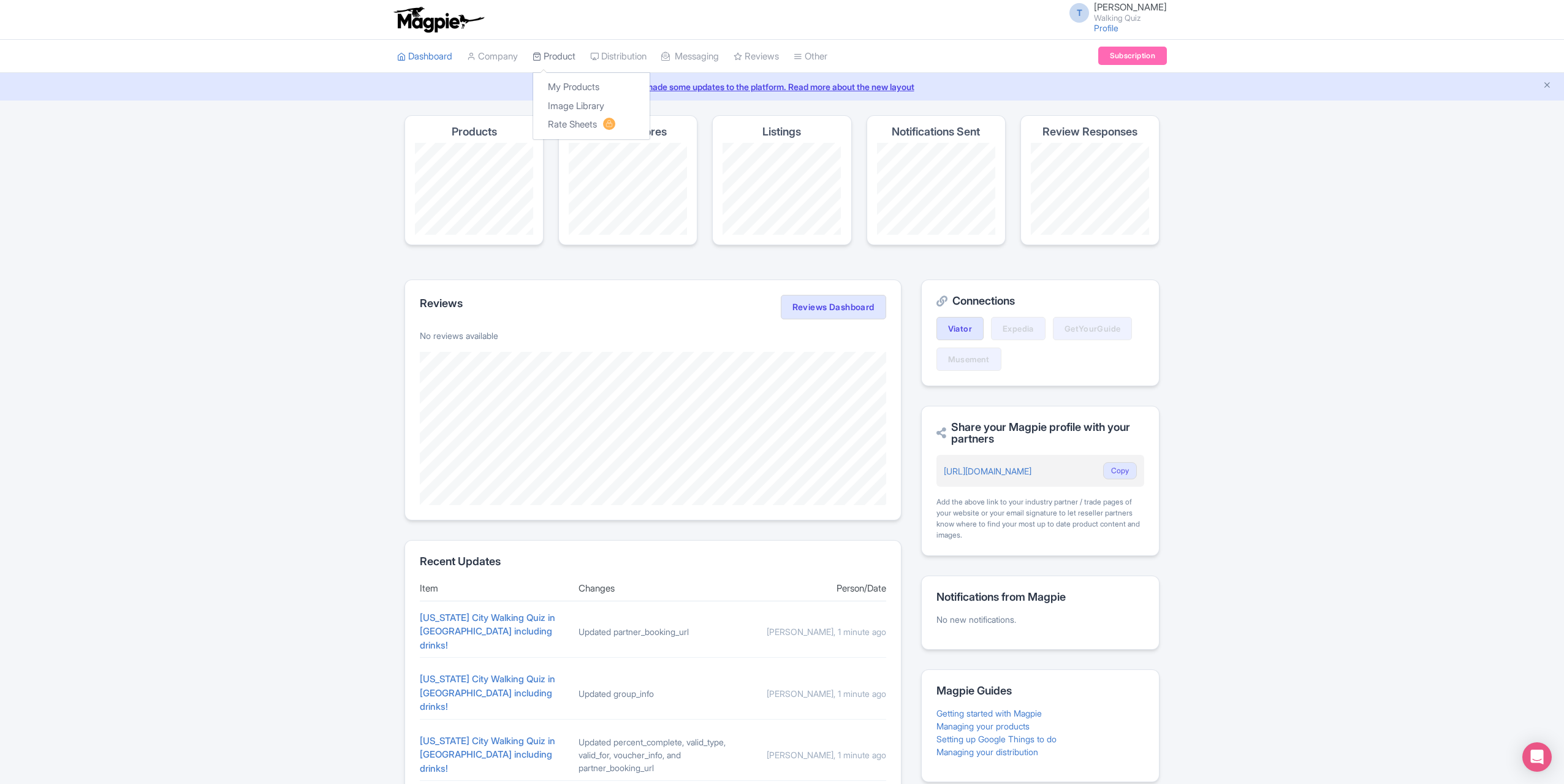
click at [548, 58] on link "Product" at bounding box center [554, 57] width 43 height 34
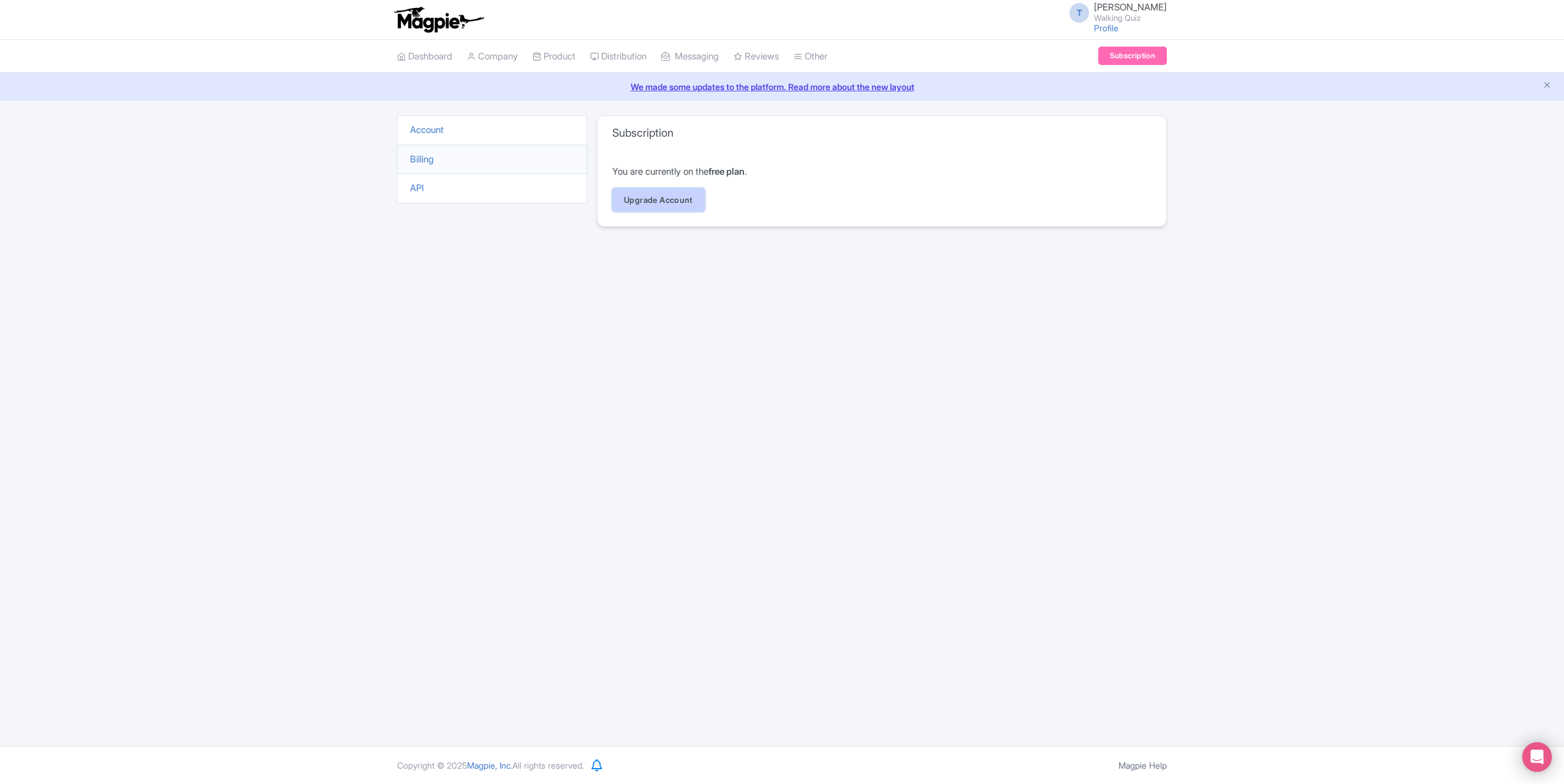
click at [660, 194] on link "Upgrade Account" at bounding box center [658, 199] width 93 height 23
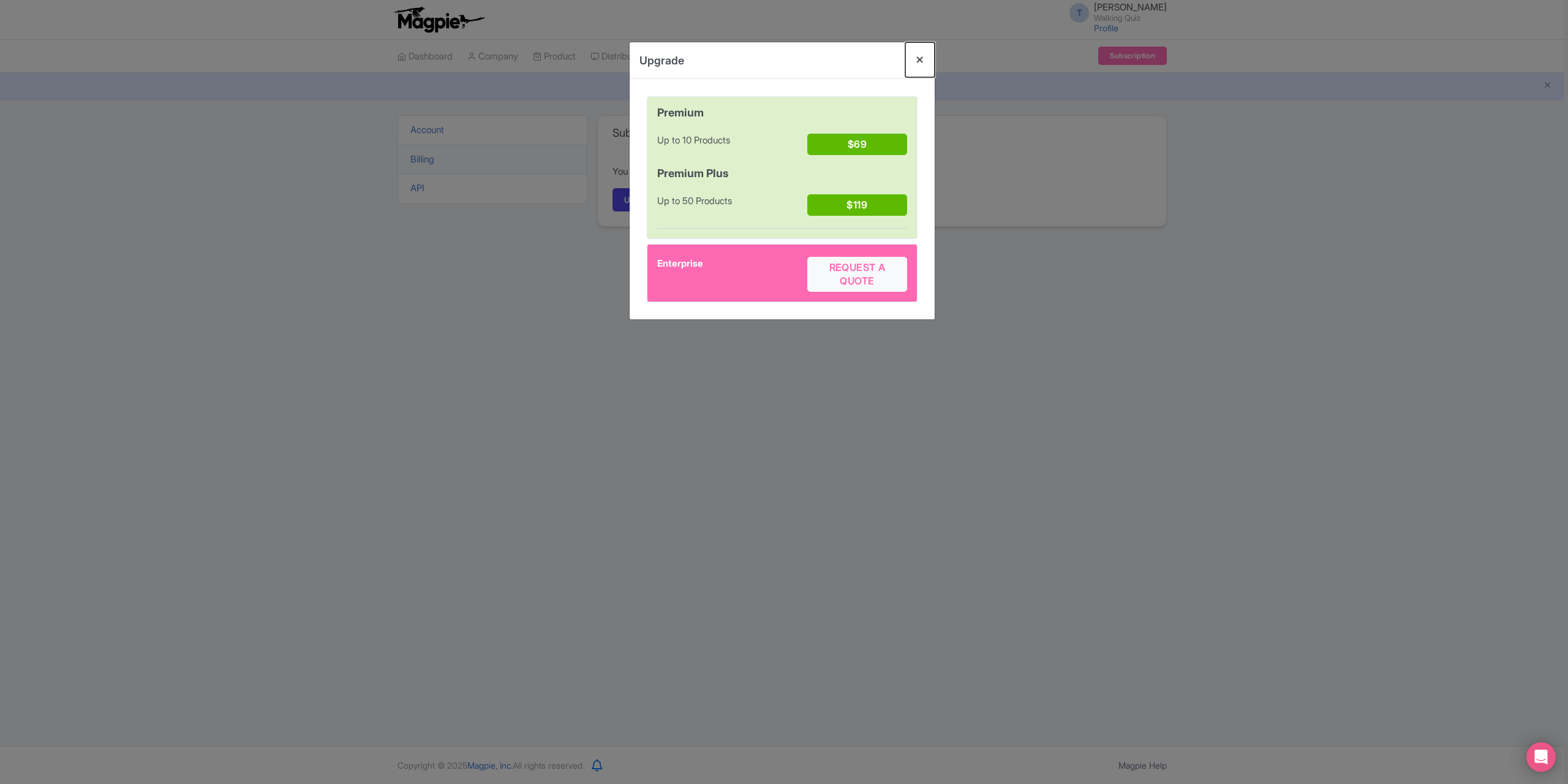
click at [917, 60] on button "Close" at bounding box center [920, 60] width 30 height 35
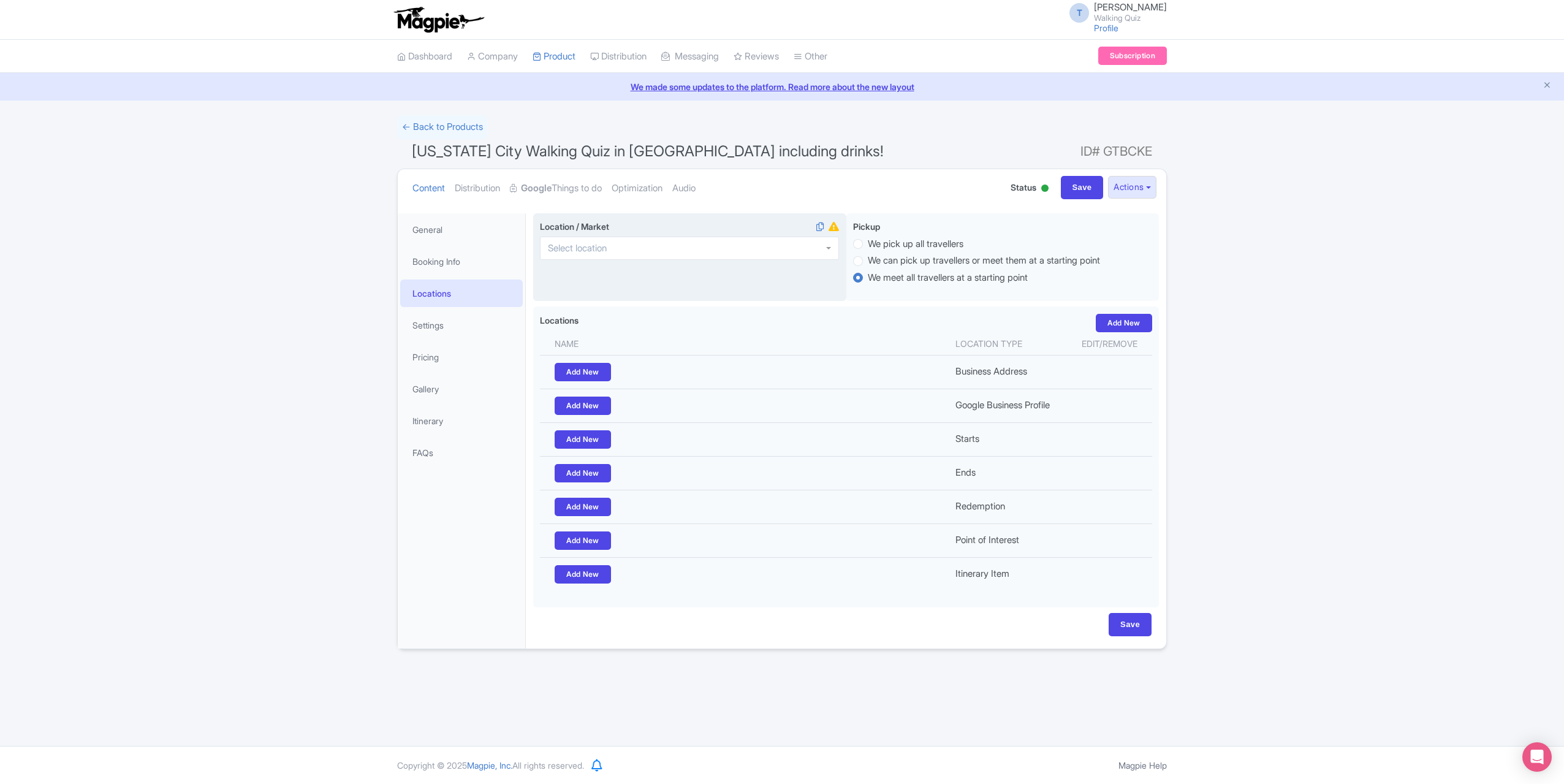
click at [649, 247] on div at bounding box center [690, 248] width 299 height 23
type input "New York"
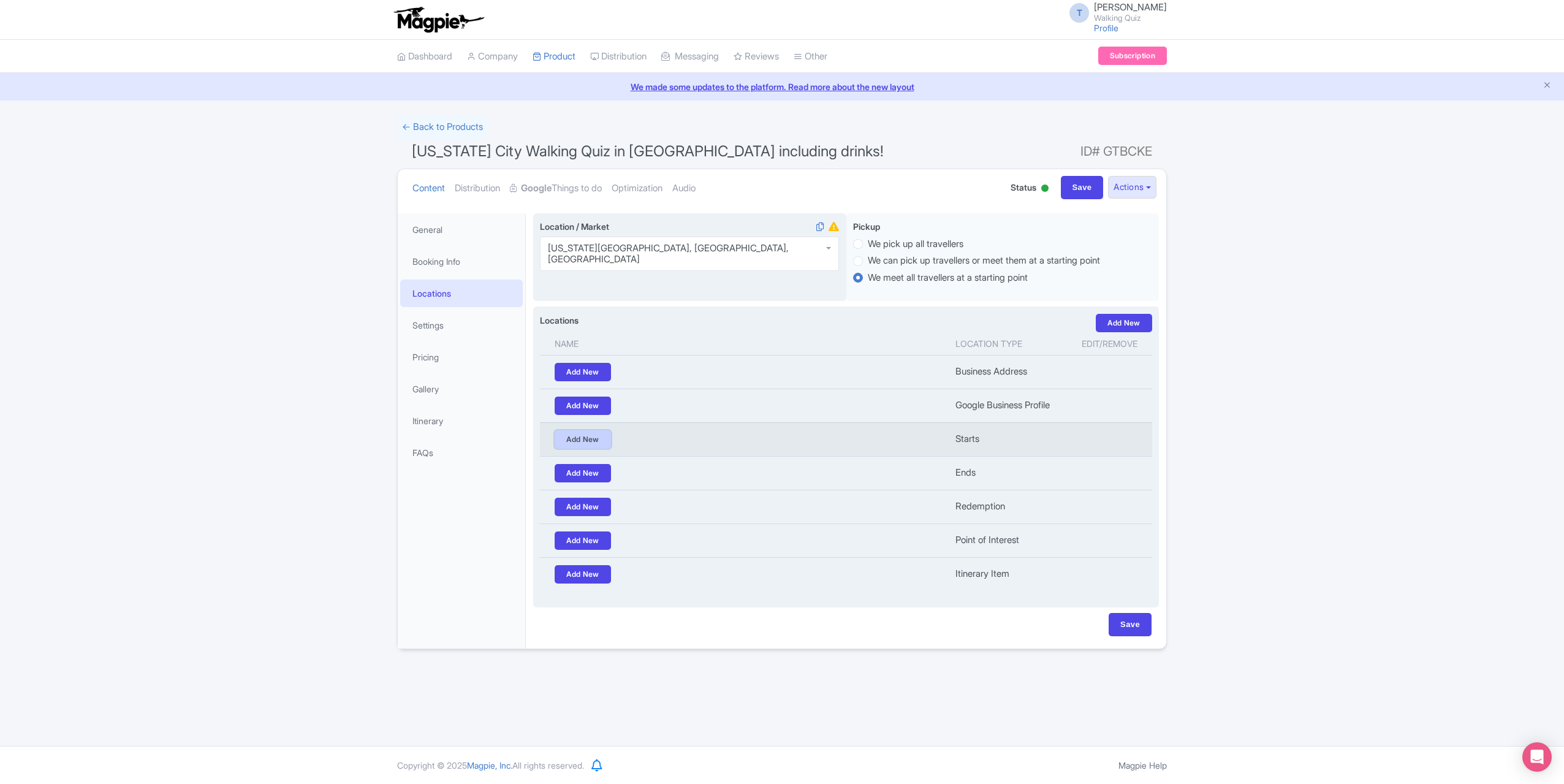
click at [600, 433] on link "Add New" at bounding box center [583, 440] width 56 height 19
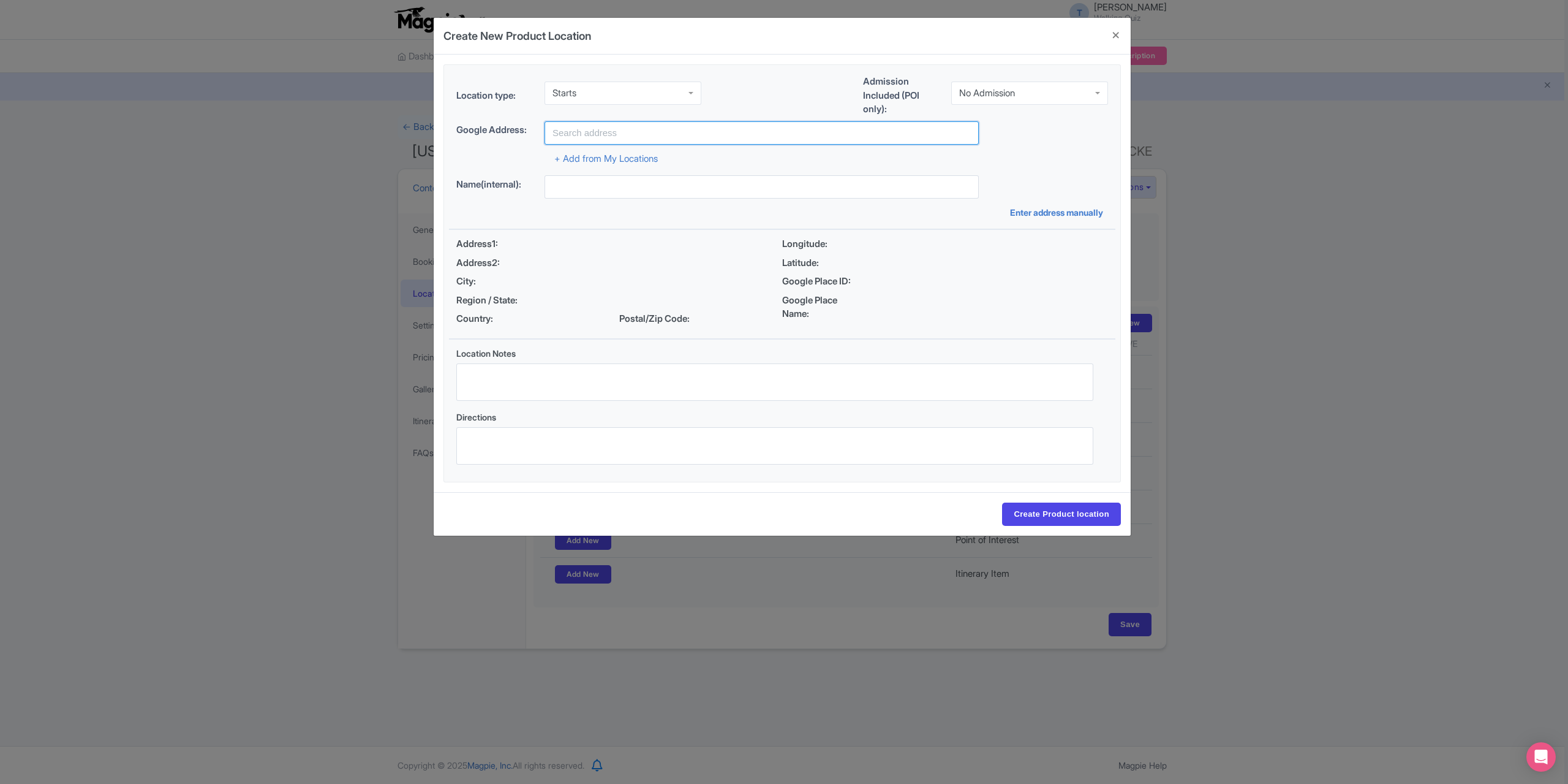
click at [629, 130] on input "text" at bounding box center [761, 132] width 434 height 23
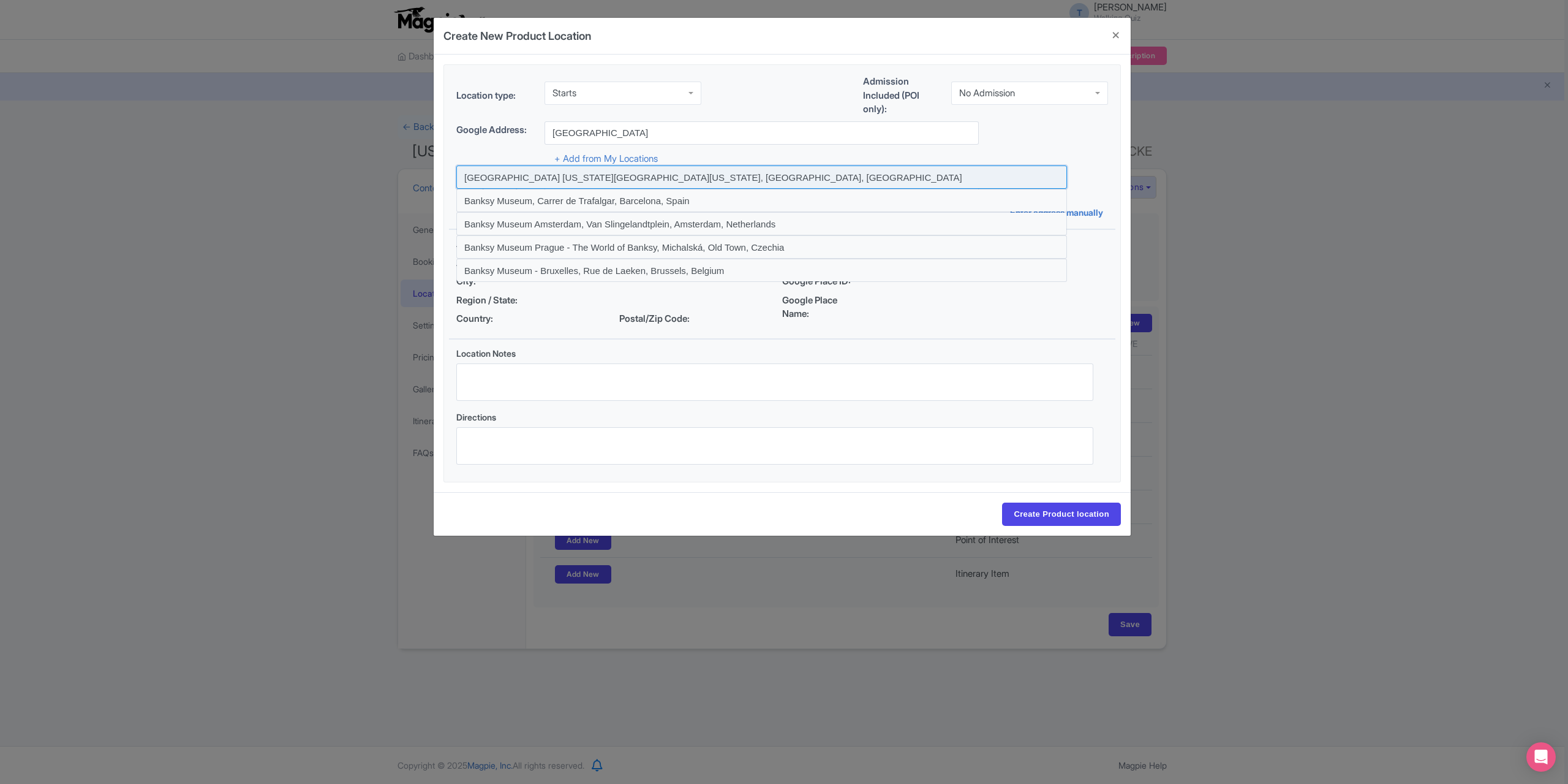
click at [631, 170] on input at bounding box center [761, 176] width 611 height 23
type input "[GEOGRAPHIC_DATA] [US_STATE][GEOGRAPHIC_DATA][US_STATE], [GEOGRAPHIC_DATA], [GE…"
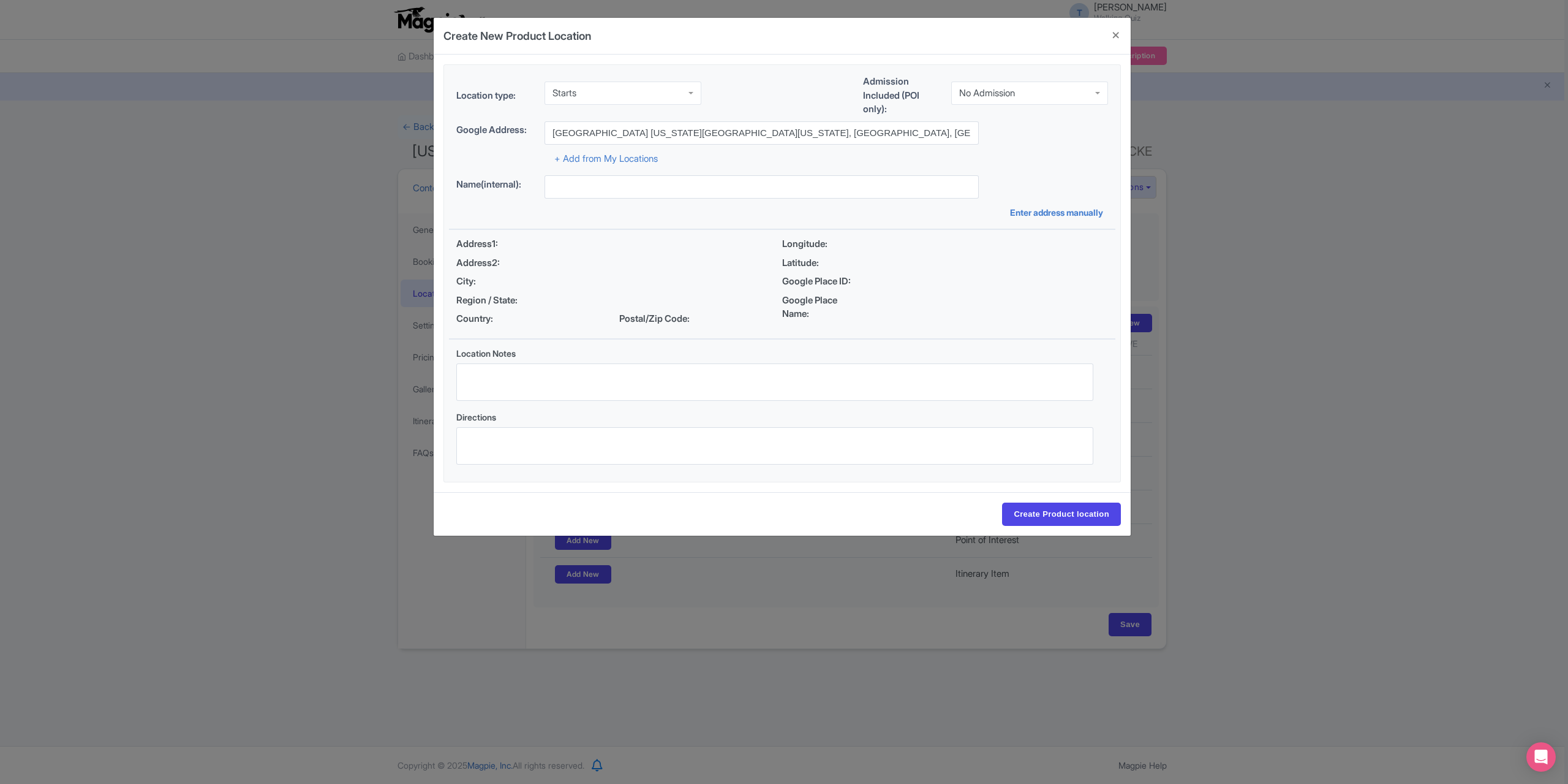
type input "[GEOGRAPHIC_DATA] [US_STATE][GEOGRAPHIC_DATA][US_STATE], [GEOGRAPHIC_DATA], [GE…"
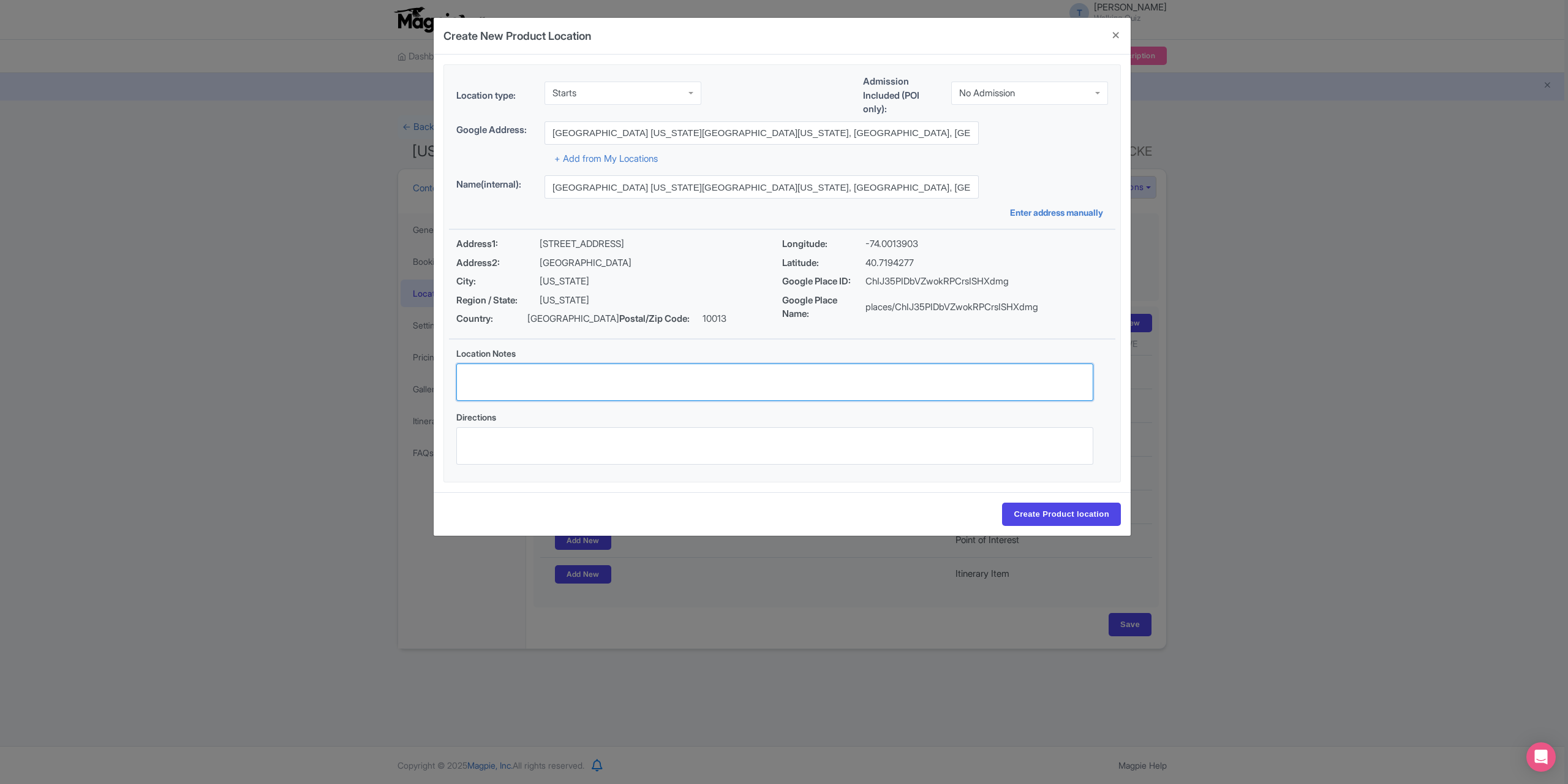
click at [527, 383] on textarea "Location Notes" at bounding box center [775, 382] width 637 height 37
type textarea "W"
type textarea "The starting point of the tour is at the Banky Museum."
click at [1048, 507] on input "Create Product location" at bounding box center [1062, 514] width 119 height 23
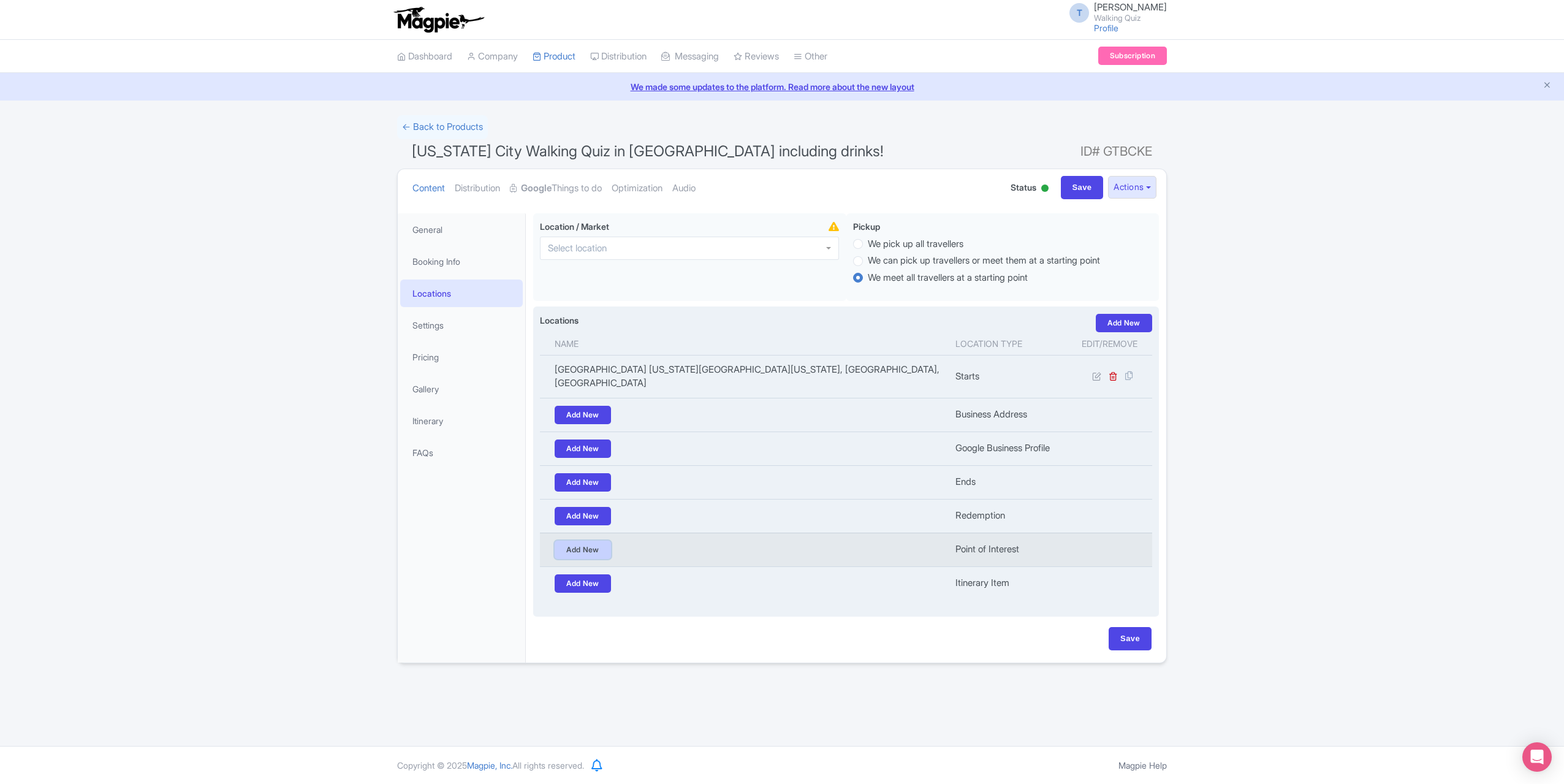
click at [591, 540] on link "Add New" at bounding box center [583, 550] width 56 height 19
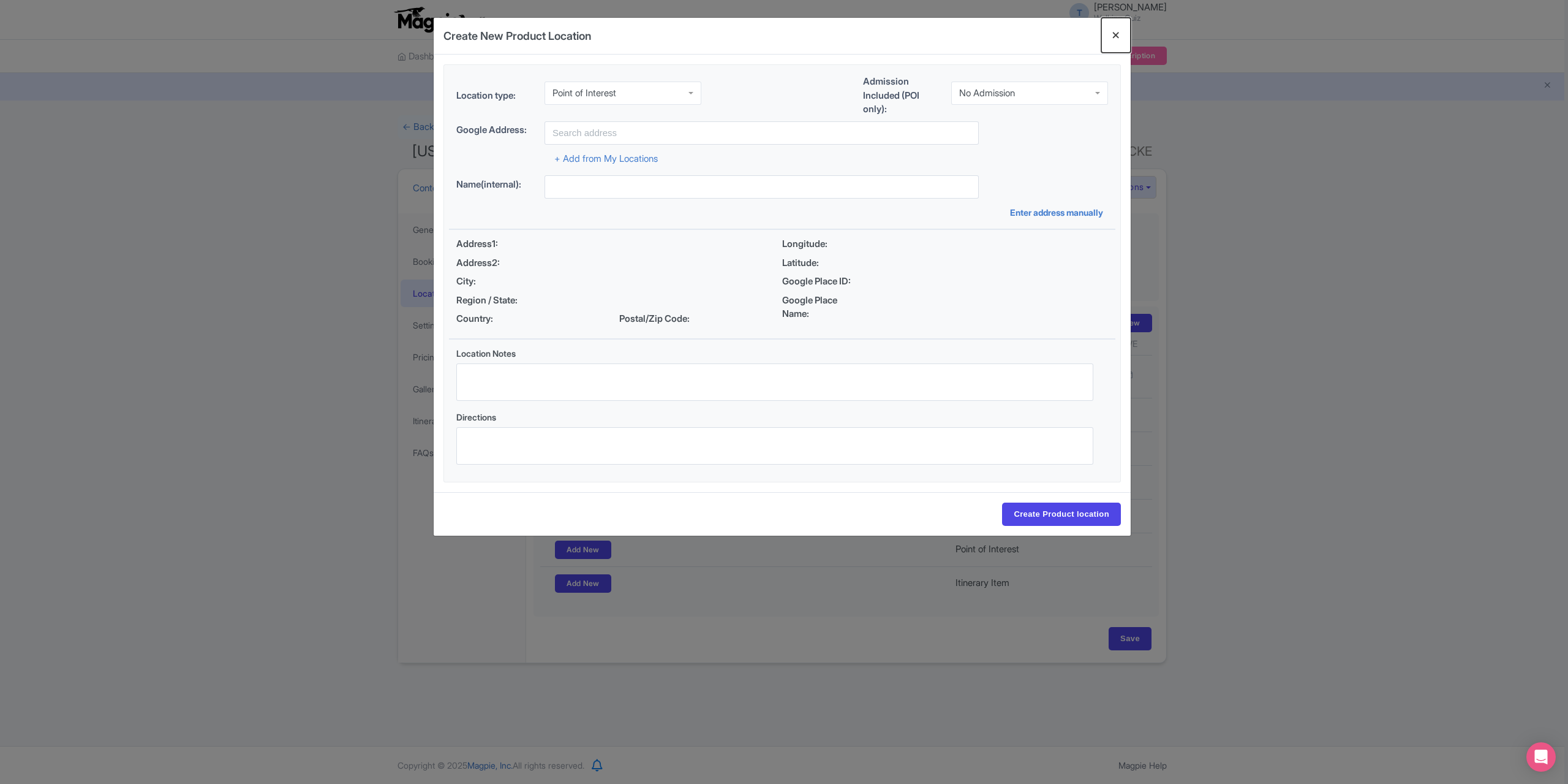
click at [1103, 38] on button "Close" at bounding box center [1116, 35] width 30 height 35
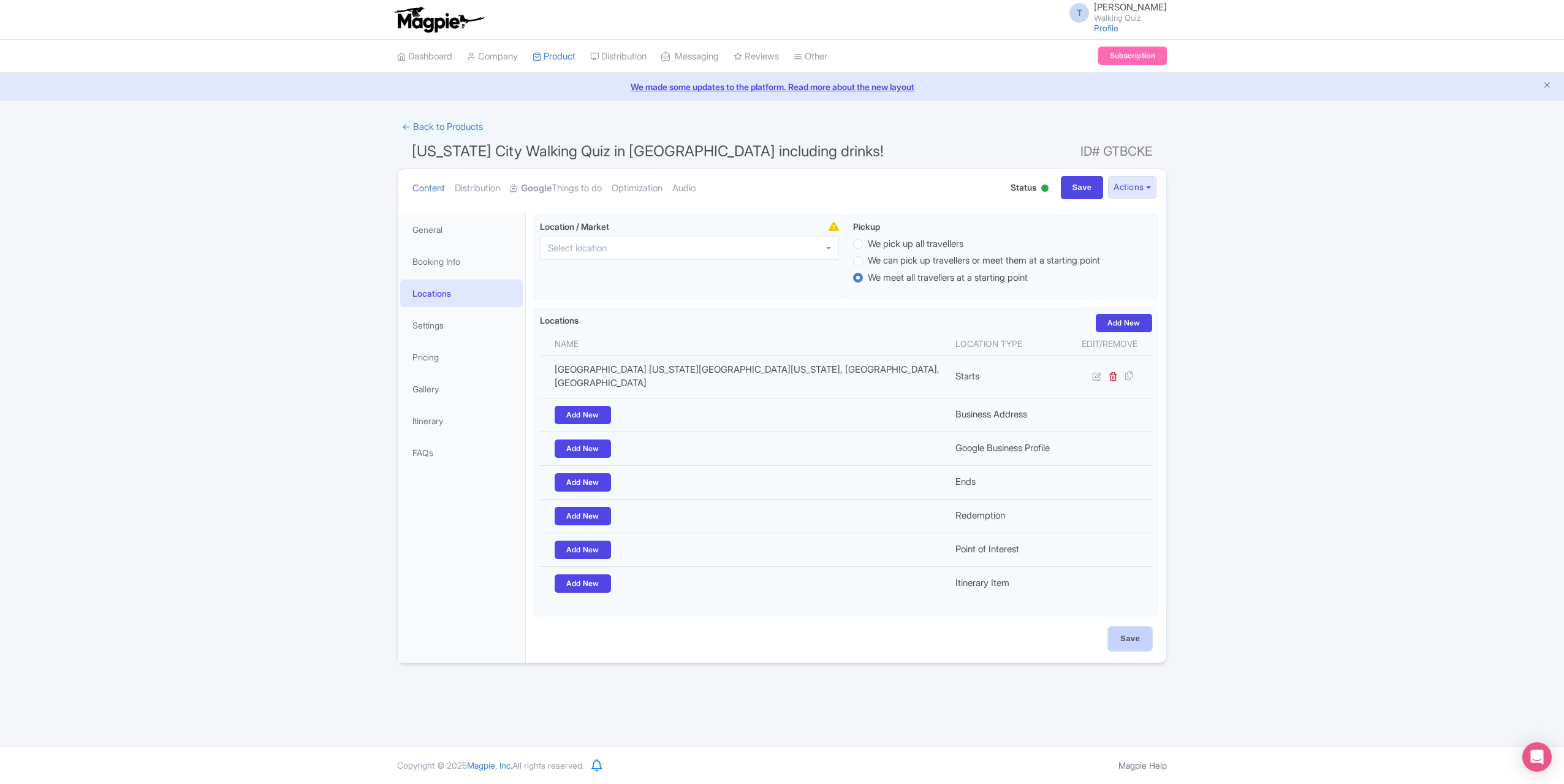
click at [1133, 627] on input "Save" at bounding box center [1130, 638] width 43 height 23
type input "Update Product"
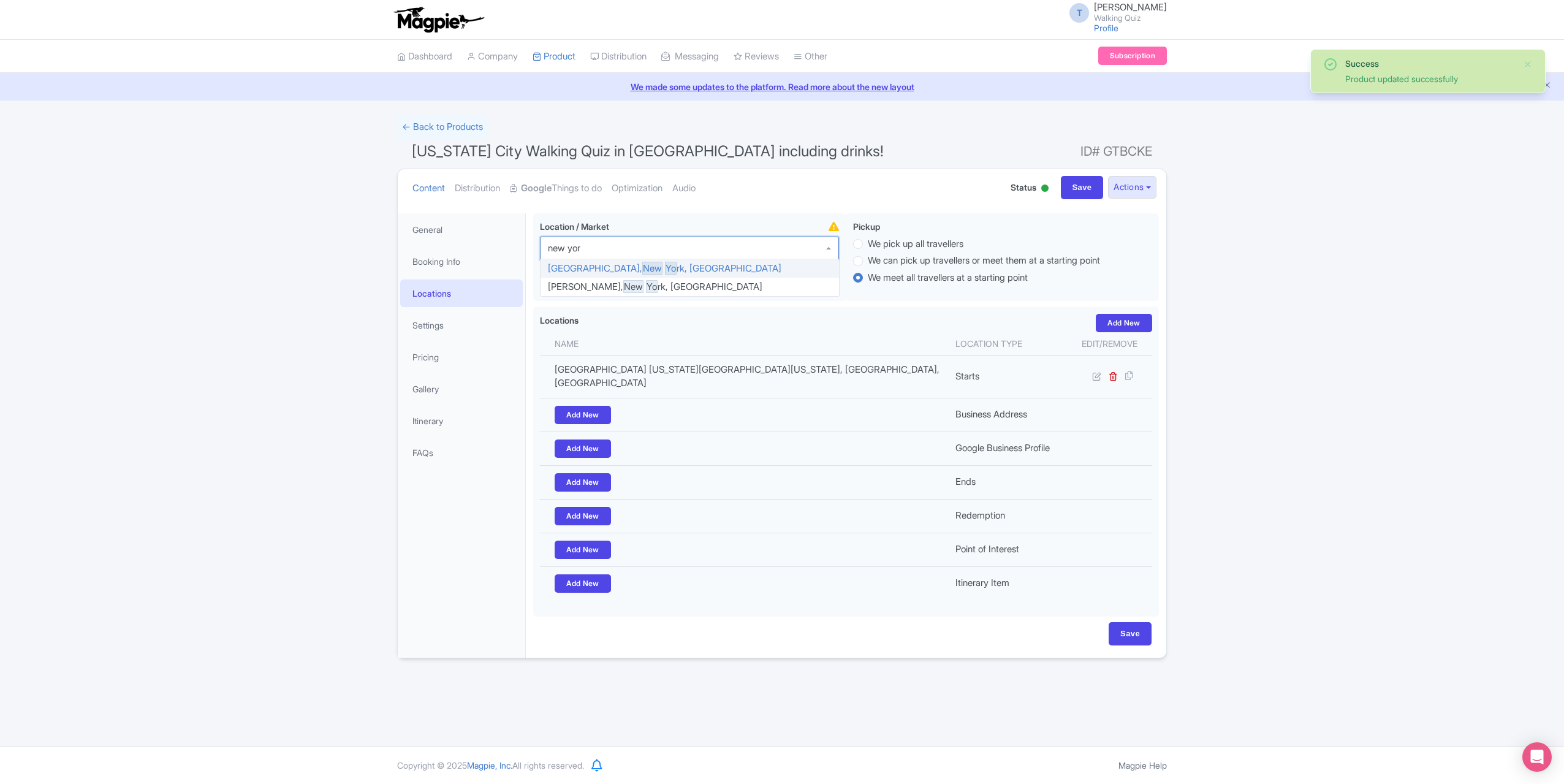
type input "[US_STATE]"
click at [749, 257] on div at bounding box center [690, 248] width 299 height 23
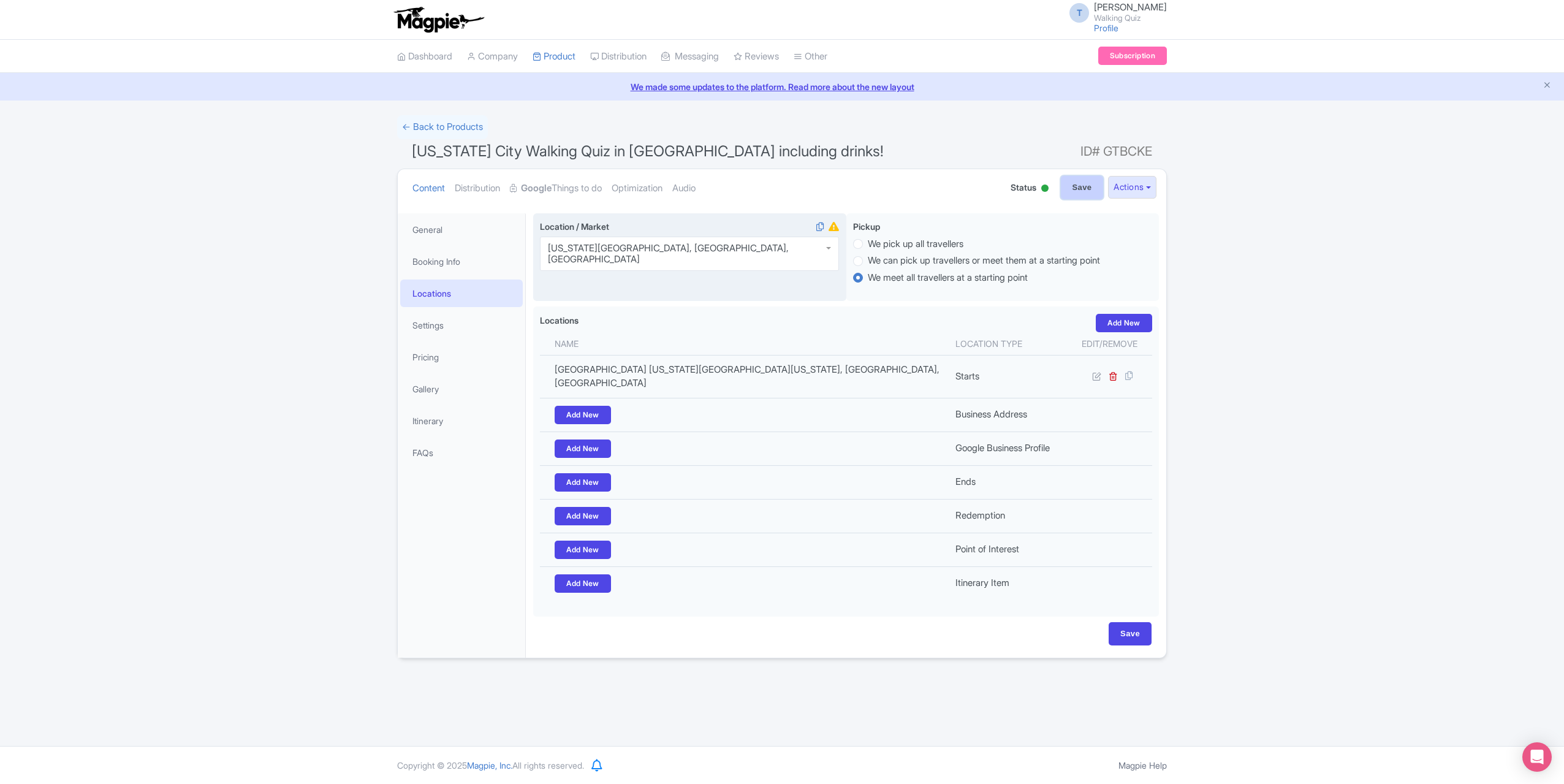
click at [1088, 185] on input "Save" at bounding box center [1082, 187] width 43 height 23
type input "Saving..."
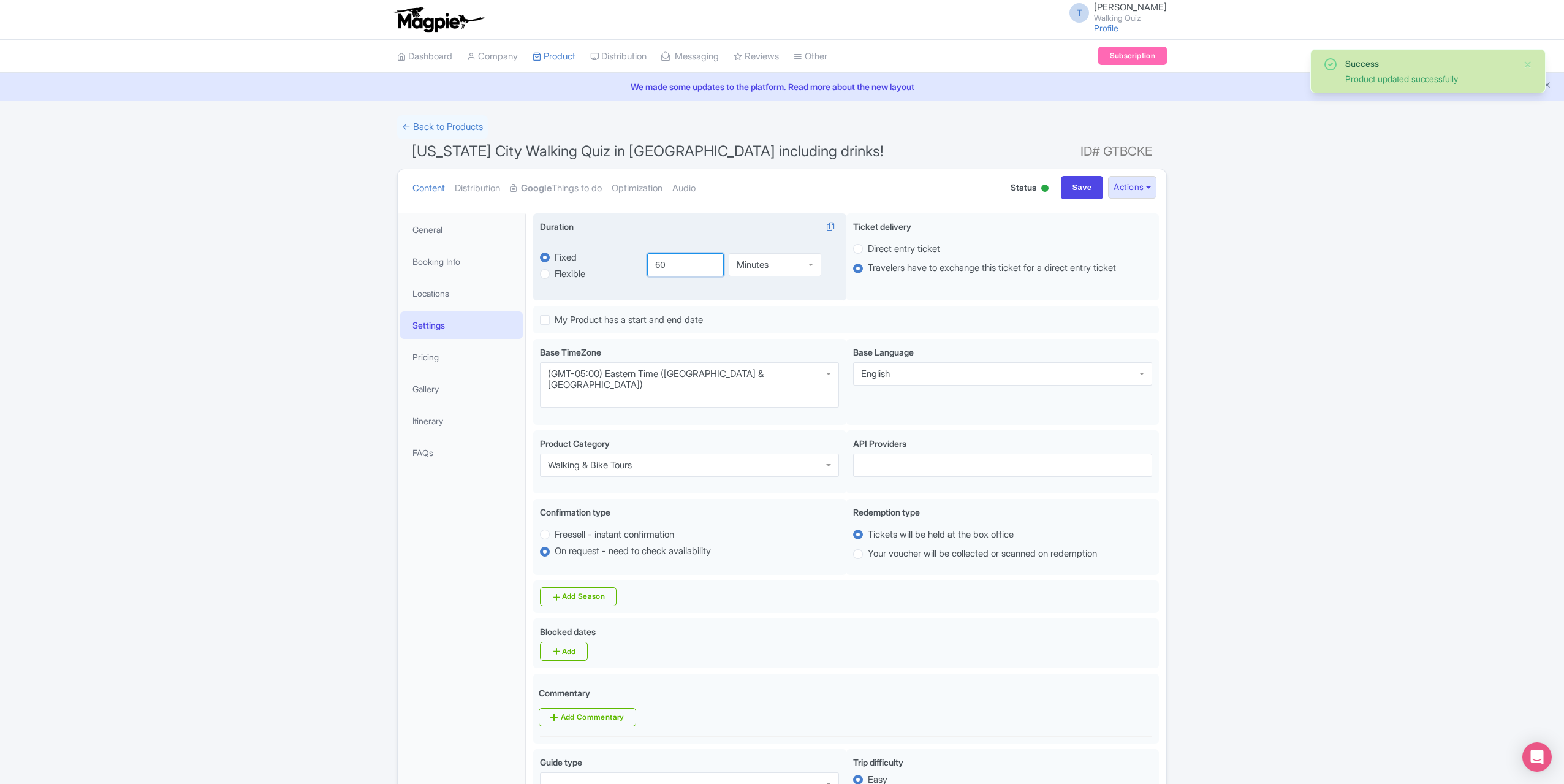
drag, startPoint x: 672, startPoint y: 264, endPoint x: 636, endPoint y: 259, distance: 36.3
click at [636, 259] on div "fixed Fixed Flexible 60.0 minutes 60.0 60 Minutes Minutes" at bounding box center [690, 264] width 299 height 57
click at [551, 273] on label "Flexible" at bounding box center [590, 274] width 100 height 14
click at [555, 273] on input "Flexible" at bounding box center [561, 273] width 12 height 12
radio input "true"
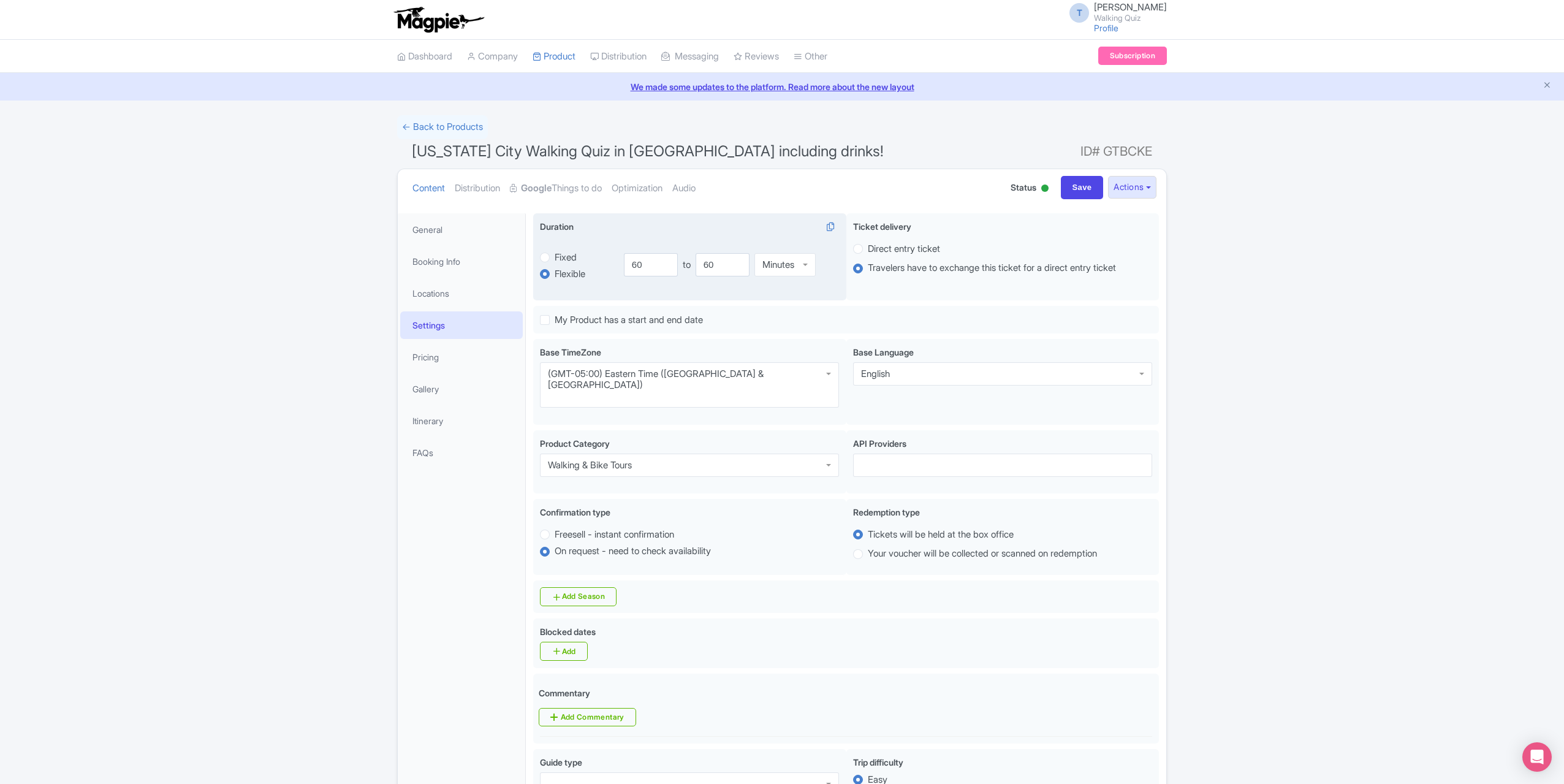
click at [568, 259] on label "Fixed" at bounding box center [566, 257] width 22 height 14
click at [567, 259] on input "Fixed" at bounding box center [561, 256] width 12 height 12
radio input "true"
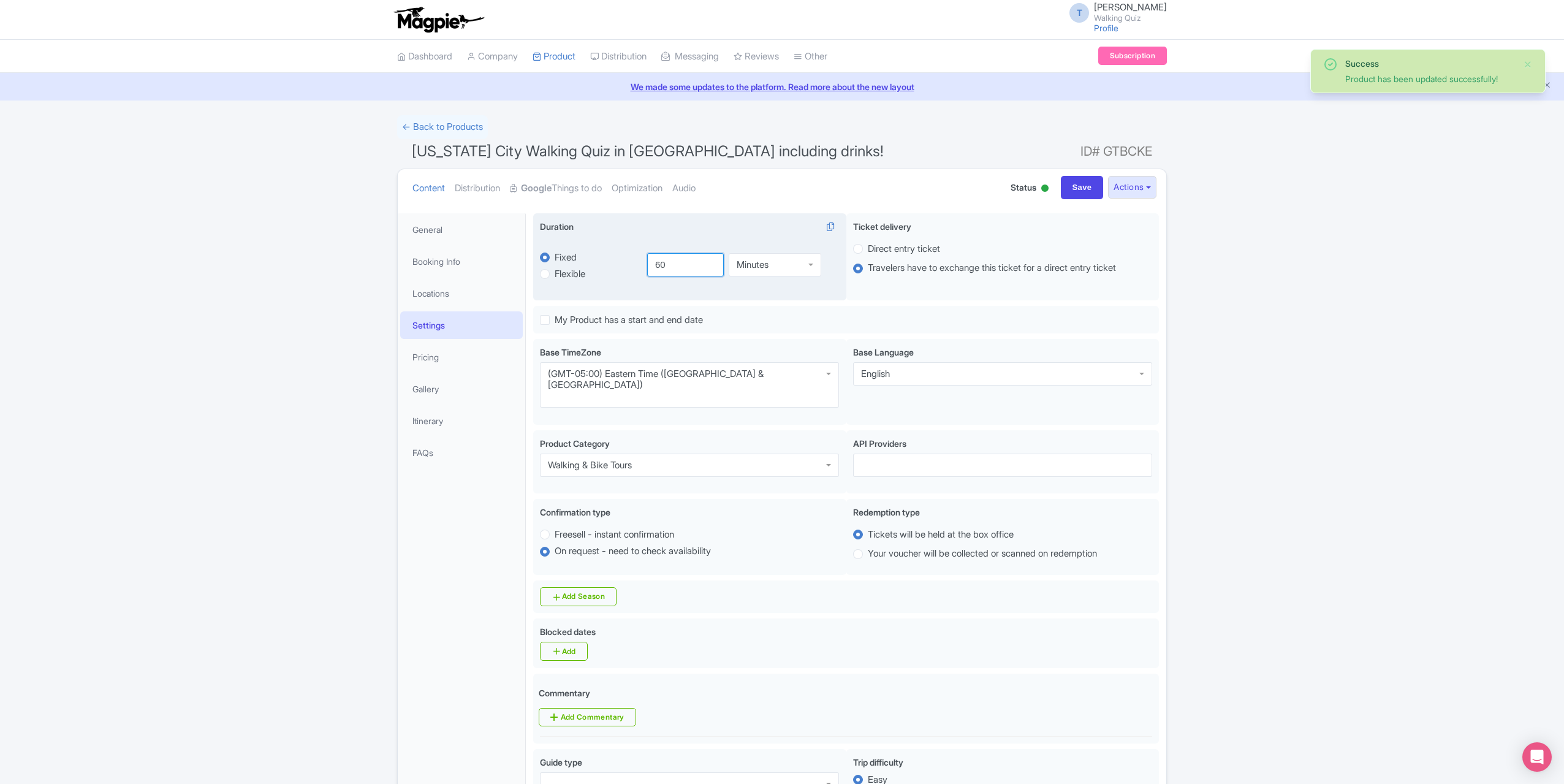
click at [660, 263] on input "60" at bounding box center [685, 264] width 78 height 23
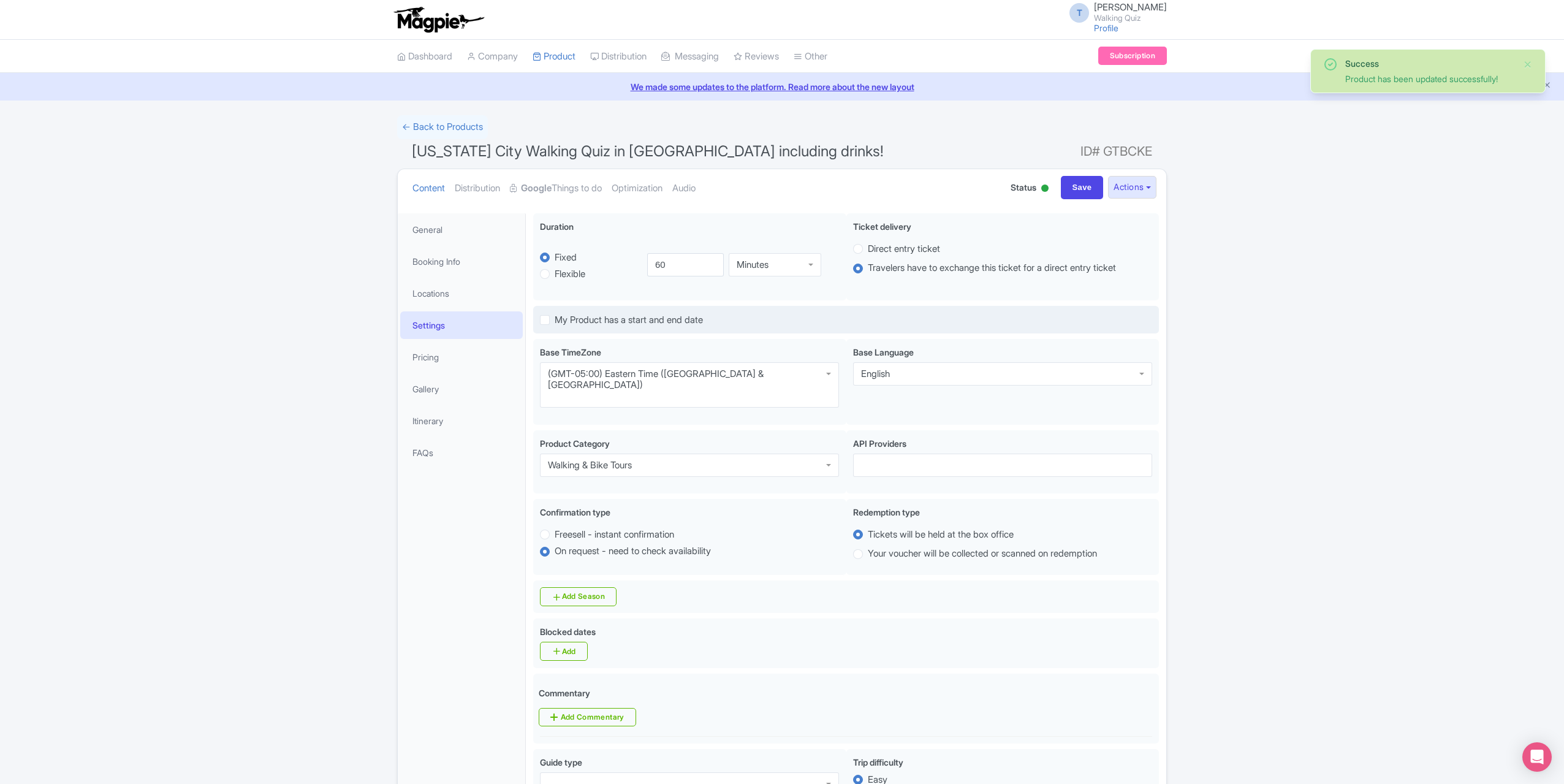
click at [632, 307] on div "My Product has a start and end date" at bounding box center [846, 320] width 626 height 29
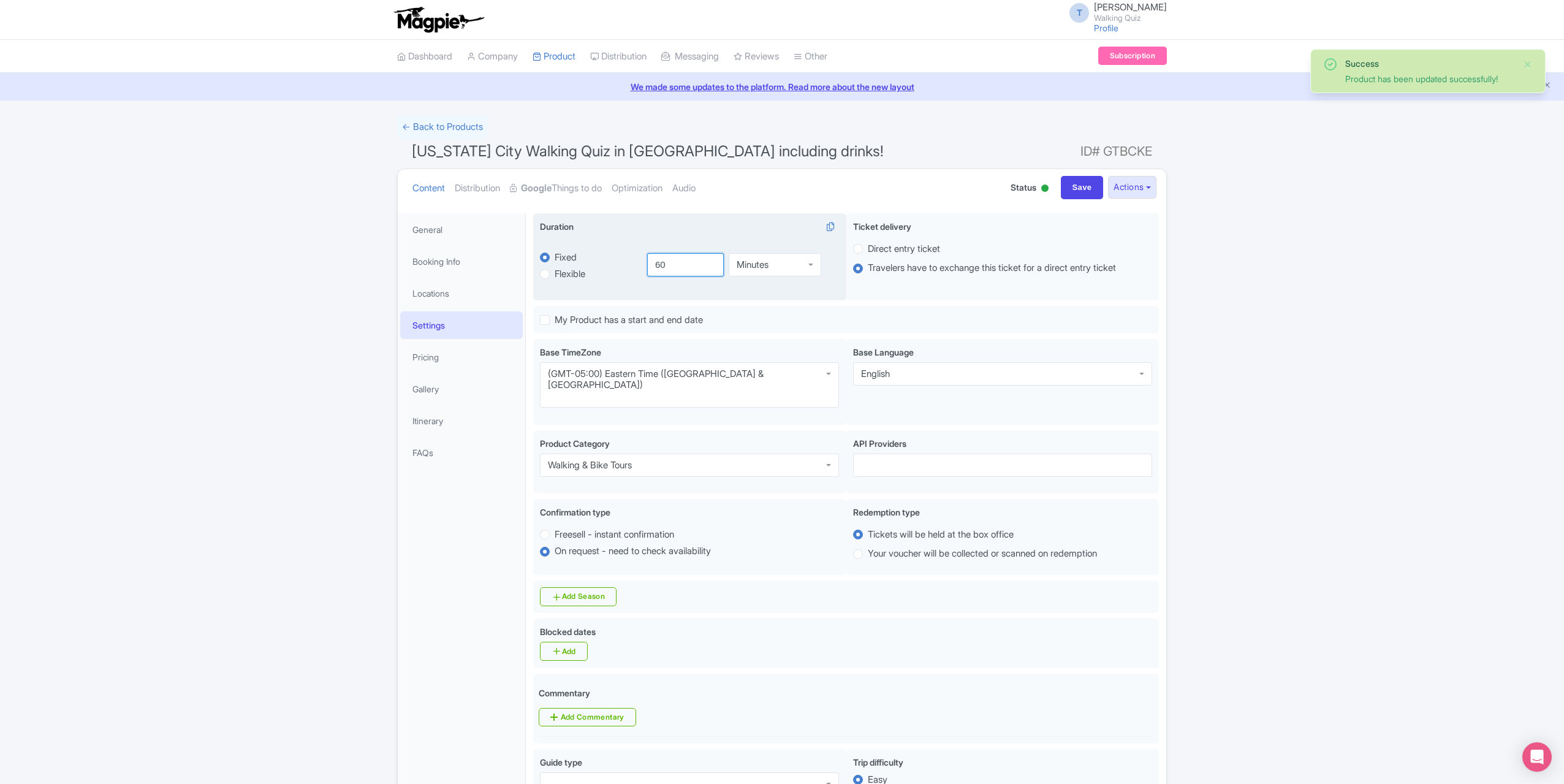
click at [678, 264] on input "60" at bounding box center [685, 264] width 78 height 23
drag, startPoint x: 686, startPoint y: 263, endPoint x: 597, endPoint y: 254, distance: 89.5
click at [597, 254] on div "fixed Fixed Flexible 60.0 minutes 60.0 60 Minutes Minutes" at bounding box center [690, 264] width 299 height 57
click at [767, 262] on div "Minutes" at bounding box center [752, 262] width 32 height 11
drag, startPoint x: 672, startPoint y: 265, endPoint x: 612, endPoint y: 251, distance: 61.6
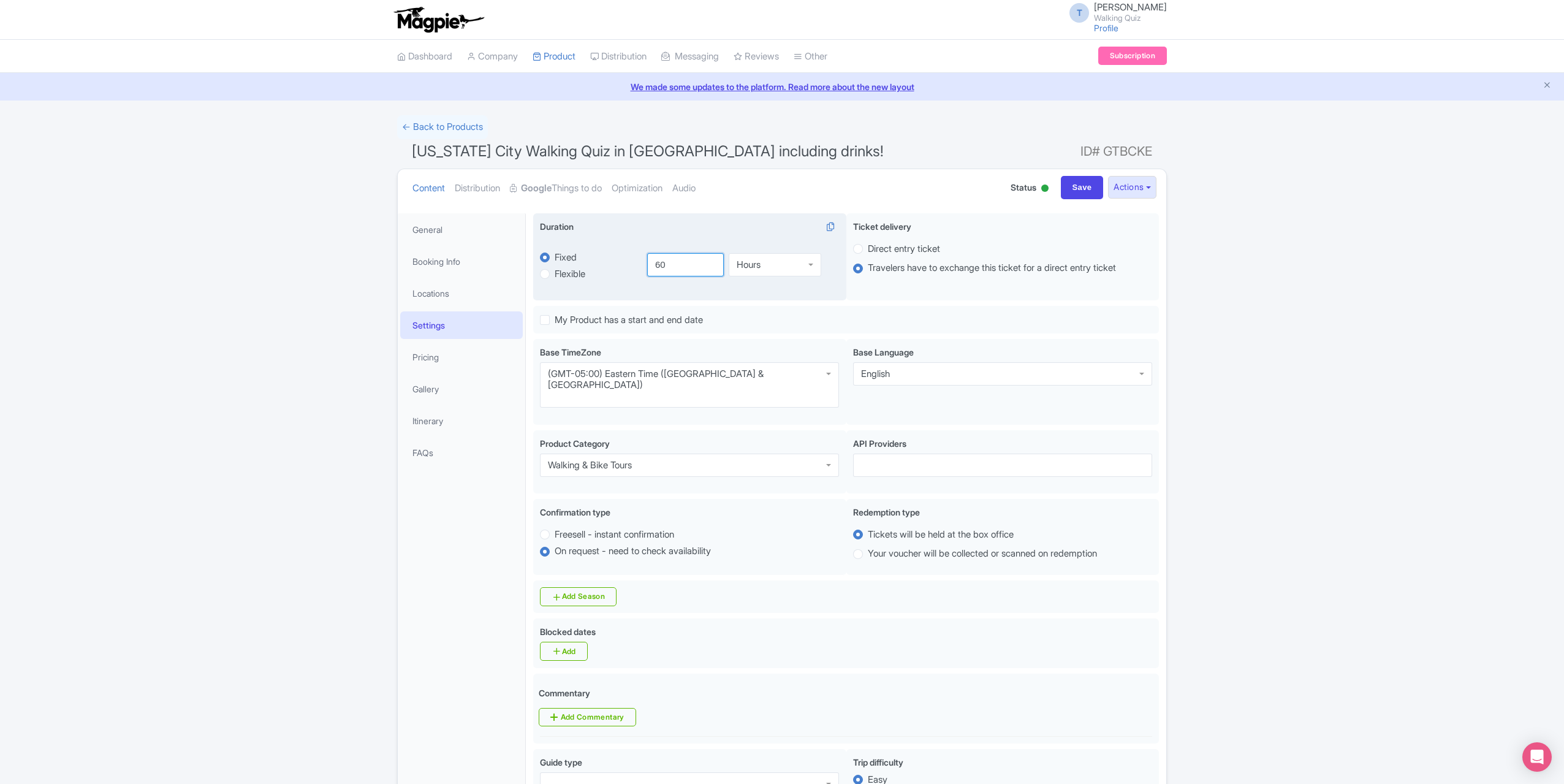
click at [612, 252] on div "fixed Fixed Flexible 60.0 minutes 60.0 60 Hours Hours Minutes Hours Days" at bounding box center [690, 264] width 299 height 57
type input "3"
click at [582, 272] on label "Flexible" at bounding box center [570, 274] width 31 height 14
click at [567, 272] on input "Flexible" at bounding box center [561, 273] width 12 height 12
radio input "true"
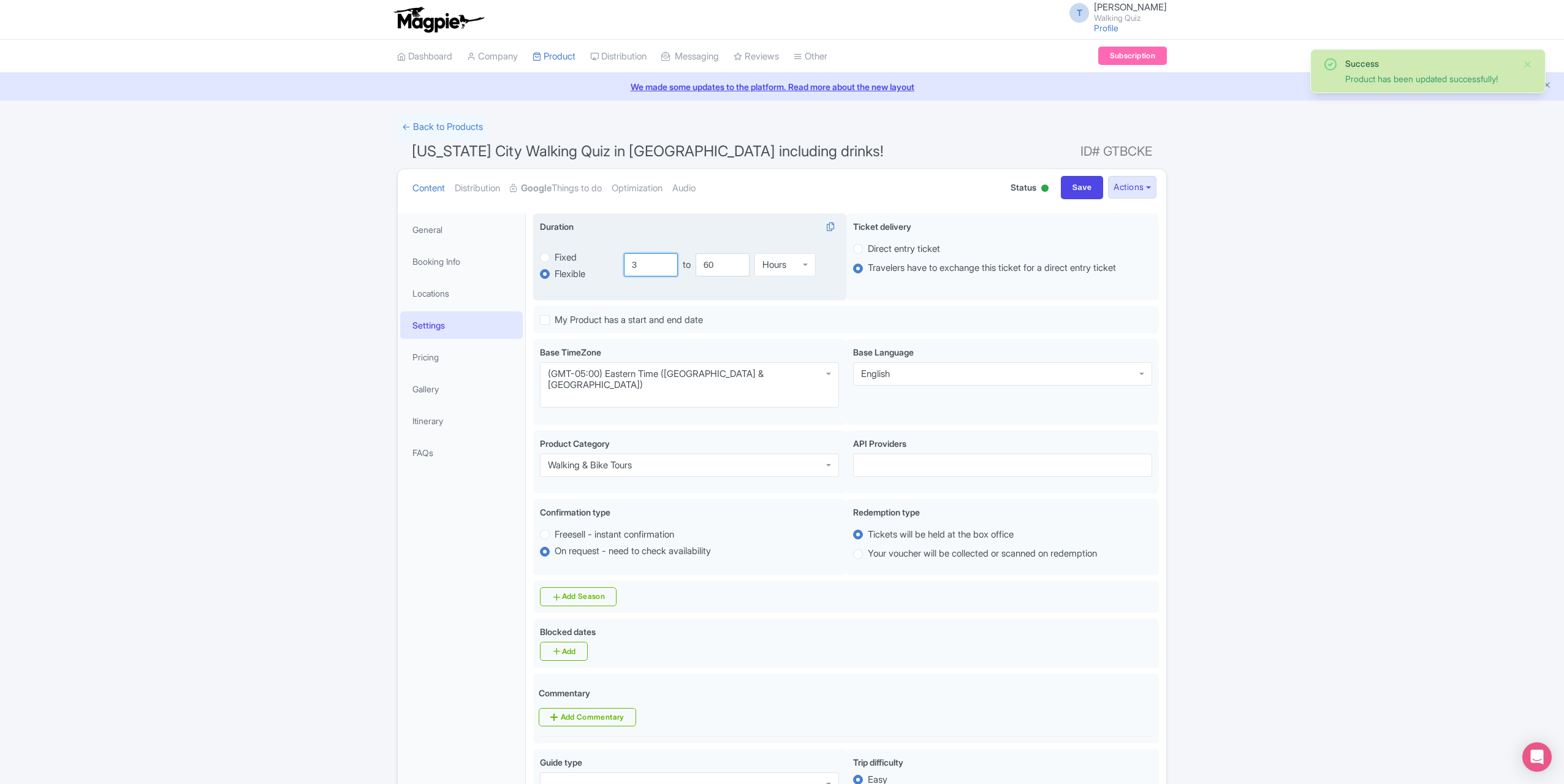
drag, startPoint x: 651, startPoint y: 265, endPoint x: 630, endPoint y: 262, distance: 21.2
click at [623, 262] on div "flexible Fixed Flexible 3.0 hours 60.0 3 to 60 Hours Hours" at bounding box center [690, 264] width 299 height 57
type input "2"
drag, startPoint x: 730, startPoint y: 265, endPoint x: 717, endPoint y: 271, distance: 14.3
click at [681, 261] on div "2 to 60 Hours Hours" at bounding box center [731, 264] width 215 height 23
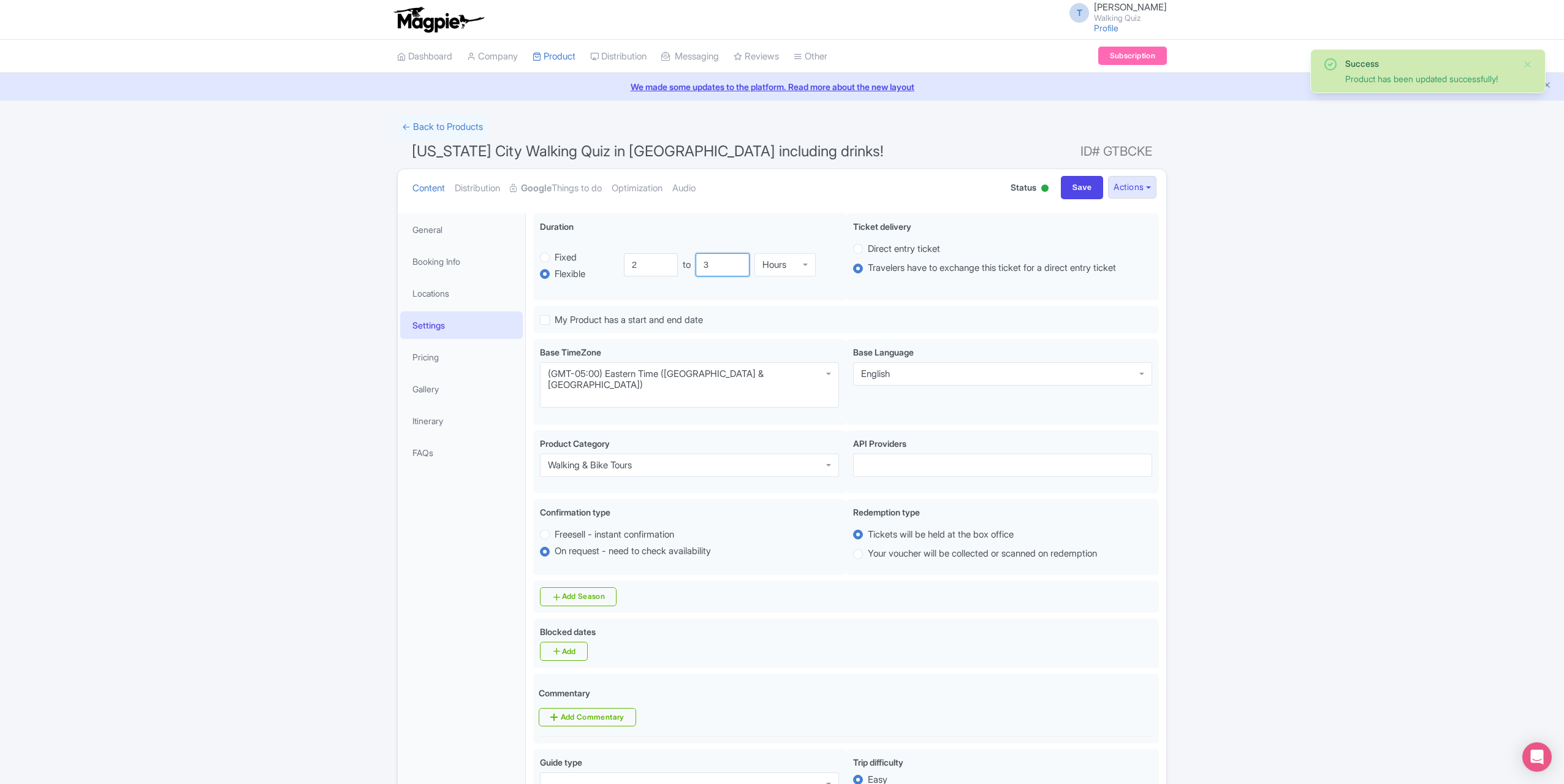
type input "3"
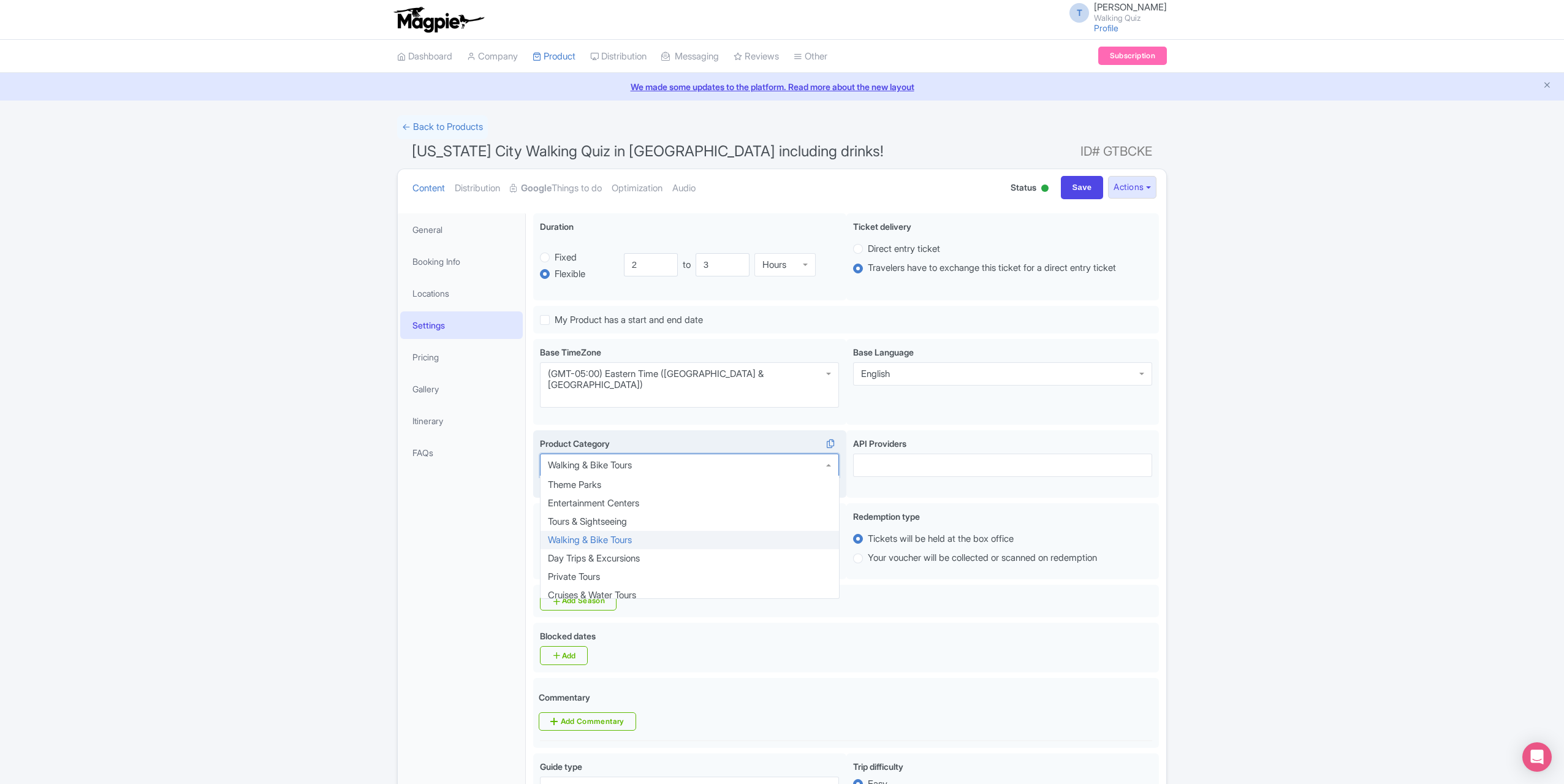
click at [634, 459] on input "Product Category" at bounding box center [632, 464] width 3 height 11
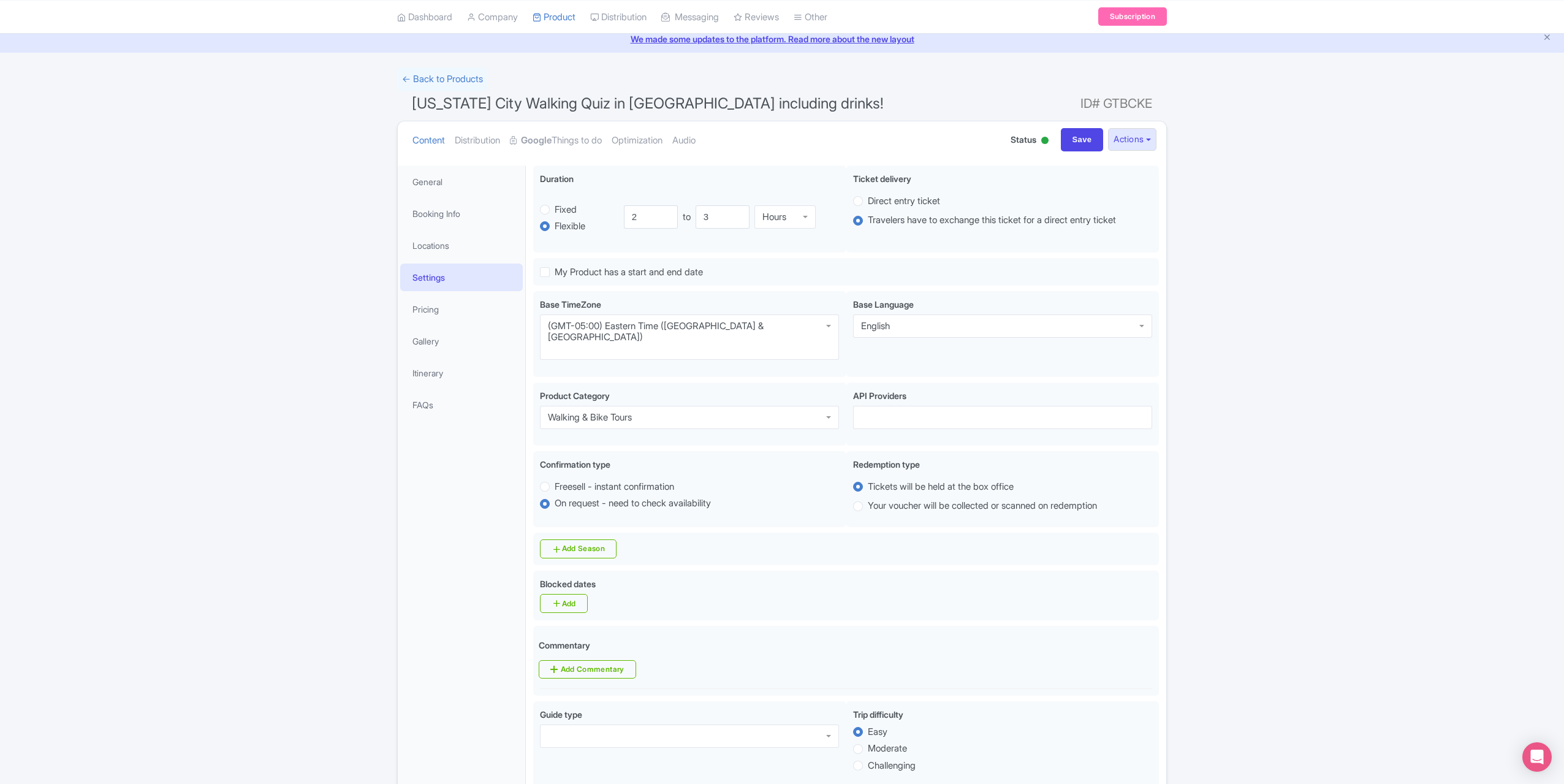
scroll to position [123, 0]
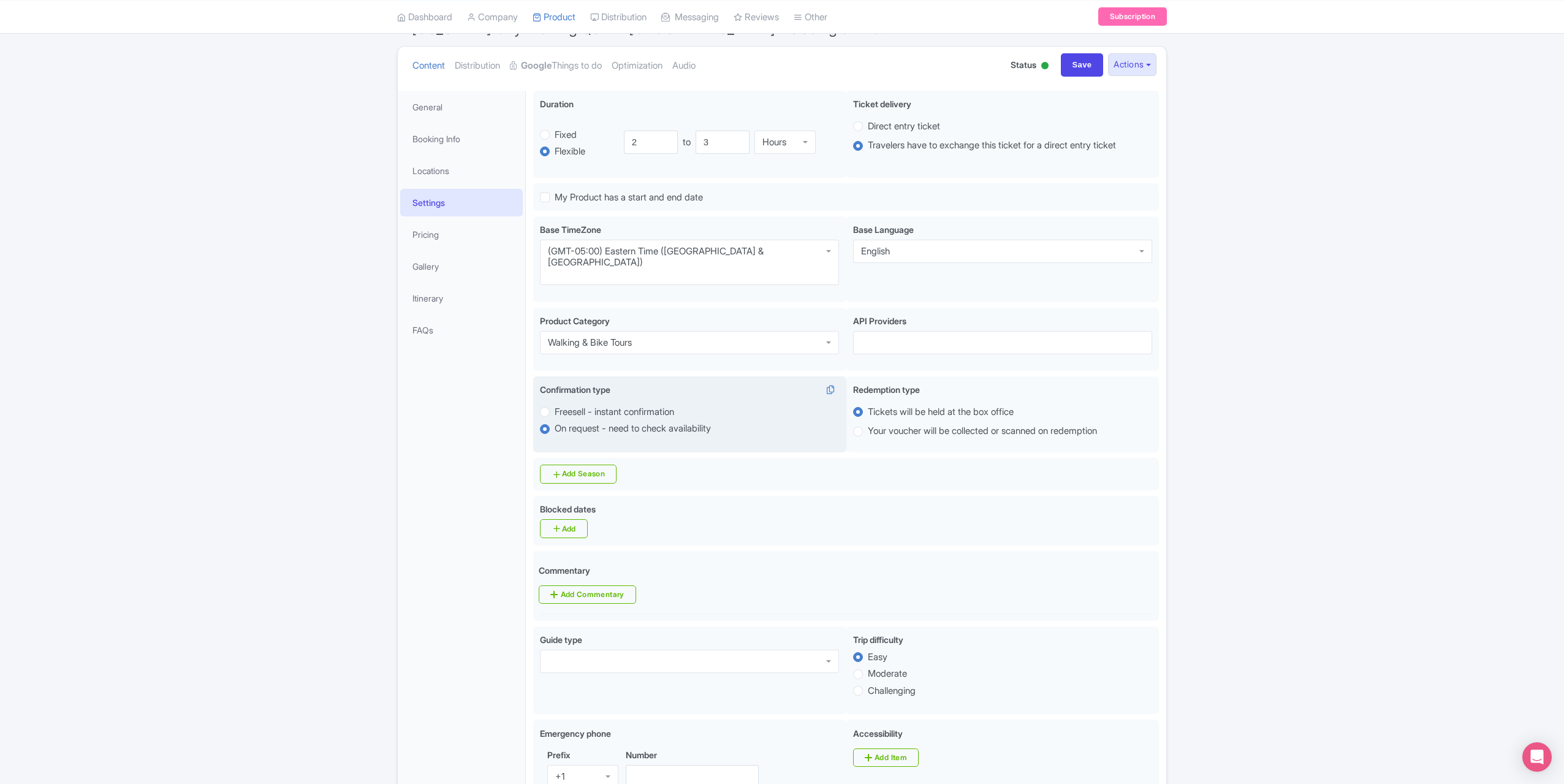
click at [593, 405] on label "Freesell - instant confirmation" at bounding box center [615, 412] width 119 height 14
click at [567, 405] on input "Freesell - instant confirmation" at bounding box center [561, 411] width 12 height 12
radio input "true"
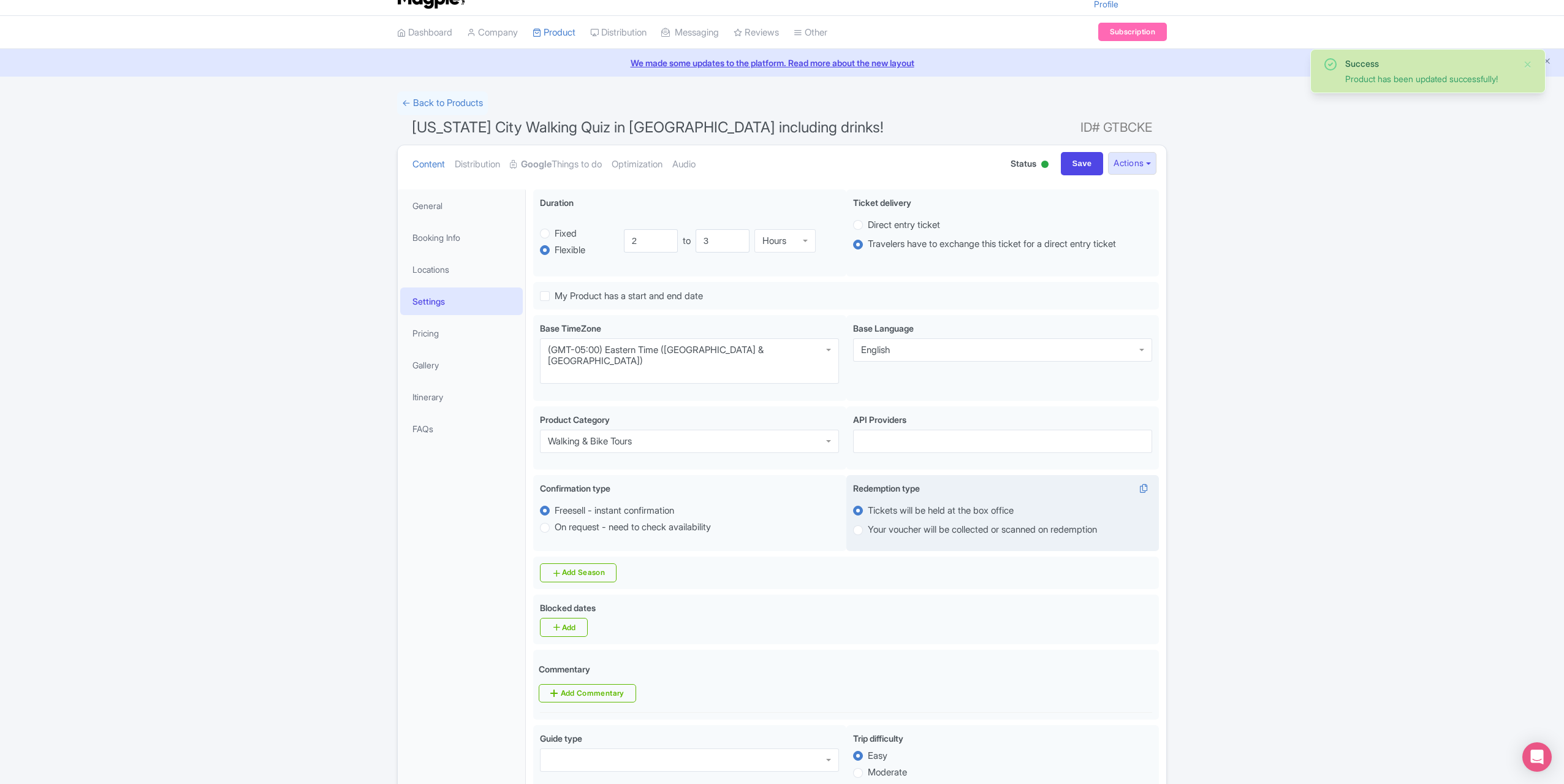
scroll to position [61, 0]
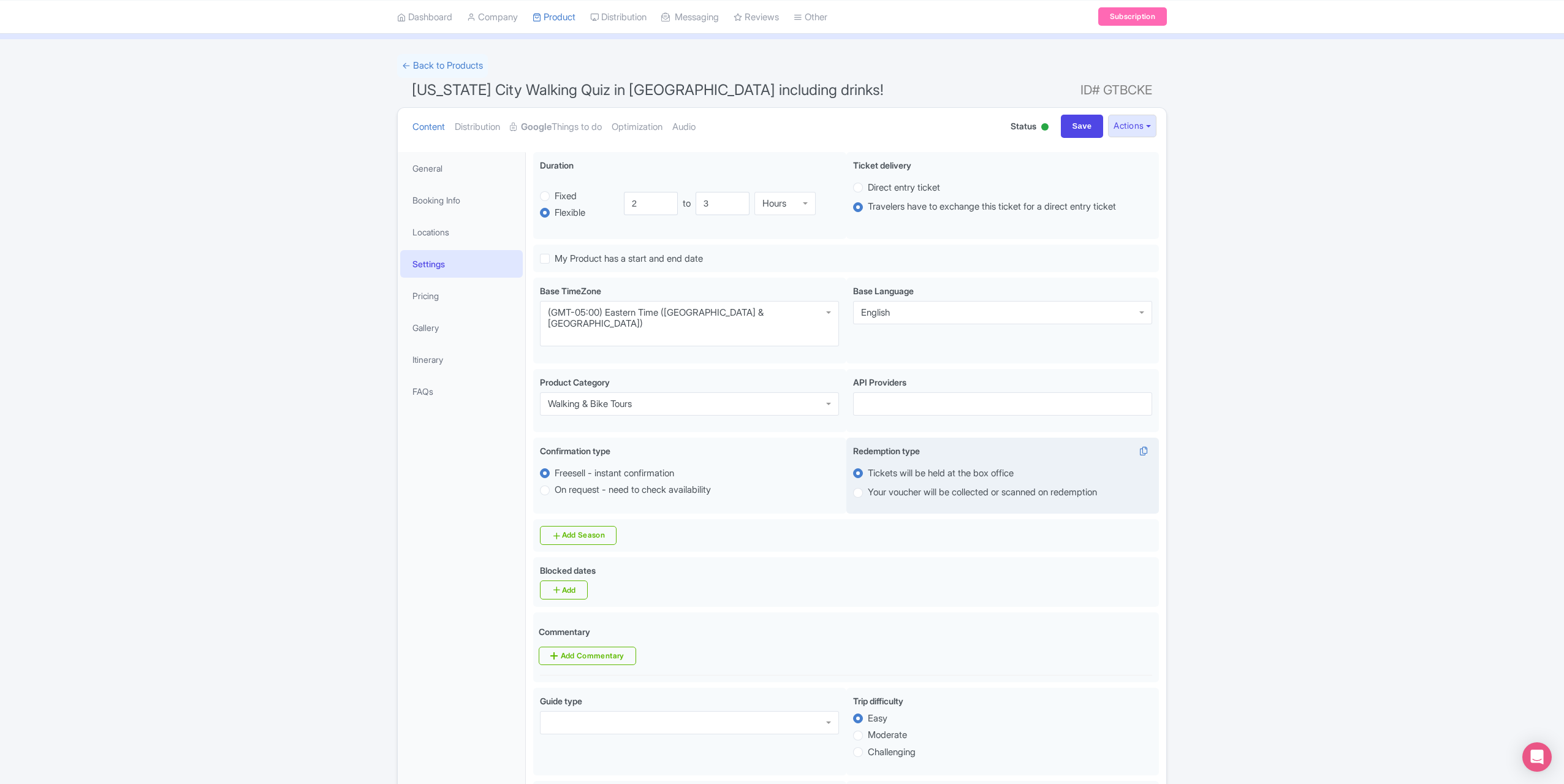
click at [863, 486] on label "Your voucher will be collected or scanned on redemption" at bounding box center [1002, 493] width 299 height 14
click at [868, 486] on input "Your voucher will be collected or scanned on redemption" at bounding box center [874, 492] width 12 height 12
radio input "true"
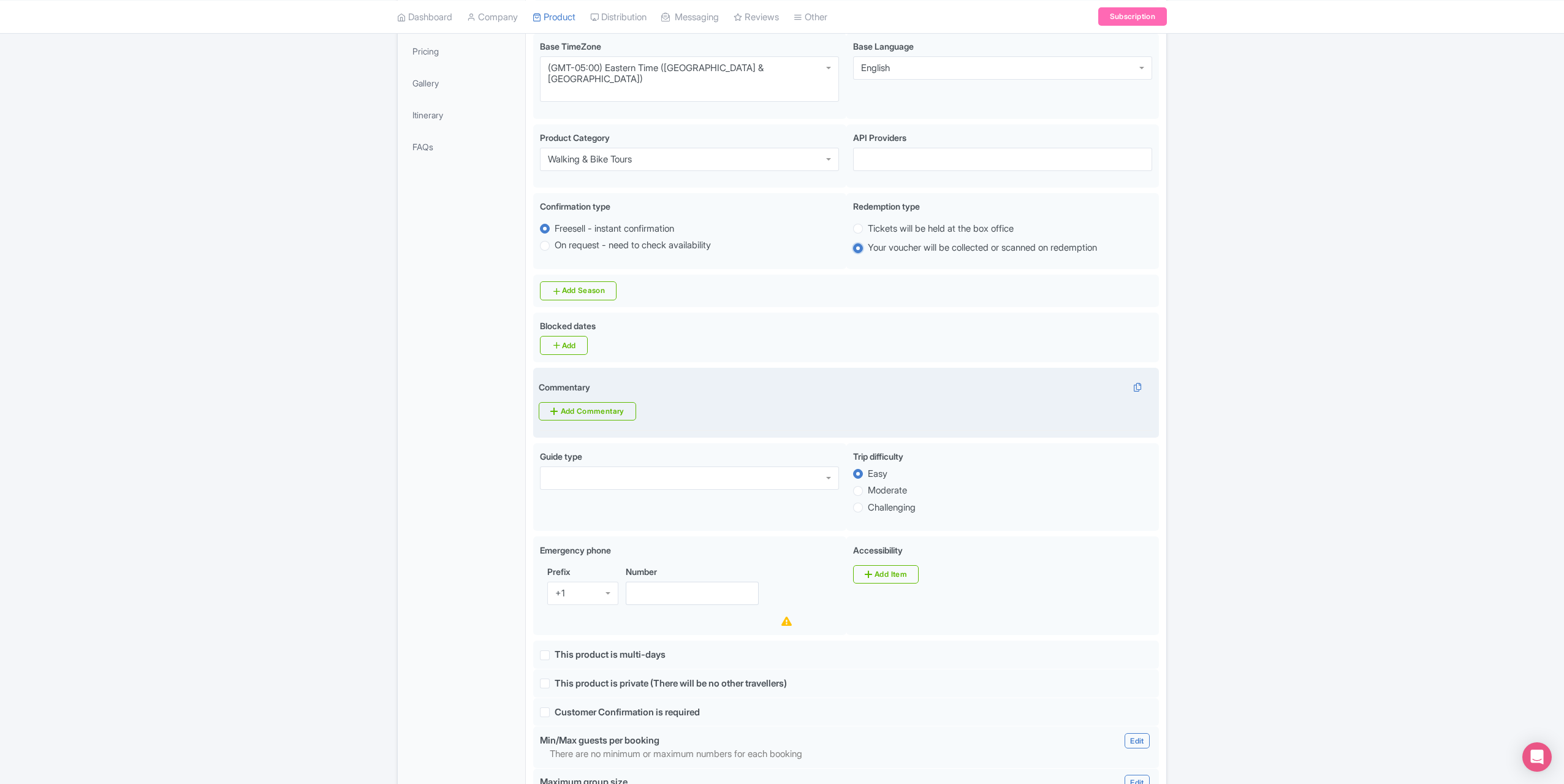
scroll to position [307, 0]
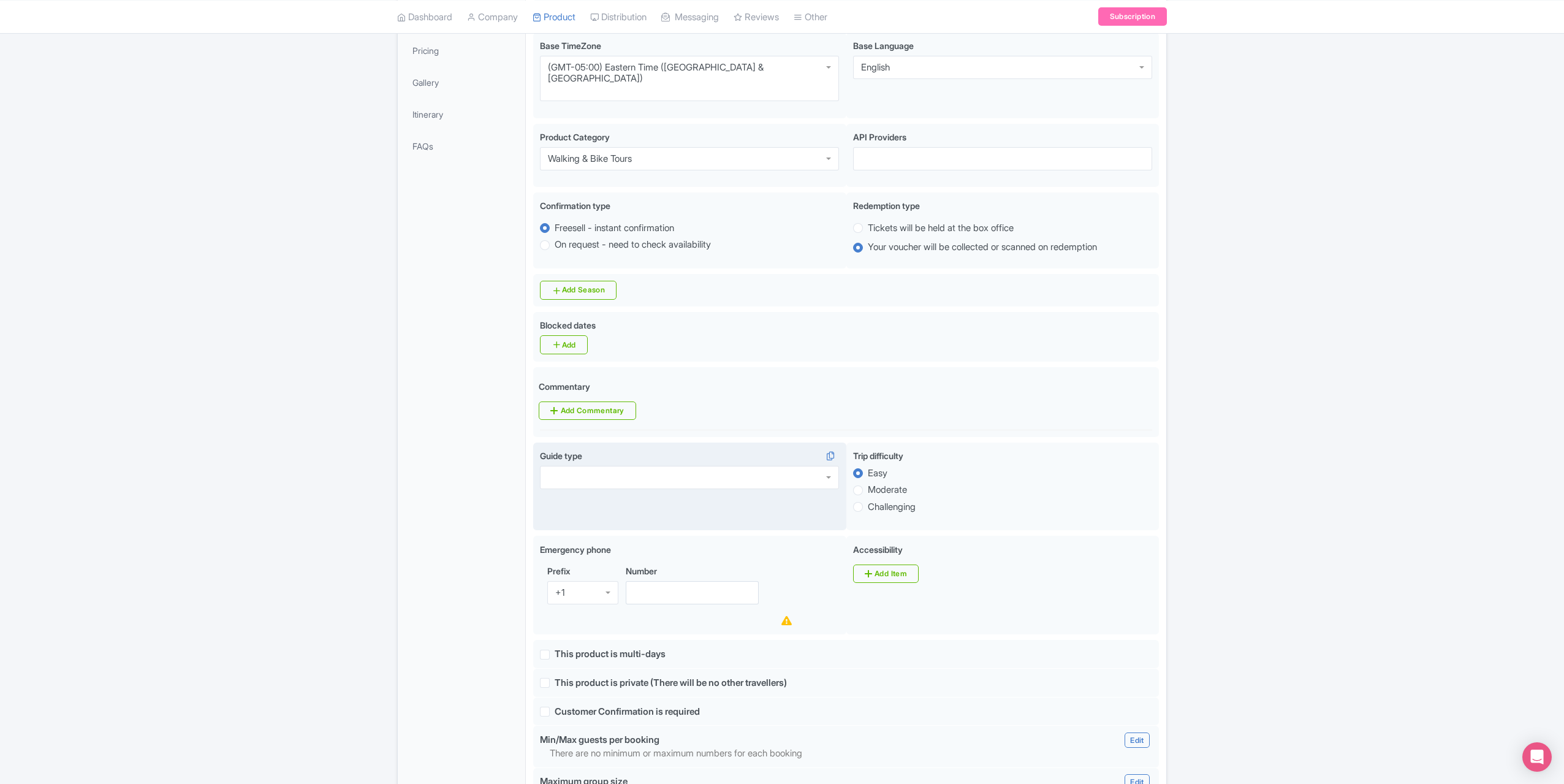
click at [761, 466] on div at bounding box center [690, 477] width 299 height 23
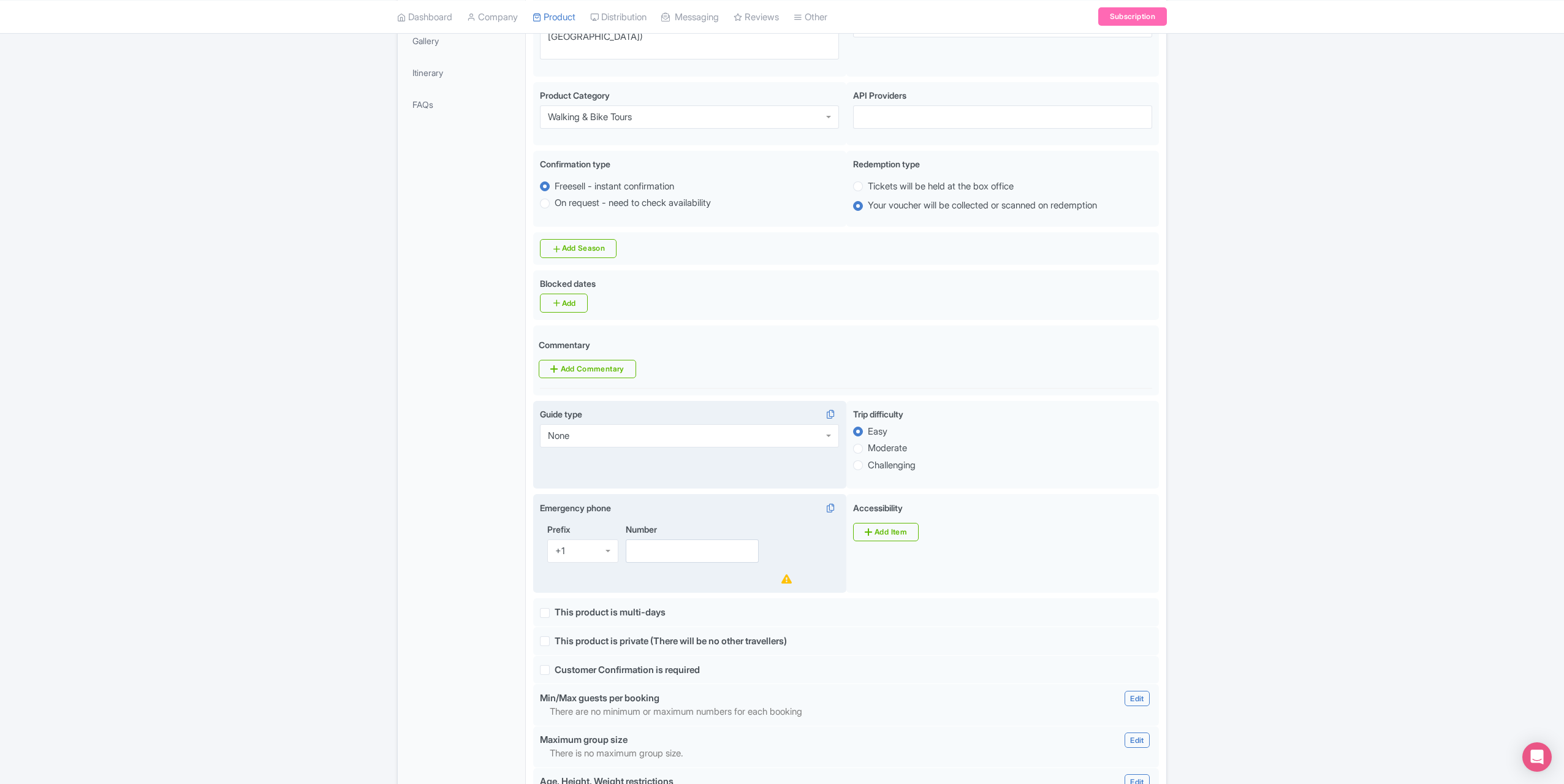
scroll to position [367, 0]
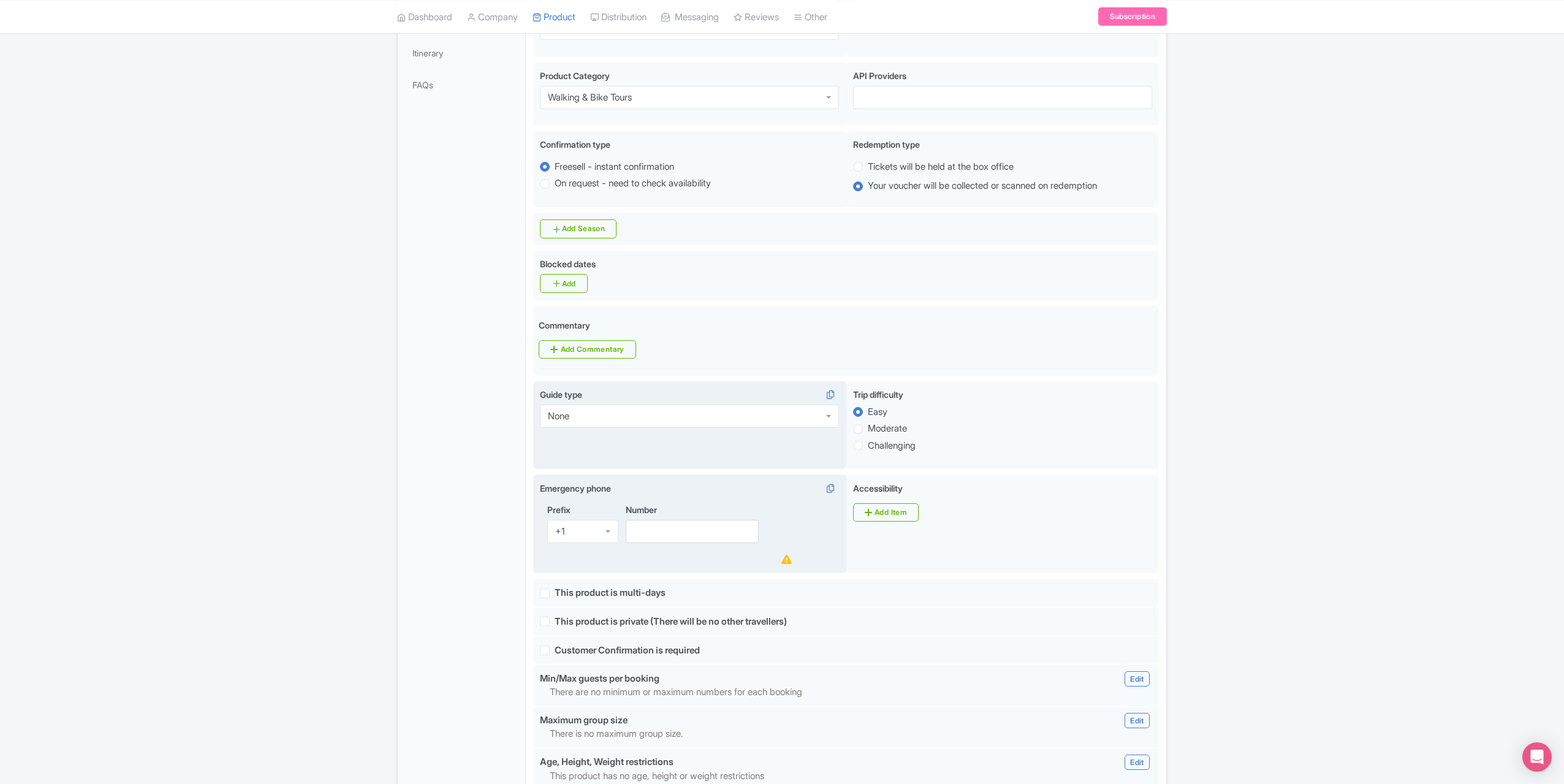
click at [609, 520] on div "+1" at bounding box center [582, 531] width 71 height 23
click at [667, 520] on input "Number" at bounding box center [692, 531] width 133 height 23
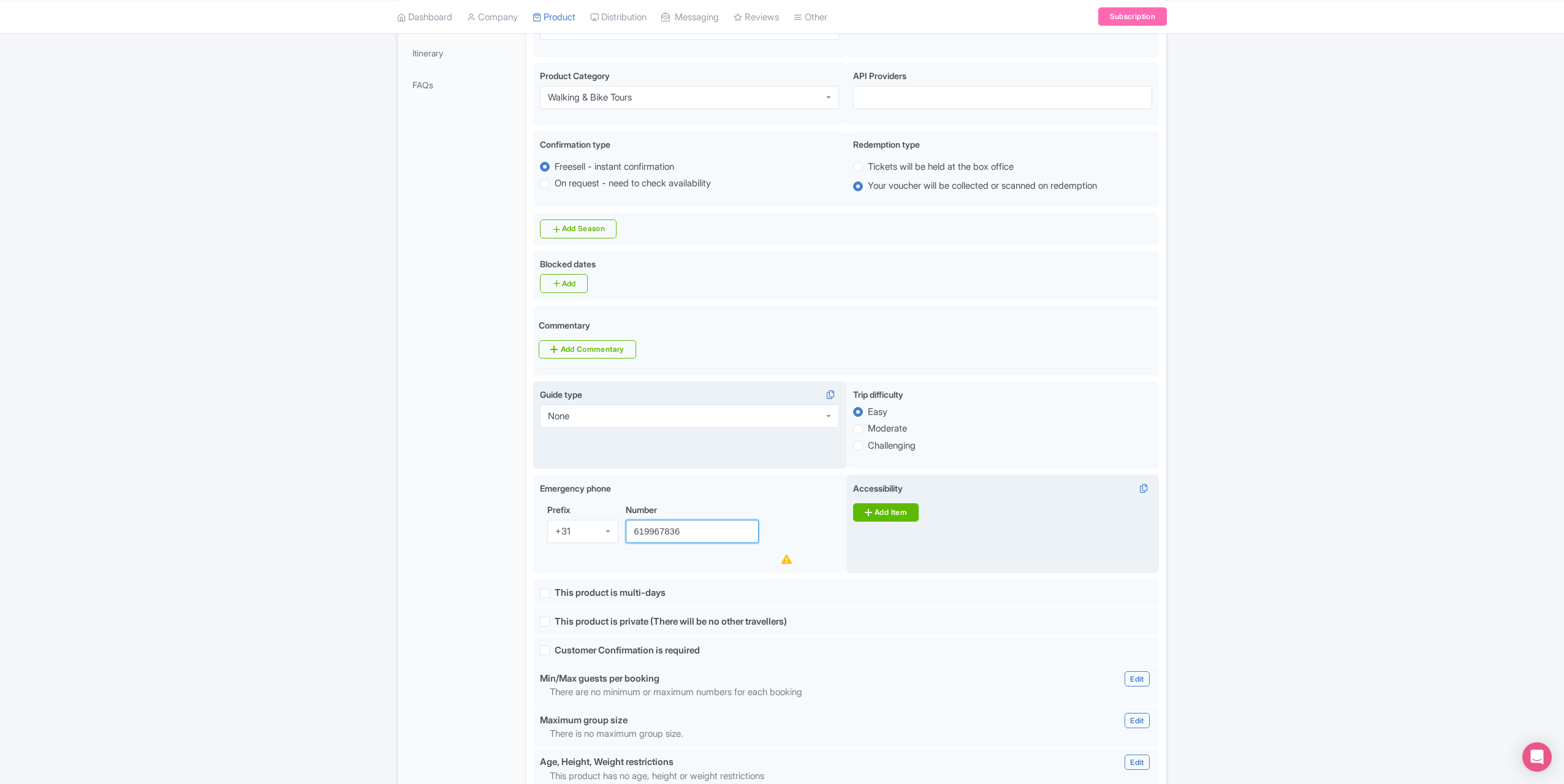
type input "619967836"
click at [868, 507] on icon at bounding box center [869, 512] width 8 height 10
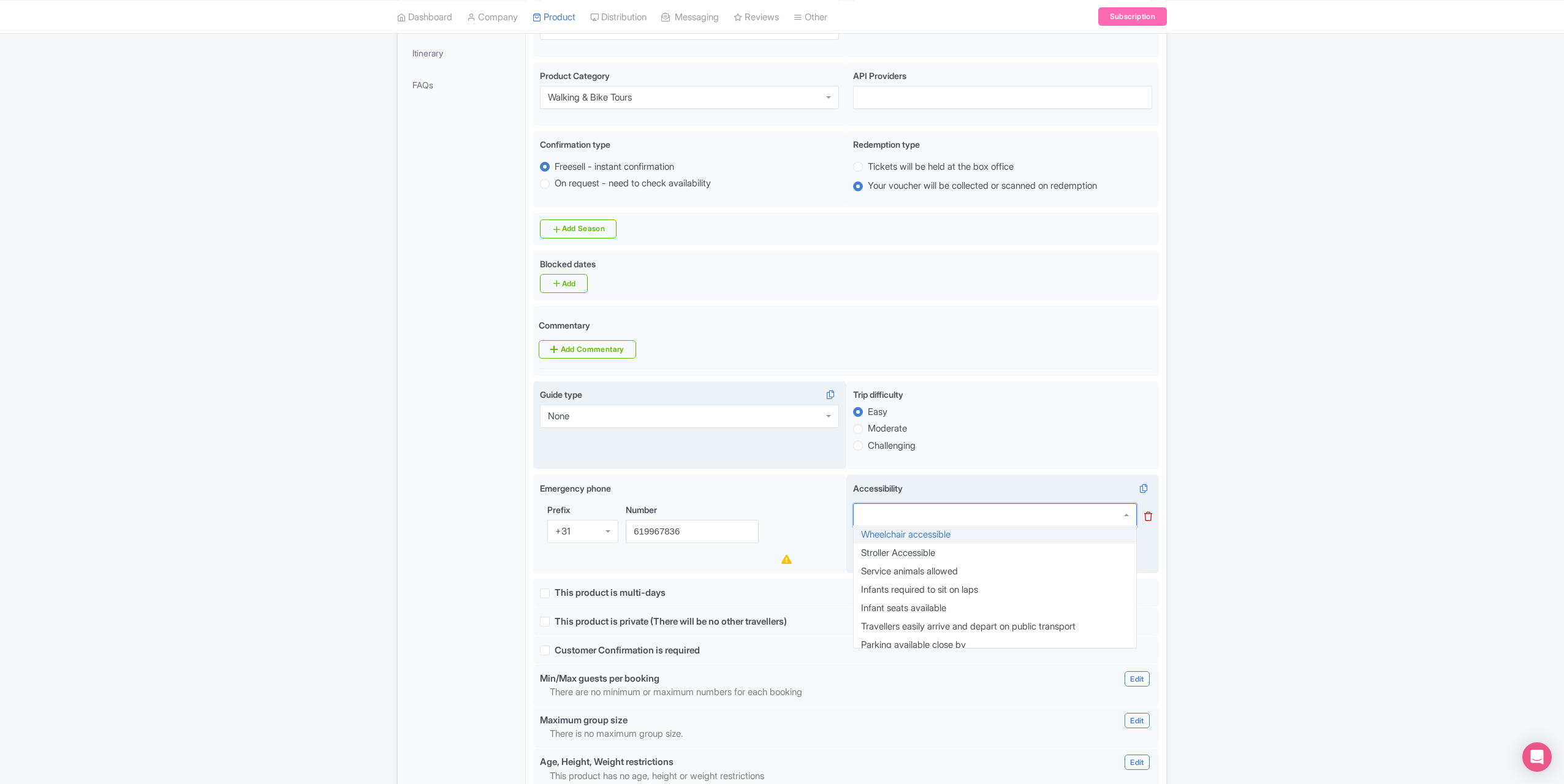
click at [926, 503] on div at bounding box center [995, 514] width 284 height 23
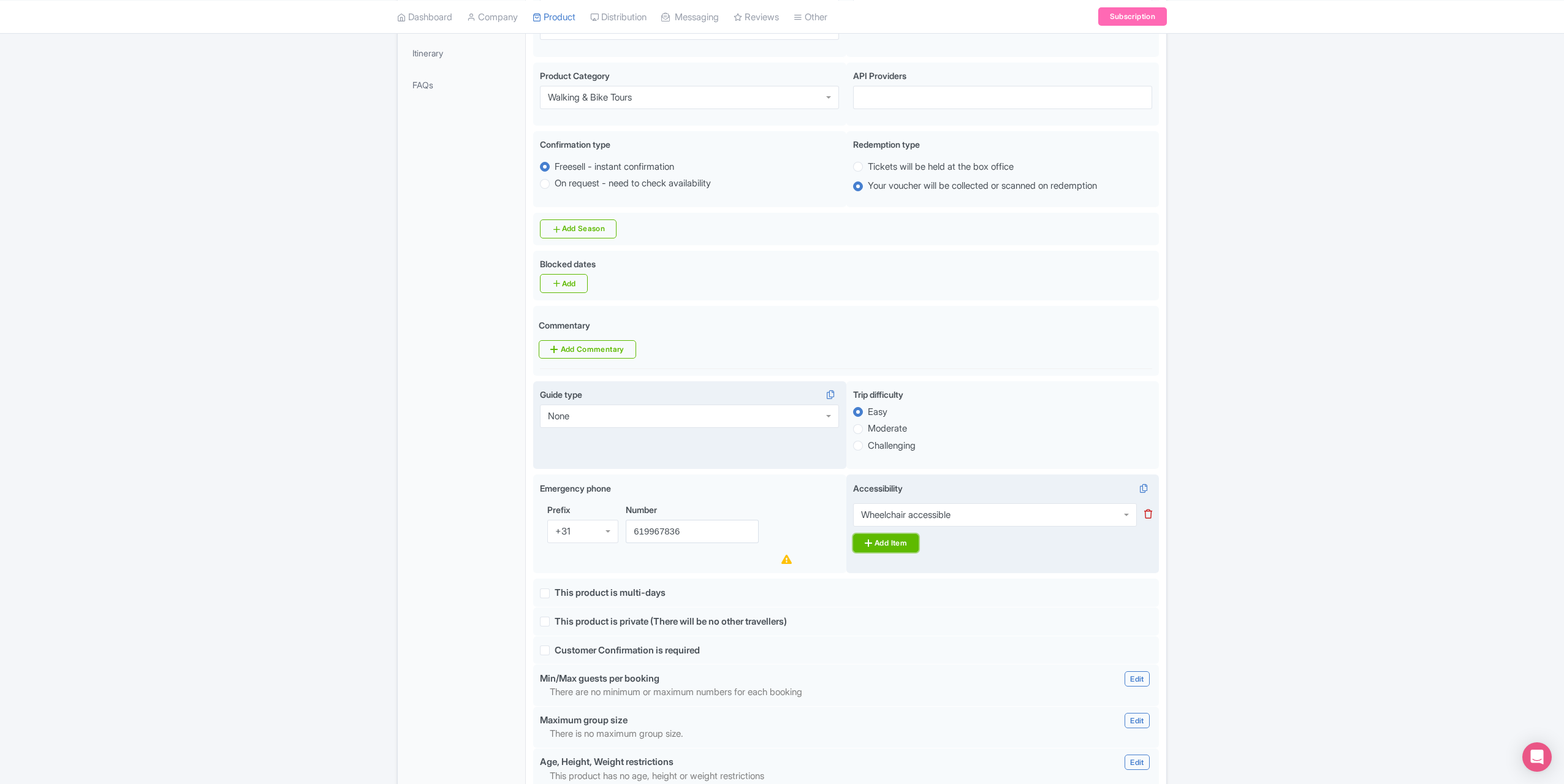
click at [906, 533] on link "Add Item" at bounding box center [886, 543] width 66 height 19
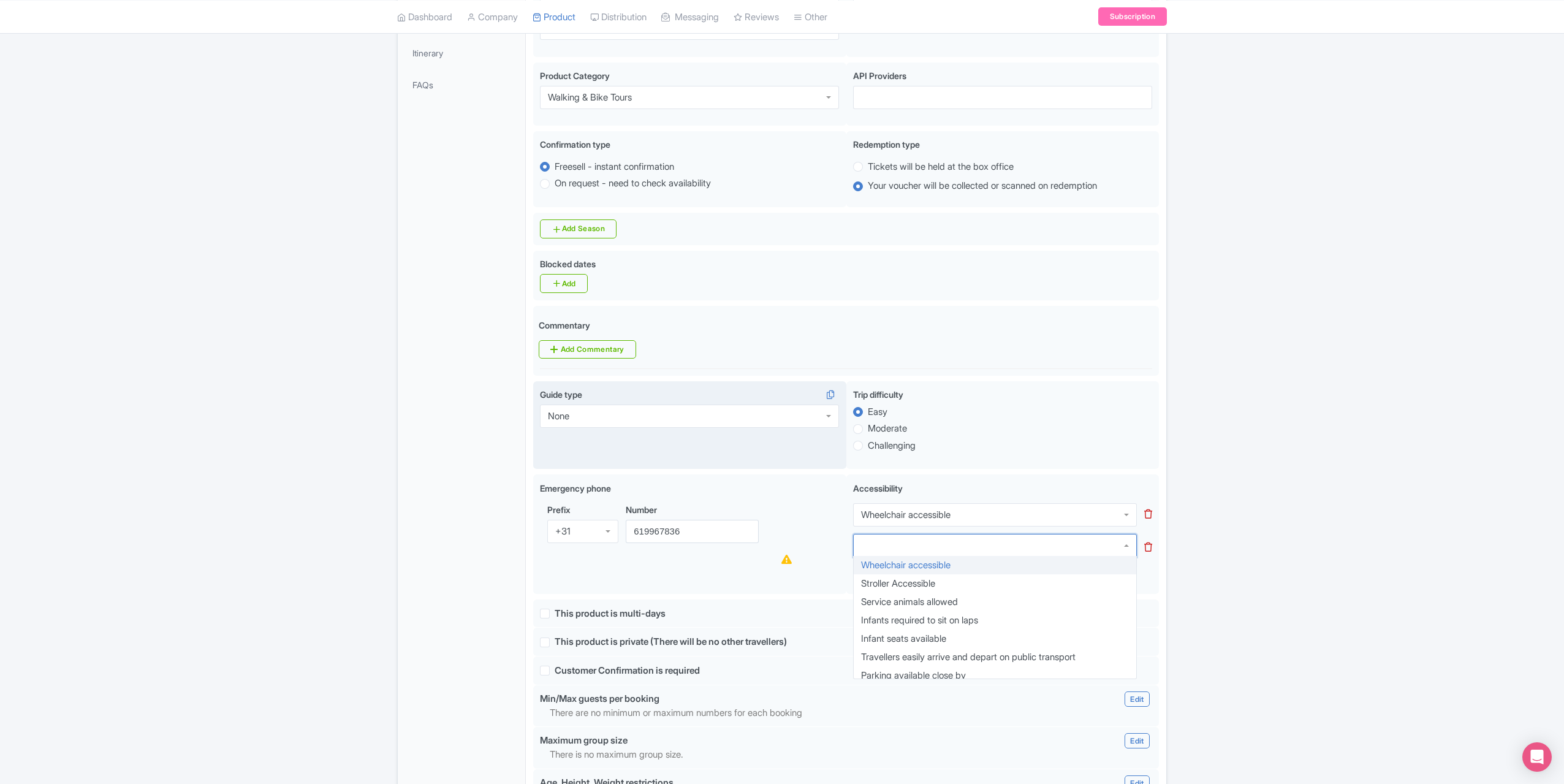
click at [890, 533] on div at bounding box center [995, 545] width 284 height 23
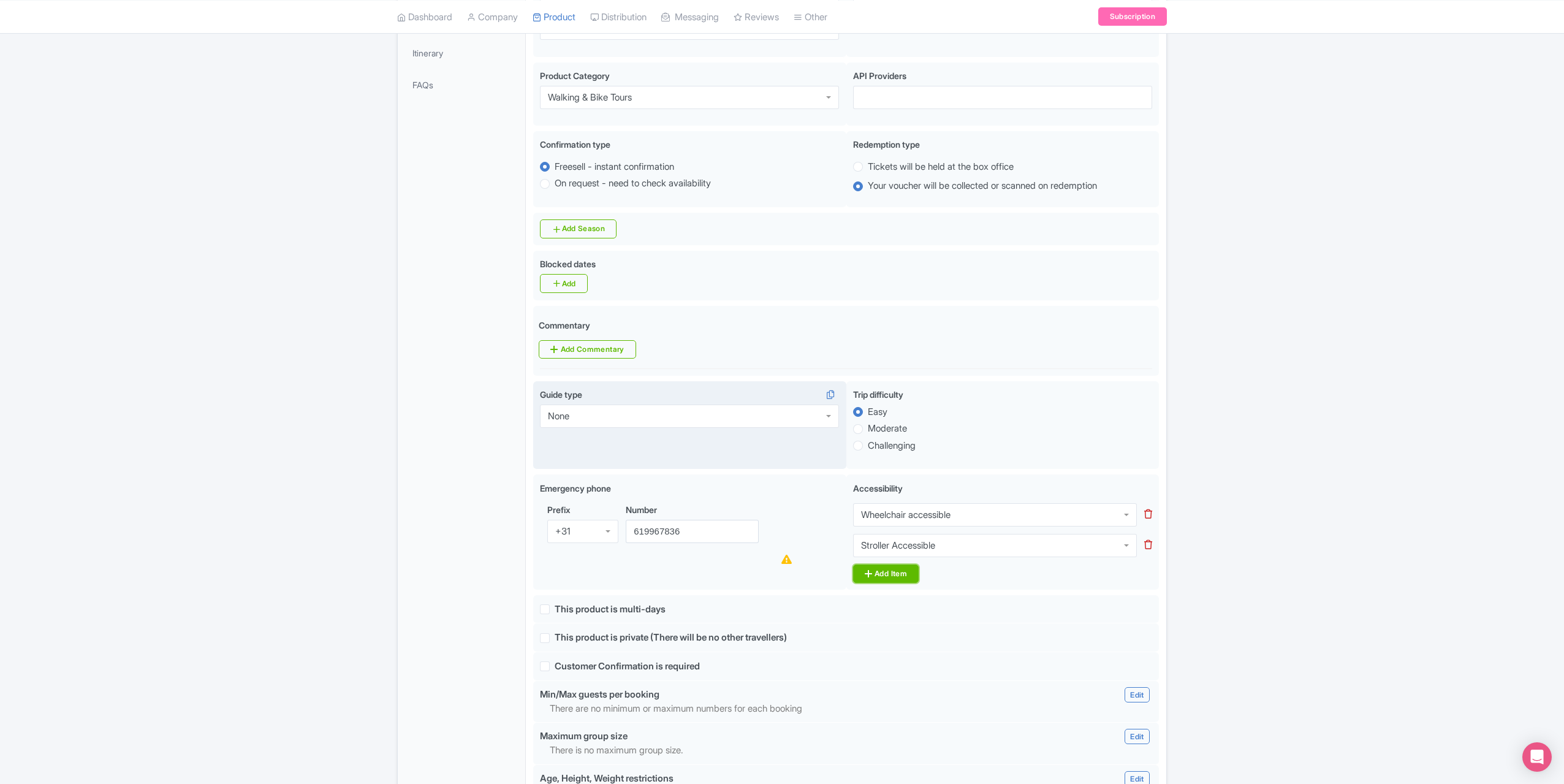
click at [876, 564] on link "Add Item" at bounding box center [886, 574] width 66 height 19
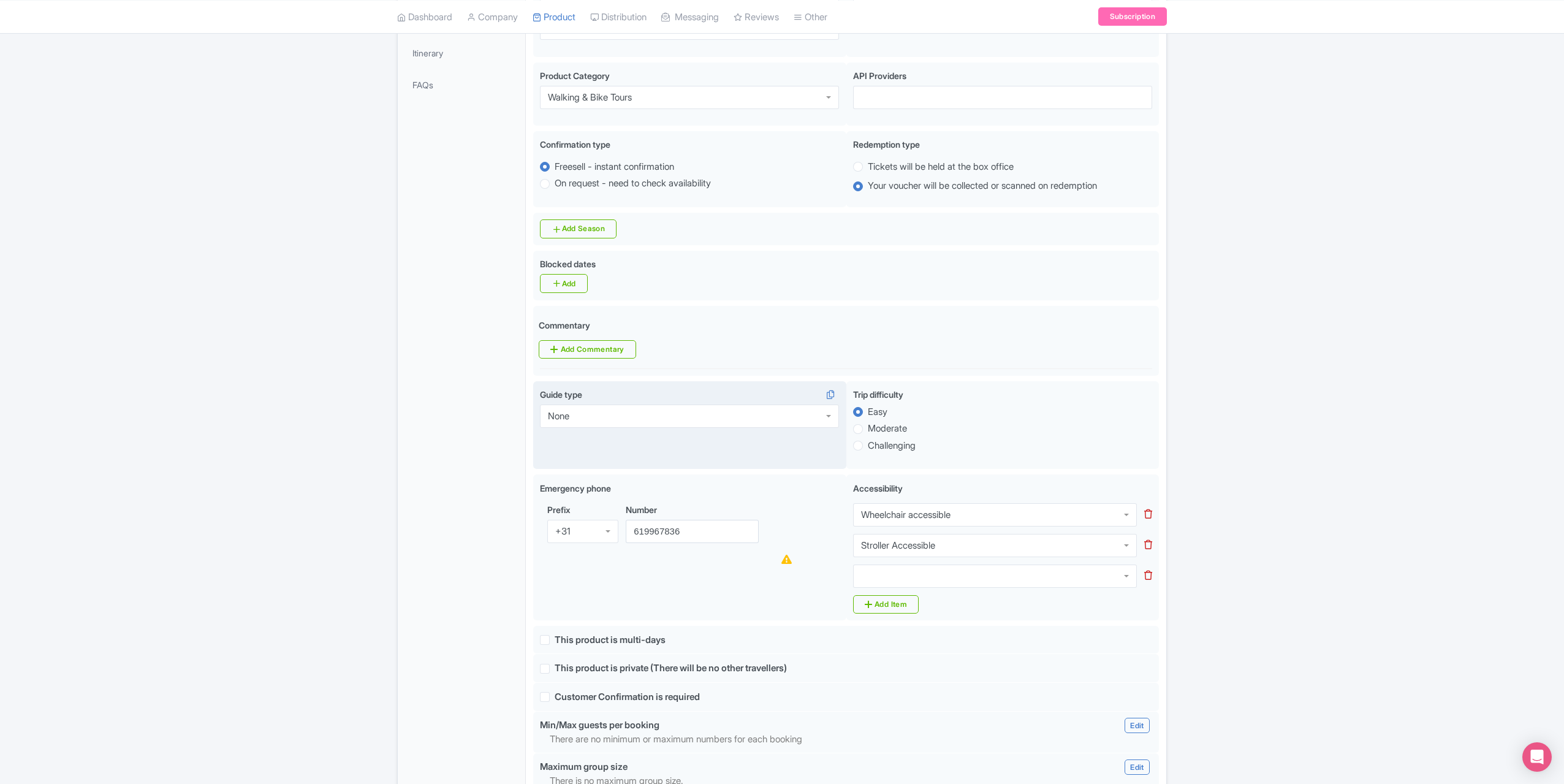
click at [906, 564] on div "Accessibility i Wheelchair accessible Wheelchair accessible Wheelchair accessib…" at bounding box center [1002, 547] width 313 height 146
click at [905, 564] on div at bounding box center [995, 575] width 284 height 23
click at [884, 595] on link "Add Item" at bounding box center [886, 604] width 66 height 19
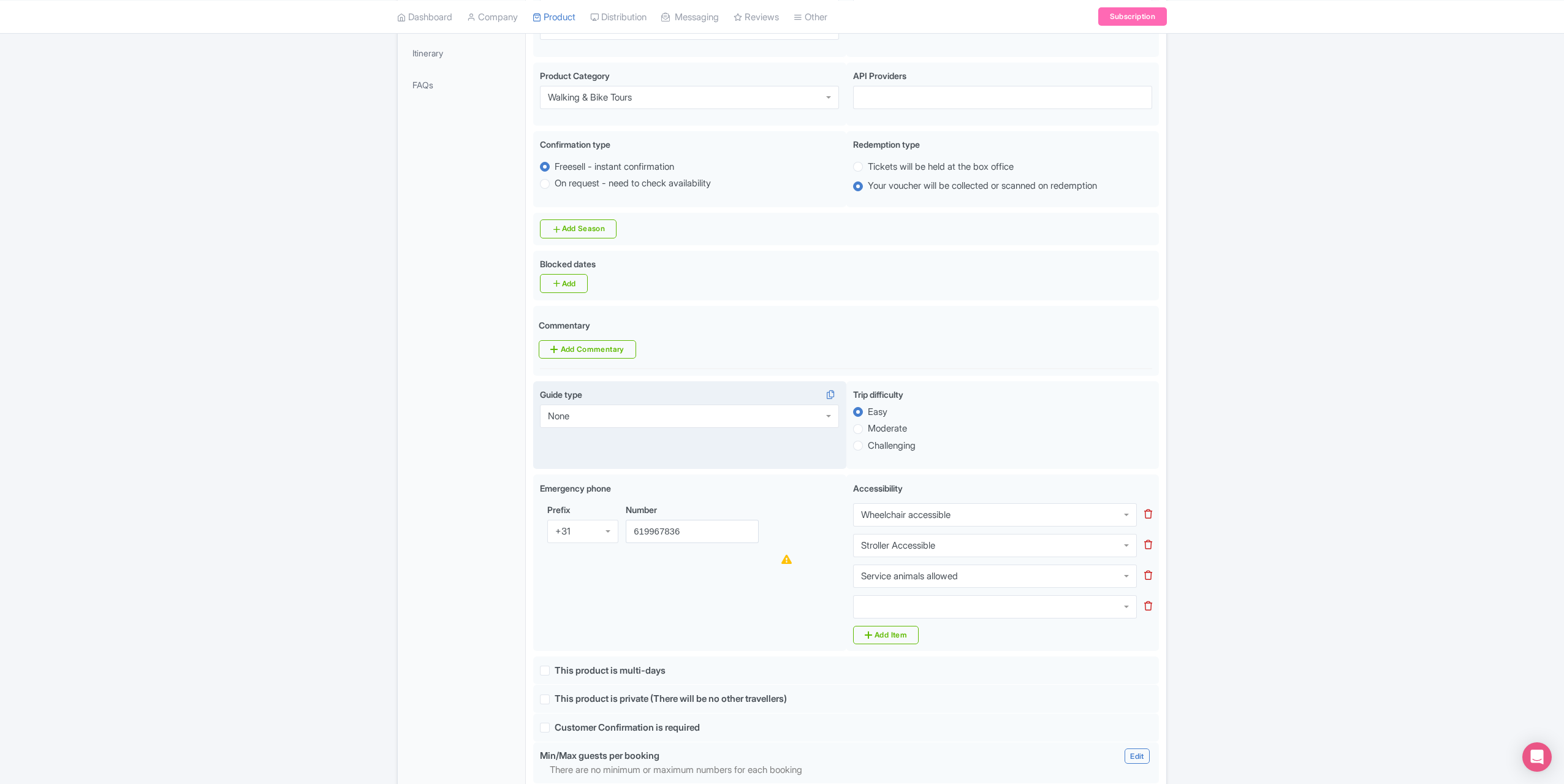
click at [897, 595] on div at bounding box center [995, 606] width 284 height 23
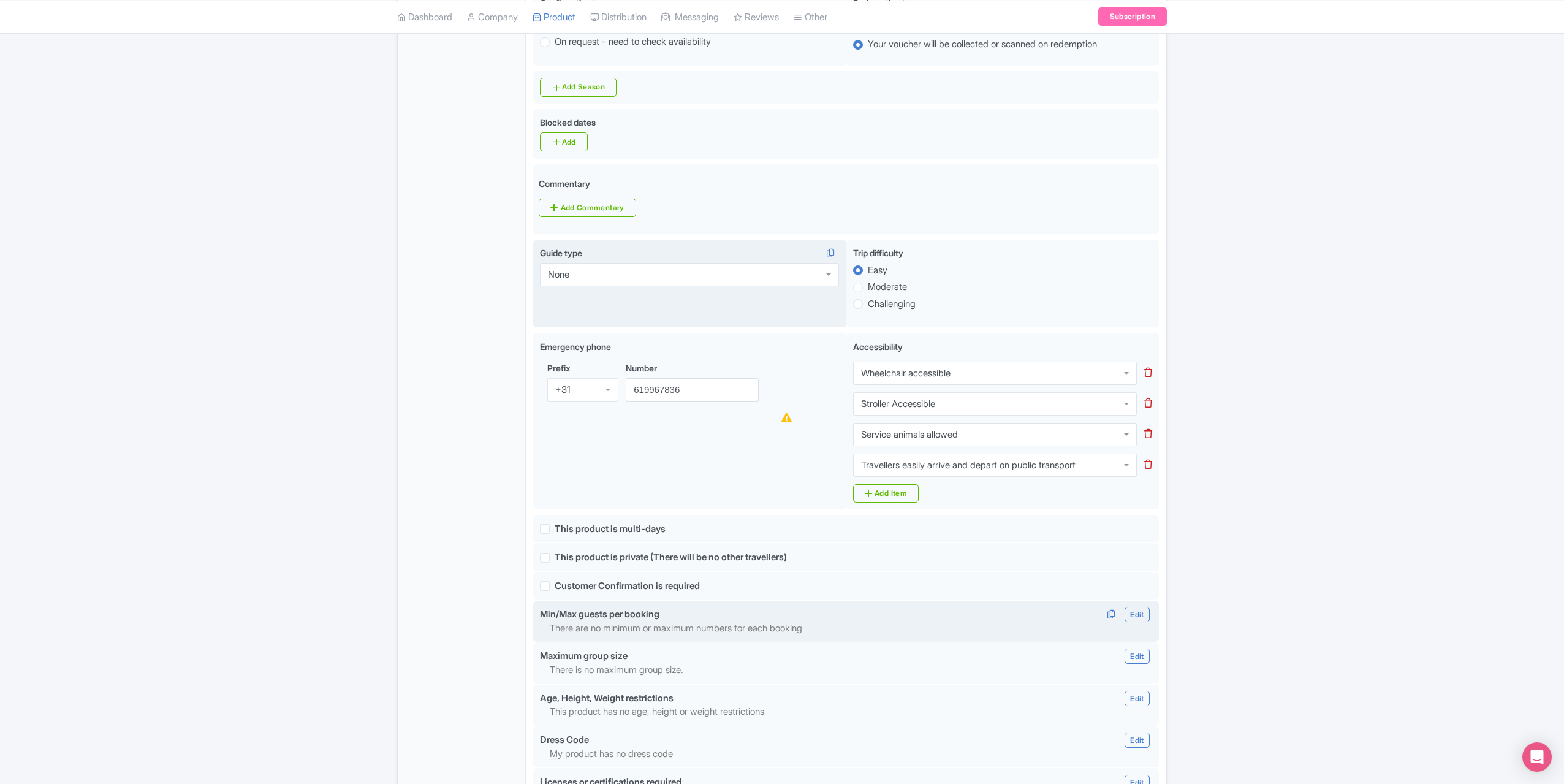
scroll to position [490, 0]
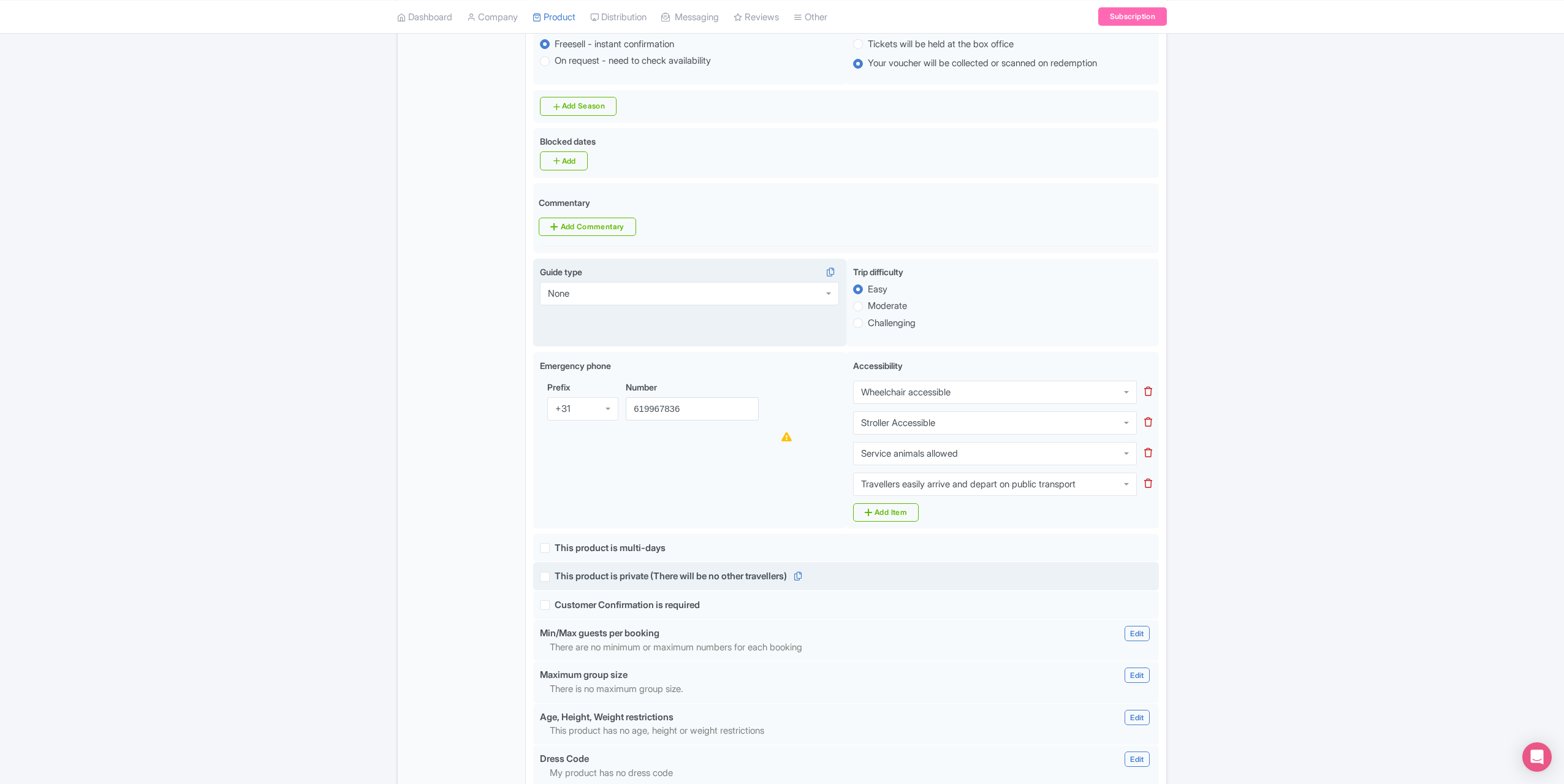
click at [555, 569] on label "This product is private (There will be no other travellers)" at bounding box center [671, 576] width 233 height 14
click at [555, 569] on input "This product is private (There will be no other travellers)" at bounding box center [558, 573] width 8 height 8
checkbox input "true"
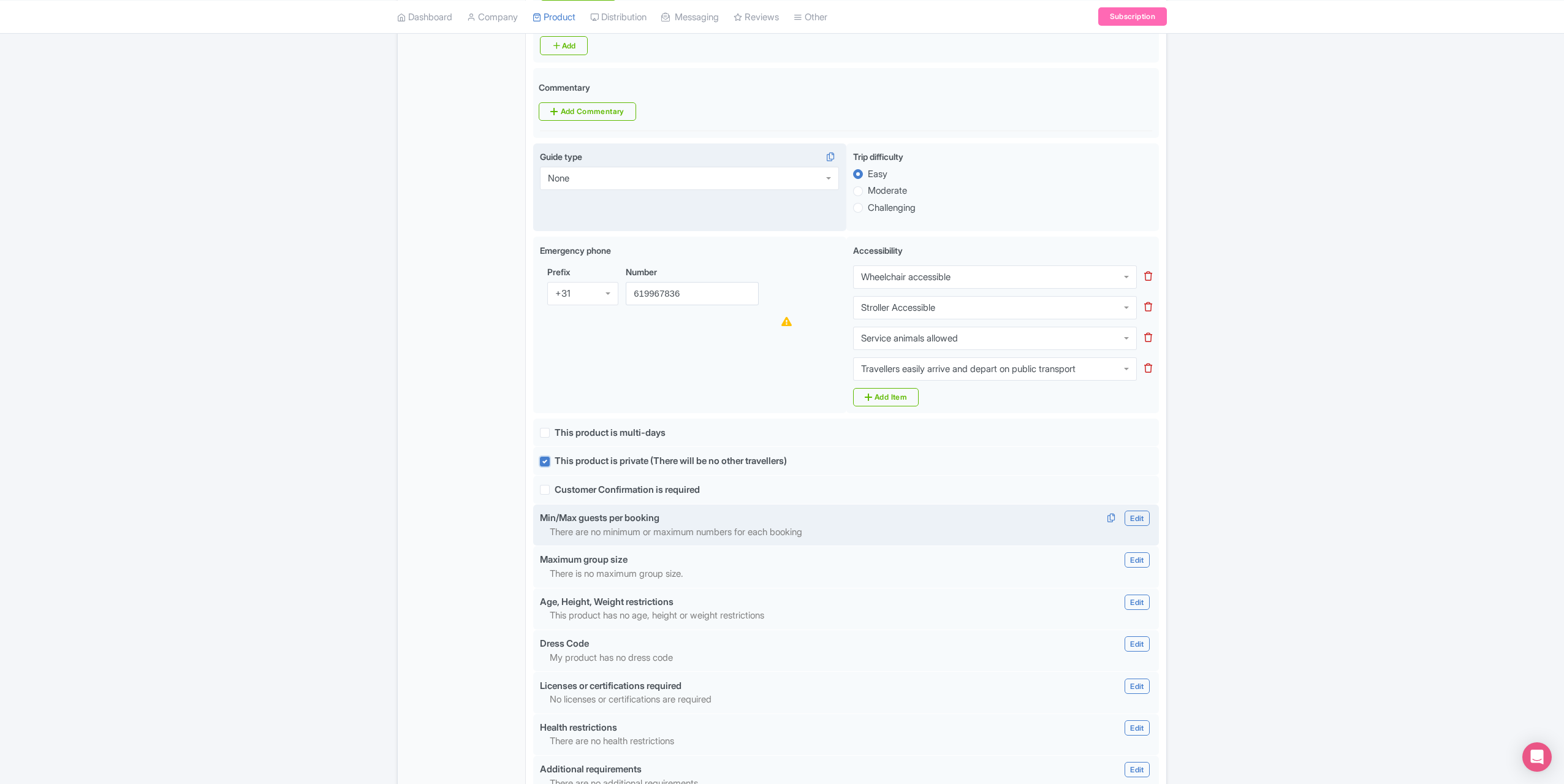
scroll to position [674, 0]
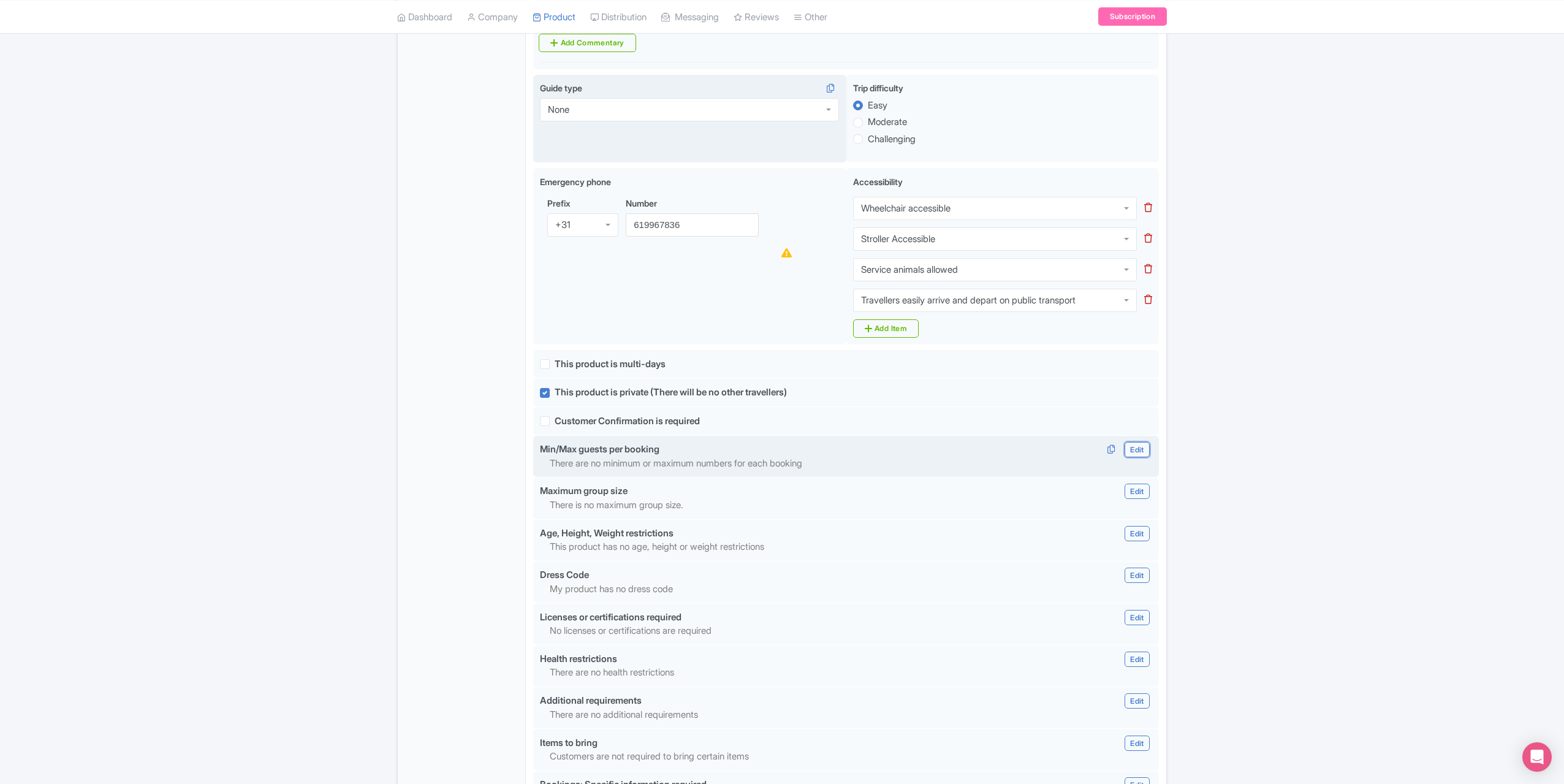
click at [1138, 441] on link "Edit" at bounding box center [1137, 449] width 25 height 15
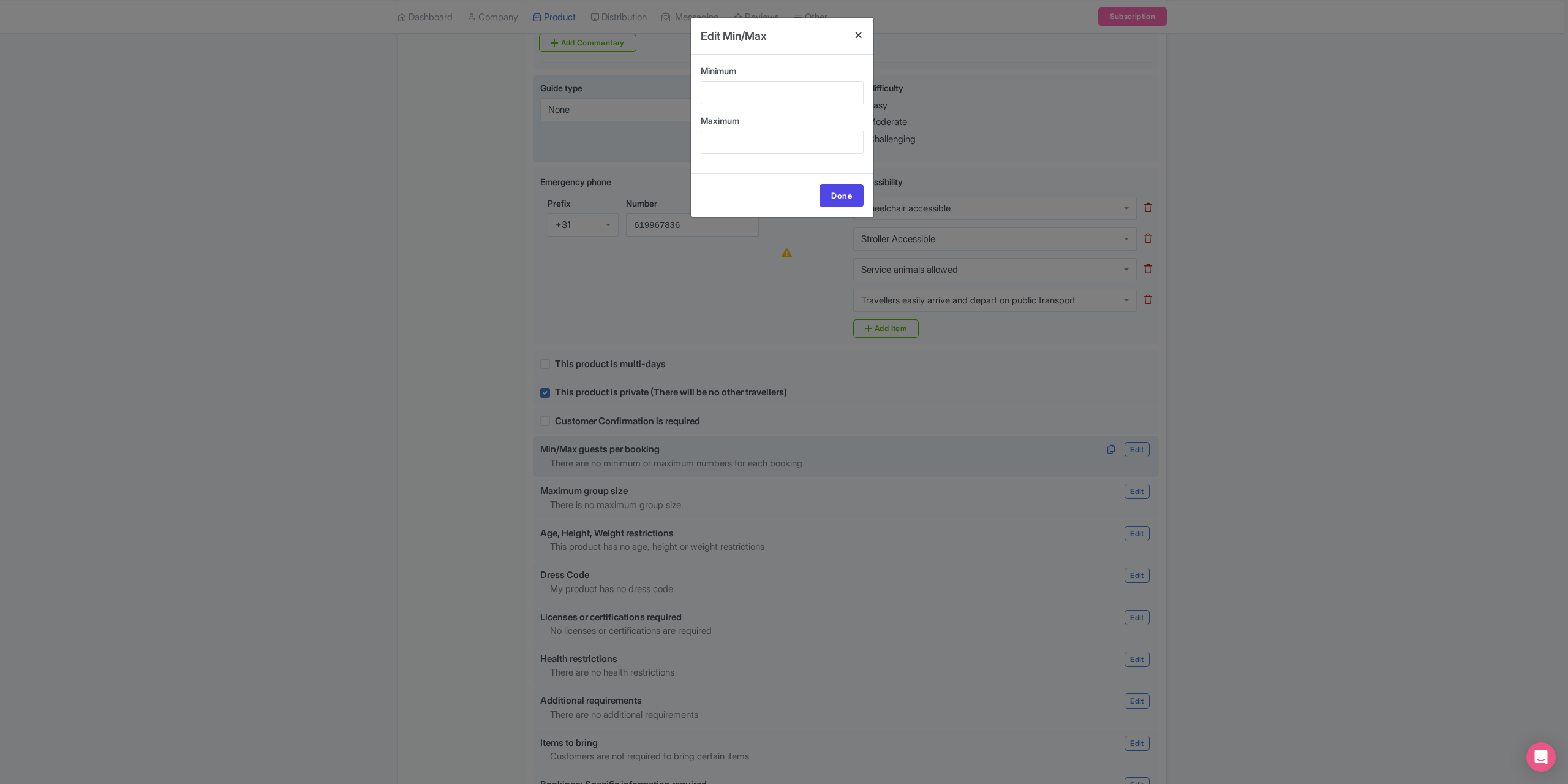
click at [860, 32] on h4 at bounding box center [859, 35] width 30 height 35
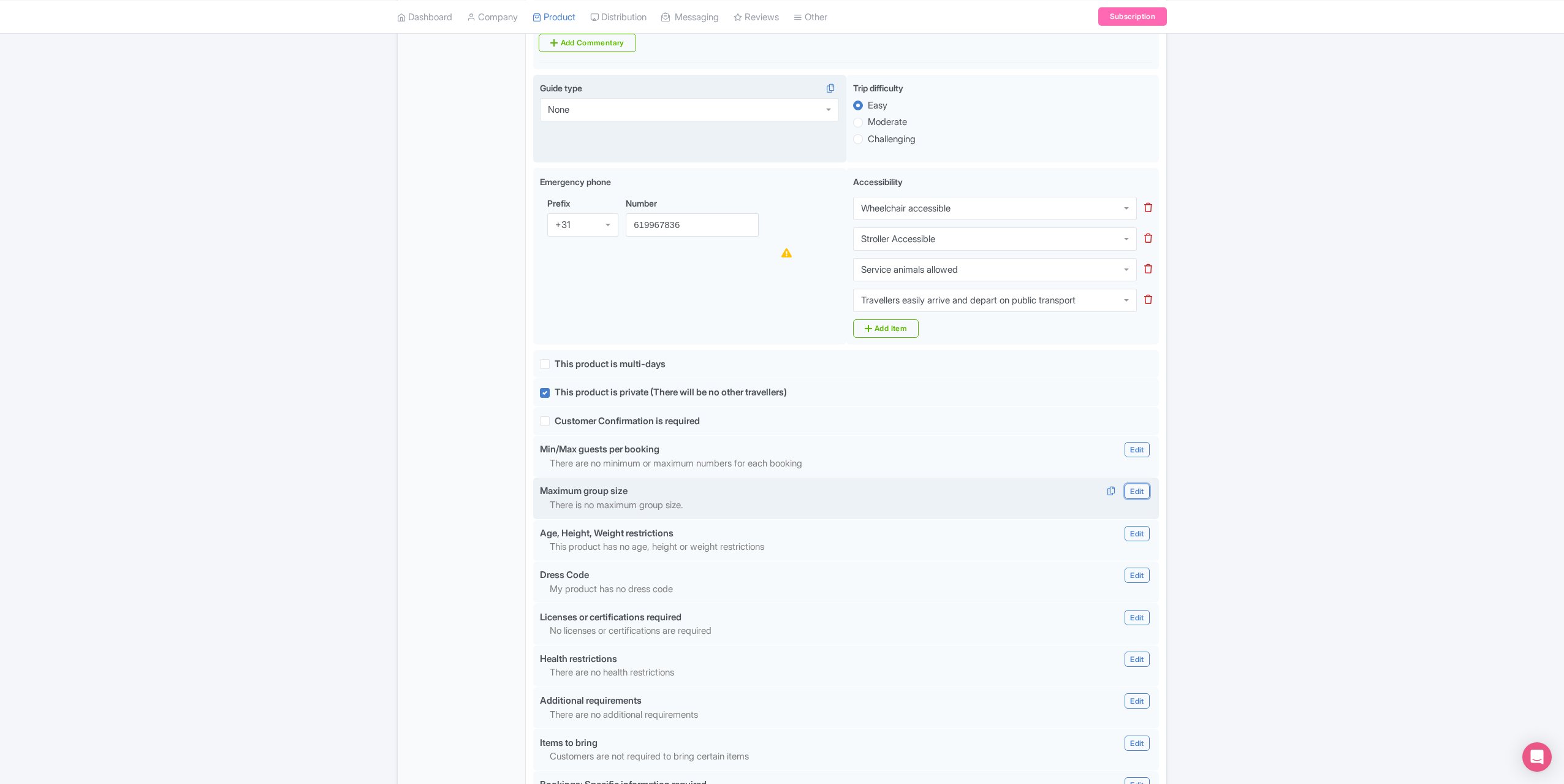
click at [1140, 483] on link "Edit" at bounding box center [1137, 491] width 25 height 15
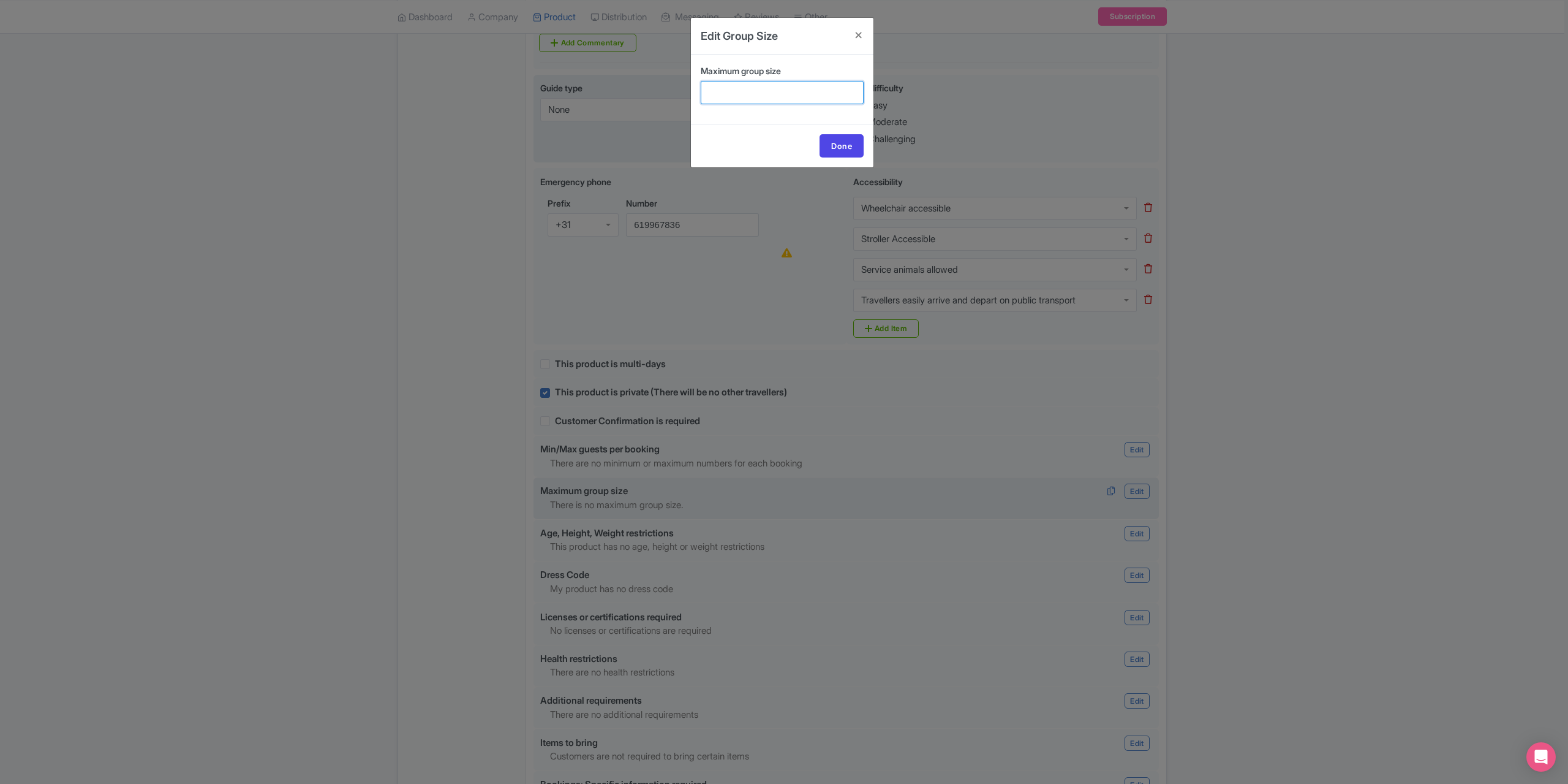
click at [751, 95] on input "Maximum group size" at bounding box center [782, 92] width 163 height 23
click at [860, 37] on h4 at bounding box center [859, 35] width 30 height 35
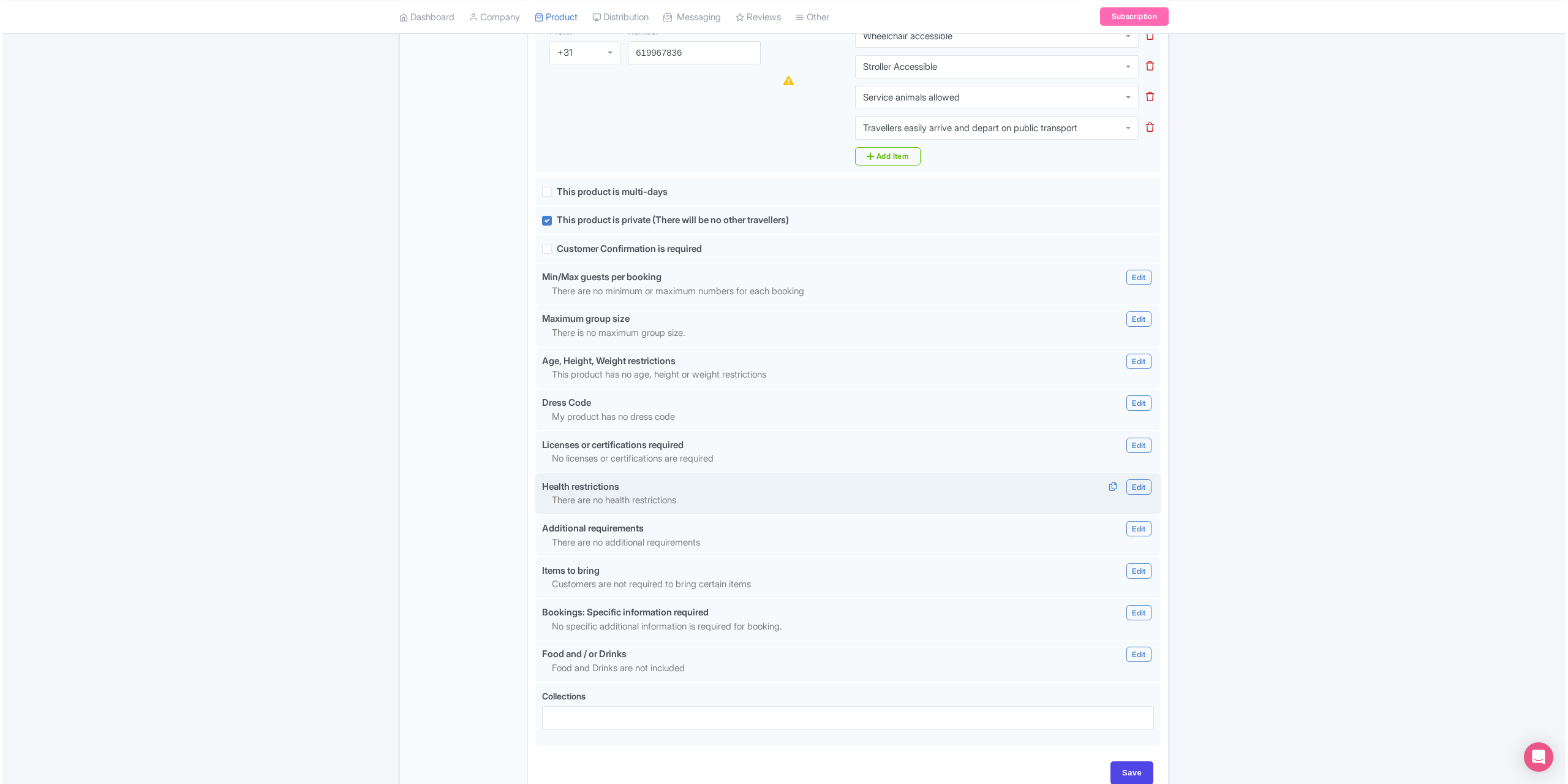
scroll to position [858, 0]
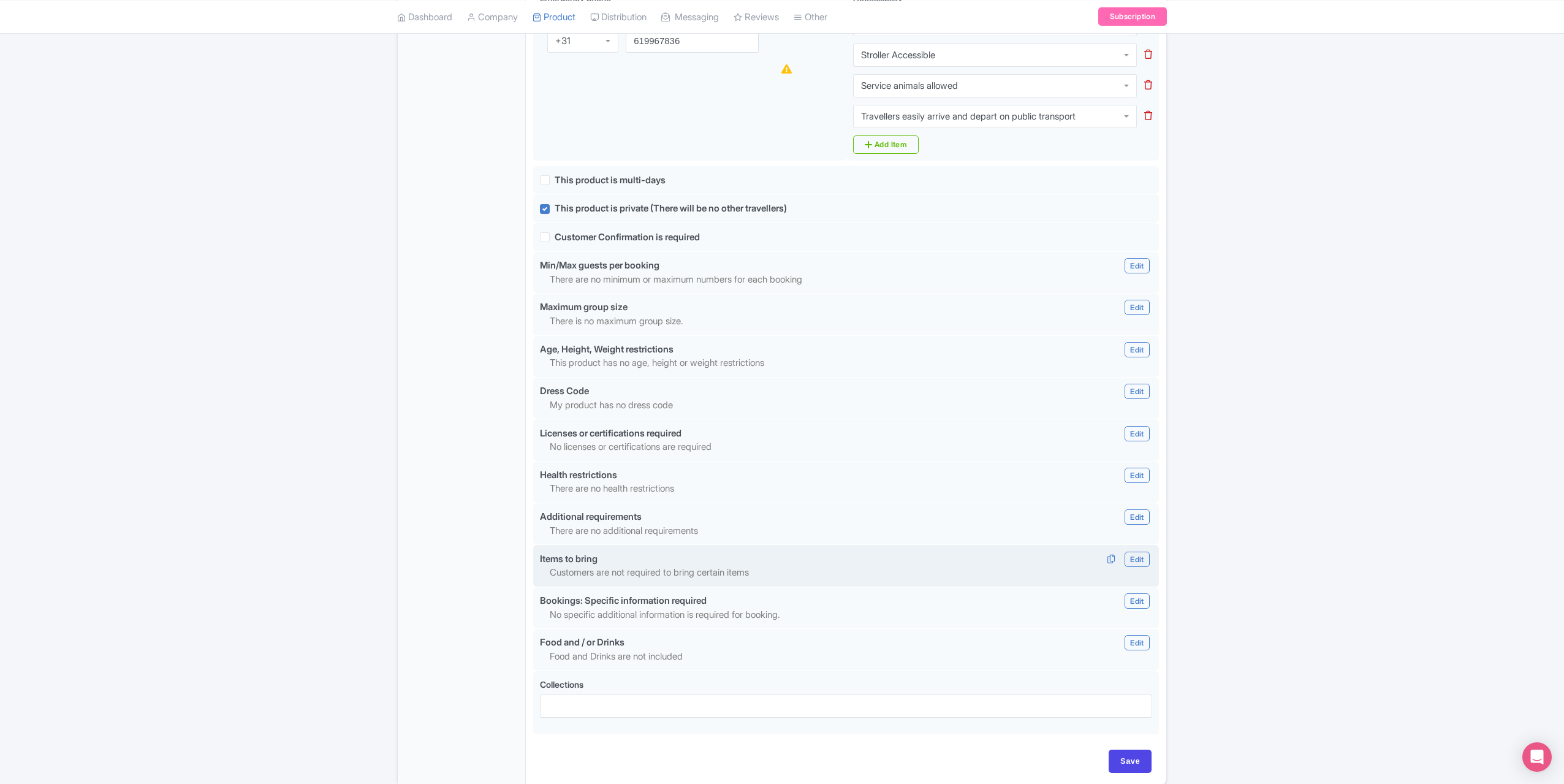
click at [643, 566] on p "Customers are not required to bring certain items" at bounding box center [794, 573] width 490 height 14
click at [1140, 551] on link "Edit" at bounding box center [1137, 559] width 25 height 15
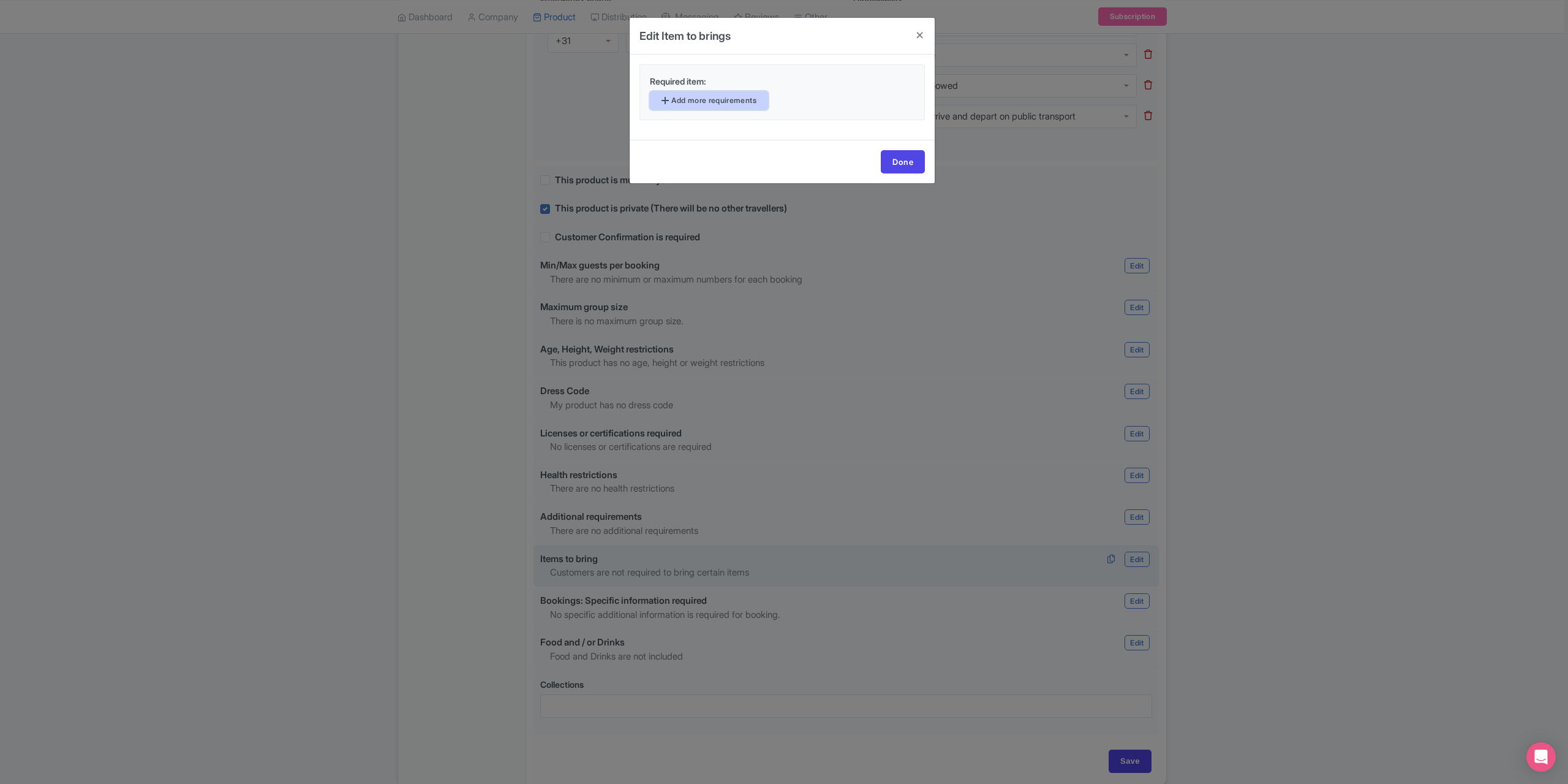
click at [699, 101] on link "Add more requirements" at bounding box center [709, 101] width 118 height 19
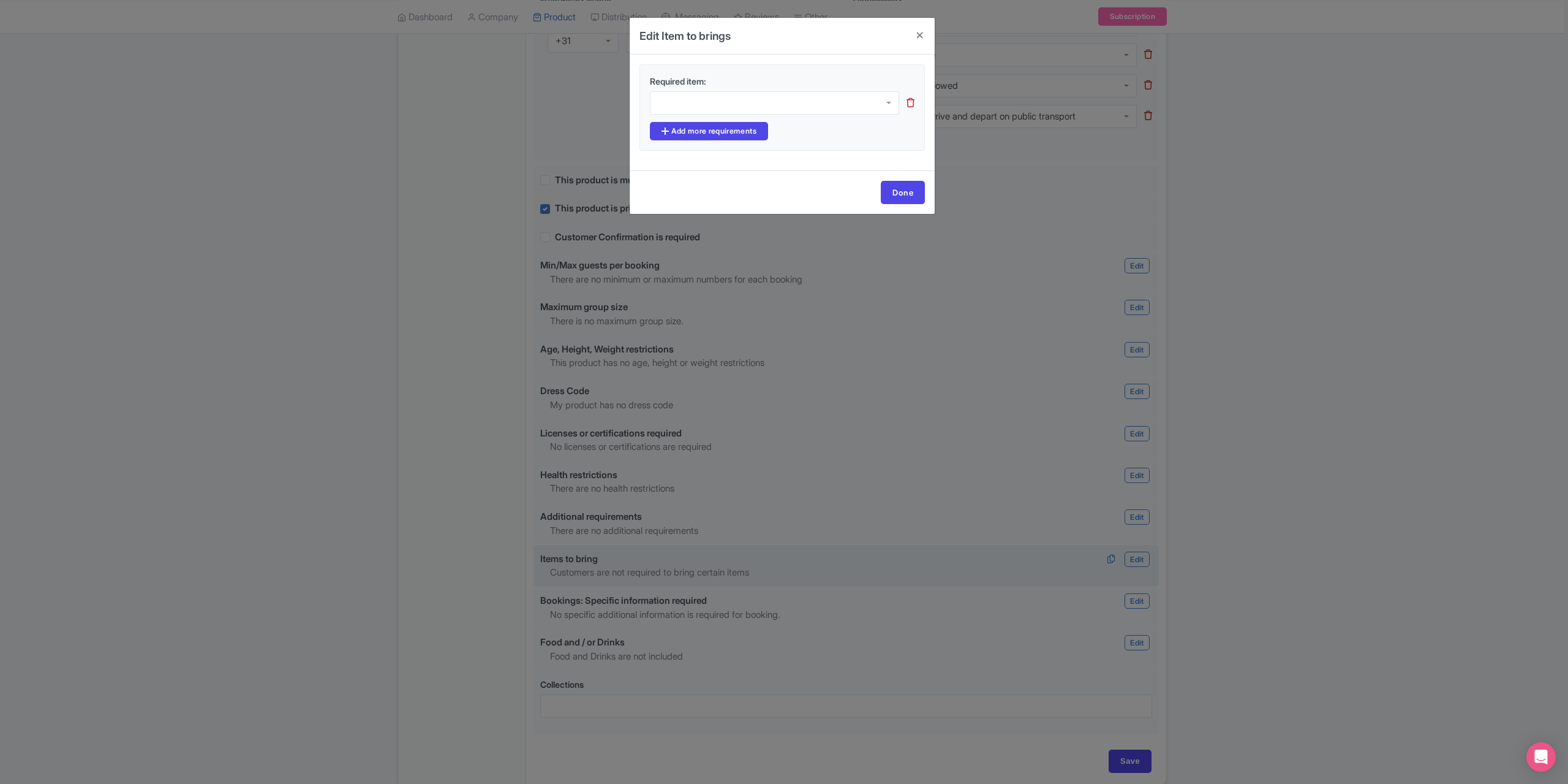
click at [697, 108] on div at bounding box center [774, 102] width 250 height 23
type input "Phone / Tablet"
click at [725, 138] on link "Add more requirements" at bounding box center [709, 131] width 118 height 19
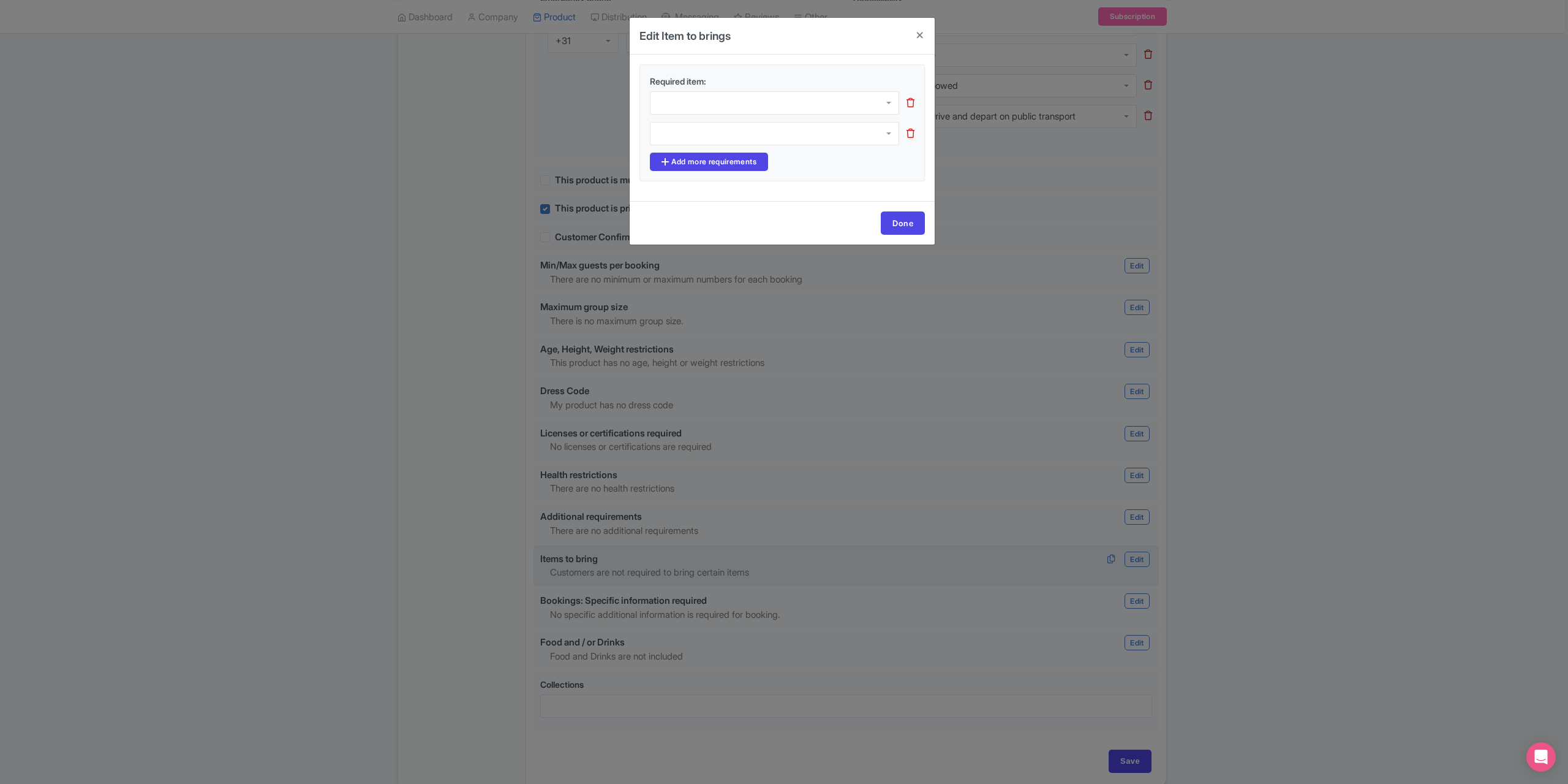
click at [863, 101] on div at bounding box center [774, 102] width 250 height 23
type input "Phone"
click at [914, 134] on icon at bounding box center [910, 137] width 8 height 9
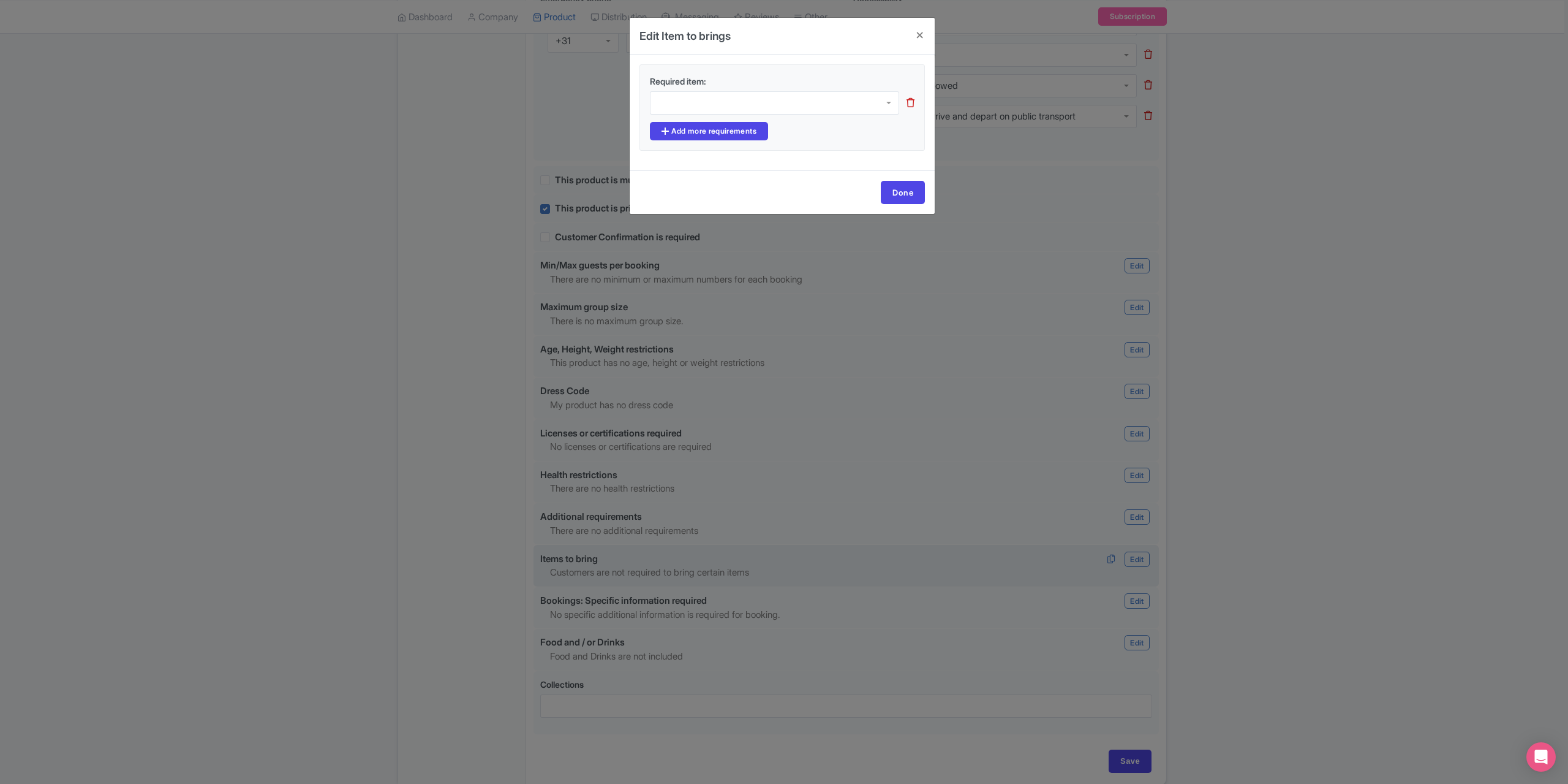
click at [843, 105] on div at bounding box center [774, 102] width 250 height 23
type input "Phone"
click at [916, 193] on link "Done" at bounding box center [903, 196] width 44 height 23
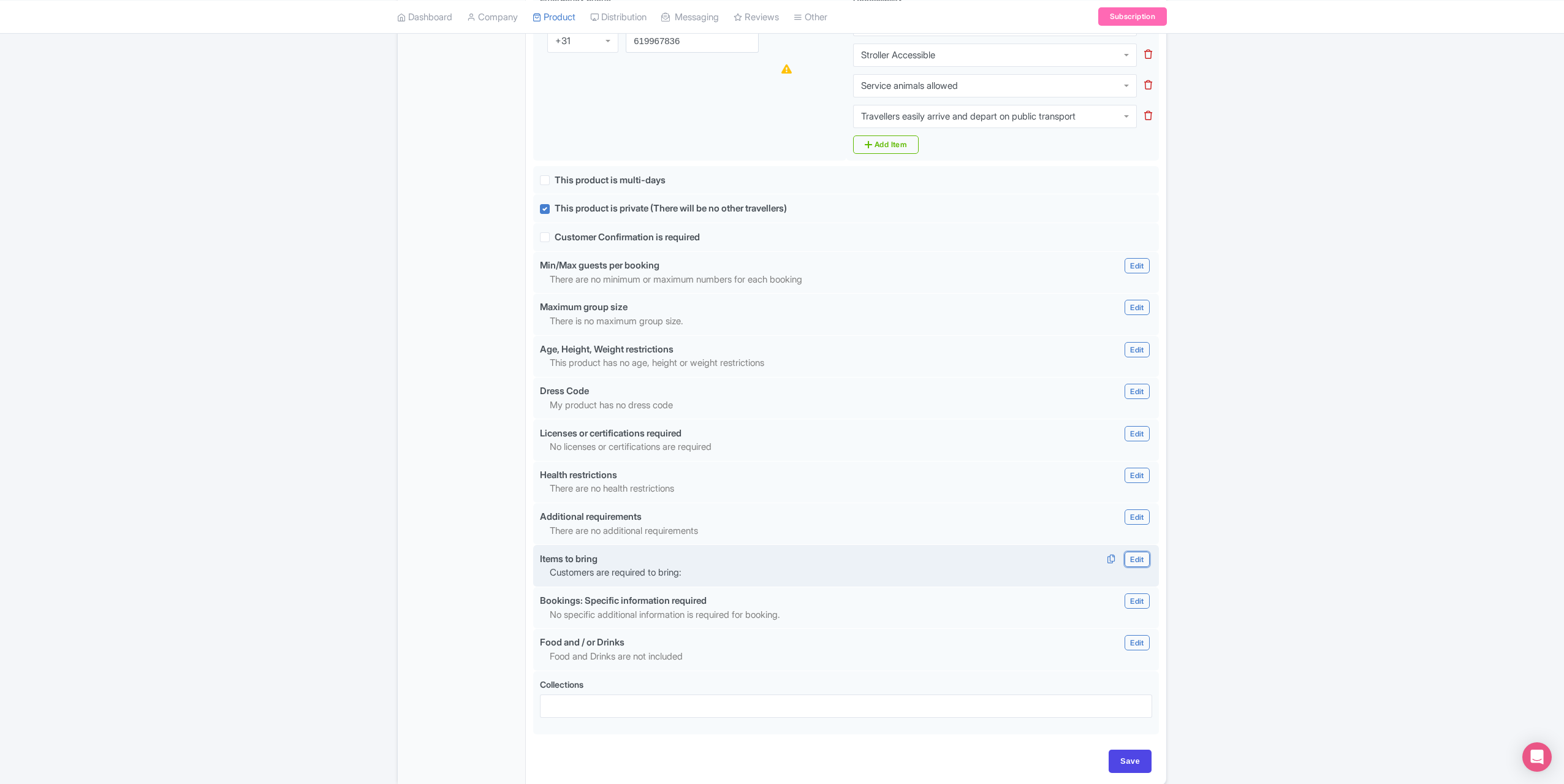
click at [1127, 551] on link "Edit" at bounding box center [1137, 559] width 25 height 15
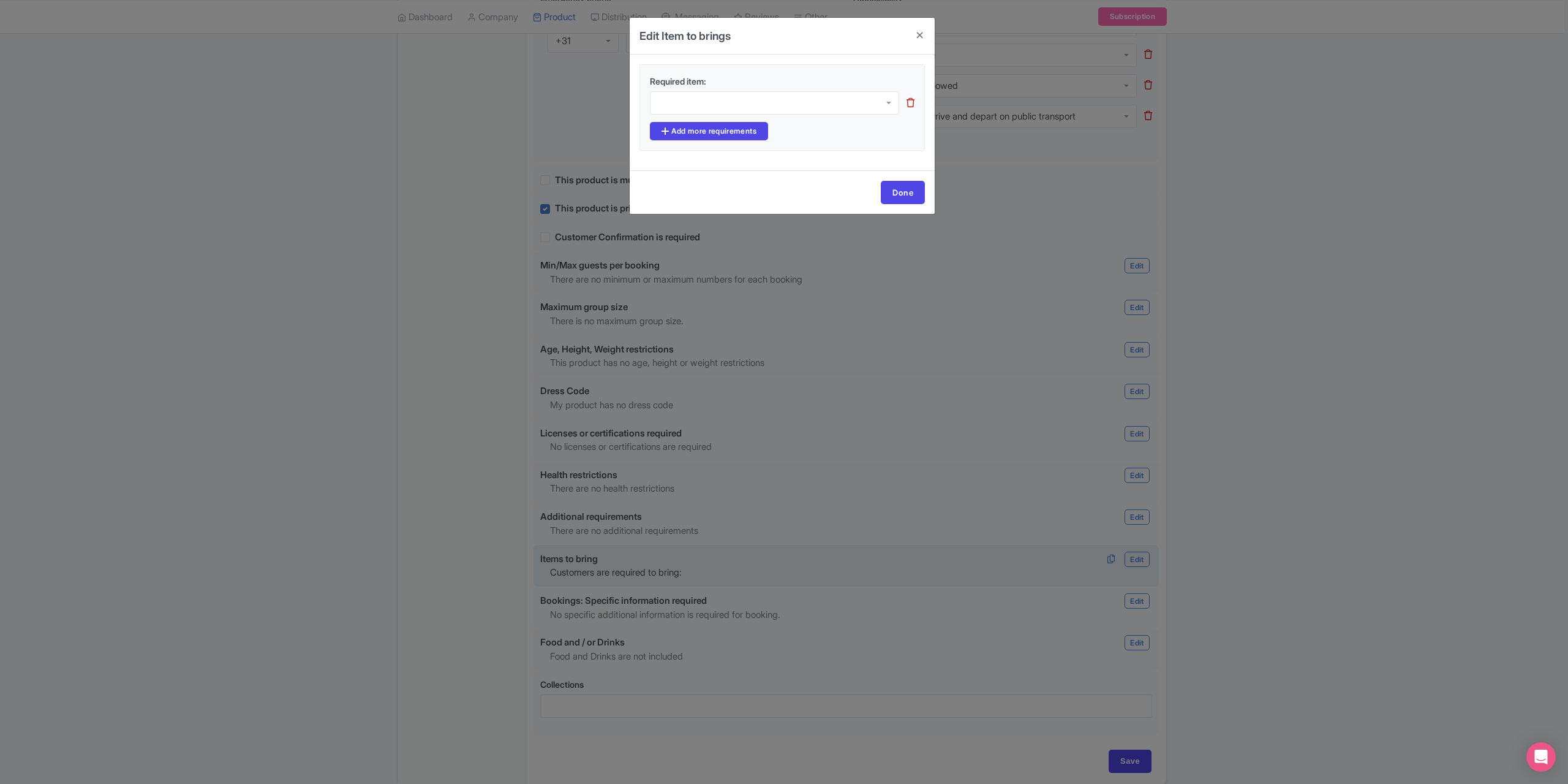
click at [905, 101] on div at bounding box center [782, 102] width 265 height 23
click at [909, 101] on icon at bounding box center [910, 102] width 8 height 9
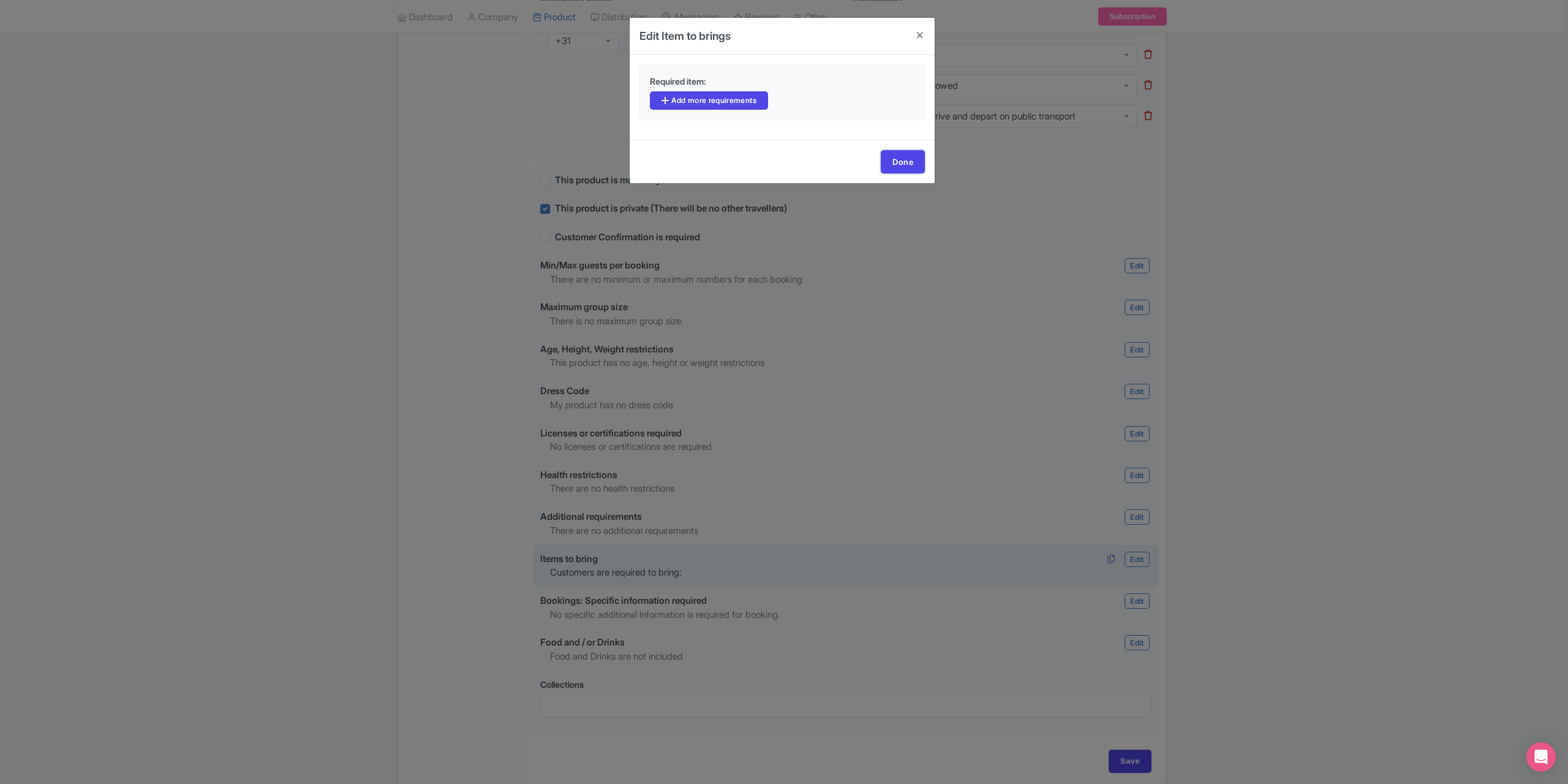
click at [914, 165] on link "Done" at bounding box center [903, 161] width 44 height 23
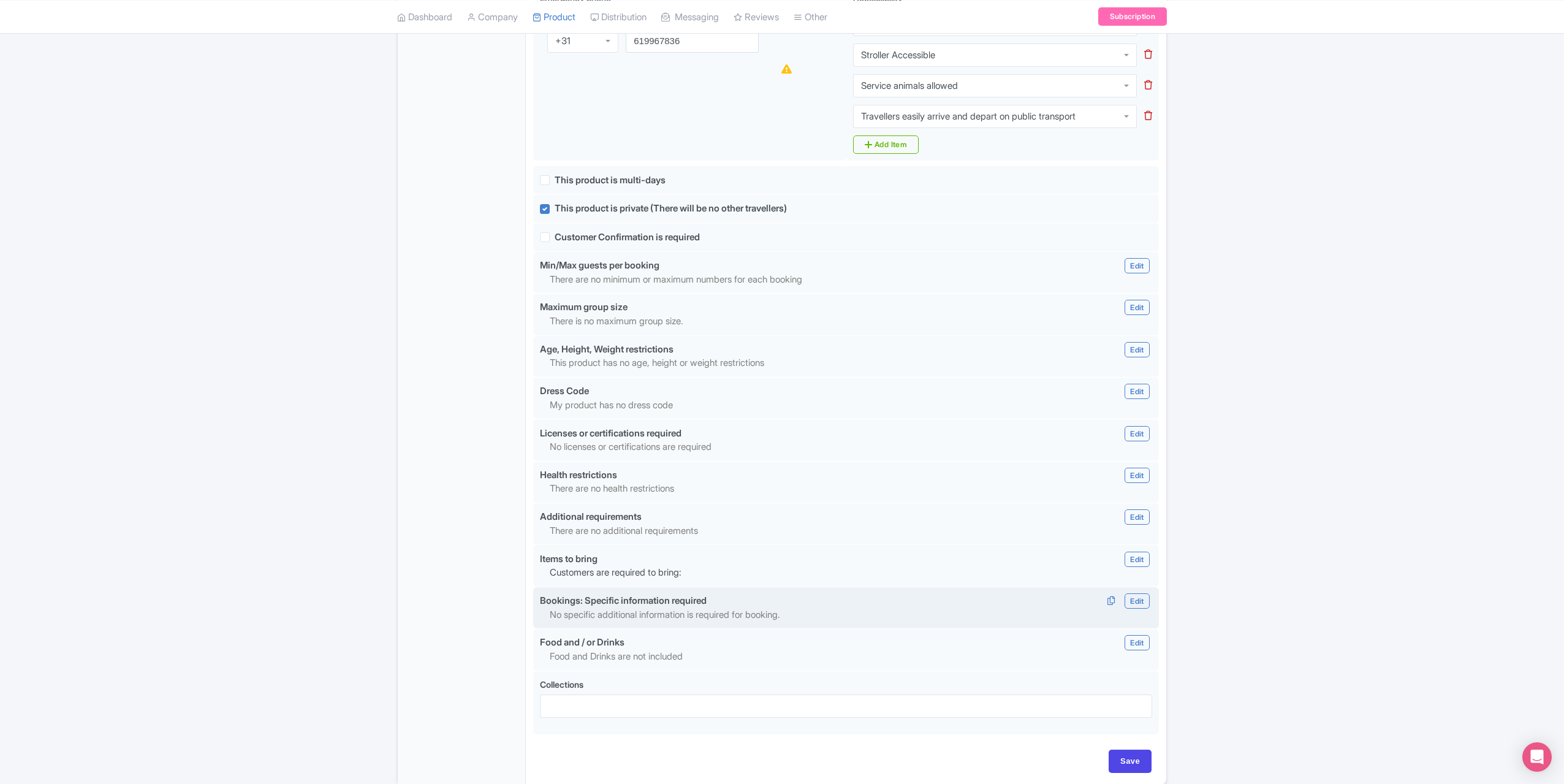
click at [1145, 587] on div "Bookings: Specific information required Edit Edit Bookings: Specific informatio…" at bounding box center [846, 608] width 626 height 42
click at [1139, 593] on link "Edit" at bounding box center [1137, 601] width 25 height 15
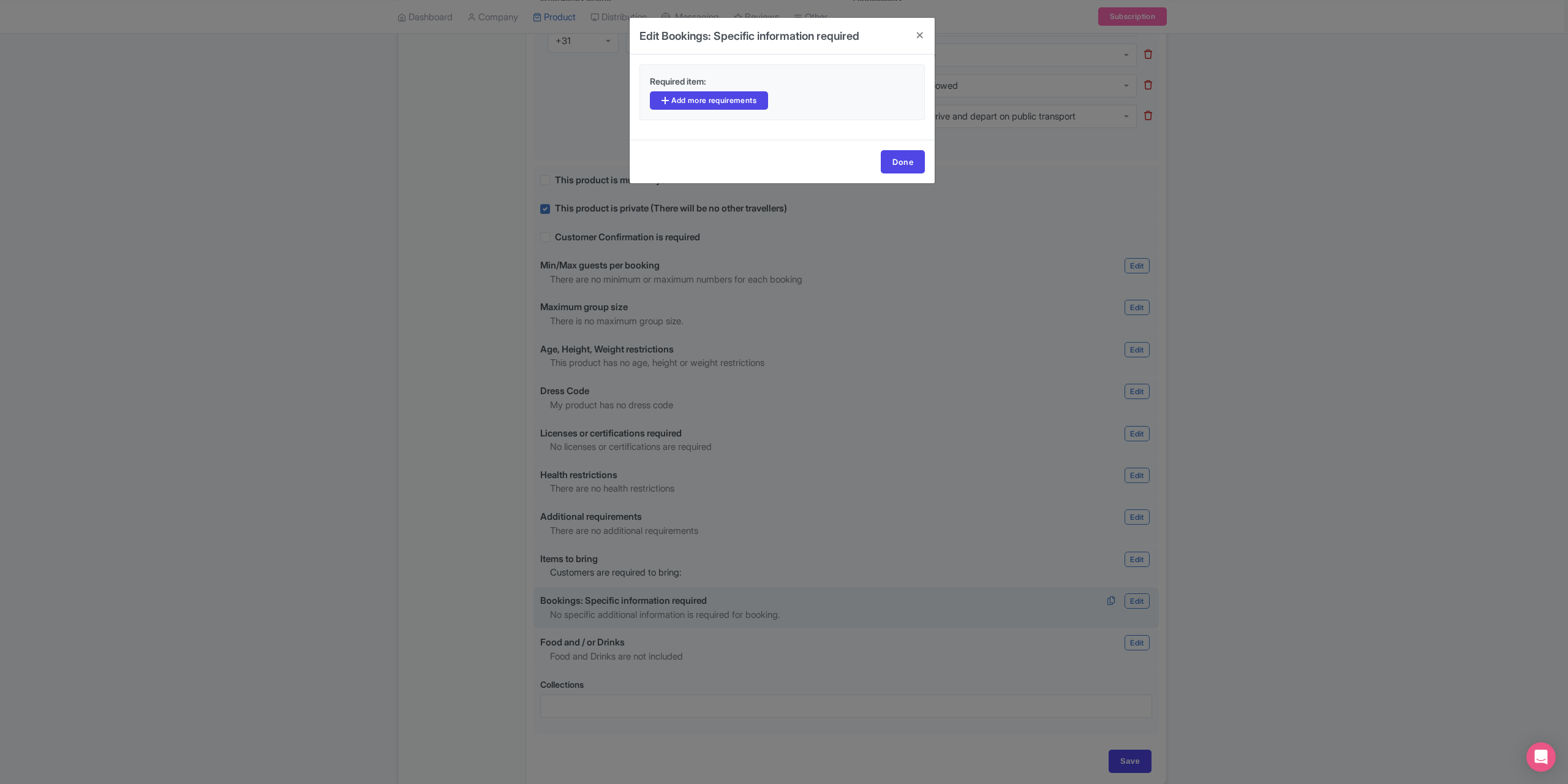
click at [673, 89] on div "Required item:" at bounding box center [782, 83] width 279 height 16
click at [674, 93] on link "Add more requirements" at bounding box center [709, 101] width 118 height 19
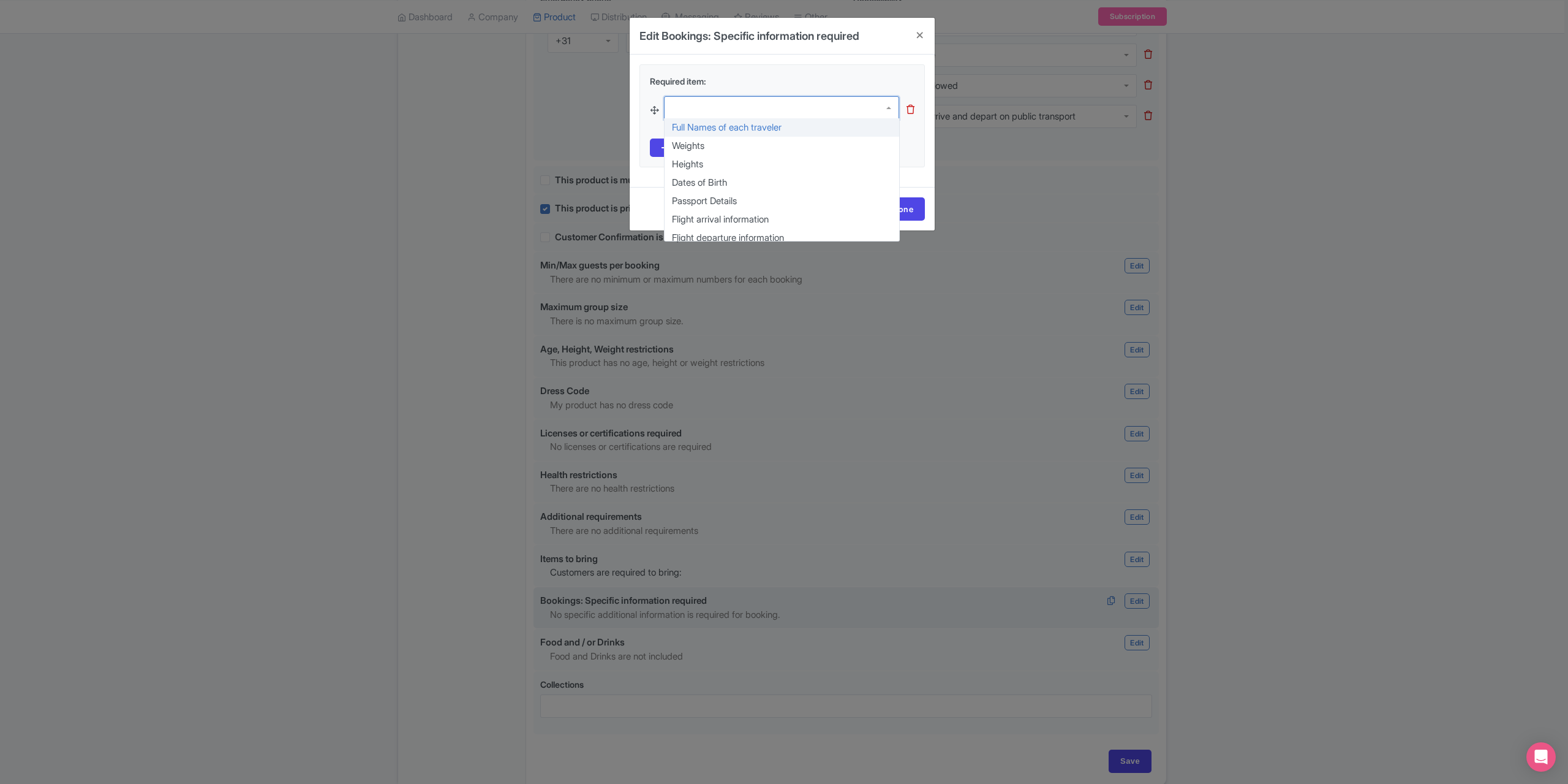
click at [698, 108] on div at bounding box center [782, 107] width 235 height 23
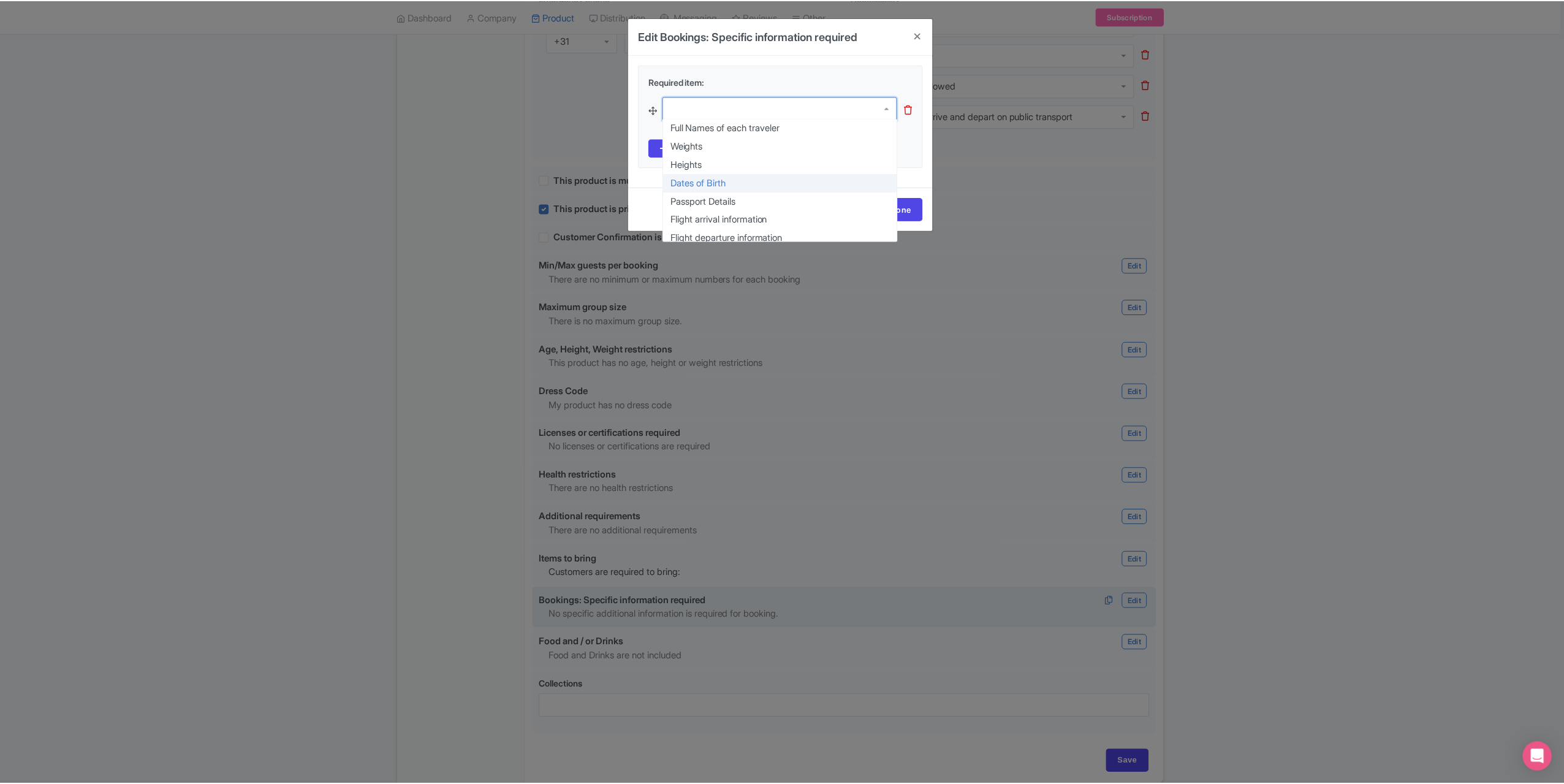
scroll to position [61, 0]
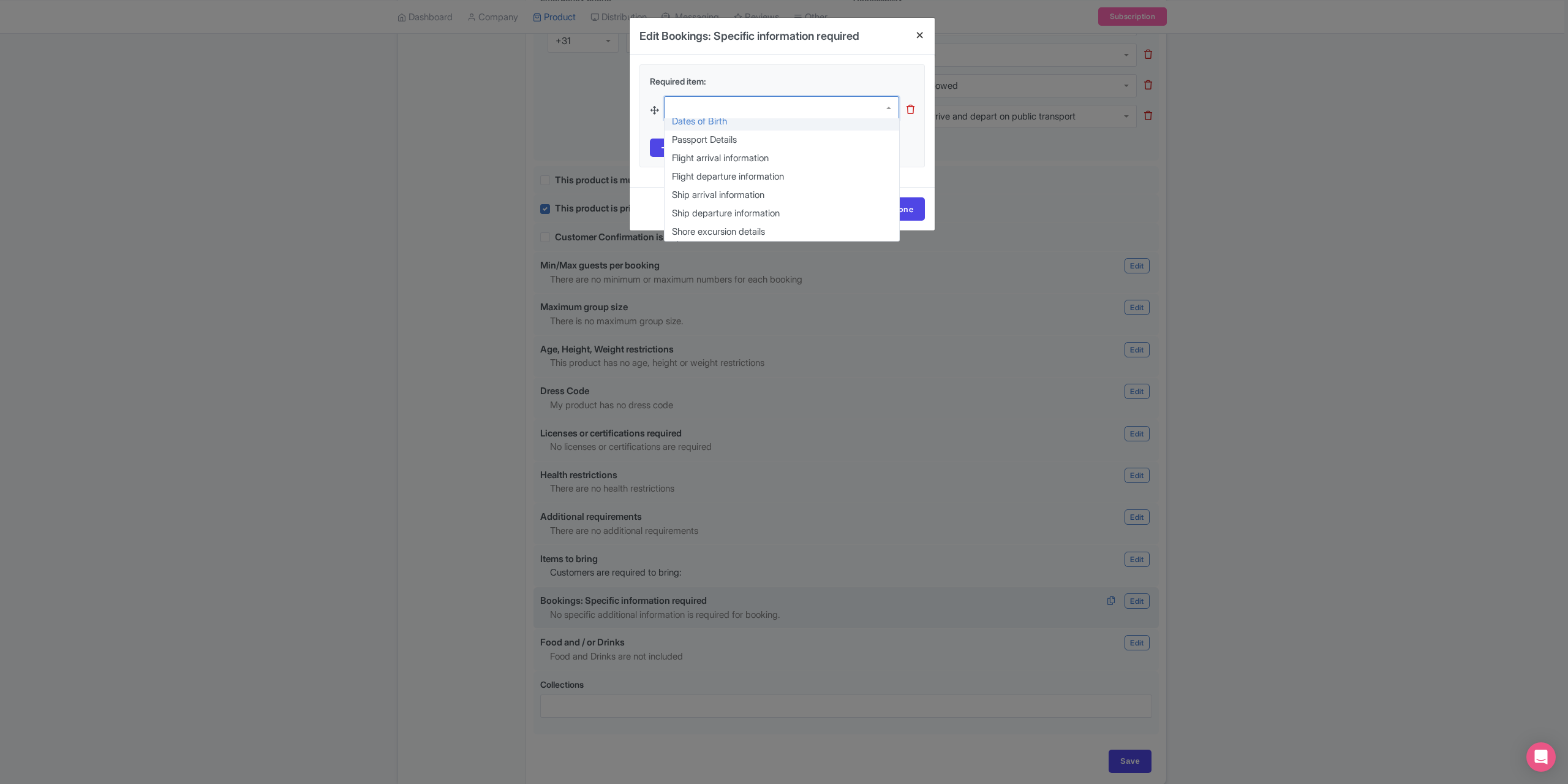
click at [920, 39] on h4 at bounding box center [920, 35] width 30 height 35
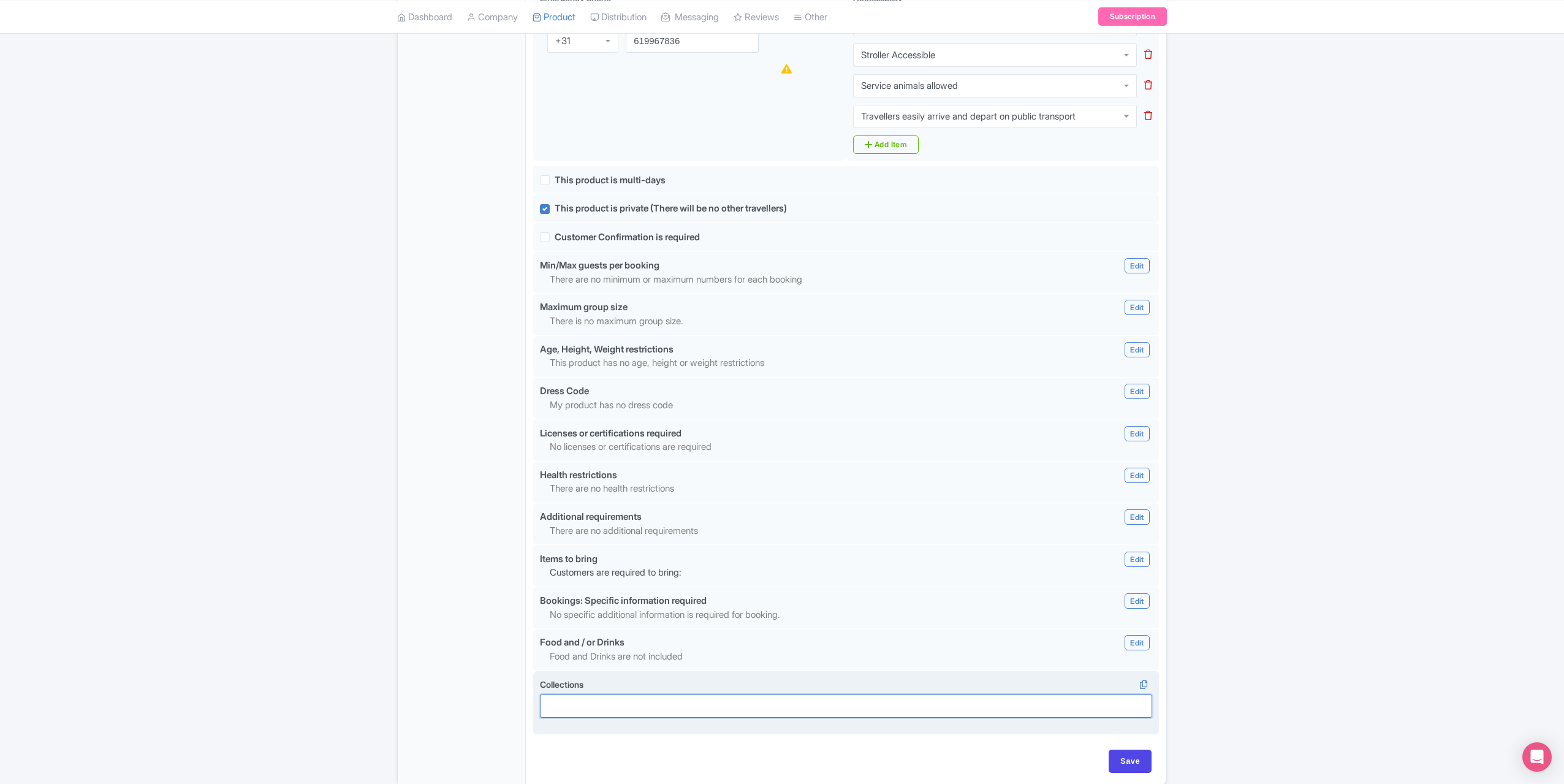
click at [641, 695] on div at bounding box center [846, 706] width 612 height 23
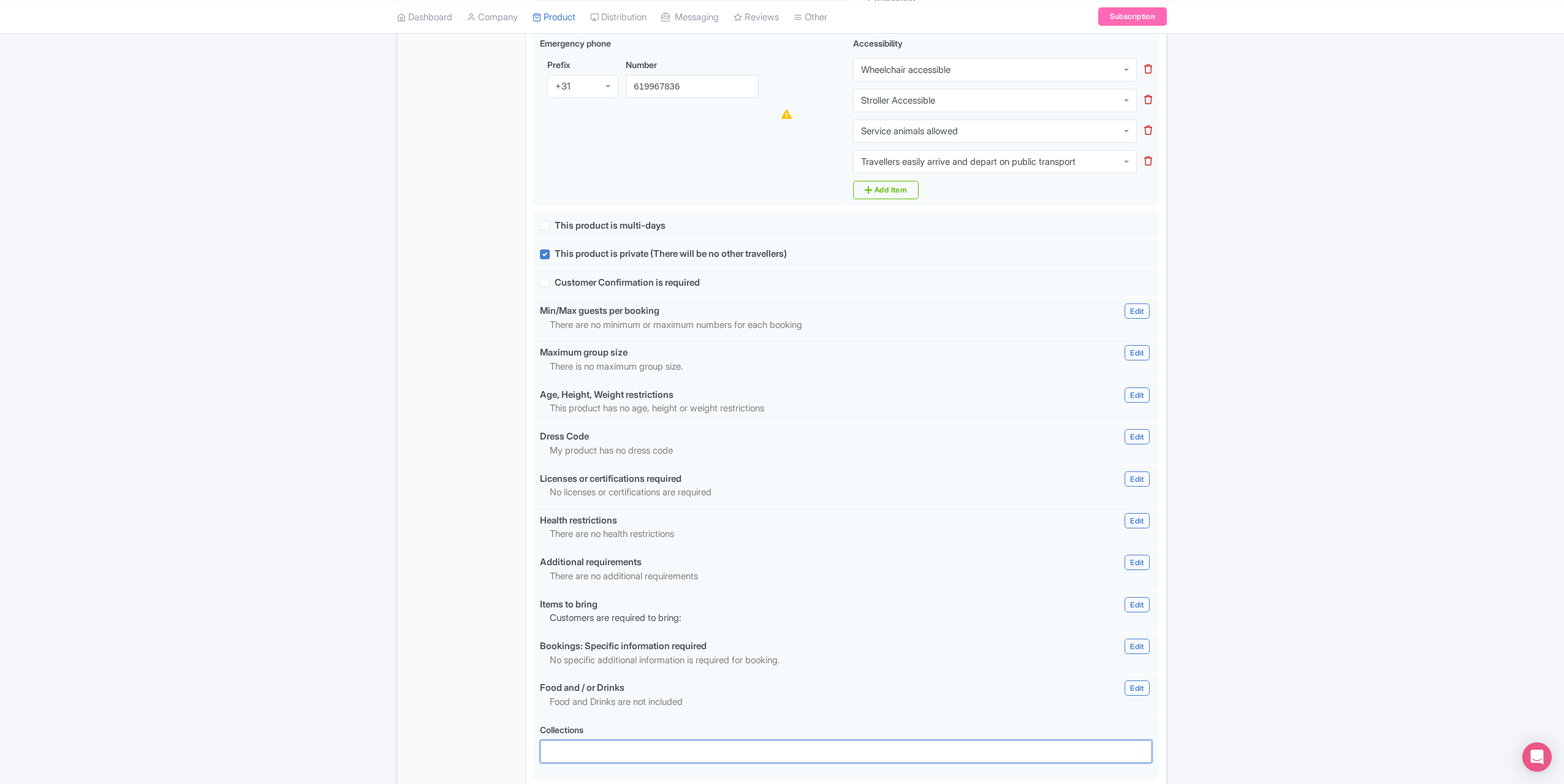
scroll to position [885, 0]
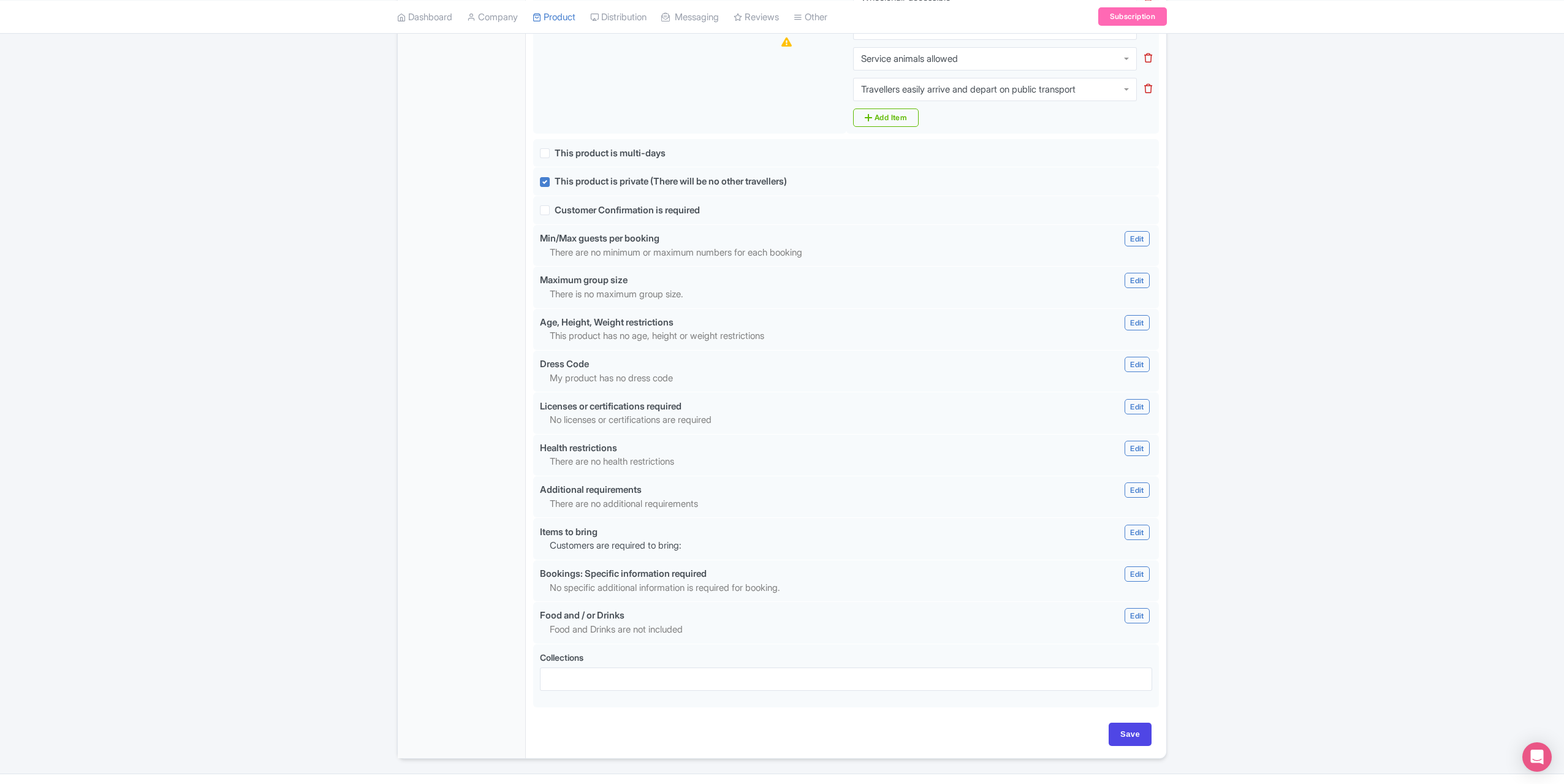
click at [1144, 695] on div "Duration i flexible Fixed Flexible 2.0 hours 3.0 2 to 3 Hours Hours Ticket deli…" at bounding box center [846, 26] width 626 height 1394
click at [1142, 723] on input "Save" at bounding box center [1130, 734] width 43 height 23
type input "Update Product"
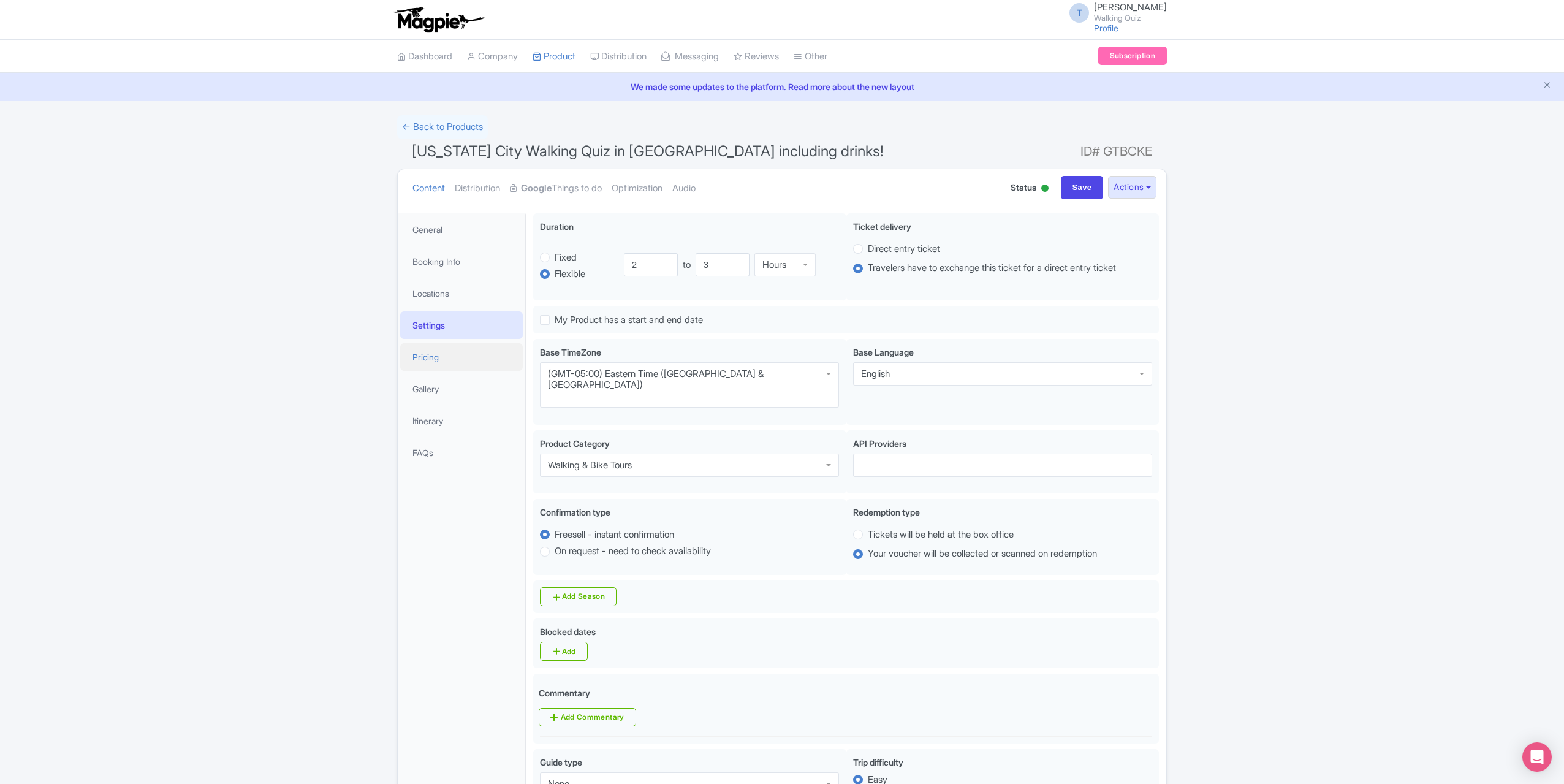
click at [429, 358] on link "Pricing" at bounding box center [462, 357] width 123 height 27
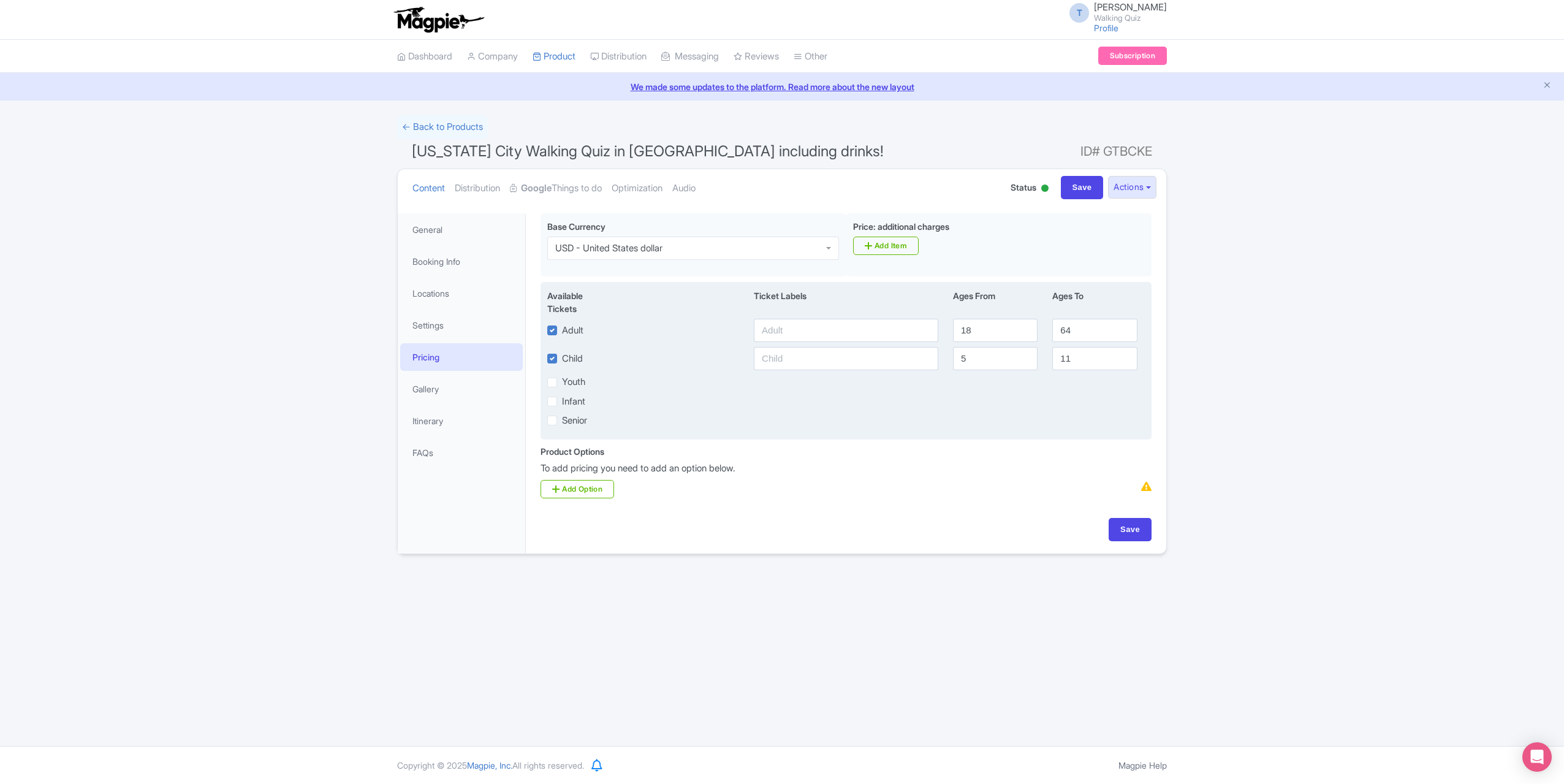
click at [561, 361] on div "Child" at bounding box center [565, 358] width 36 height 14
click at [562, 360] on label "Child" at bounding box center [572, 359] width 20 height 14
click at [562, 359] on input "Child" at bounding box center [565, 355] width 8 height 8
checkbox input "false"
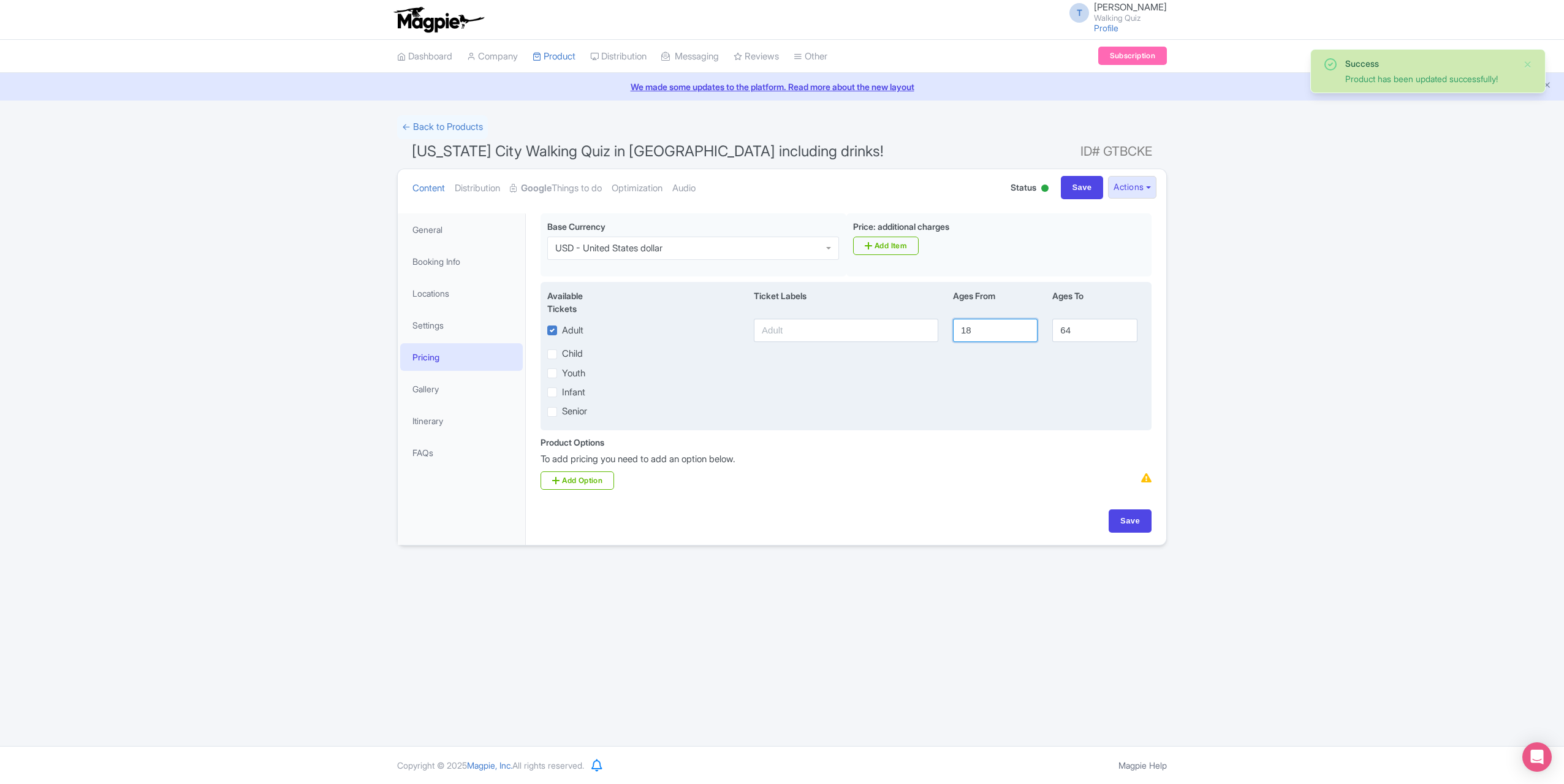
drag, startPoint x: 991, startPoint y: 329, endPoint x: 887, endPoint y: 326, distance: 104.0
click at [887, 326] on div "Adult 18 64" at bounding box center [846, 330] width 612 height 23
type input "0"
click at [1120, 328] on input "64" at bounding box center [1094, 330] width 84 height 23
drag, startPoint x: 1066, startPoint y: 331, endPoint x: 994, endPoint y: 331, distance: 72.0
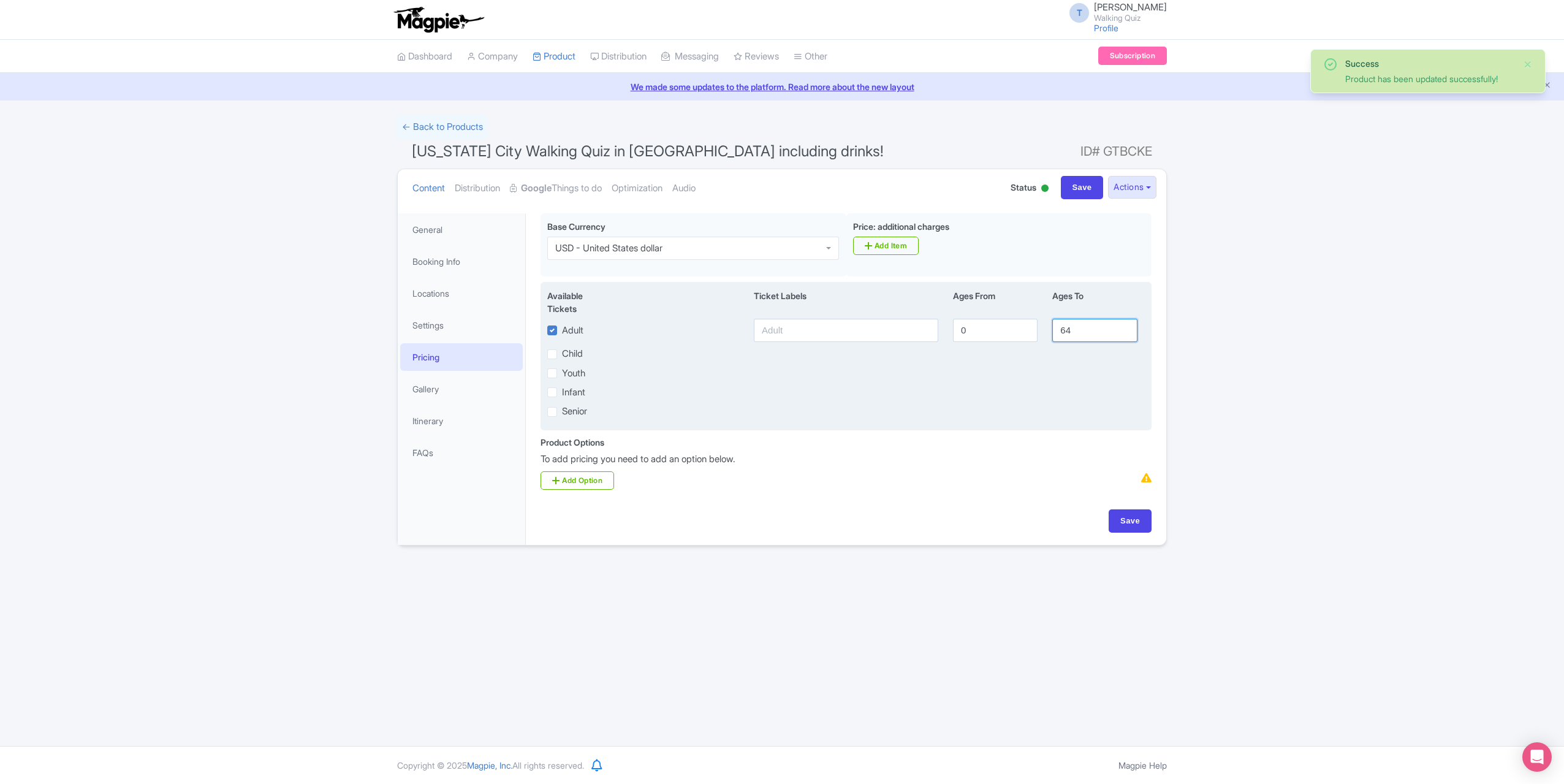
click at [994, 331] on div "Adult 0 64" at bounding box center [846, 330] width 612 height 23
type input "120"
click at [834, 326] on input "text" at bounding box center [846, 330] width 184 height 23
type input "2"
type input "P"
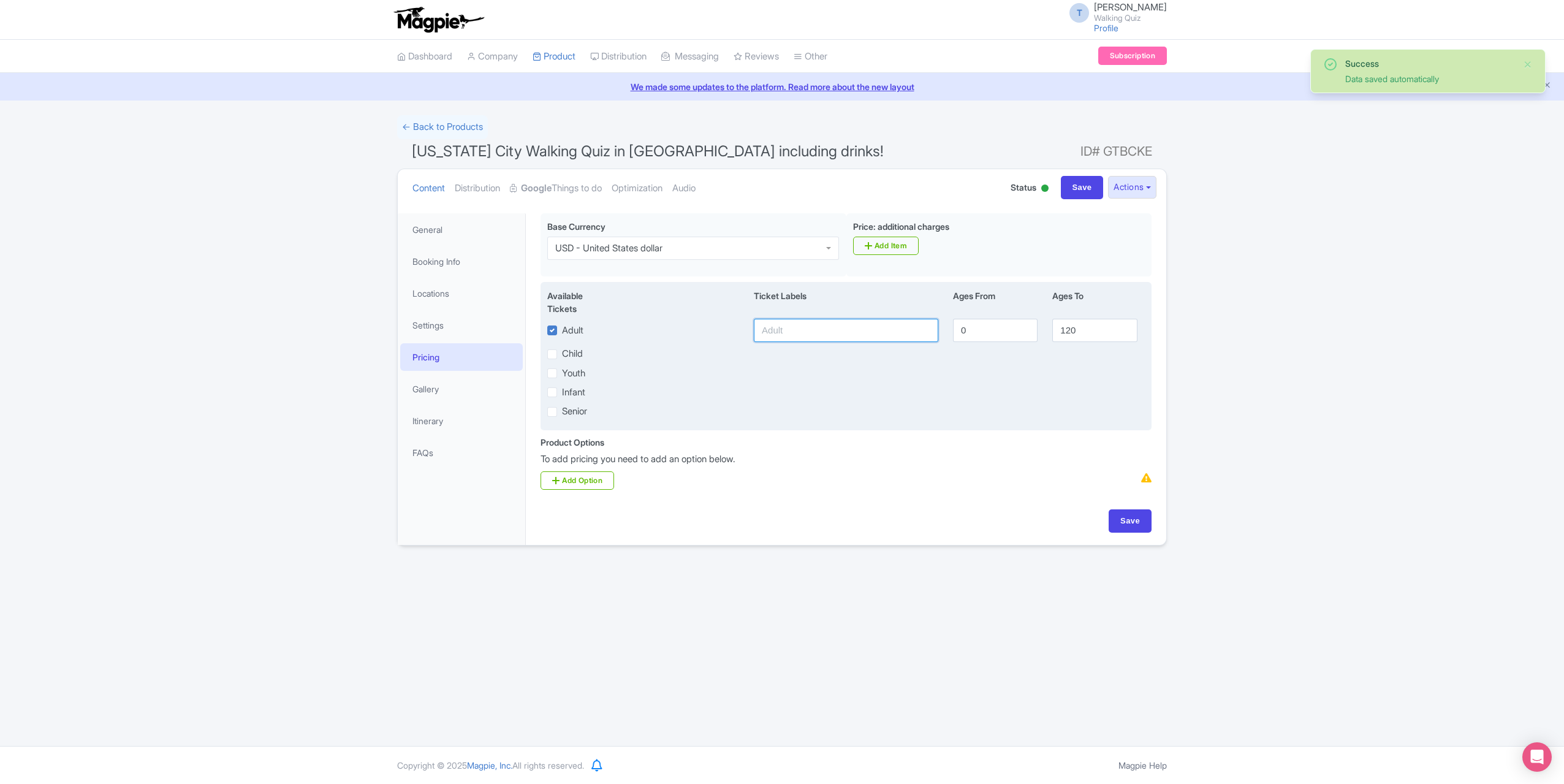
type input "p"
type input "P"
type input "T"
type input "1 Team"
click at [897, 396] on div "Infant" at bounding box center [846, 392] width 612 height 14
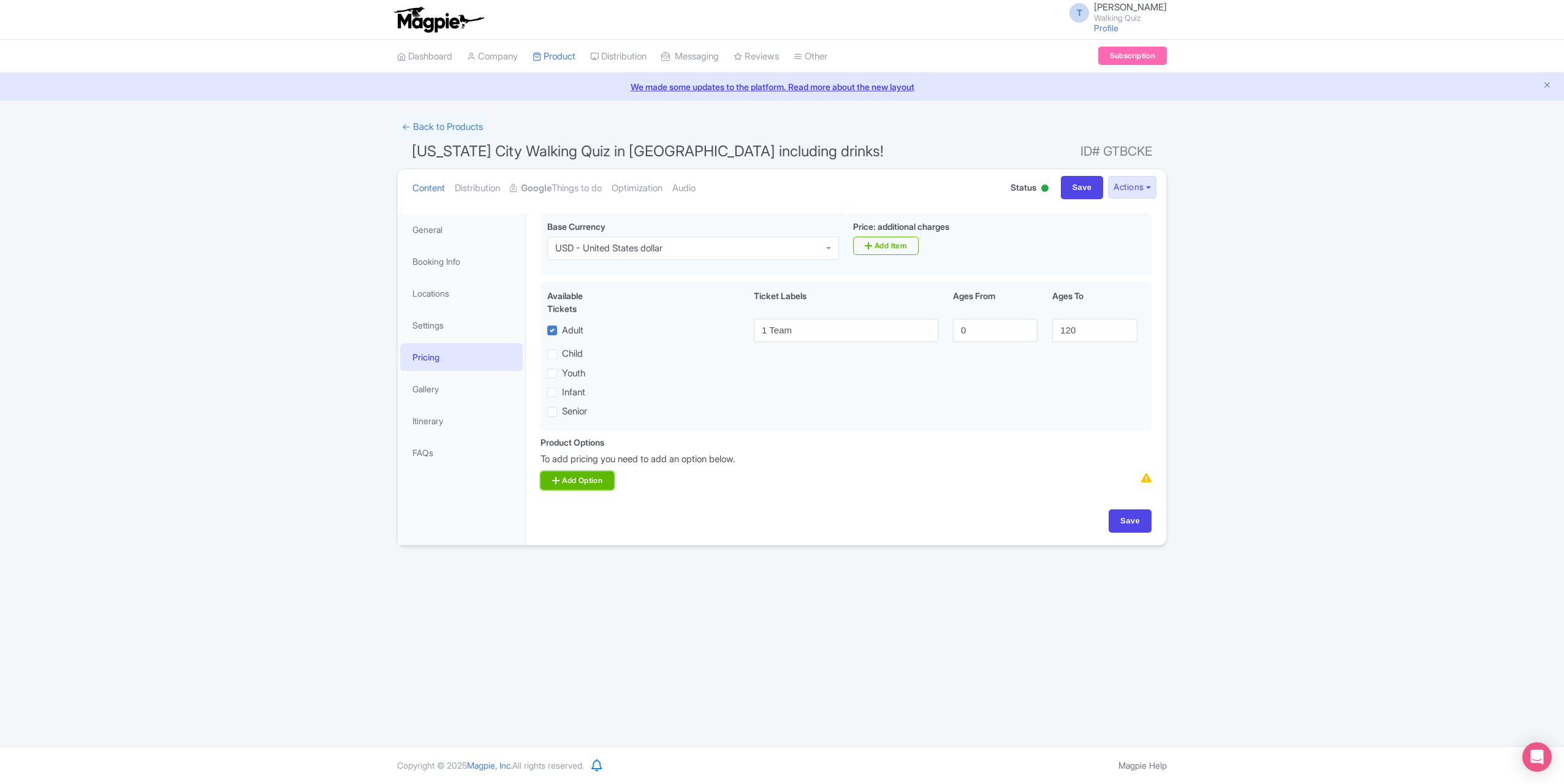
click at [586, 482] on link "Add Option" at bounding box center [577, 481] width 73 height 19
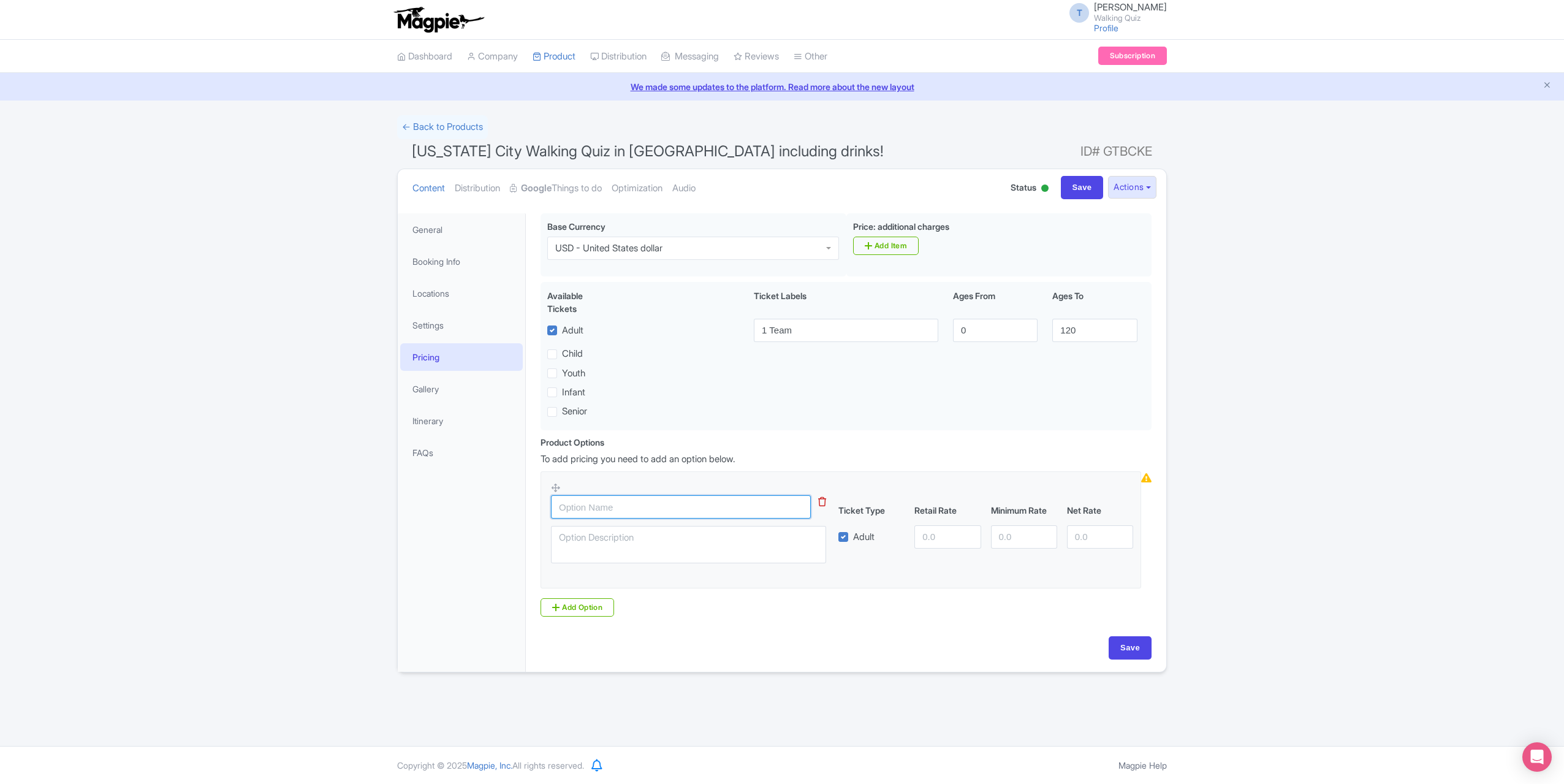
click at [620, 503] on input "text" at bounding box center [681, 506] width 260 height 23
type input "2 Teams"
click at [697, 541] on textarea "Play your Walking Quiz with 2 Teams" at bounding box center [689, 545] width 275 height 37
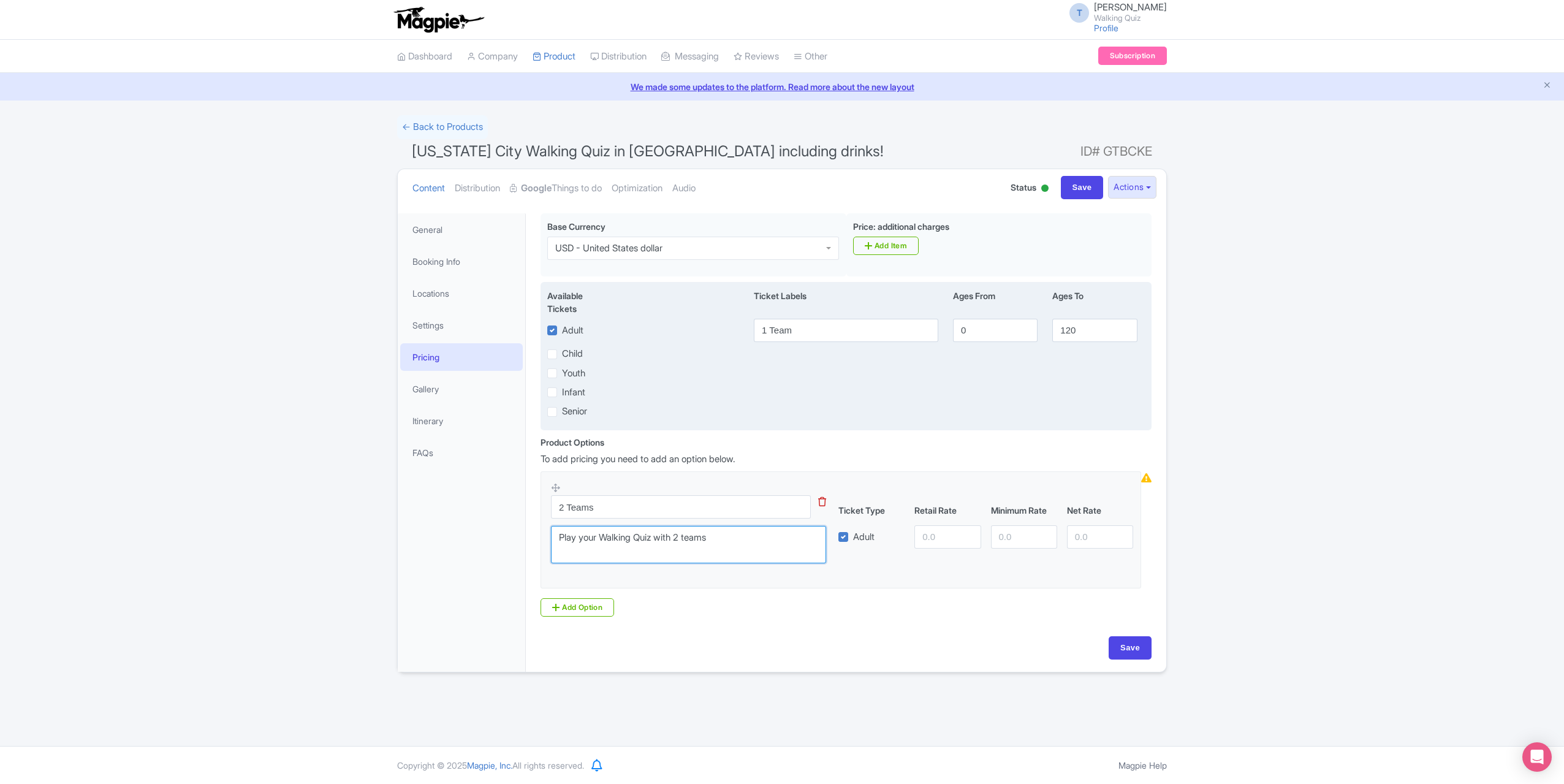
type textarea "Play your Walking Quiz with 2 teams"
click at [774, 328] on input "1 Team" at bounding box center [846, 330] width 184 height 23
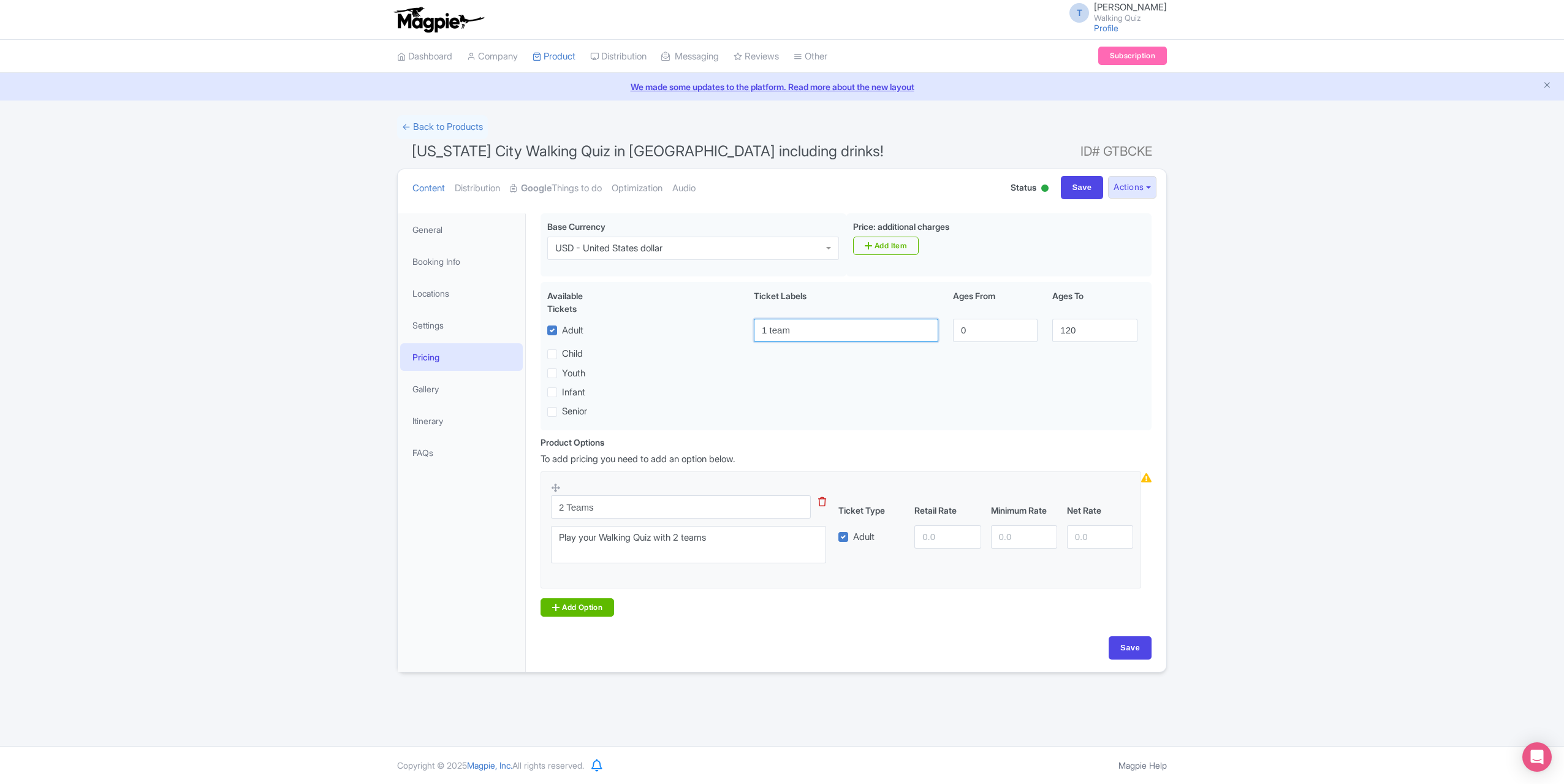
type input "1 team"
click at [568, 614] on link "Add Option" at bounding box center [577, 608] width 73 height 19
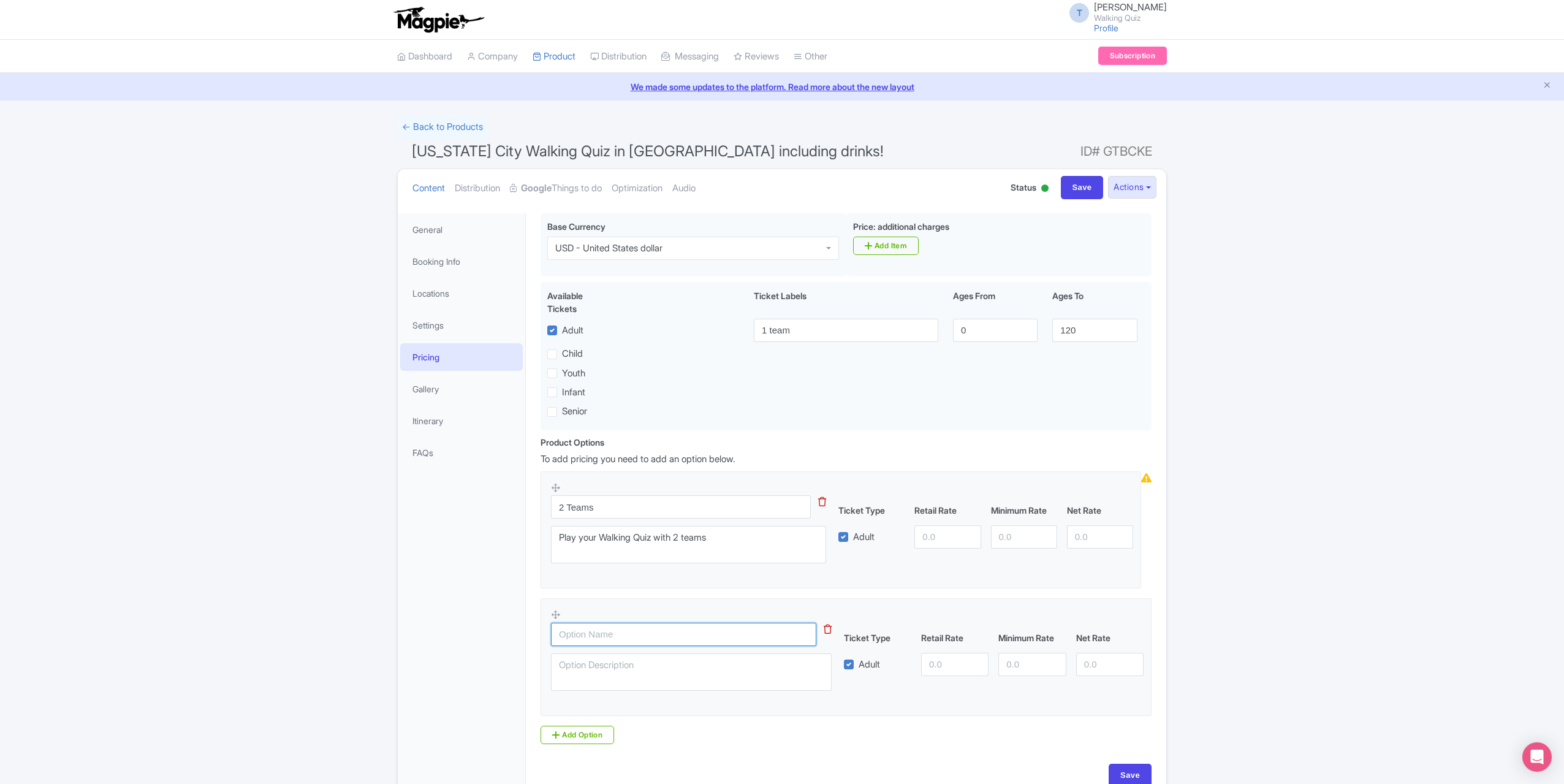
click at [586, 637] on input "text" at bounding box center [684, 634] width 265 height 23
type input "3 Teams"
drag, startPoint x: 713, startPoint y: 536, endPoint x: 470, endPoint y: 536, distance: 243.0
click at [393, 528] on div "Success Data saved automatically ← Back to Products New York City Walking Quiz …" at bounding box center [782, 457] width 784 height 684
click at [623, 673] on textarea at bounding box center [691, 672] width 280 height 37
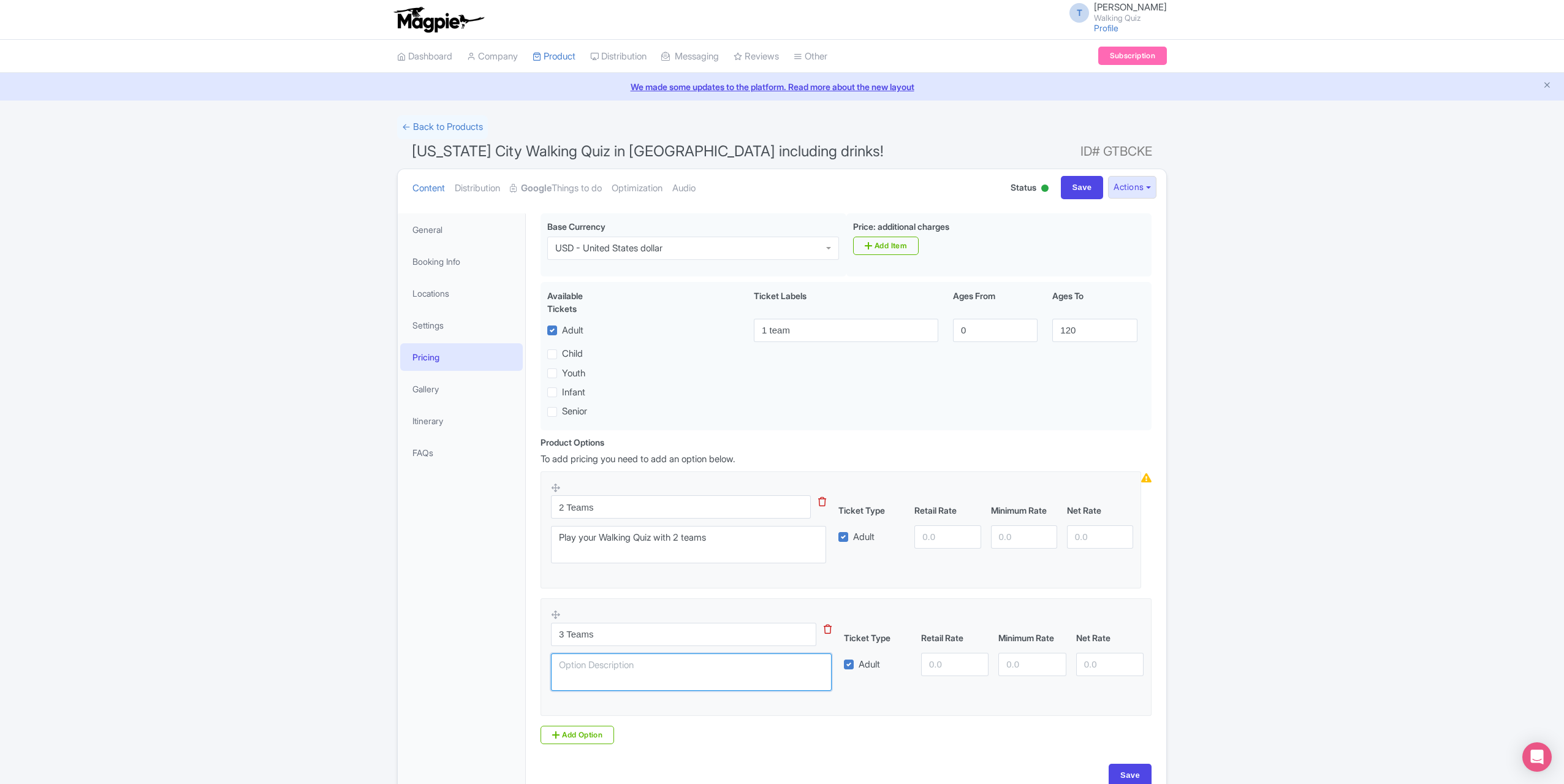
paste textarea "Play your Walking Quiz with 2 teams"
type textarea "Play your Walking Quiz with 2 teams"
click at [584, 735] on link "Add Option" at bounding box center [577, 735] width 73 height 19
drag, startPoint x: 529, startPoint y: 623, endPoint x: 518, endPoint y: 628, distance: 12.1
click at [496, 620] on div "General Booking Info Locations Settings Pricing Gallery Itinerary FAQs Ensure y…" at bounding box center [782, 567] width 769 height 721
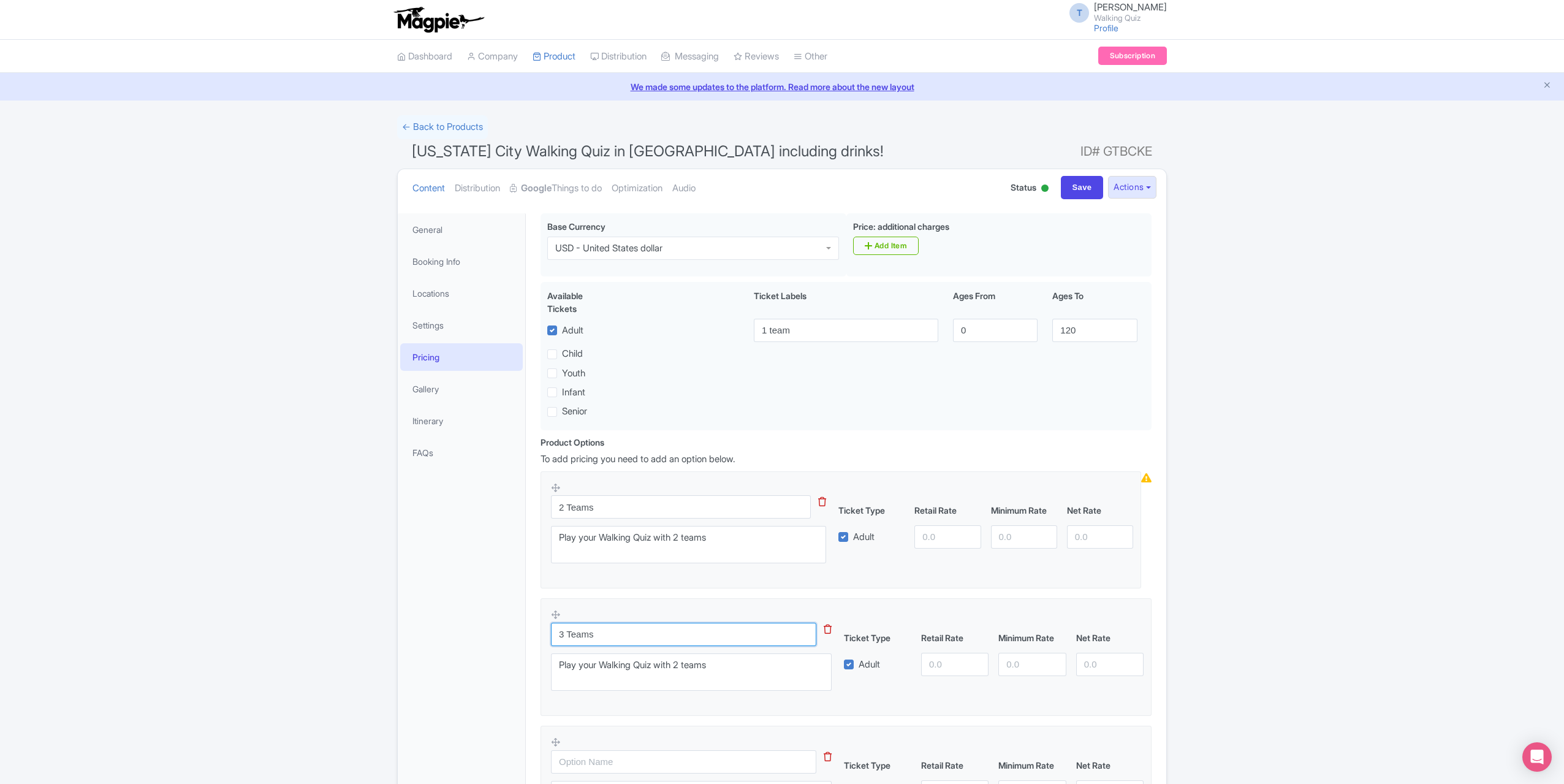
paste input "Play your Walking Quiz with 2 t"
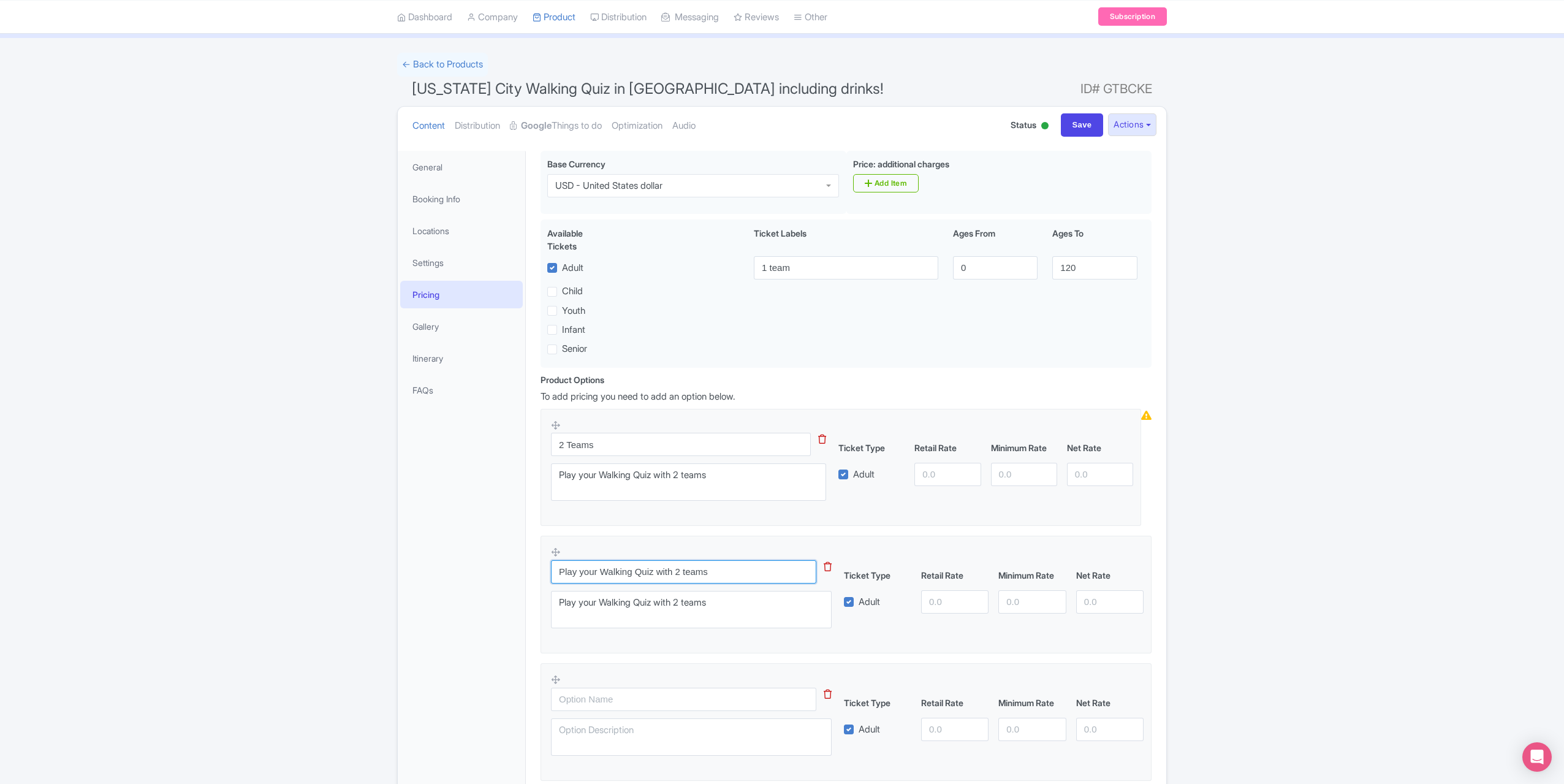
scroll to position [184, 0]
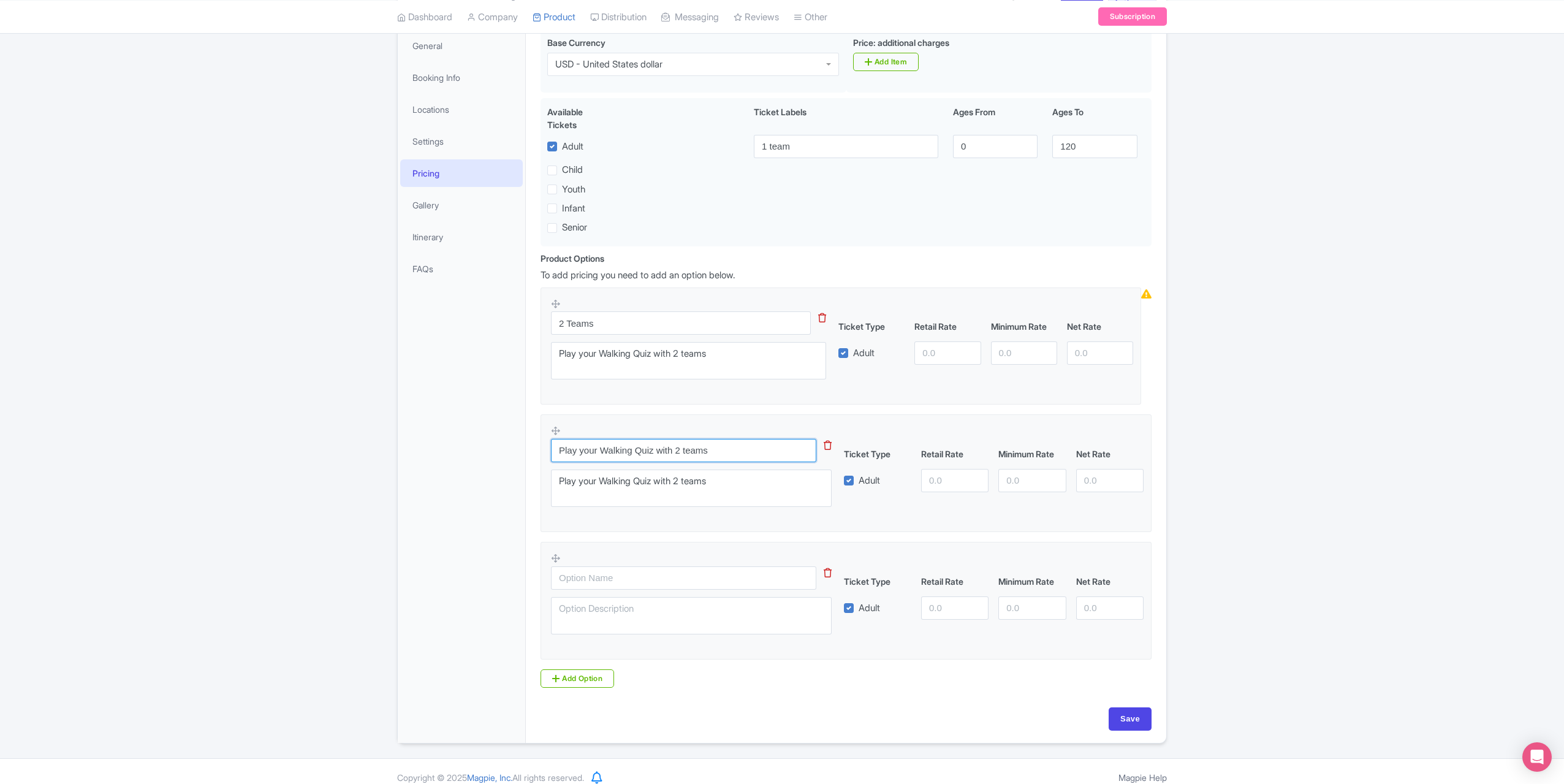
type input "3 Teams"
click at [591, 579] on input "text" at bounding box center [684, 577] width 265 height 23
paste input "3 Teams"
click at [559, 579] on input "3 Teams" at bounding box center [684, 577] width 265 height 23
type input "4 Teams"
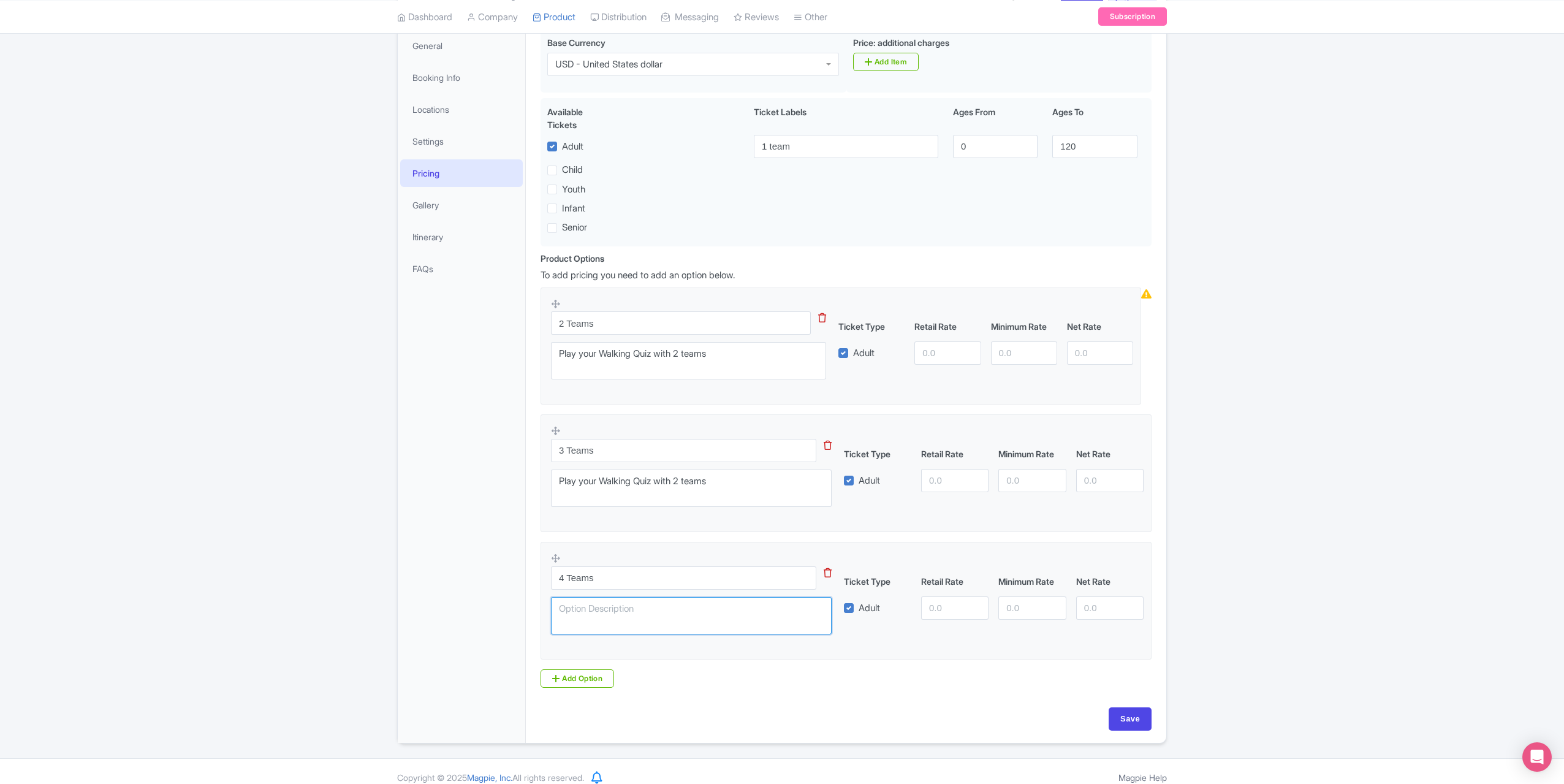
click at [625, 612] on textarea at bounding box center [691, 615] width 280 height 37
drag, startPoint x: 742, startPoint y: 481, endPoint x: 568, endPoint y: 471, distance: 174.3
click at [568, 470] on textarea "Play your Walking Quiz with 2 teams" at bounding box center [691, 488] width 280 height 37
click at [721, 491] on textarea "Play your Walking Quiz with 2 teams" at bounding box center [691, 488] width 280 height 37
drag, startPoint x: 577, startPoint y: 488, endPoint x: 319, endPoint y: 476, distance: 258.3
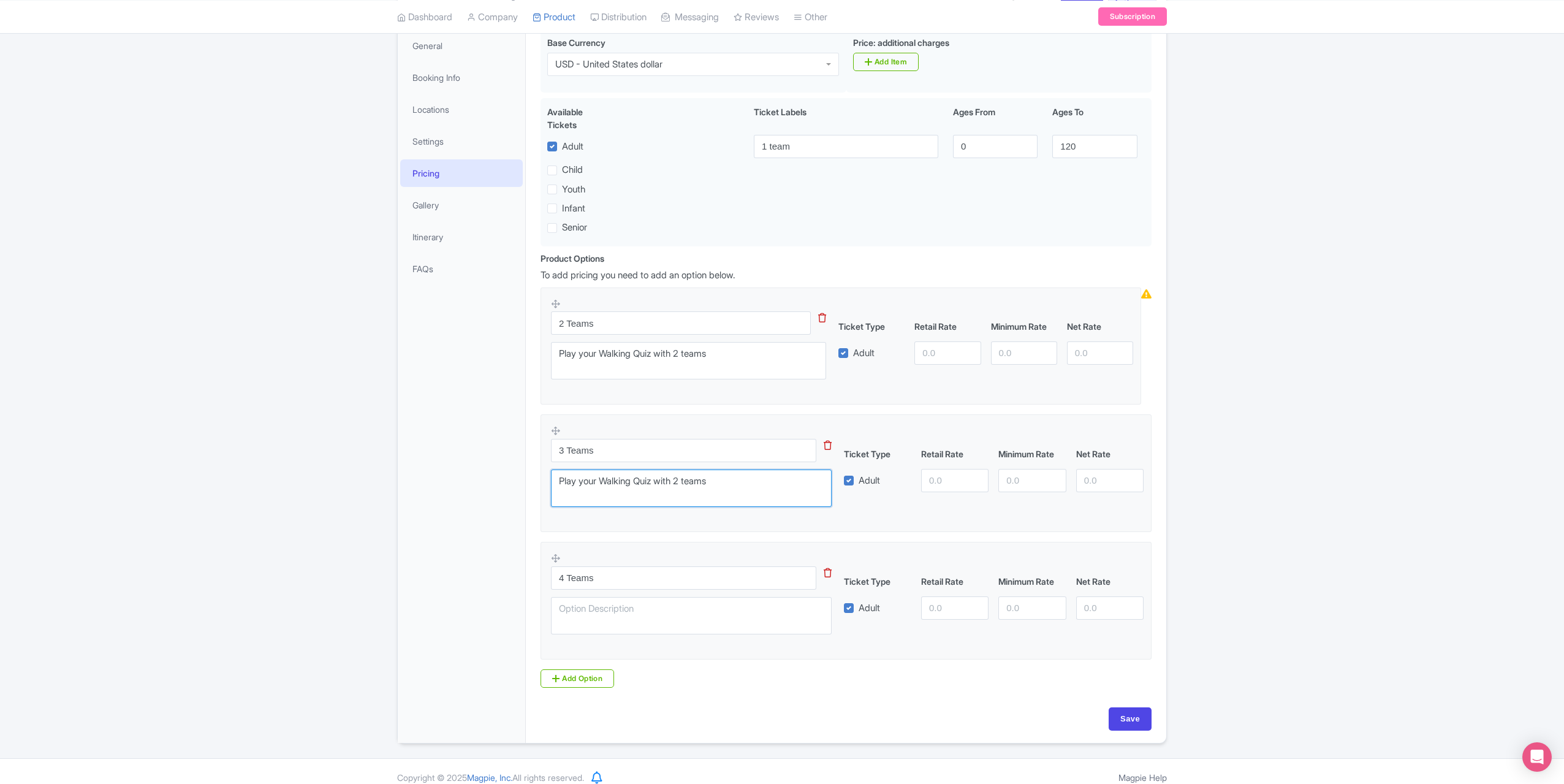
click at [325, 478] on div "Success Data saved automatically ← Back to Products New York City Walking Quiz …" at bounding box center [782, 337] width 1564 height 812
click at [826, 574] on icon at bounding box center [828, 573] width 8 height 9
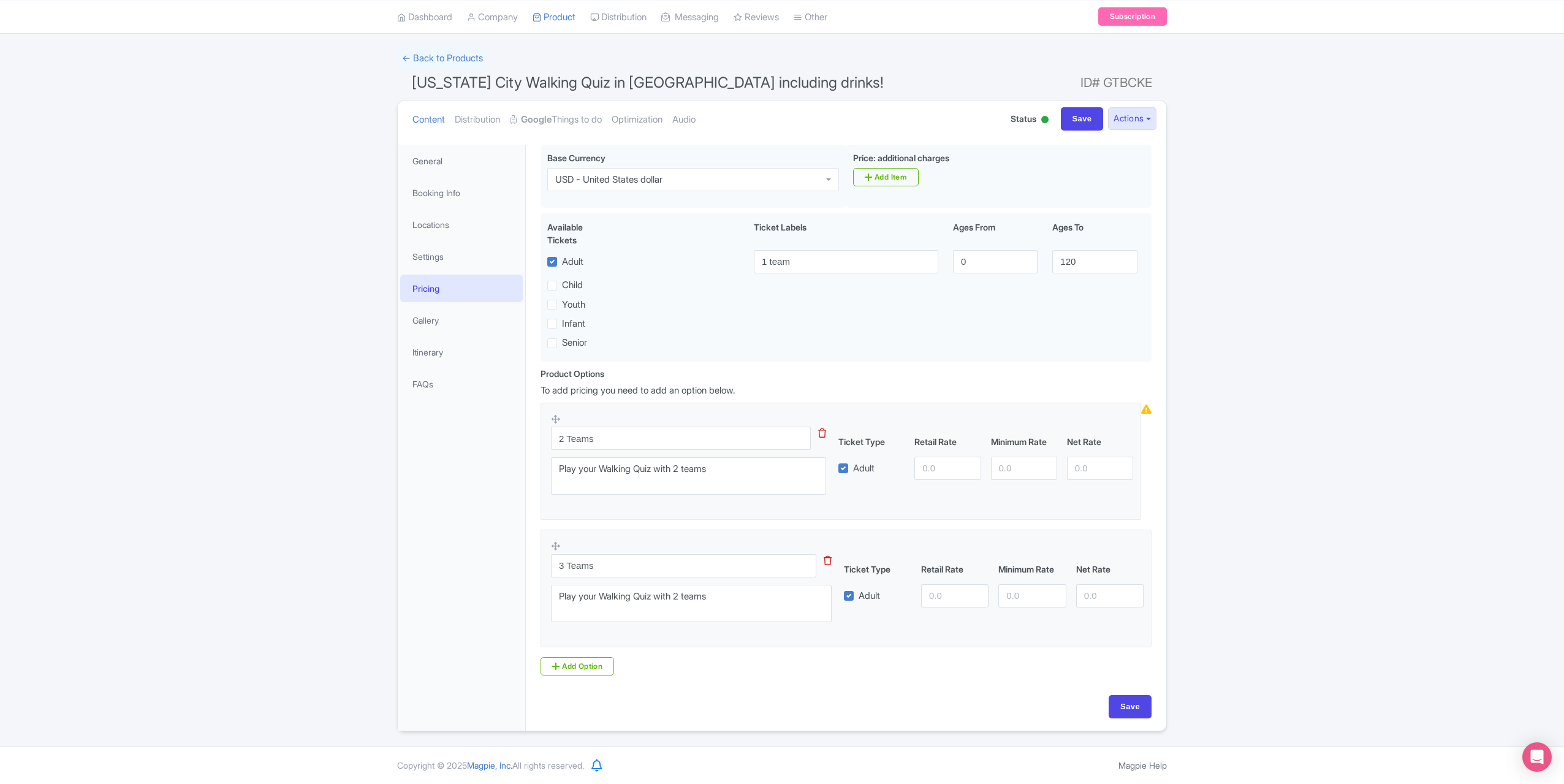
scroll to position [67, 0]
click at [826, 558] on icon at bounding box center [828, 562] width 8 height 9
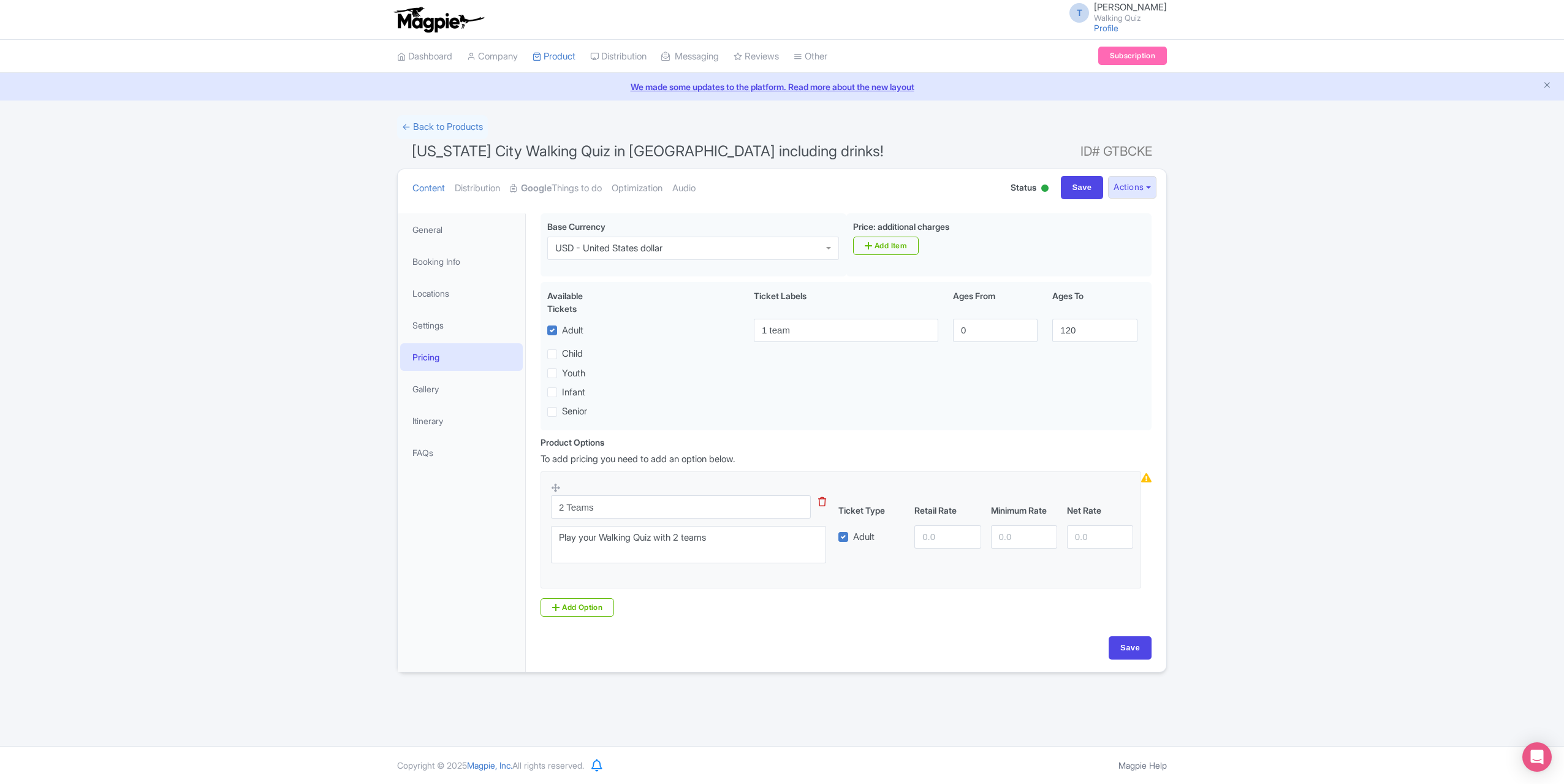
scroll to position [0, 0]
click at [823, 500] on icon at bounding box center [822, 501] width 8 height 9
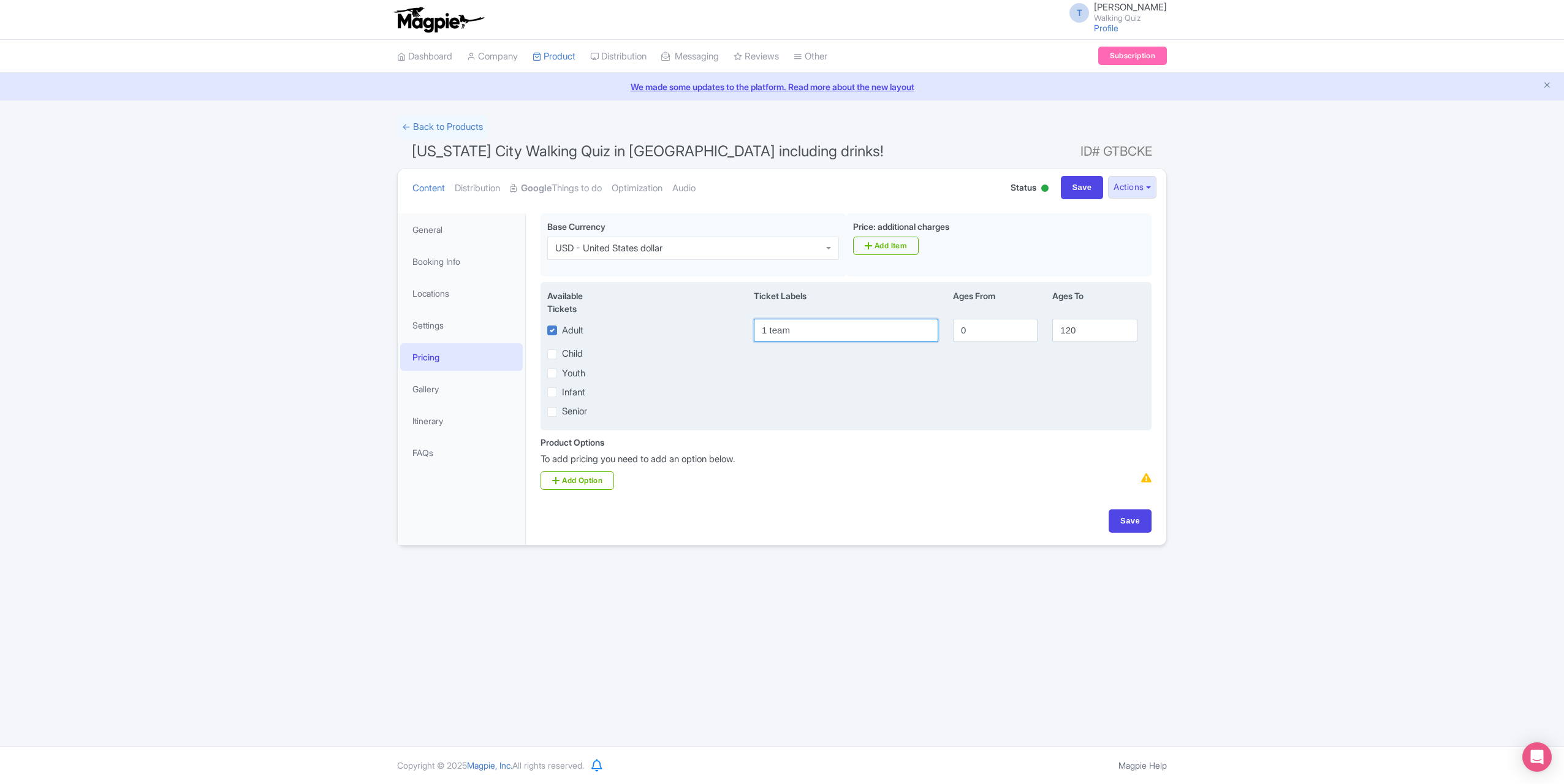
drag, startPoint x: 752, startPoint y: 311, endPoint x: 549, endPoint y: 285, distance: 204.7
click at [551, 285] on div "Available Tickets i Ticket Labels Ages From Ages To Adult 1 team 0 120 Child Yo…" at bounding box center [845, 356] width 611 height 149
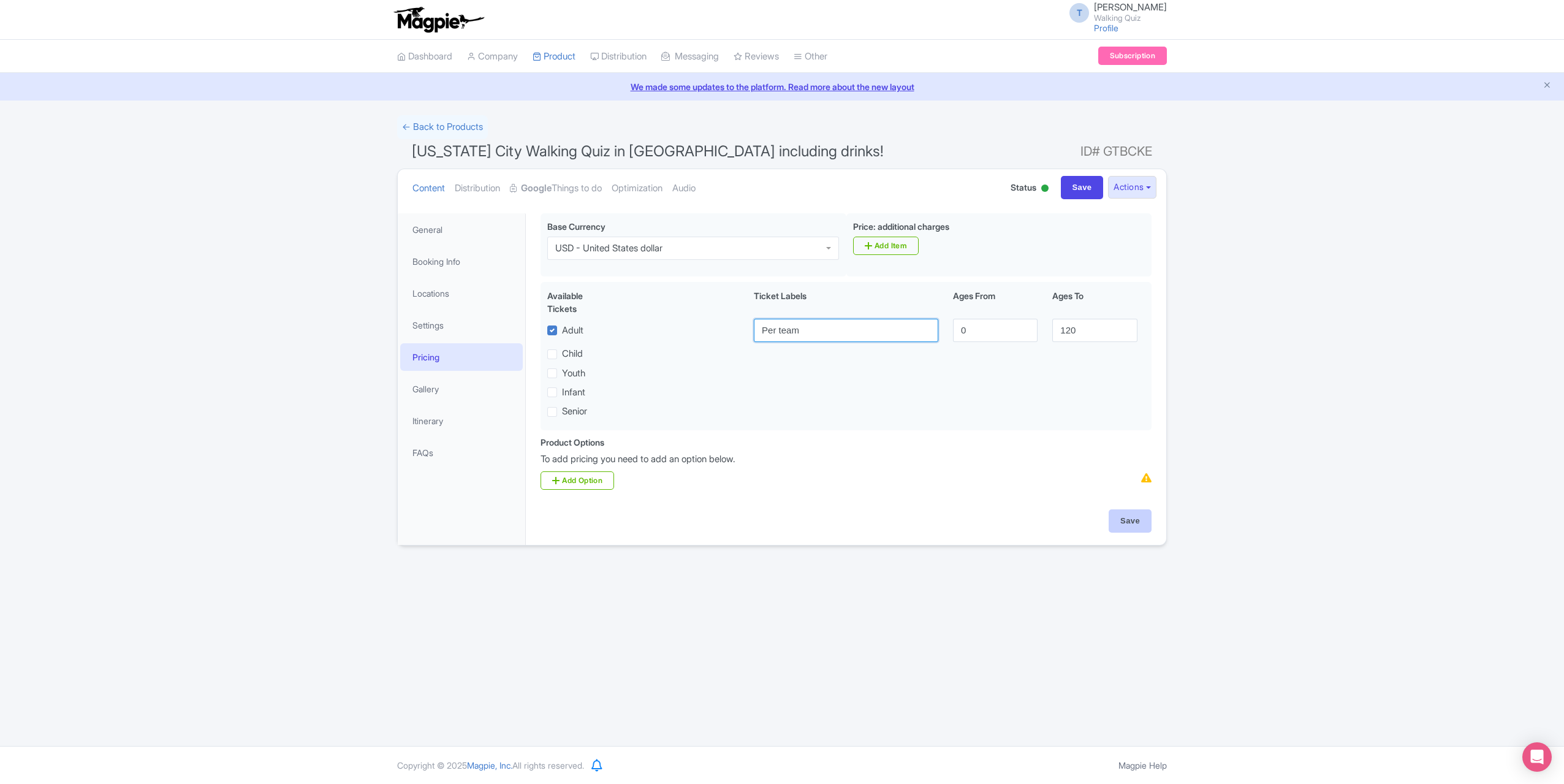
type input "Per team"
click at [1133, 527] on input "Save" at bounding box center [1130, 521] width 43 height 23
type input "Update Product"
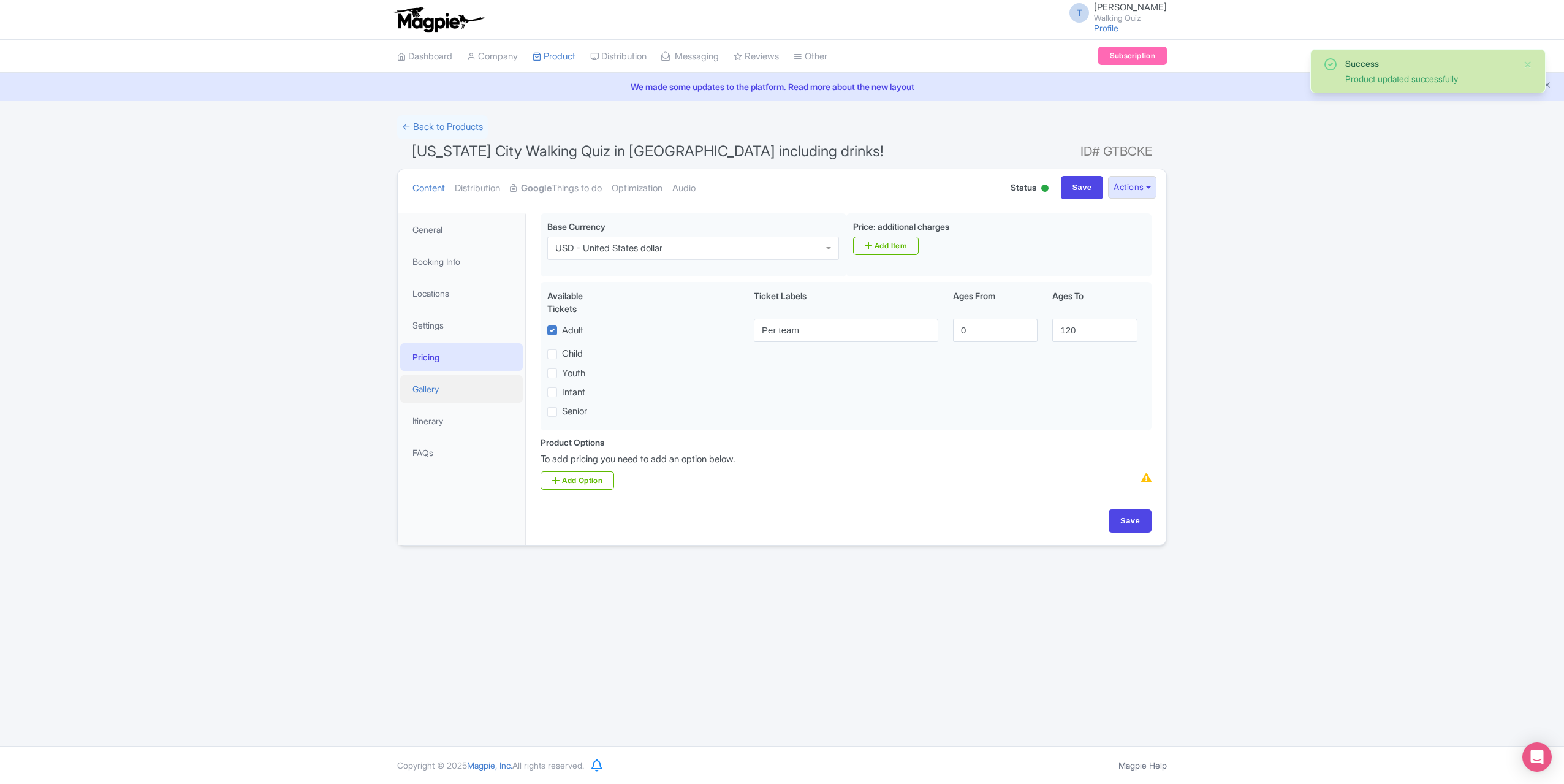
click at [444, 390] on link "Gallery" at bounding box center [462, 389] width 123 height 27
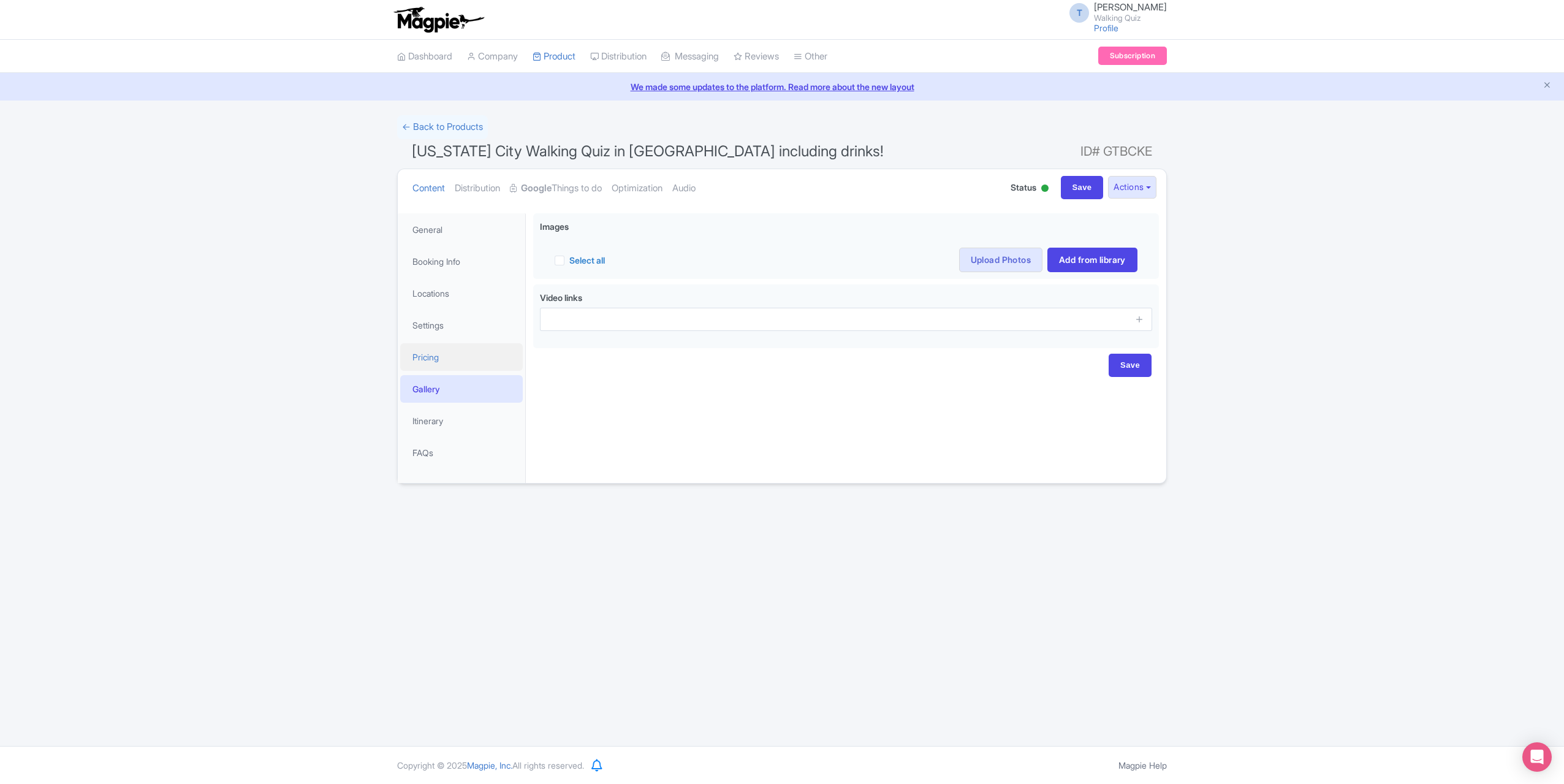
click at [468, 357] on link "Pricing" at bounding box center [462, 357] width 123 height 27
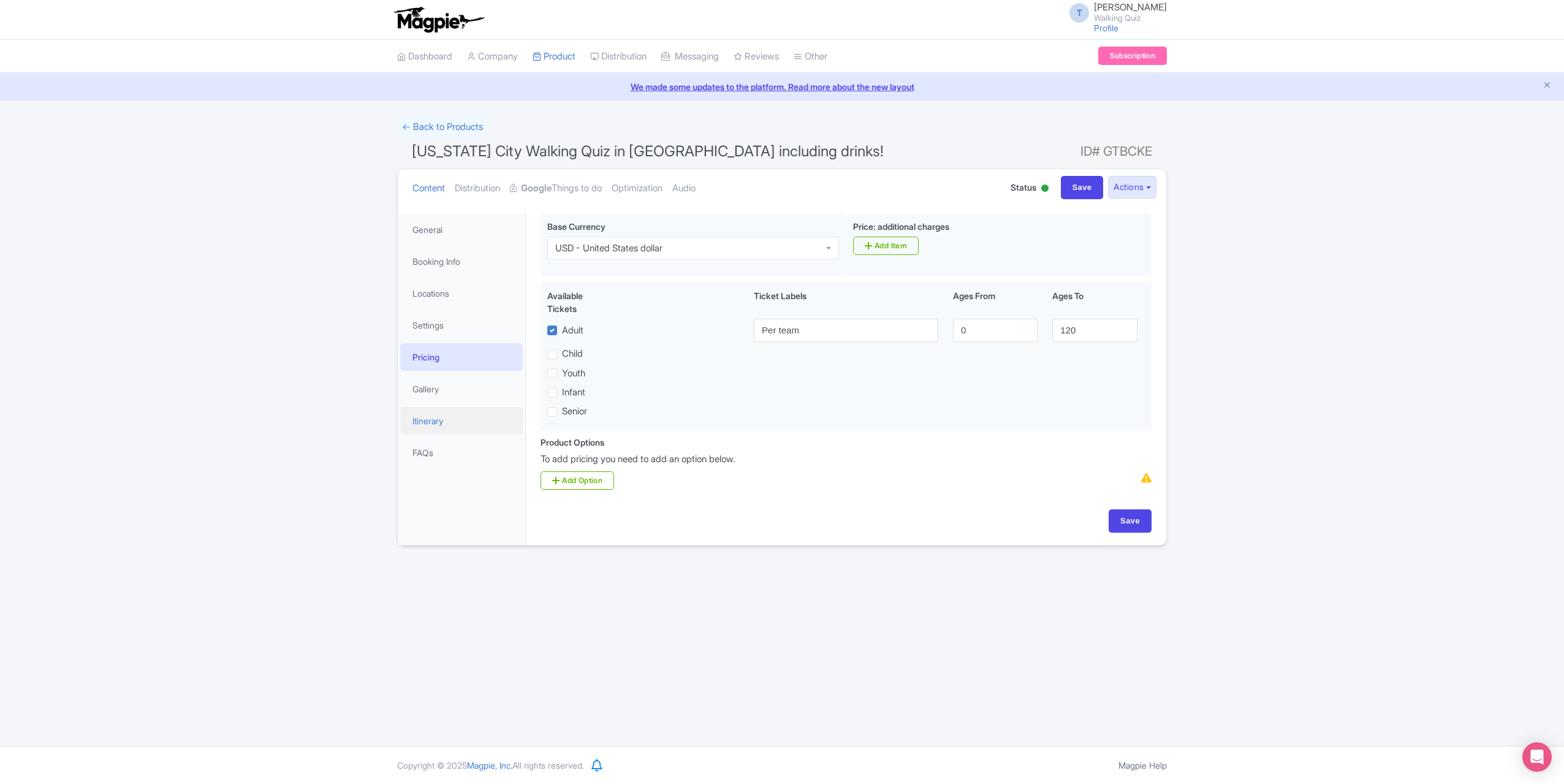
click at [429, 422] on link "Itinerary" at bounding box center [462, 421] width 123 height 27
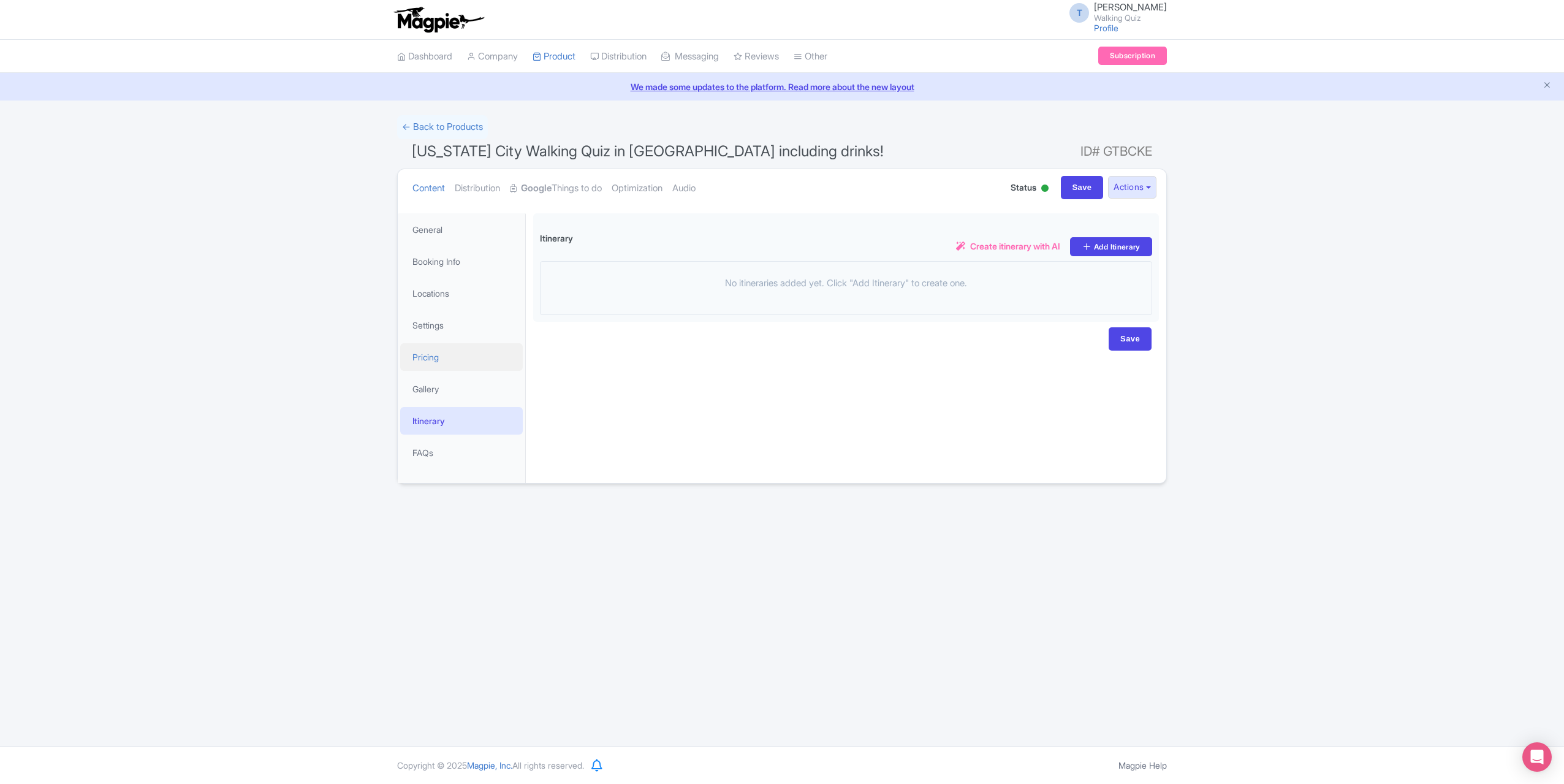
click at [440, 355] on link "Pricing" at bounding box center [462, 357] width 123 height 27
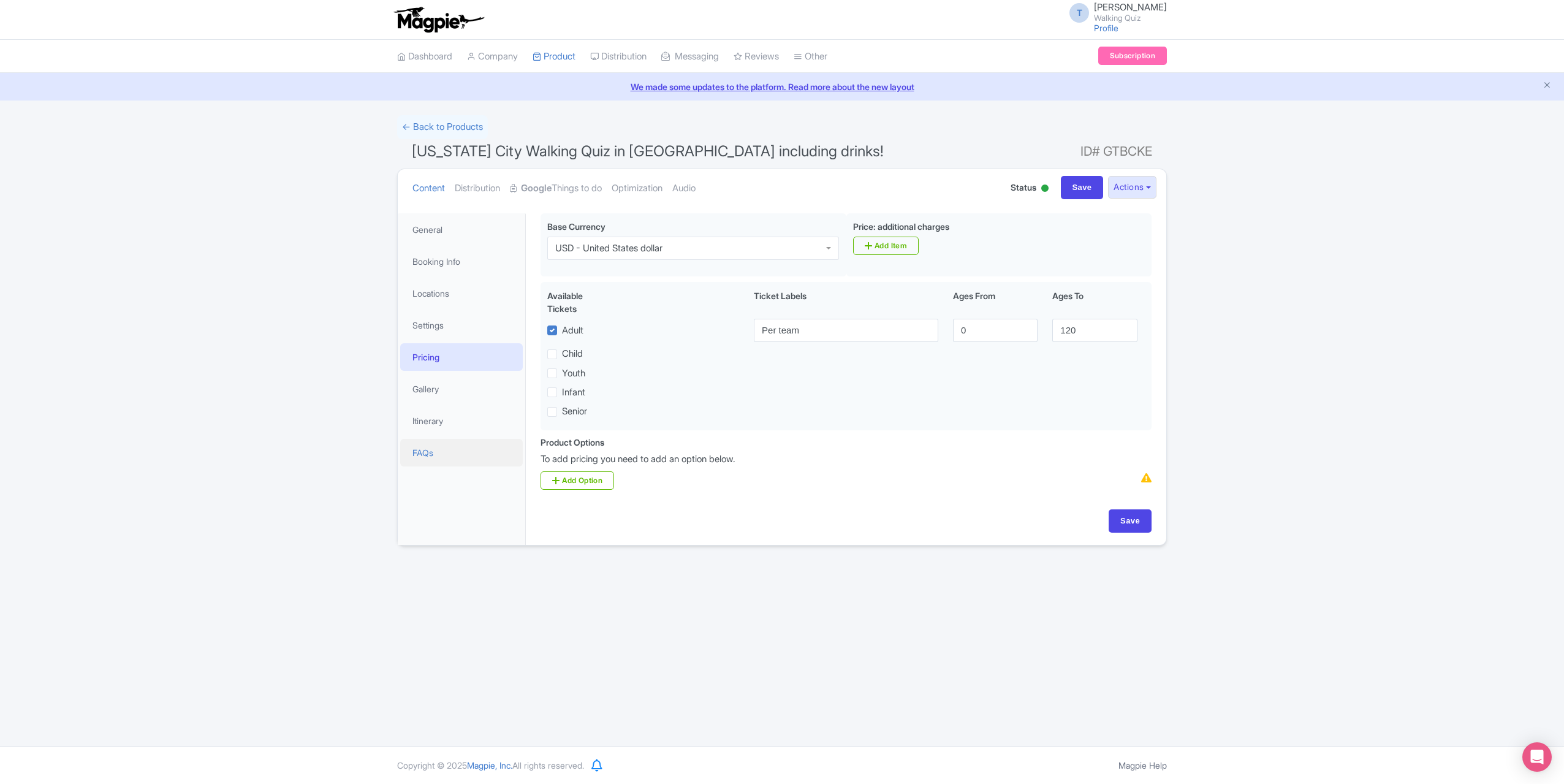
click at [434, 457] on link "FAQs" at bounding box center [462, 453] width 123 height 27
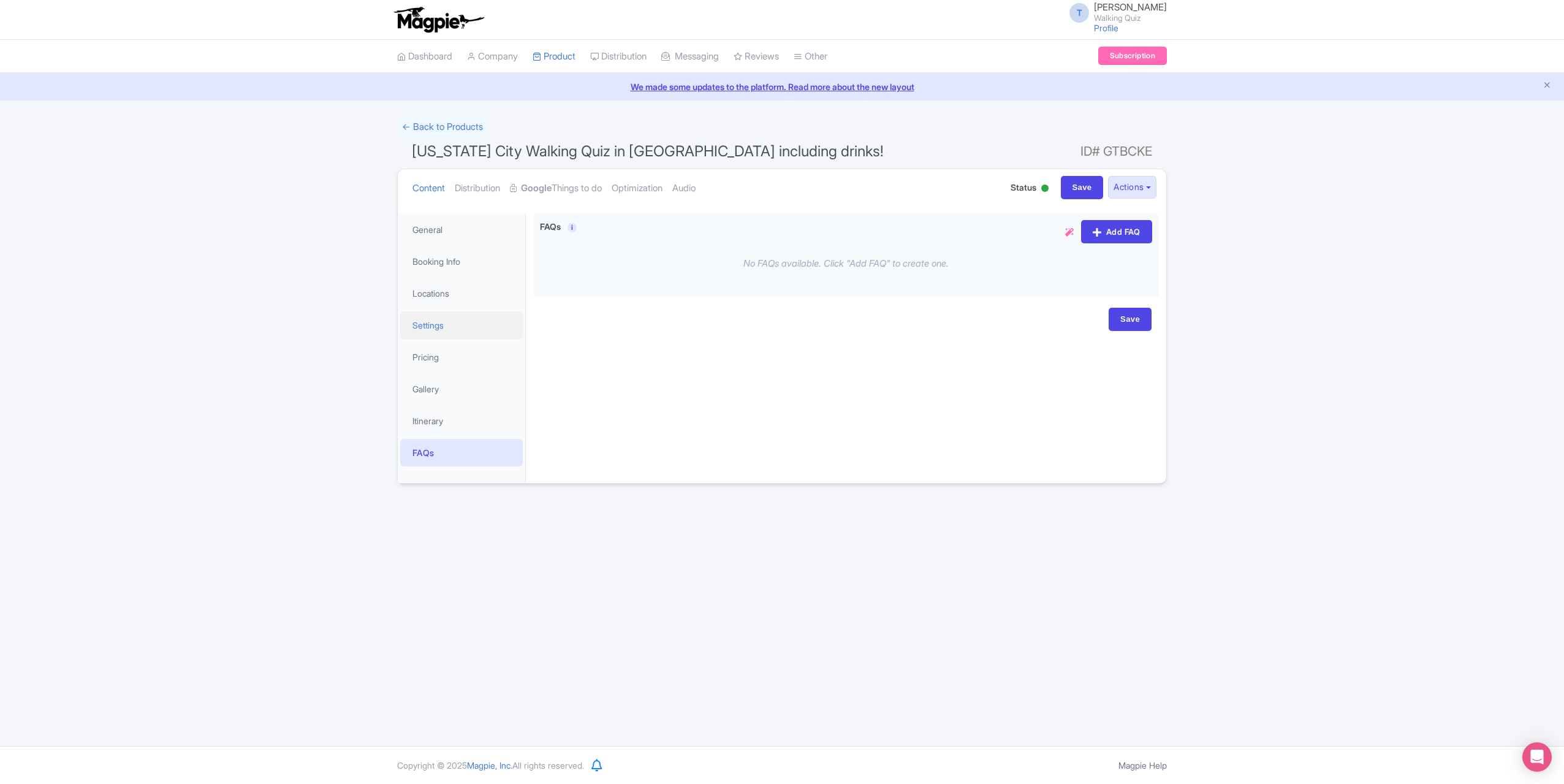
click at [446, 325] on link "Settings" at bounding box center [462, 325] width 123 height 27
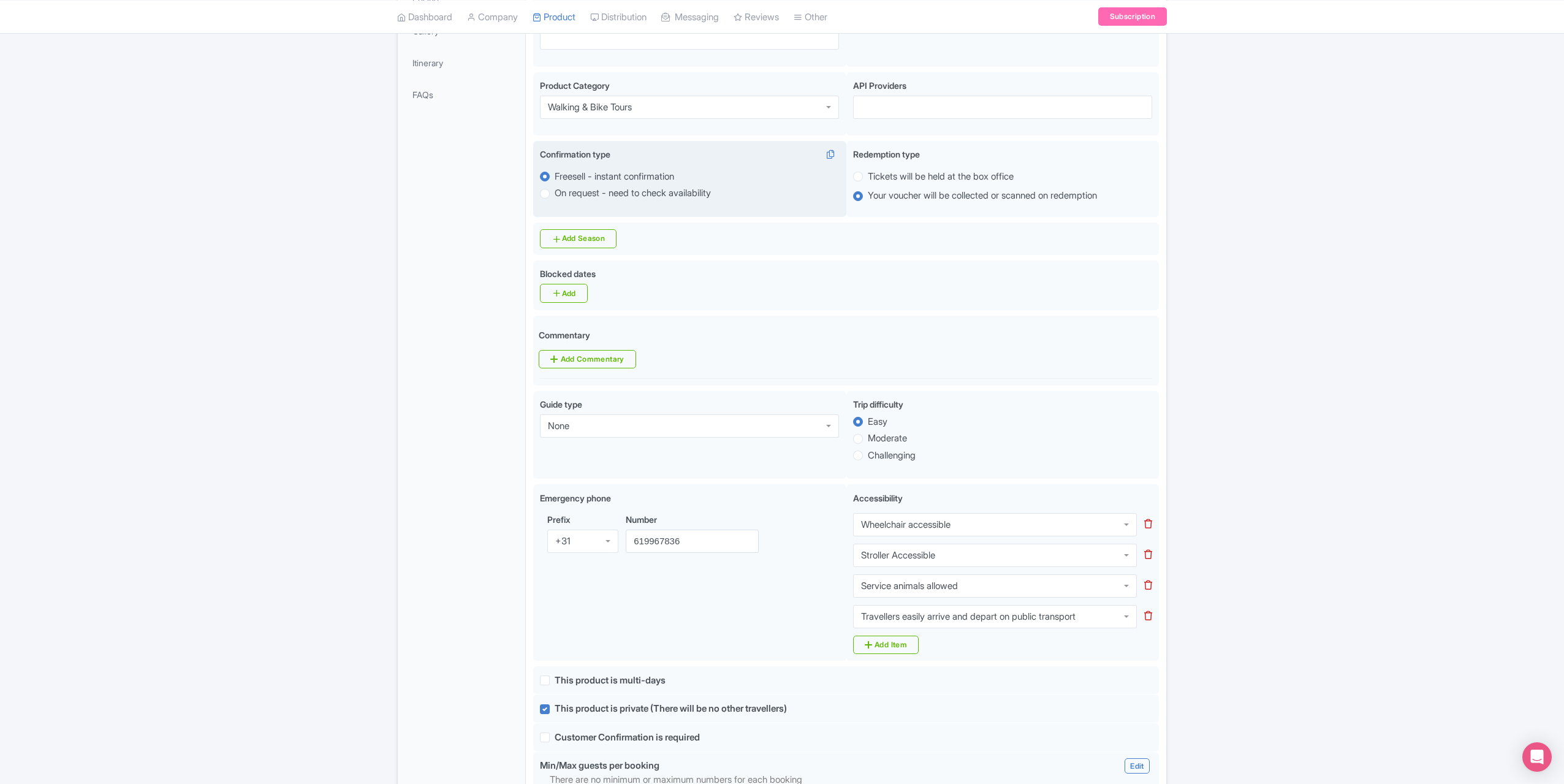
scroll to position [367, 0]
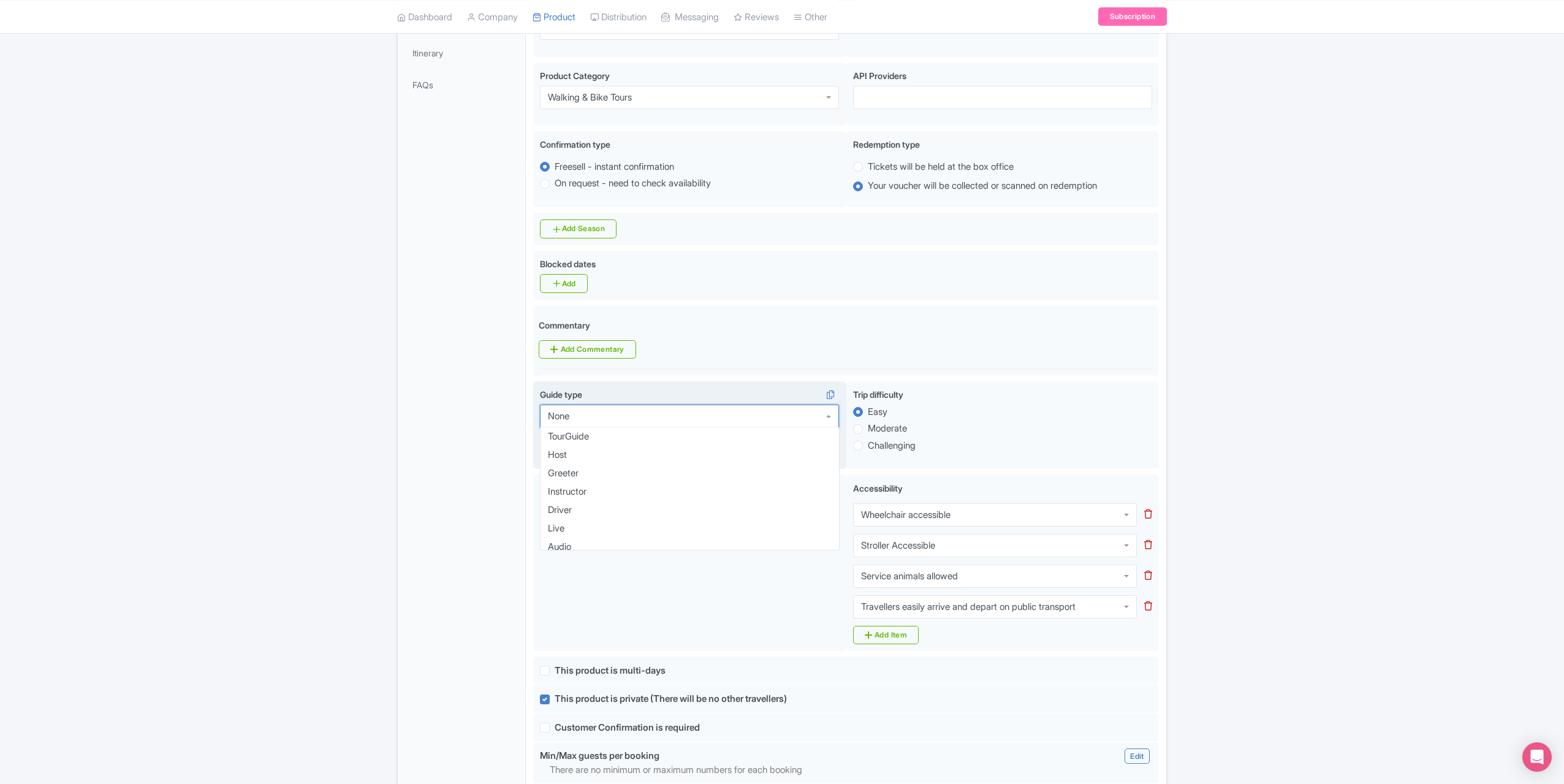
click at [647, 405] on div "None" at bounding box center [690, 416] width 299 height 23
drag, startPoint x: 571, startPoint y: 392, endPoint x: 580, endPoint y: 412, distance: 21.9
click at [571, 405] on div "Live" at bounding box center [690, 416] width 299 height 23
click at [447, 434] on div "General Booking Info Locations Settings Pricing Gallery Itinerary FAQs" at bounding box center [462, 561] width 128 height 1430
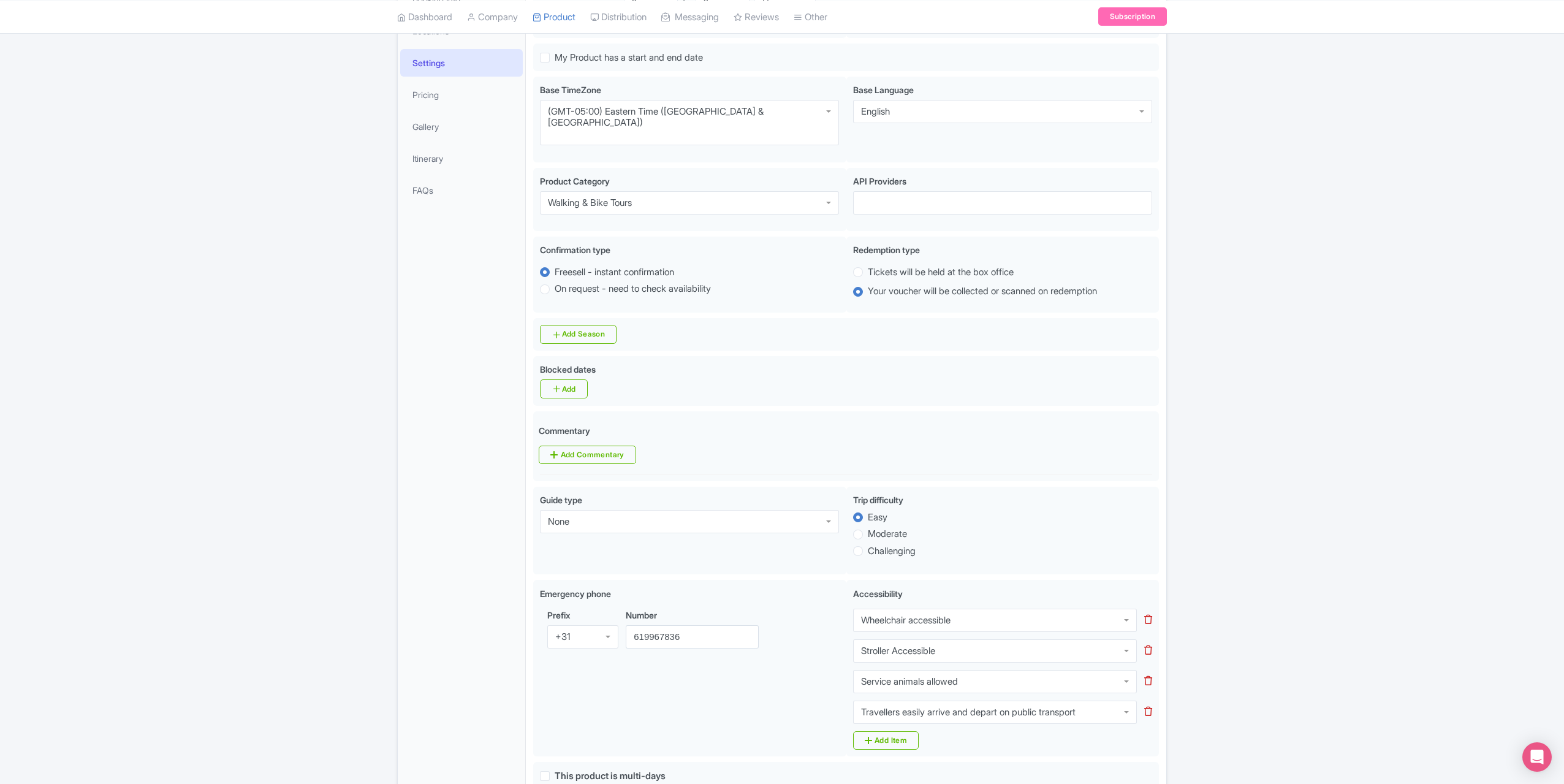
scroll to position [0, 0]
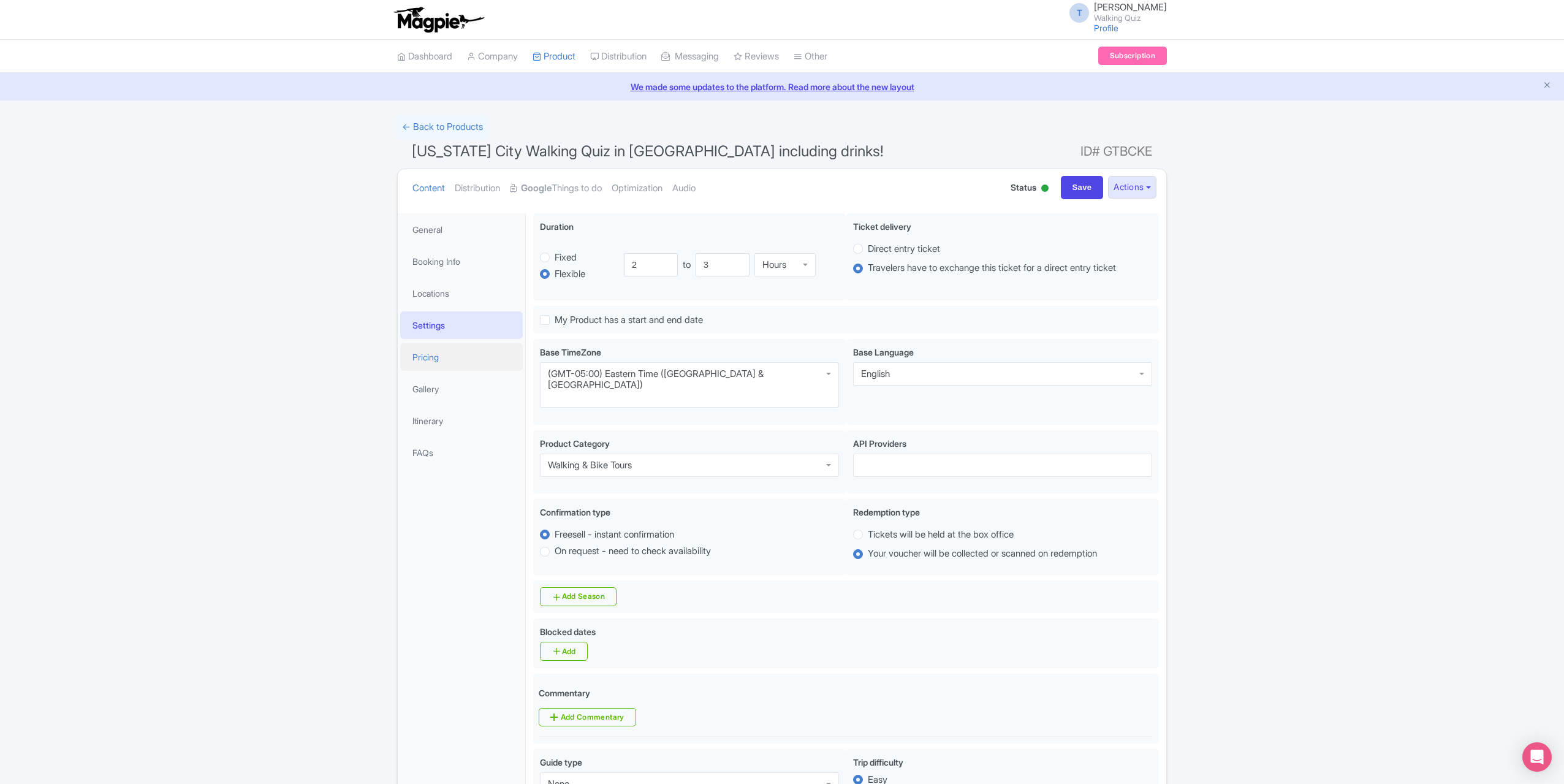
click at [426, 367] on link "Pricing" at bounding box center [462, 357] width 123 height 27
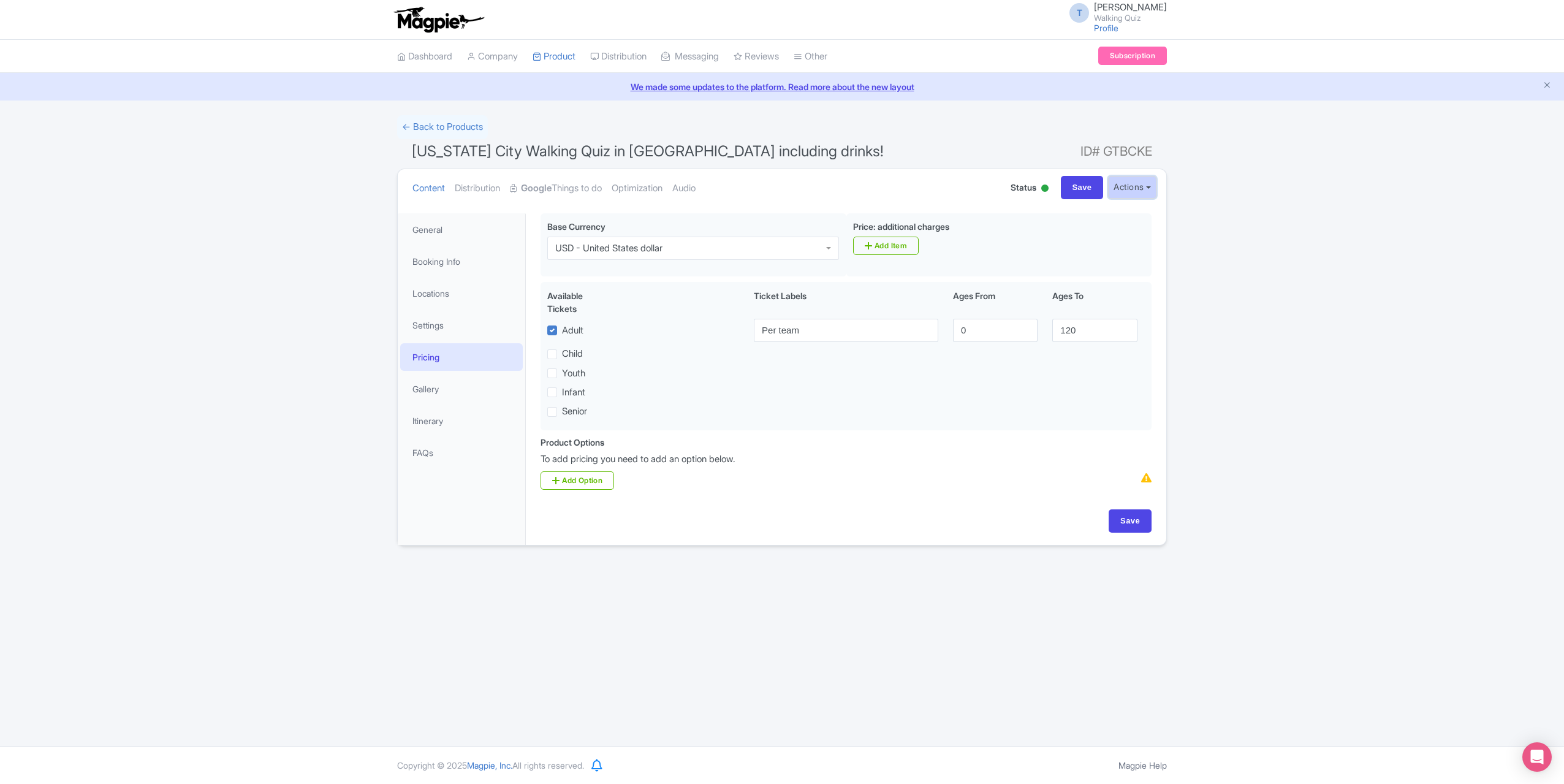
click at [1129, 191] on button "Actions" at bounding box center [1132, 187] width 49 height 23
drag, startPoint x: 1438, startPoint y: 350, endPoint x: 1437, endPoint y: 358, distance: 8.1
click at [1440, 351] on div "Success Product updated successfully ← Back to Products New York City Walking Q…" at bounding box center [782, 330] width 1564 height 430
click at [1124, 520] on input "Save" at bounding box center [1130, 521] width 43 height 23
type input "Saving..."
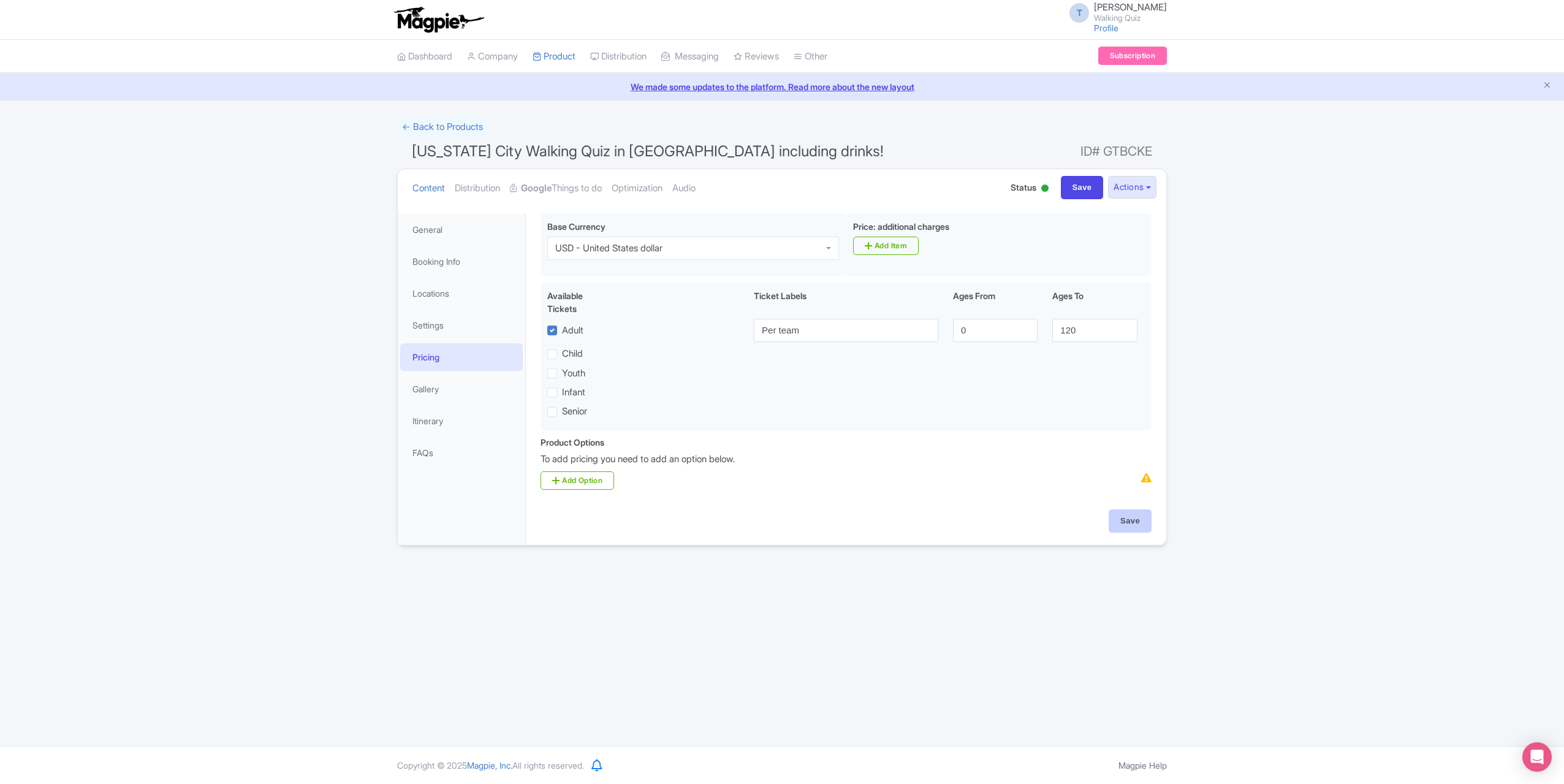
type input "Saving..."
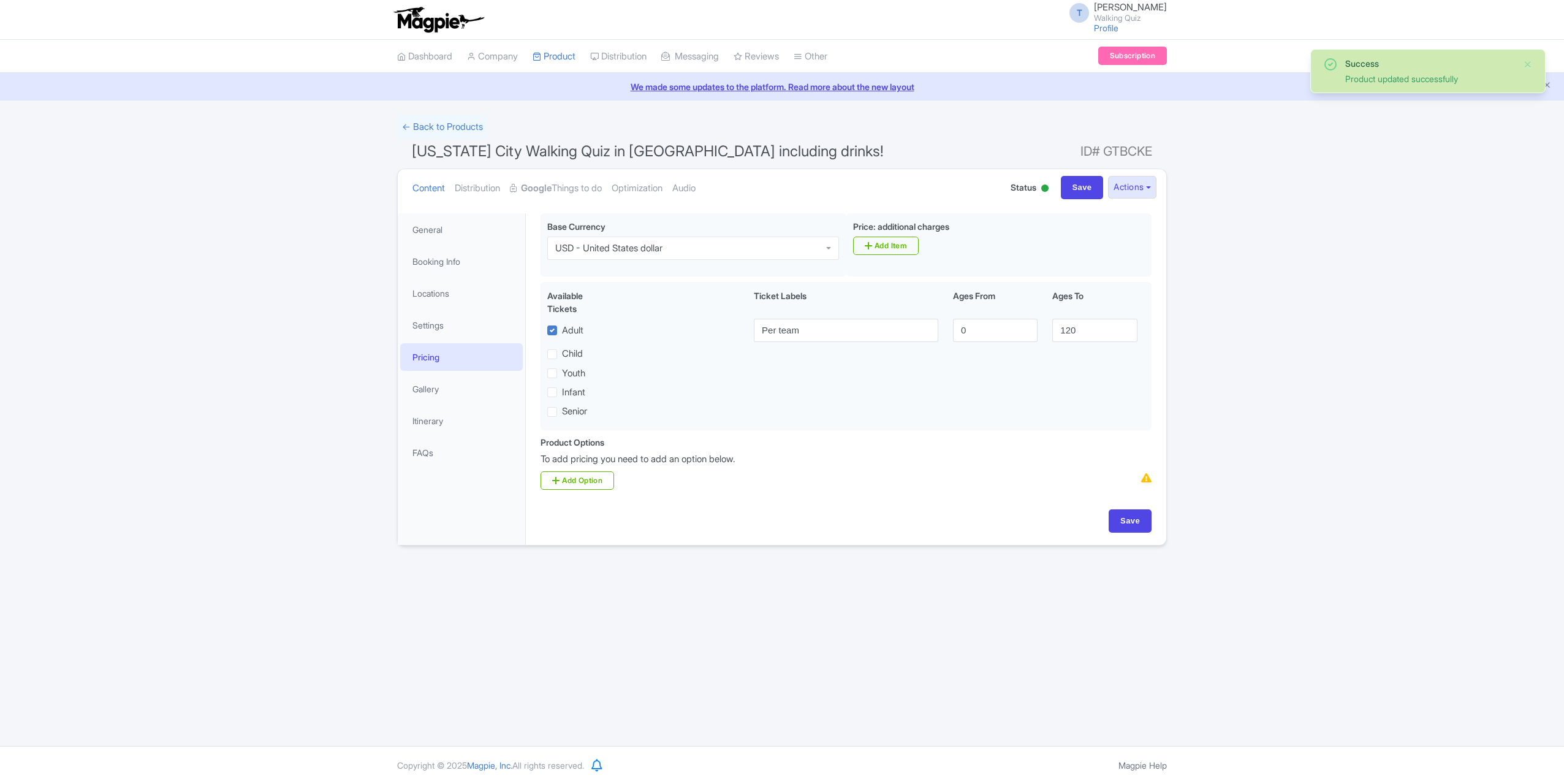
click at [441, 390] on link "Gallery" at bounding box center [462, 389] width 123 height 27
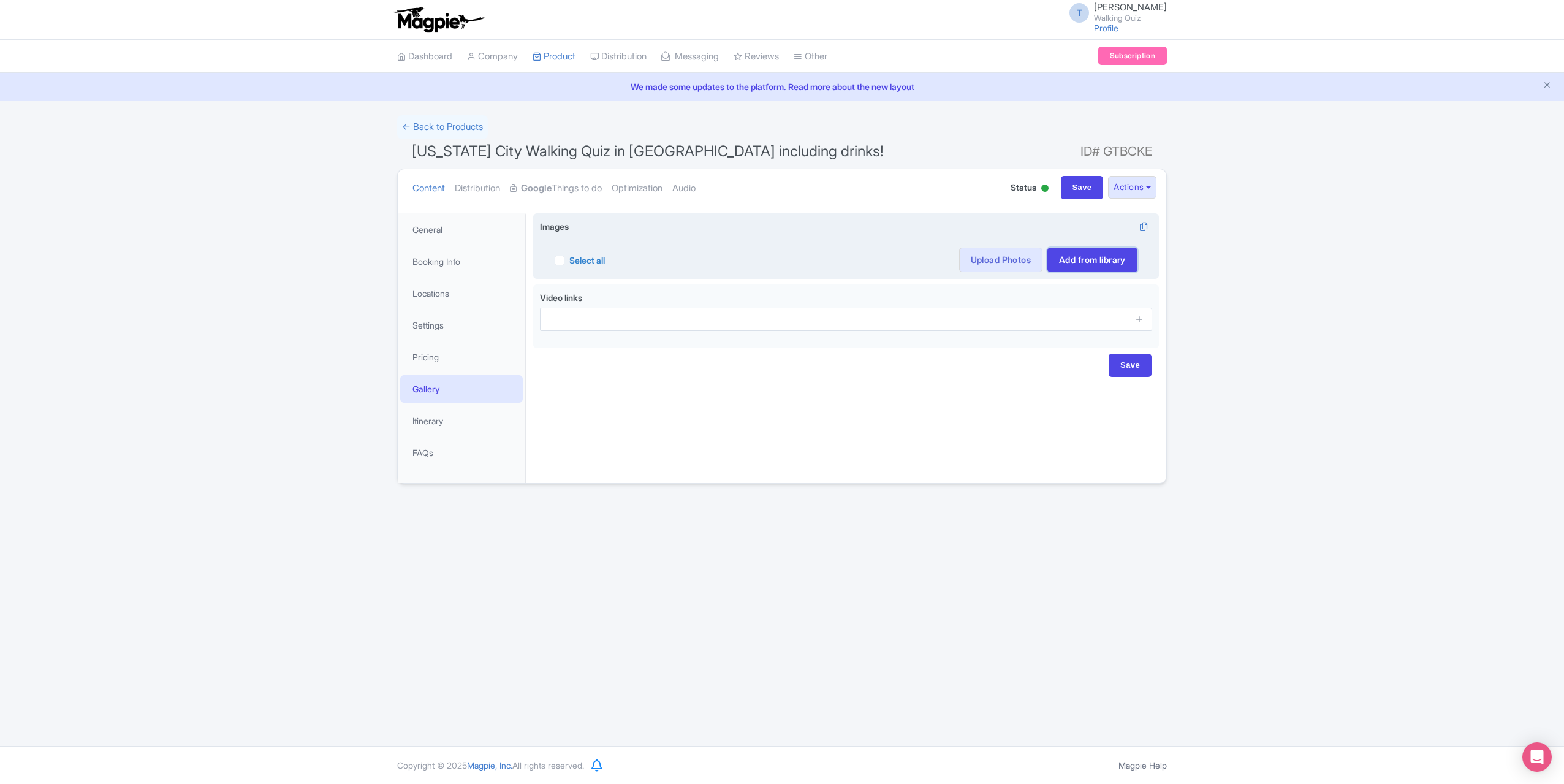
click at [1082, 259] on link "Add from library" at bounding box center [1093, 260] width 90 height 25
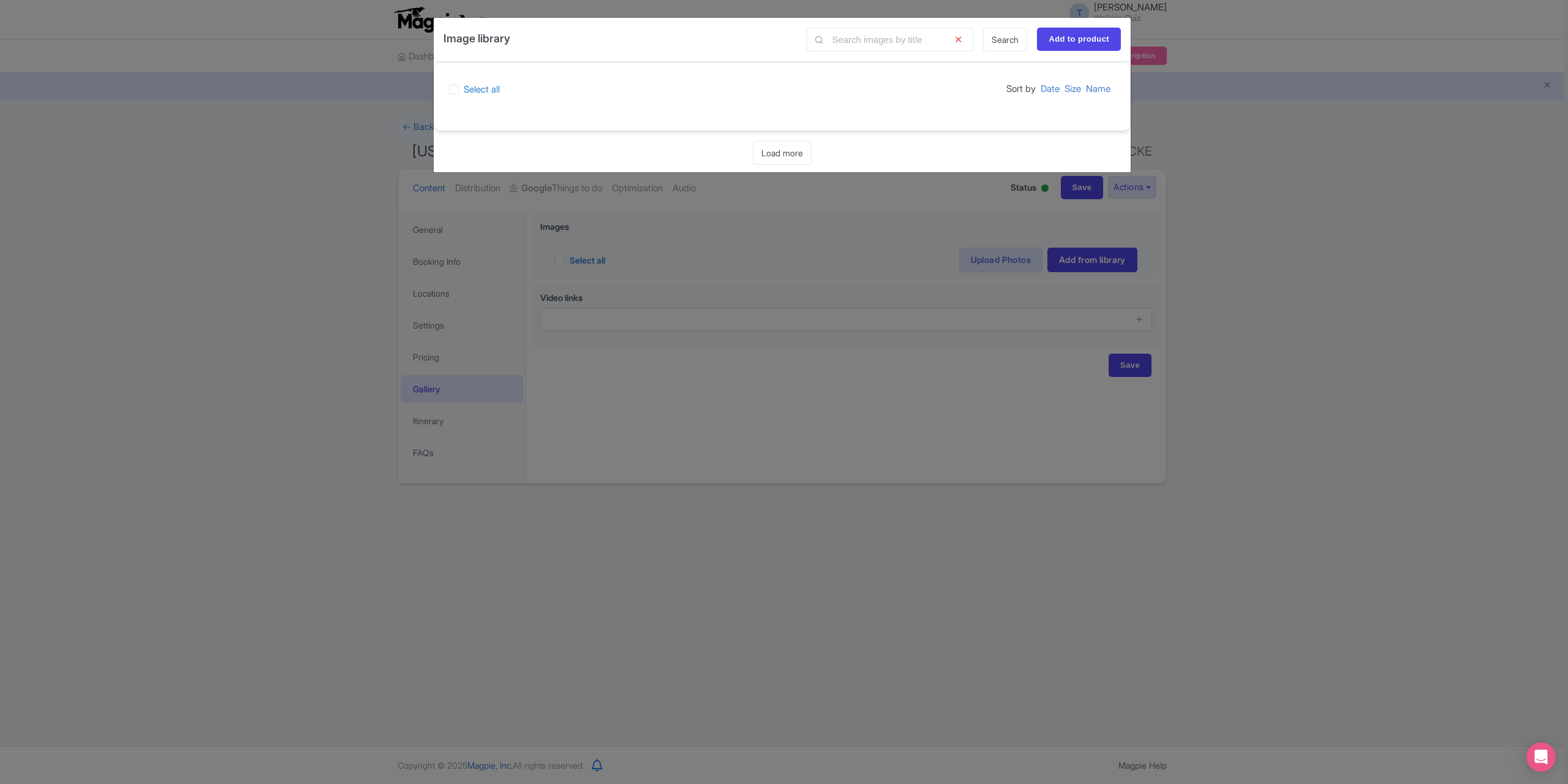
click at [871, 210] on div "Image library Search Add to product Select all Sort by Date Size Name Loading..…" at bounding box center [784, 392] width 1568 height 784
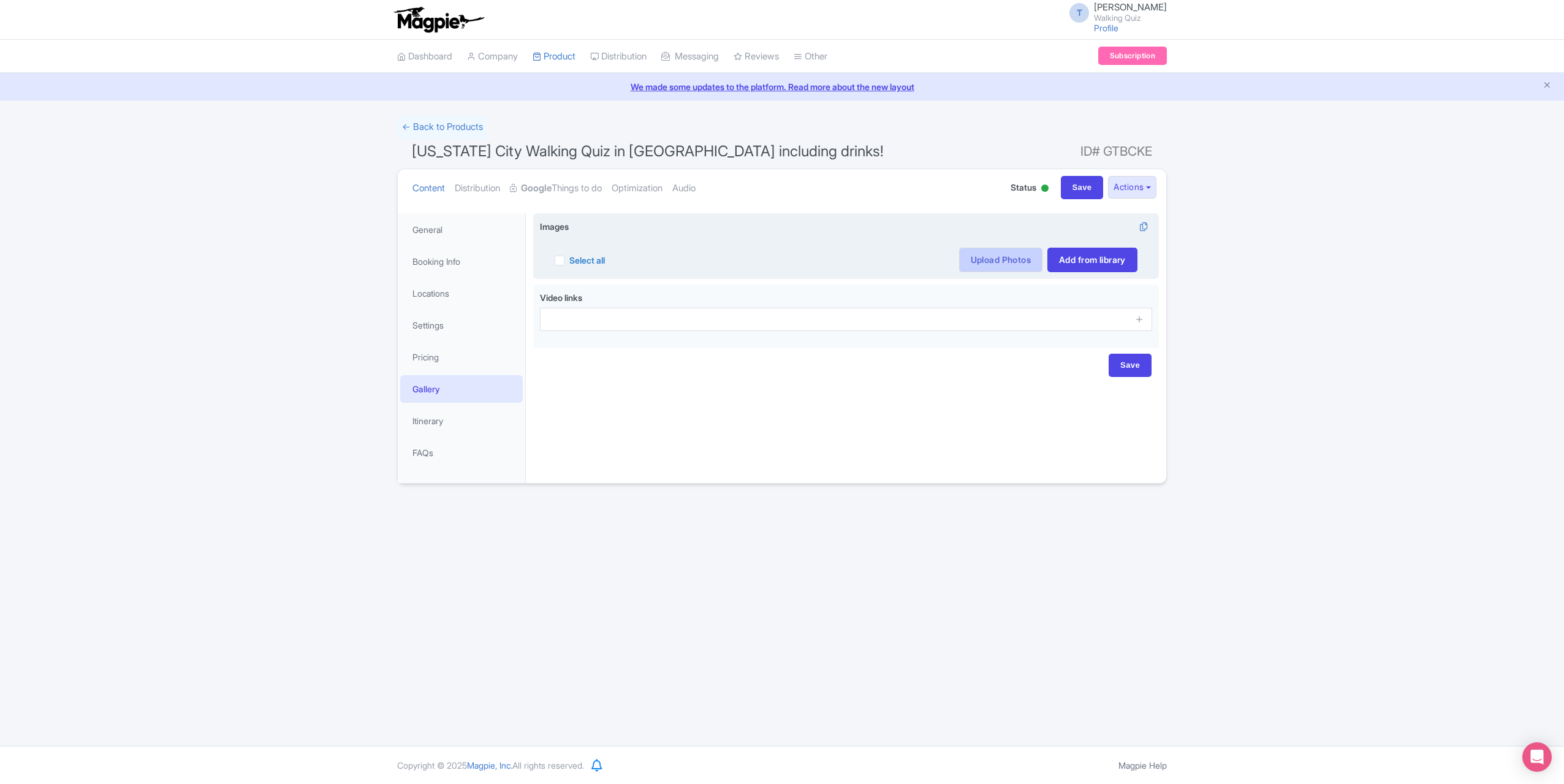
click at [1016, 263] on link "Upload Photos" at bounding box center [1001, 260] width 84 height 25
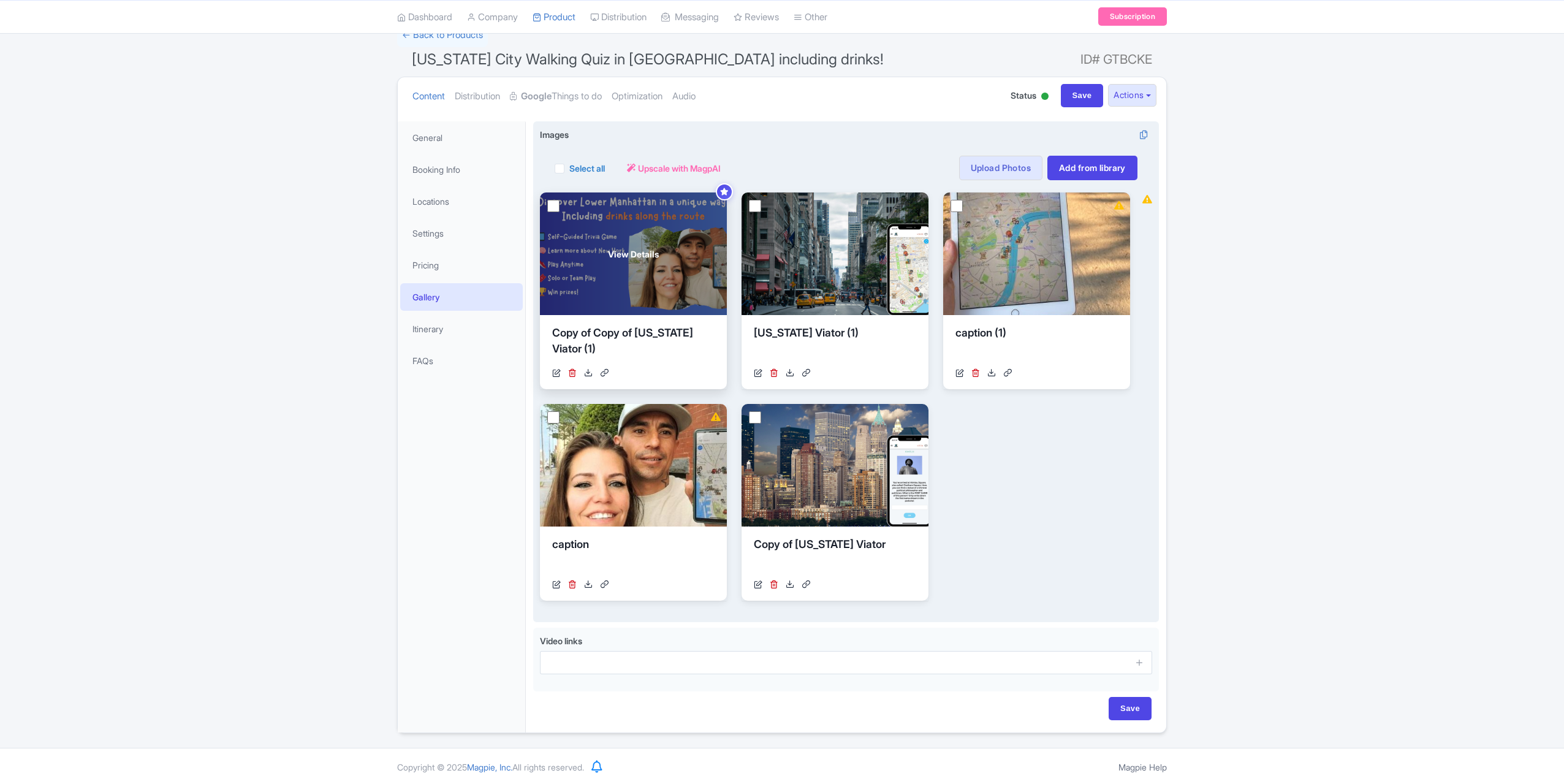
scroll to position [92, 0]
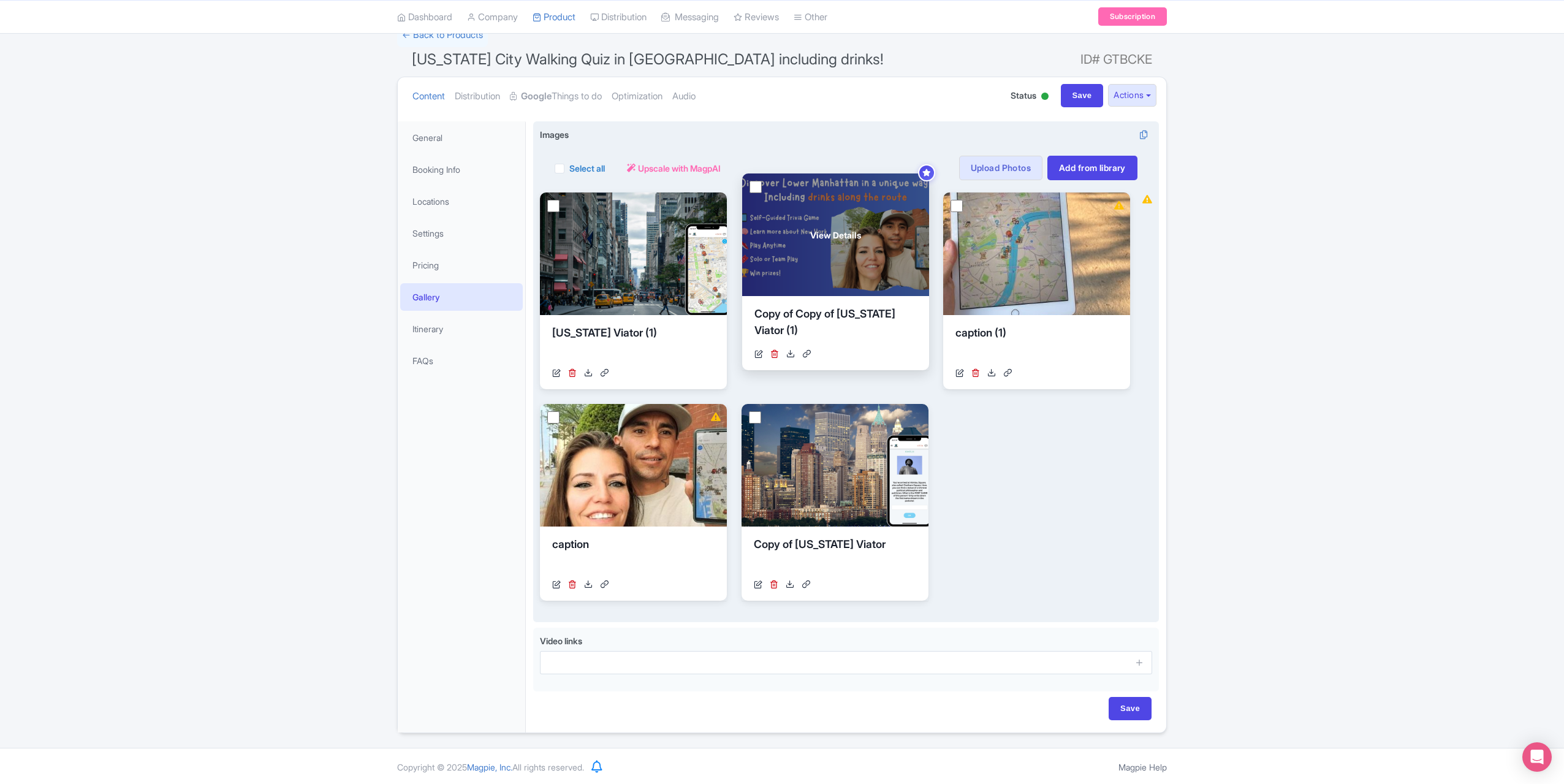
drag, startPoint x: 770, startPoint y: 311, endPoint x: 861, endPoint y: 270, distance: 99.8
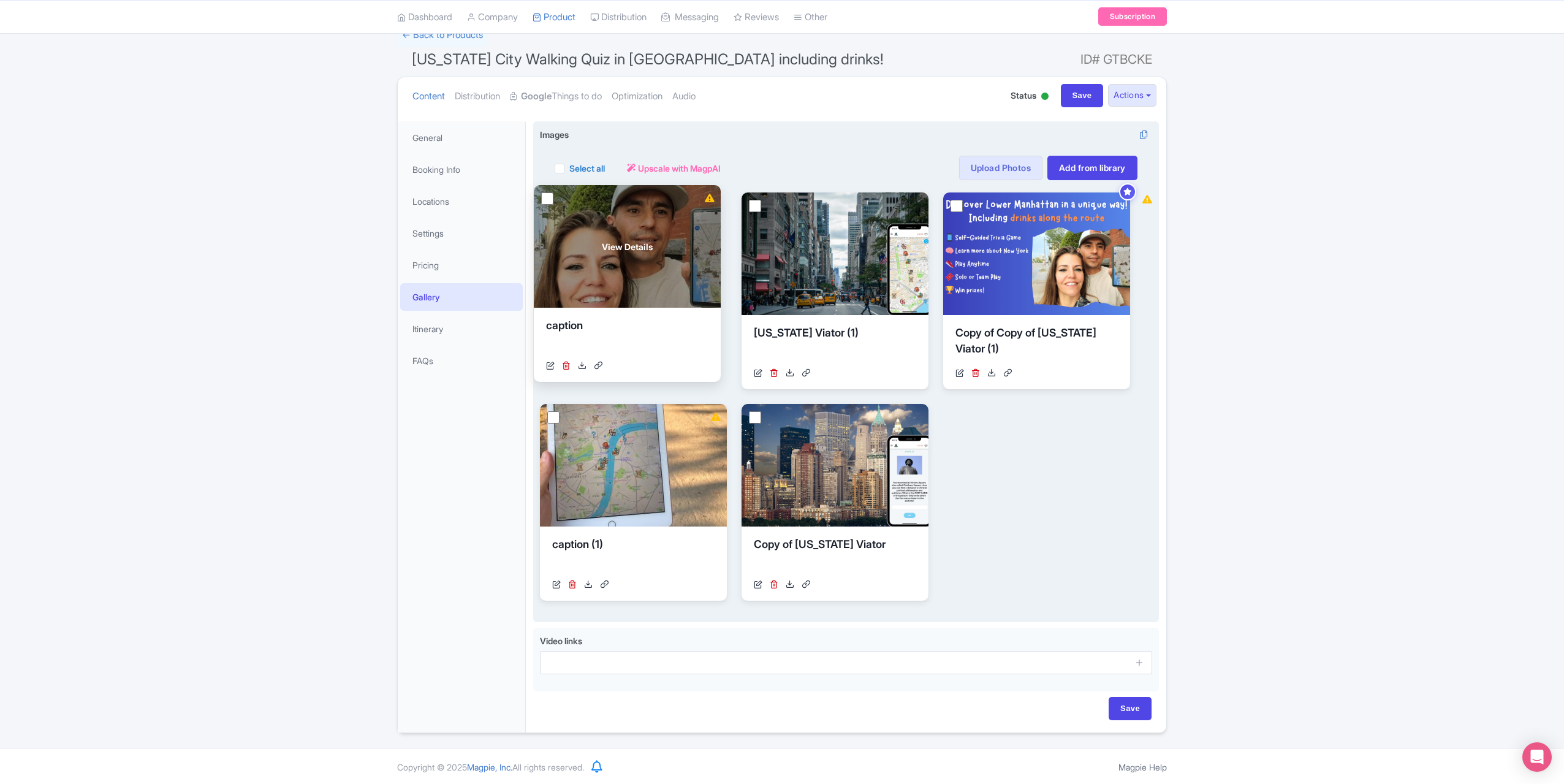
drag, startPoint x: 679, startPoint y: 431, endPoint x: 673, endPoint y: 215, distance: 216.1
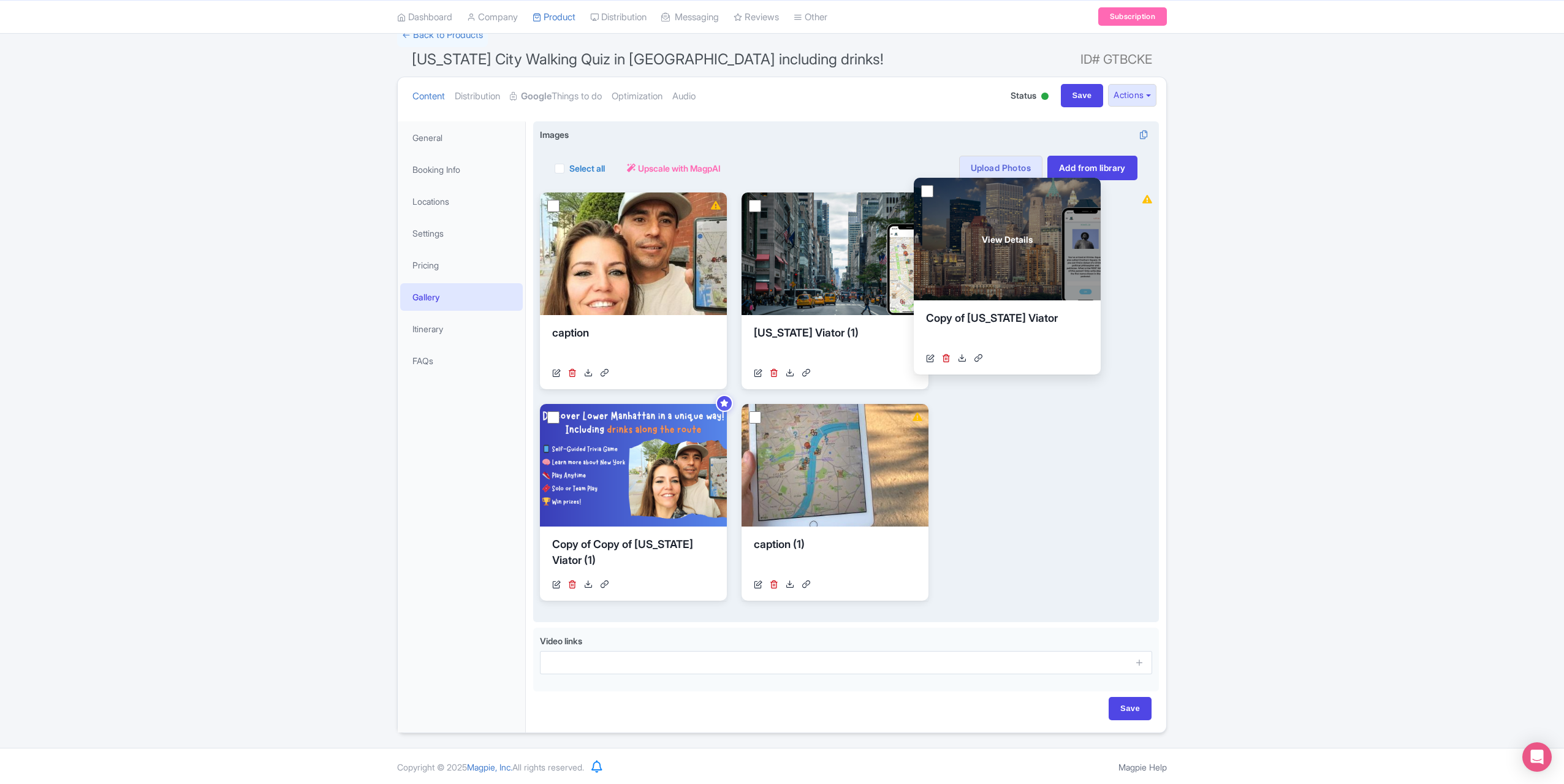
drag, startPoint x: 858, startPoint y: 488, endPoint x: 1030, endPoint y: 262, distance: 284.0
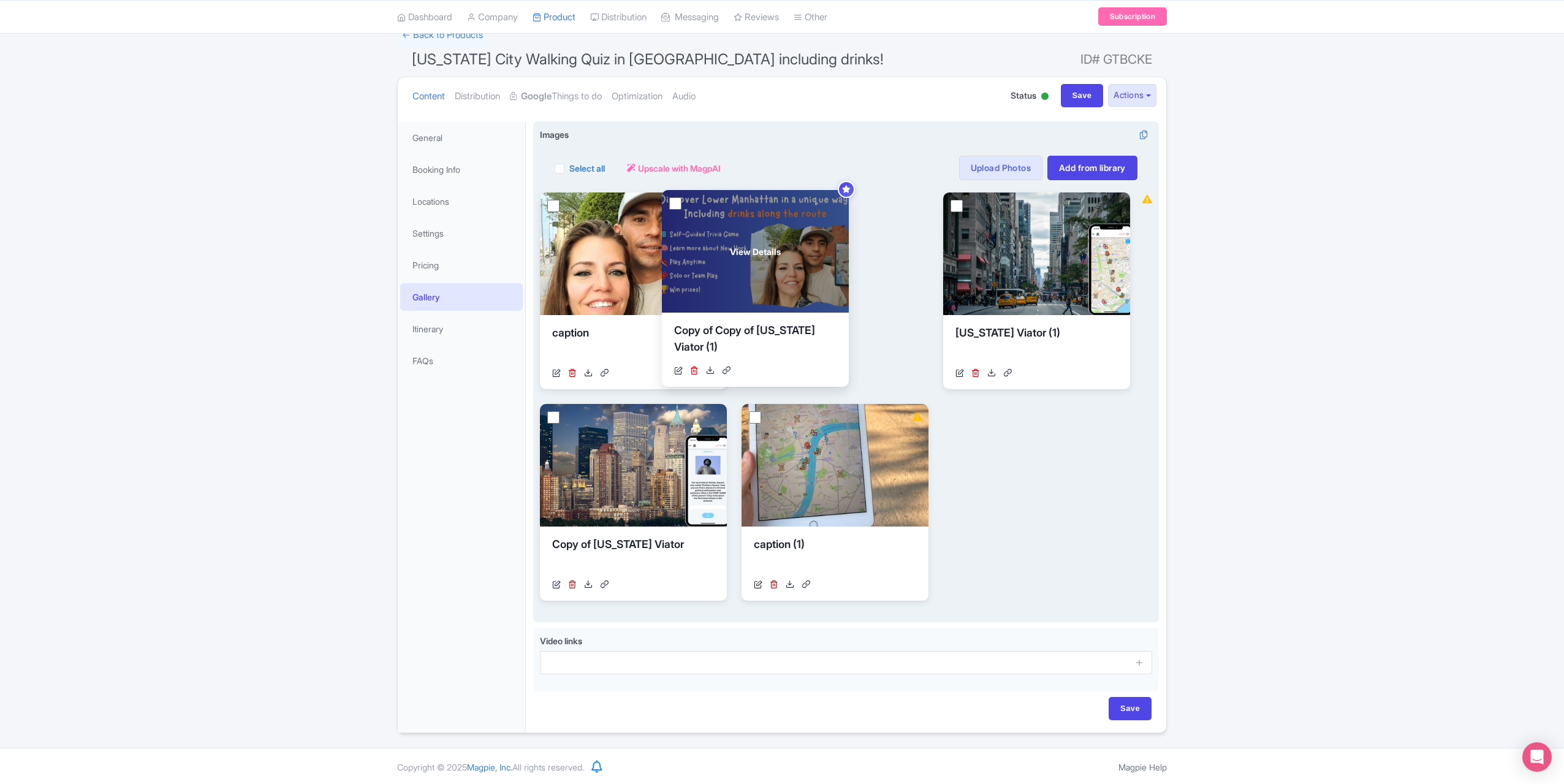
drag, startPoint x: 682, startPoint y: 468, endPoint x: 805, endPoint y: 253, distance: 247.7
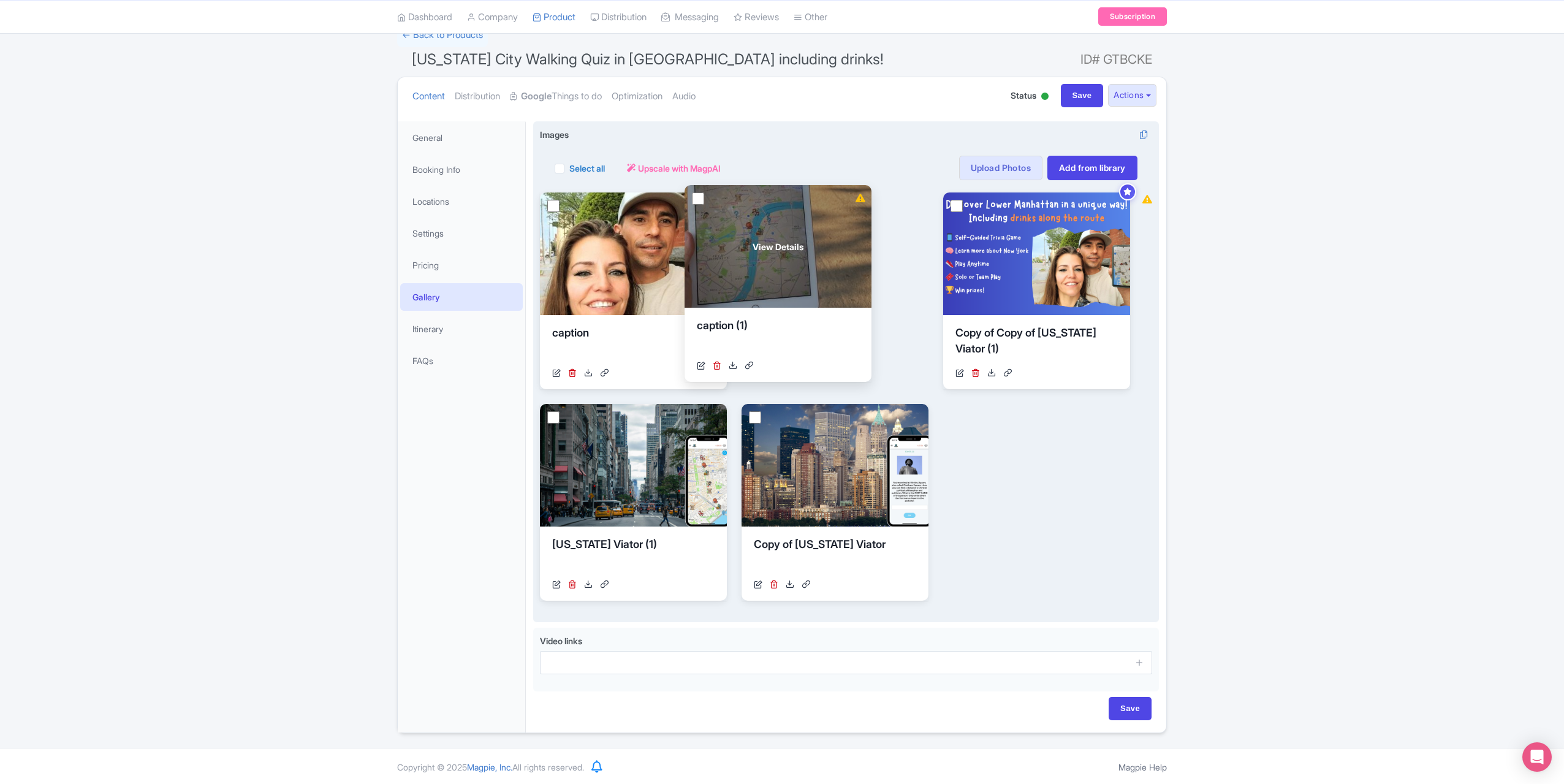
drag, startPoint x: 849, startPoint y: 493, endPoint x: 792, endPoint y: 274, distance: 226.3
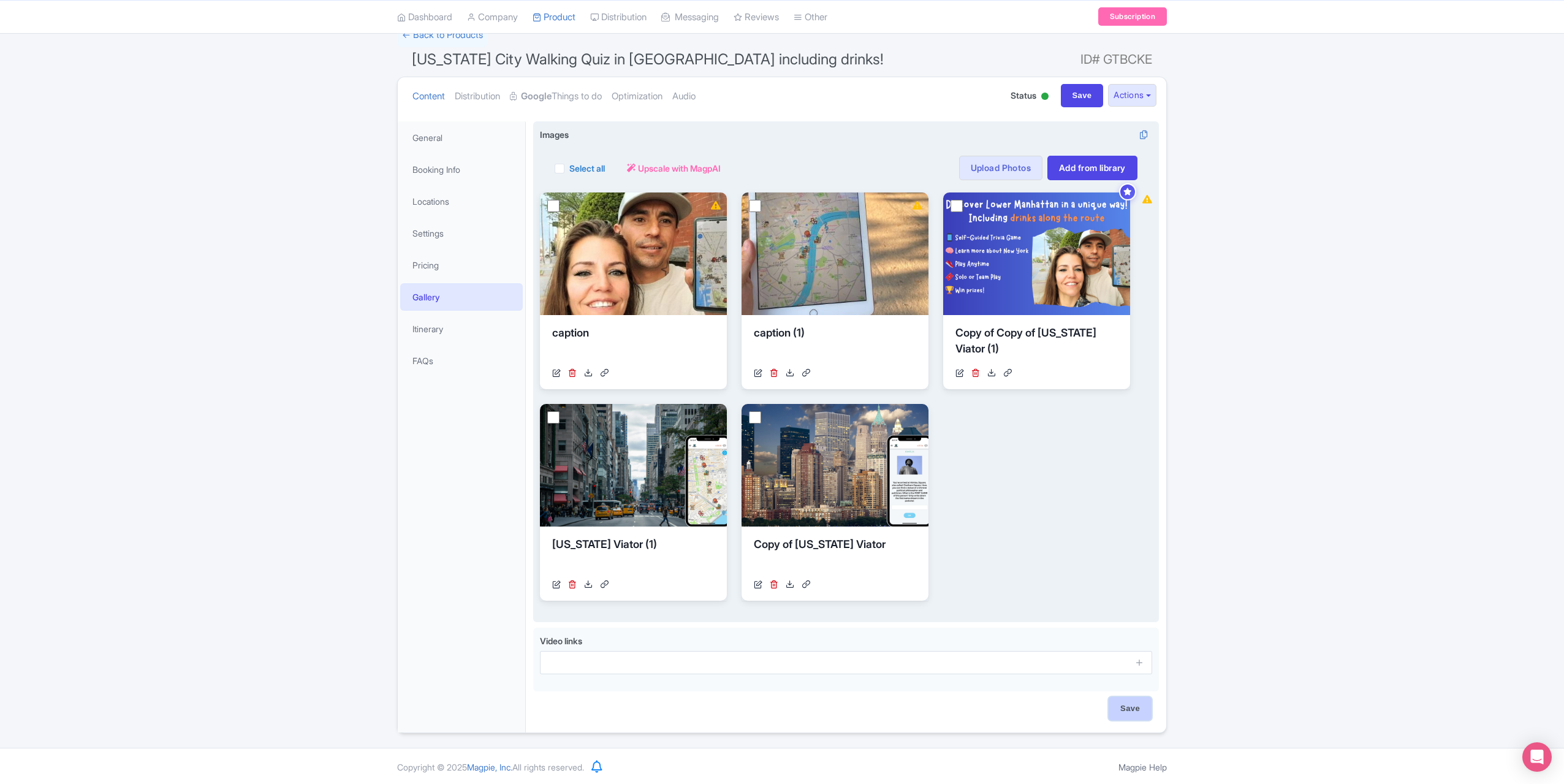
click at [1136, 714] on input "Save" at bounding box center [1130, 708] width 43 height 23
type input "Saving..."
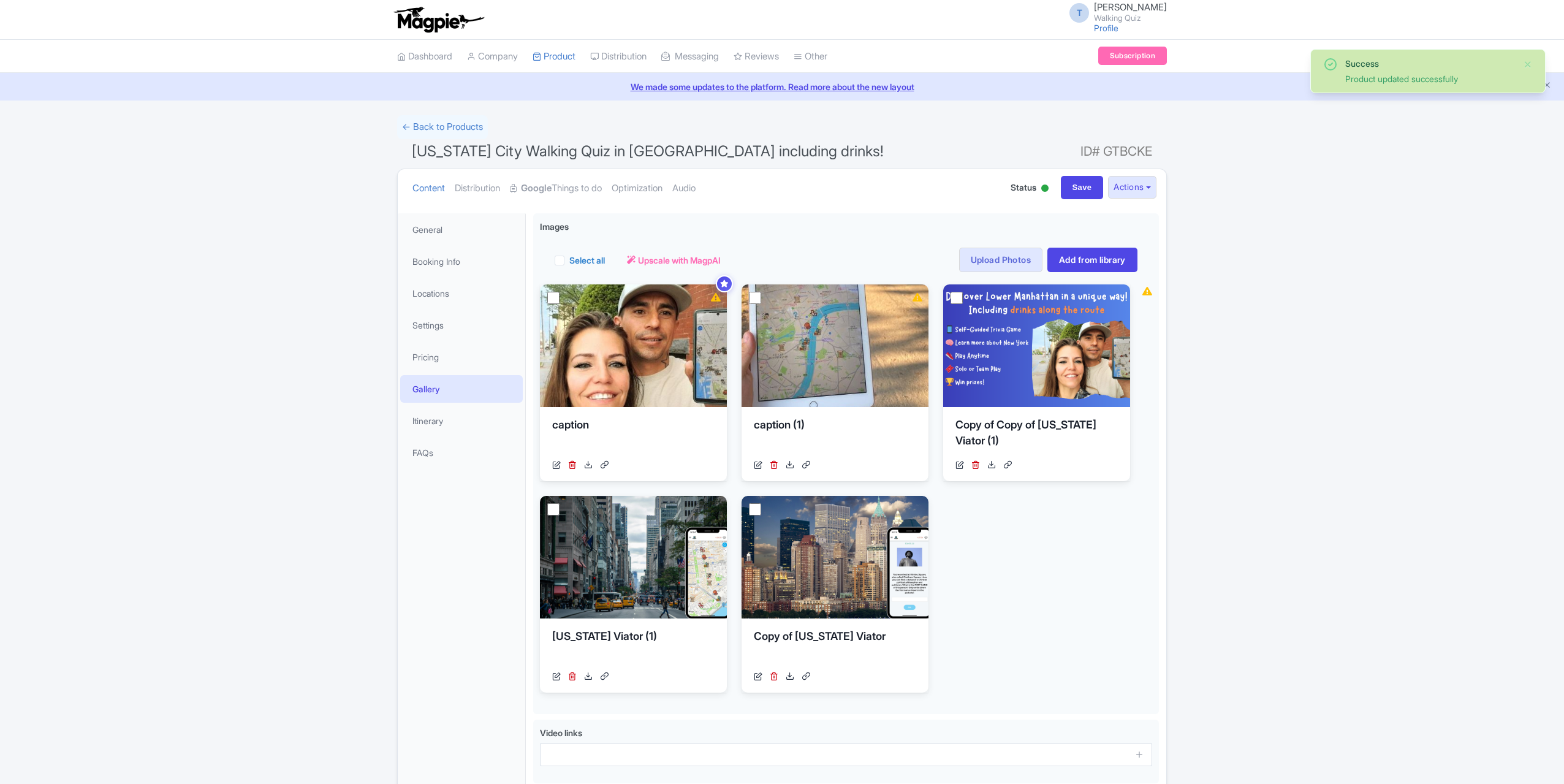
scroll to position [92, 0]
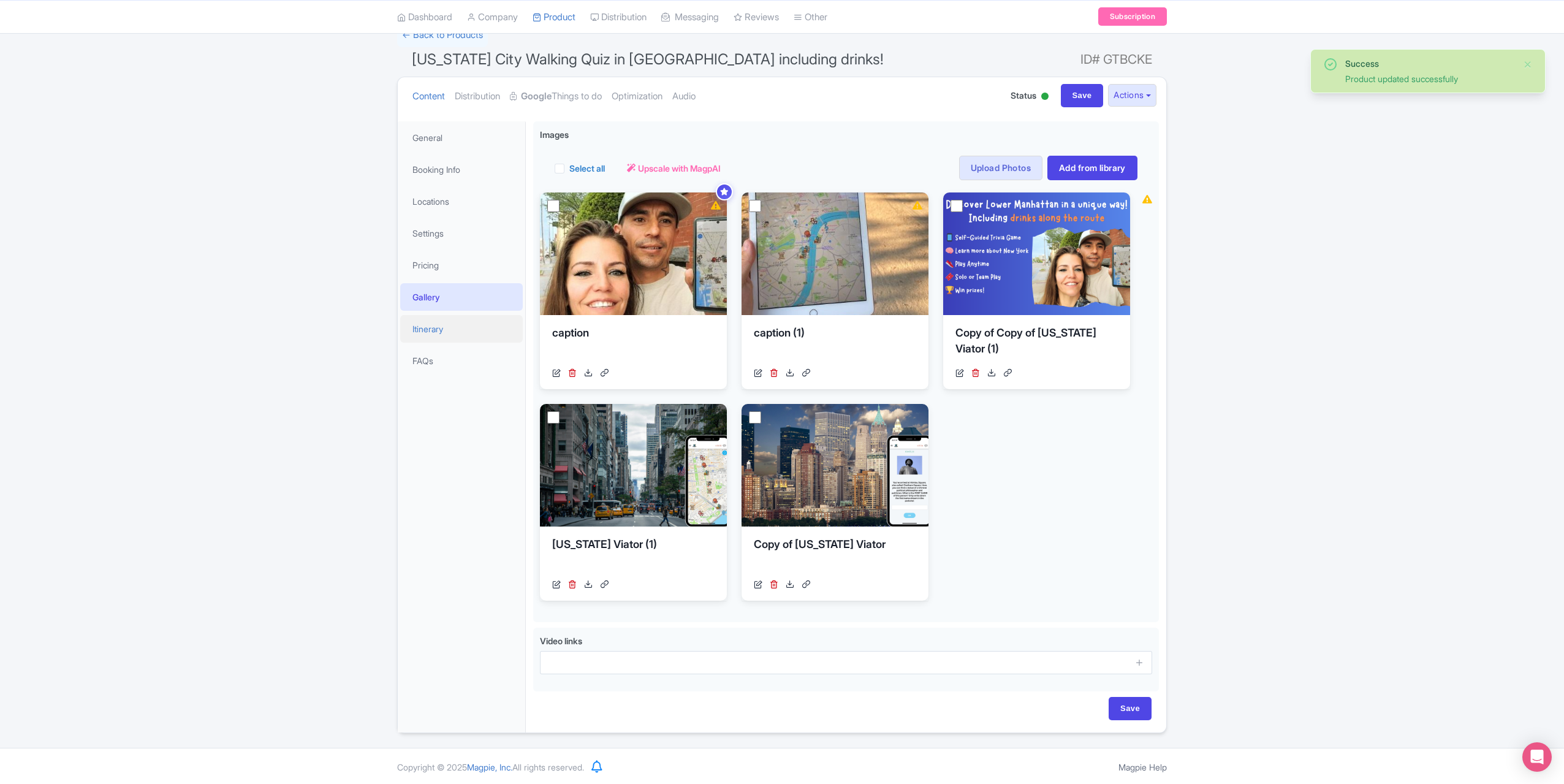
click at [424, 331] on link "Itinerary" at bounding box center [462, 329] width 123 height 27
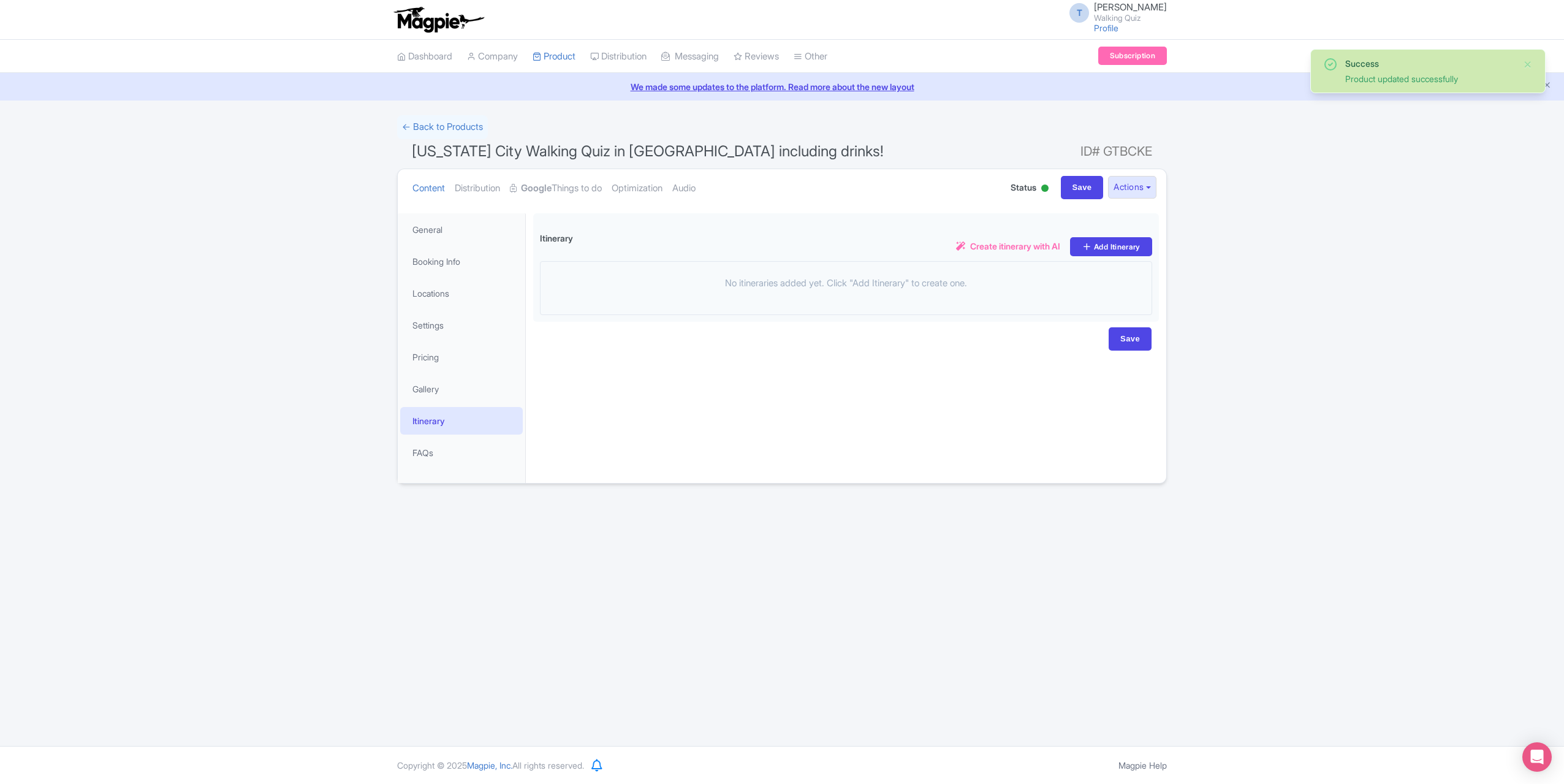
scroll to position [0, 0]
click at [482, 382] on link "Gallery" at bounding box center [462, 389] width 123 height 27
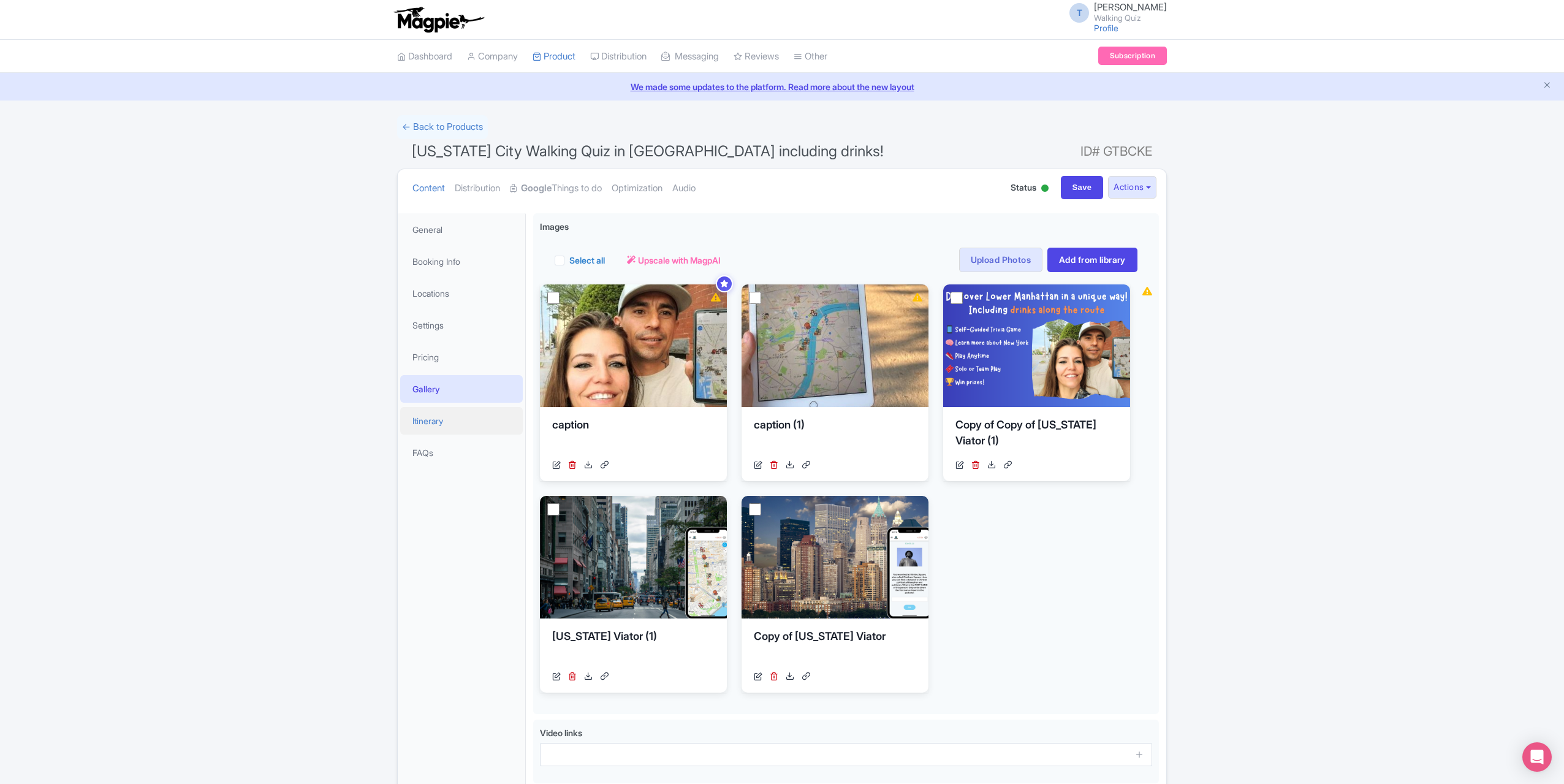
click at [465, 420] on link "Itinerary" at bounding box center [462, 421] width 123 height 27
